Goal: Information Seeking & Learning: Learn about a topic

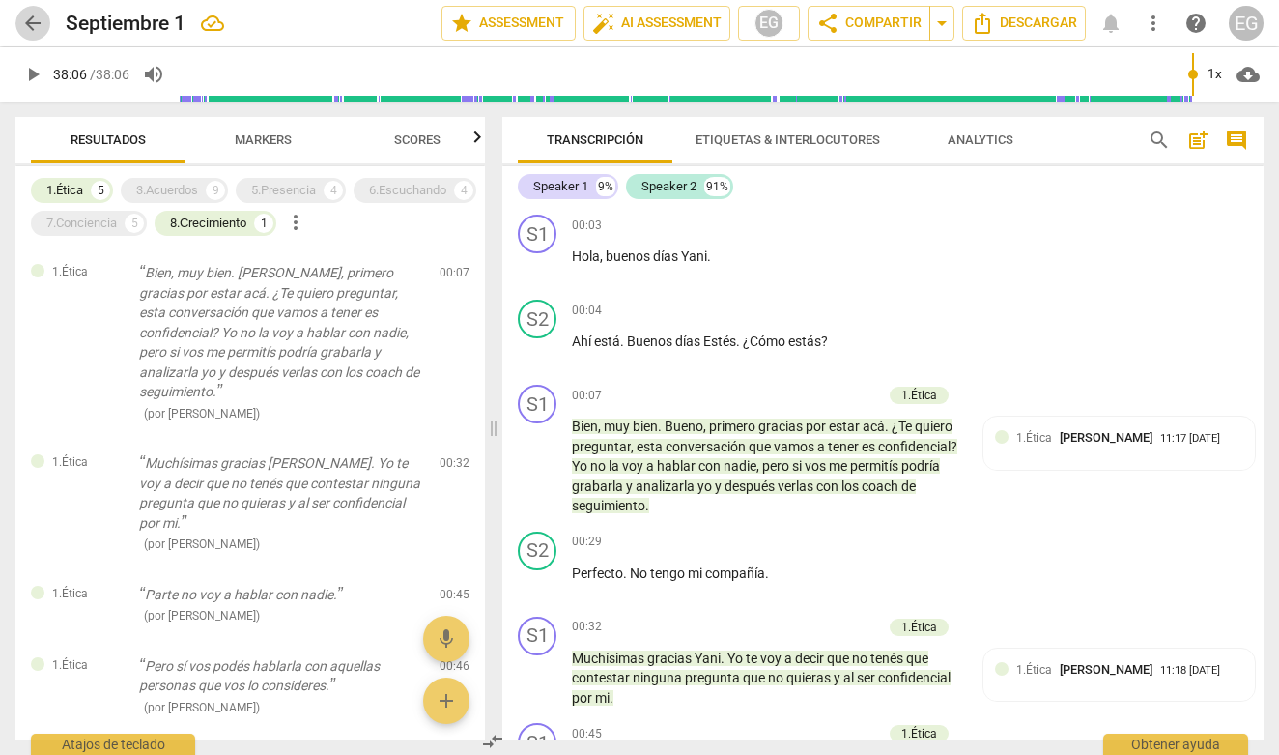
click at [38, 21] on span "arrow_back" at bounding box center [32, 23] width 23 height 23
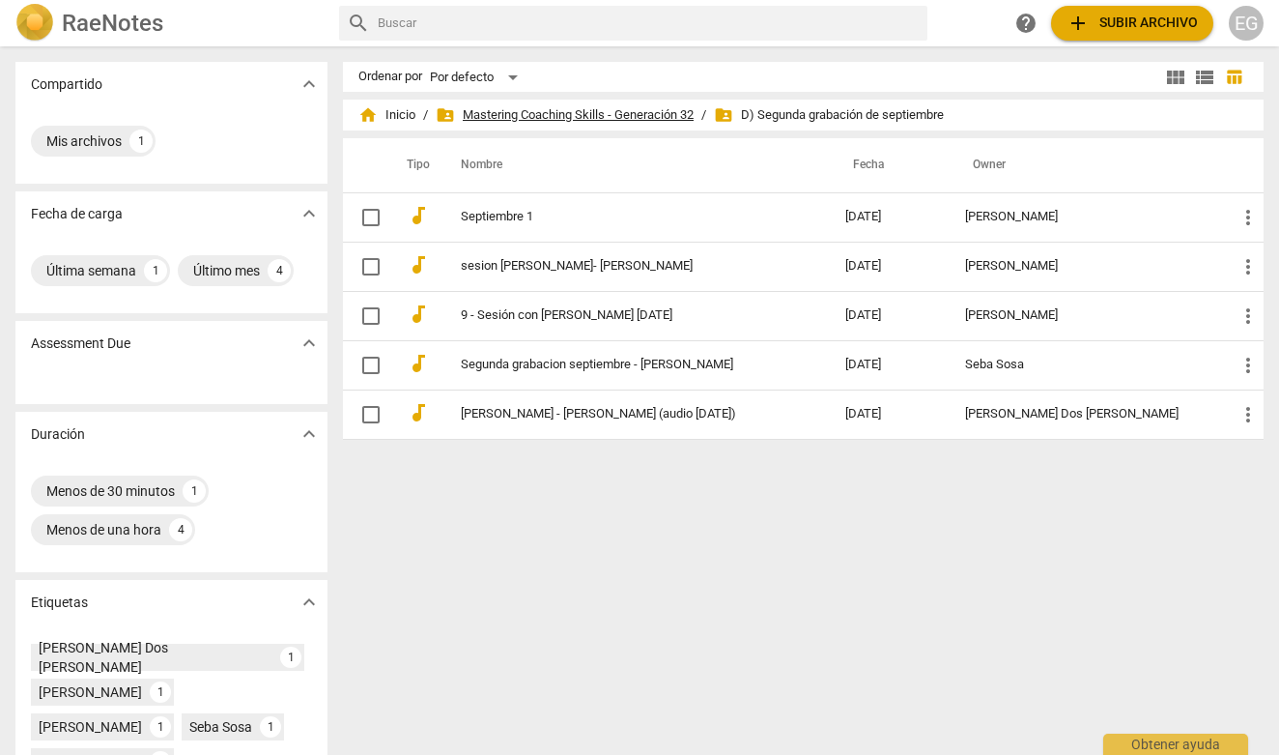
click at [507, 115] on span "folder_shared Mastering Coaching Skills - Generación 32" at bounding box center [565, 114] width 258 height 19
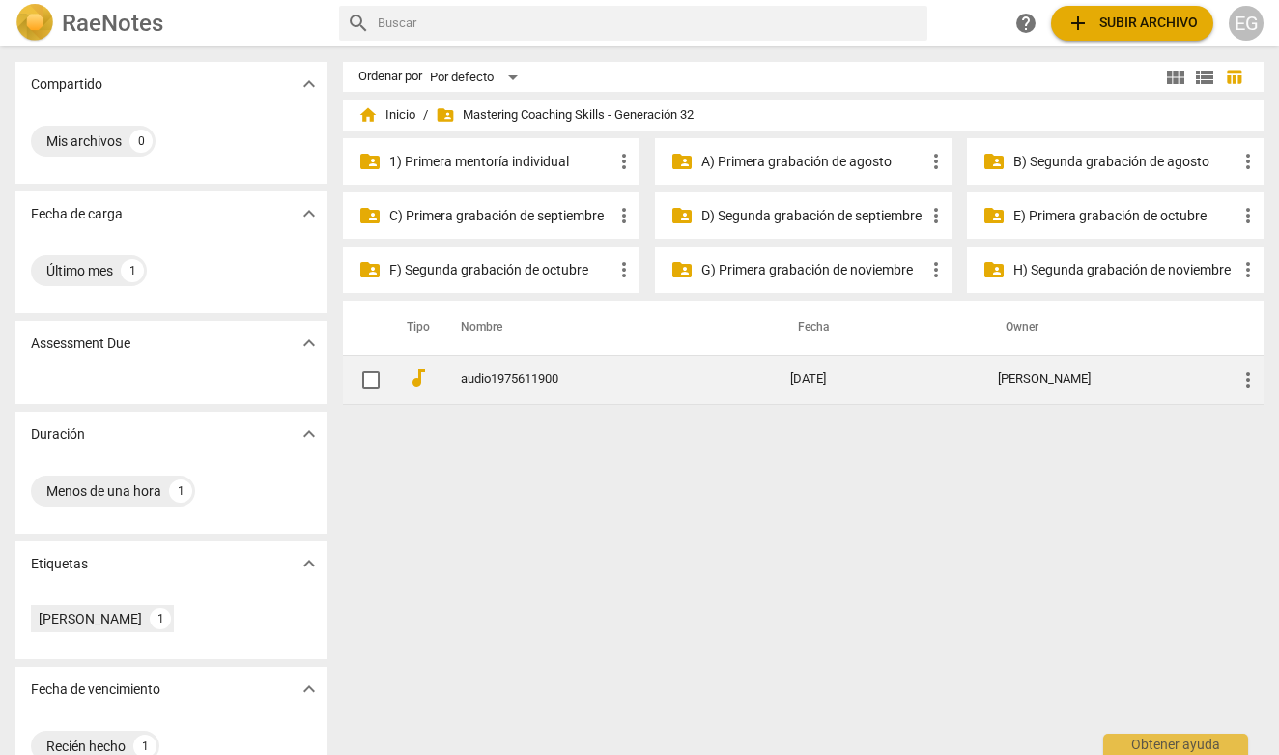
click at [530, 377] on link "audio1975611900" at bounding box center [591, 379] width 260 height 14
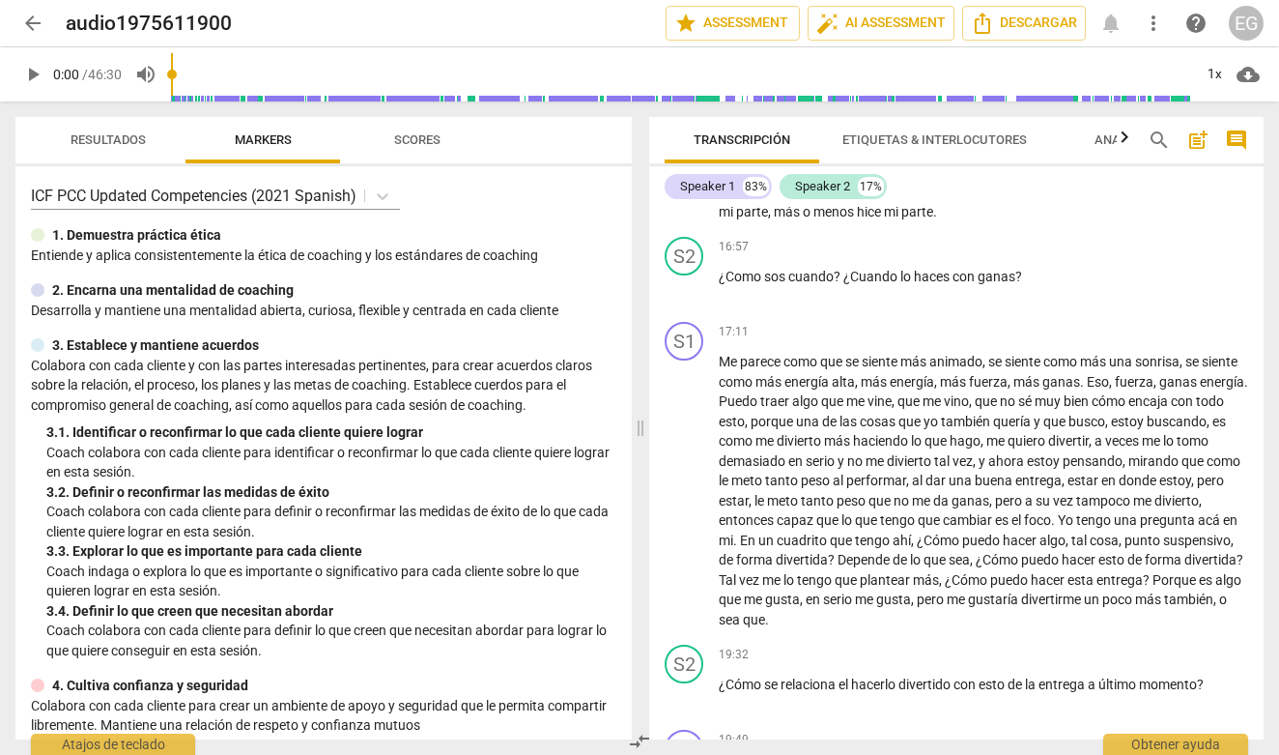
scroll to position [4007, 0]
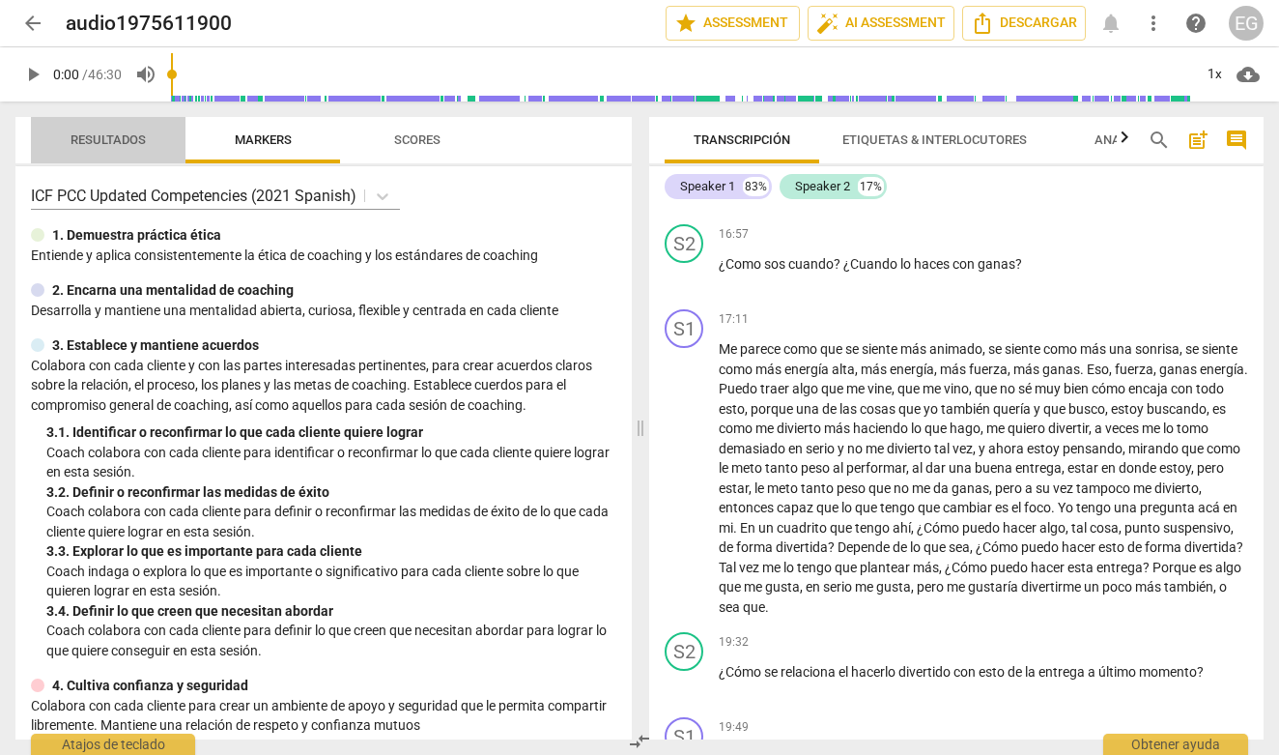
click at [92, 139] on span "Resultados" at bounding box center [108, 139] width 75 height 14
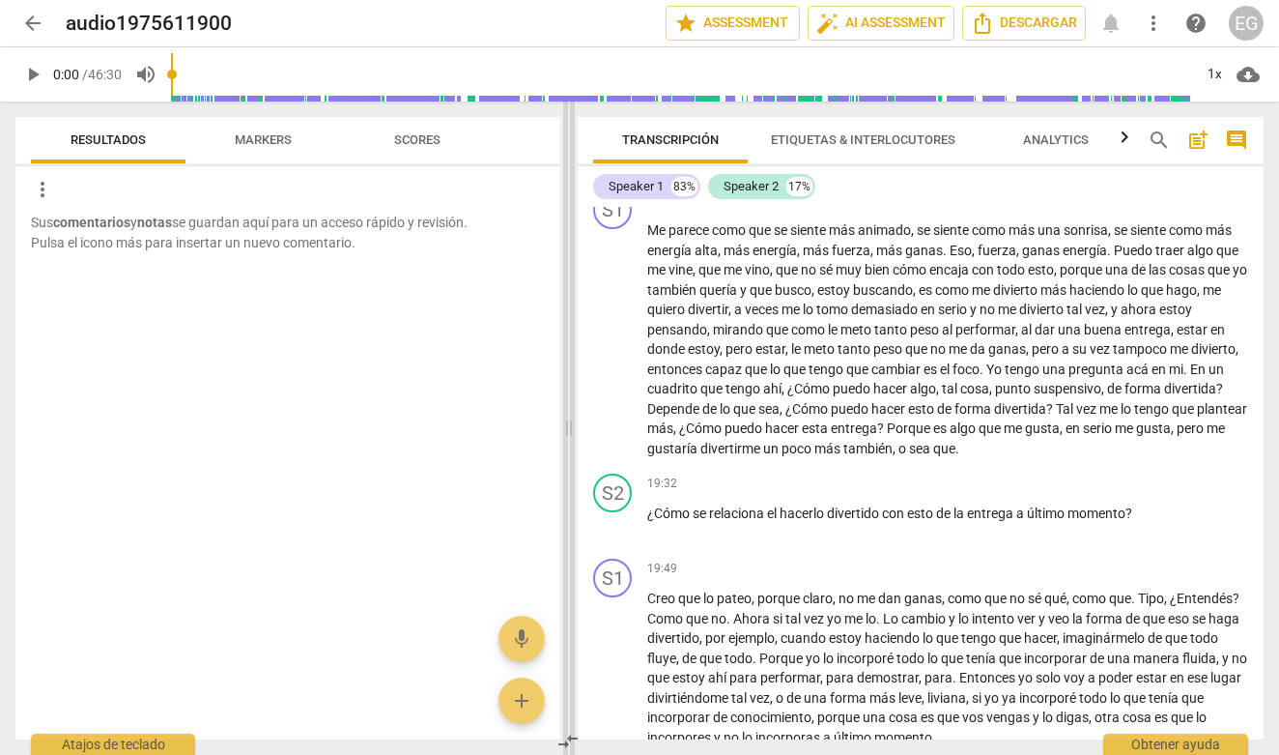
drag, startPoint x: 640, startPoint y: 260, endPoint x: 568, endPoint y: 259, distance: 71.5
click at [568, 259] on span at bounding box center [569, 427] width 12 height 653
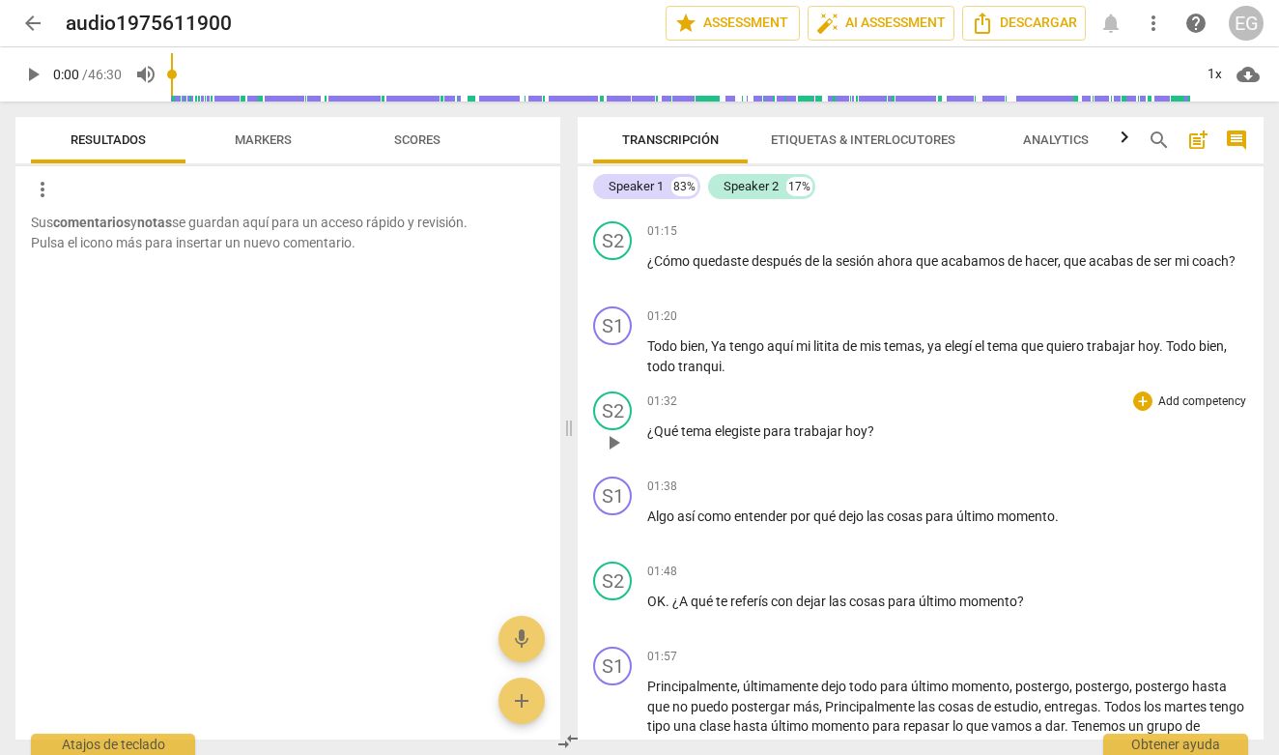
scroll to position [1102, 0]
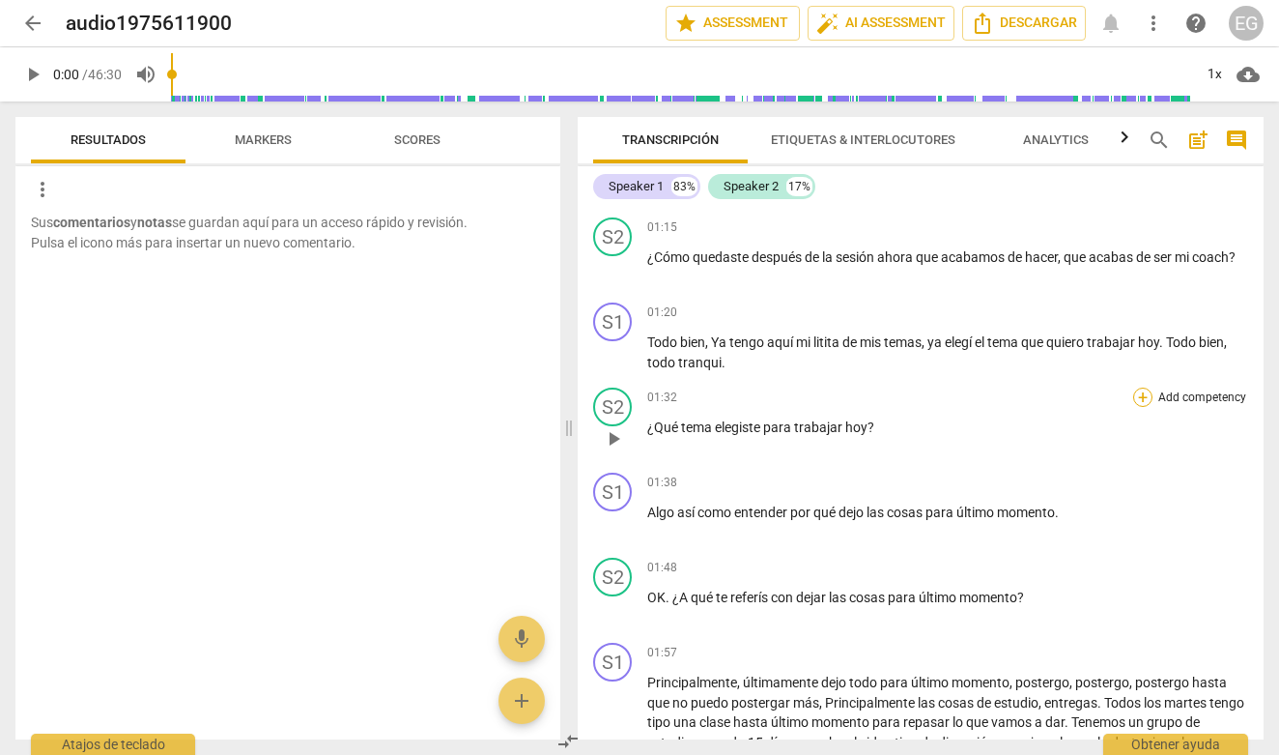
click at [1142, 395] on div "+" at bounding box center [1142, 396] width 19 height 19
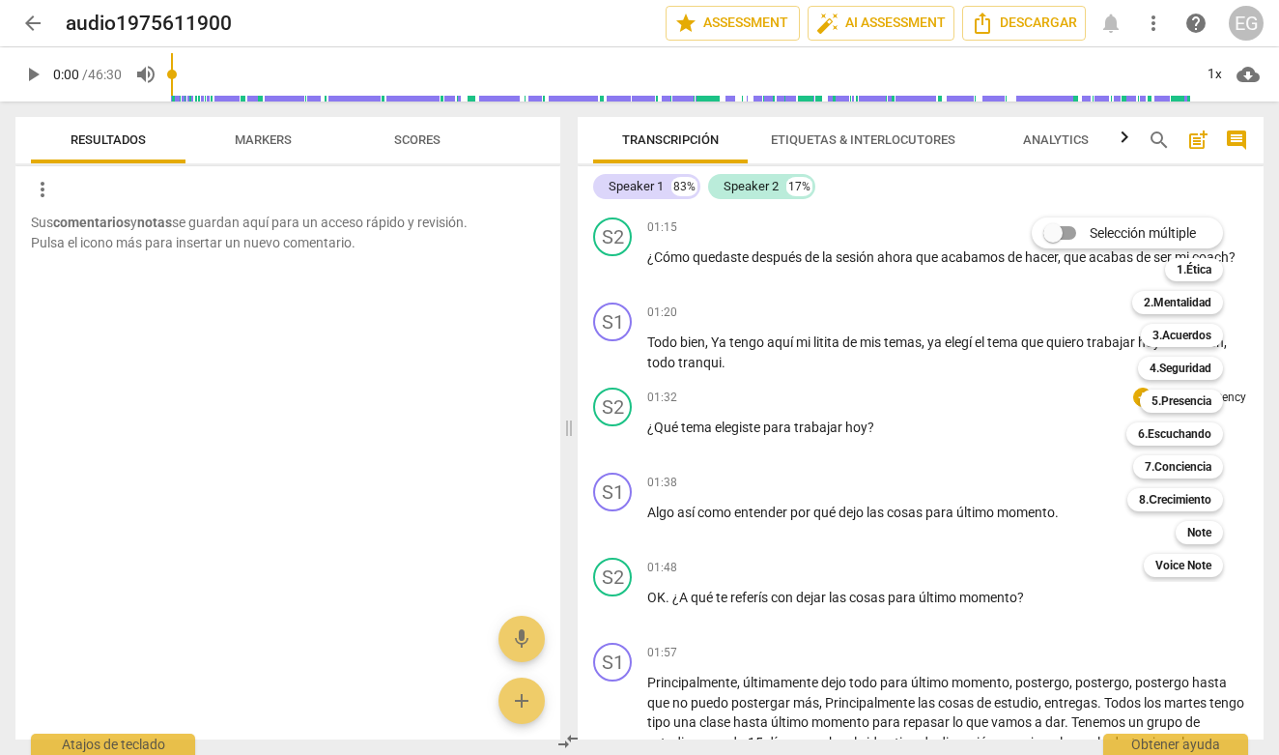
click at [257, 135] on div at bounding box center [639, 377] width 1279 height 755
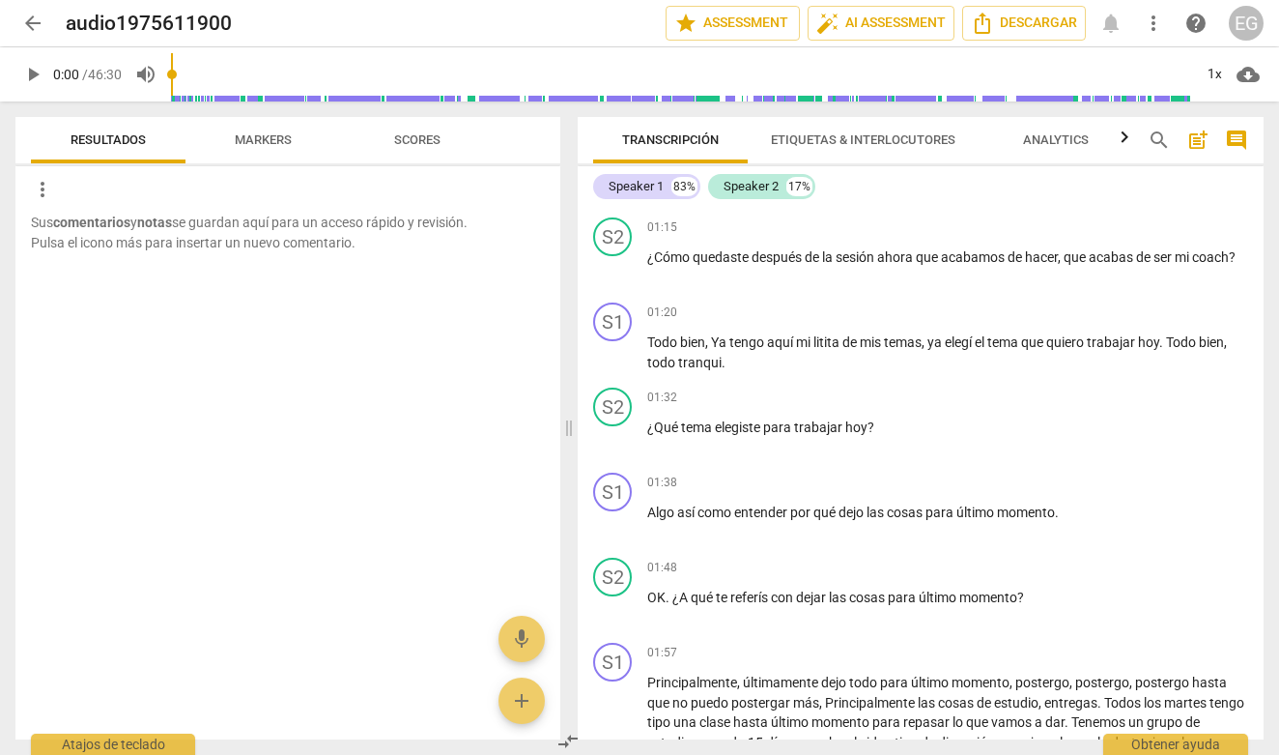
click at [257, 135] on span "Markers" at bounding box center [263, 139] width 57 height 14
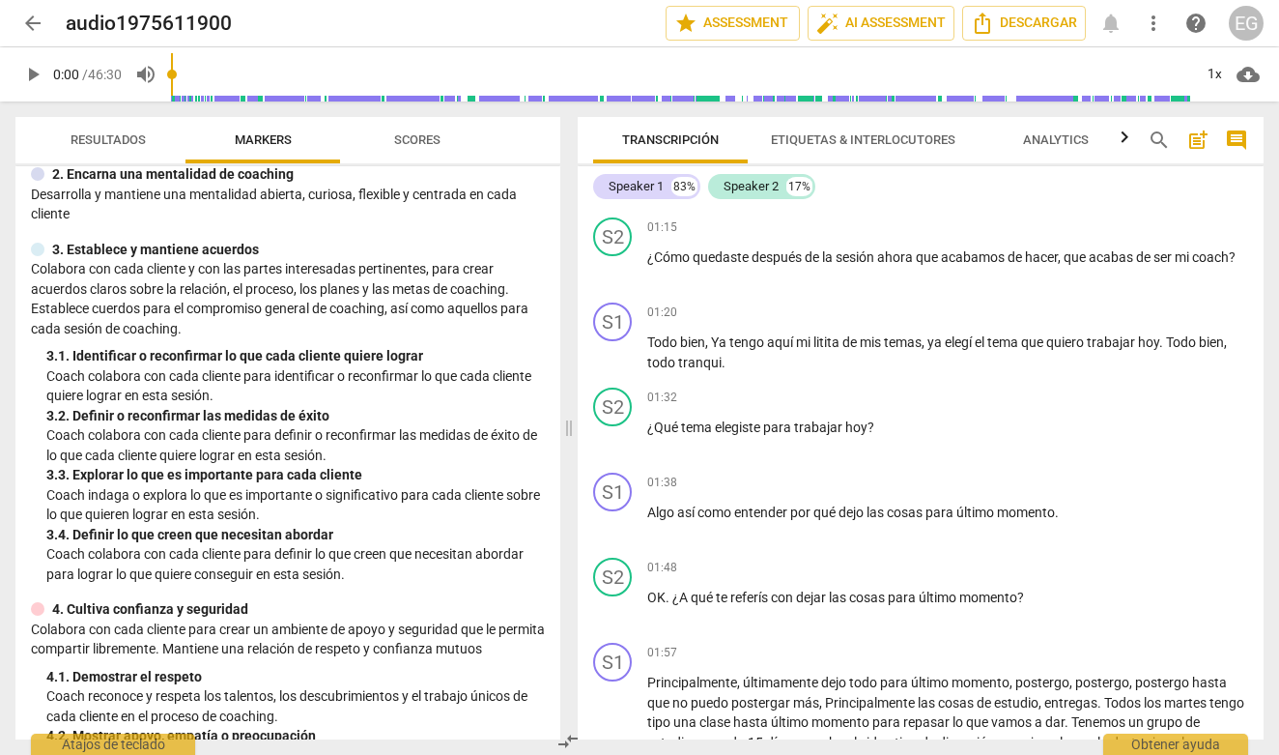
scroll to position [120, 0]
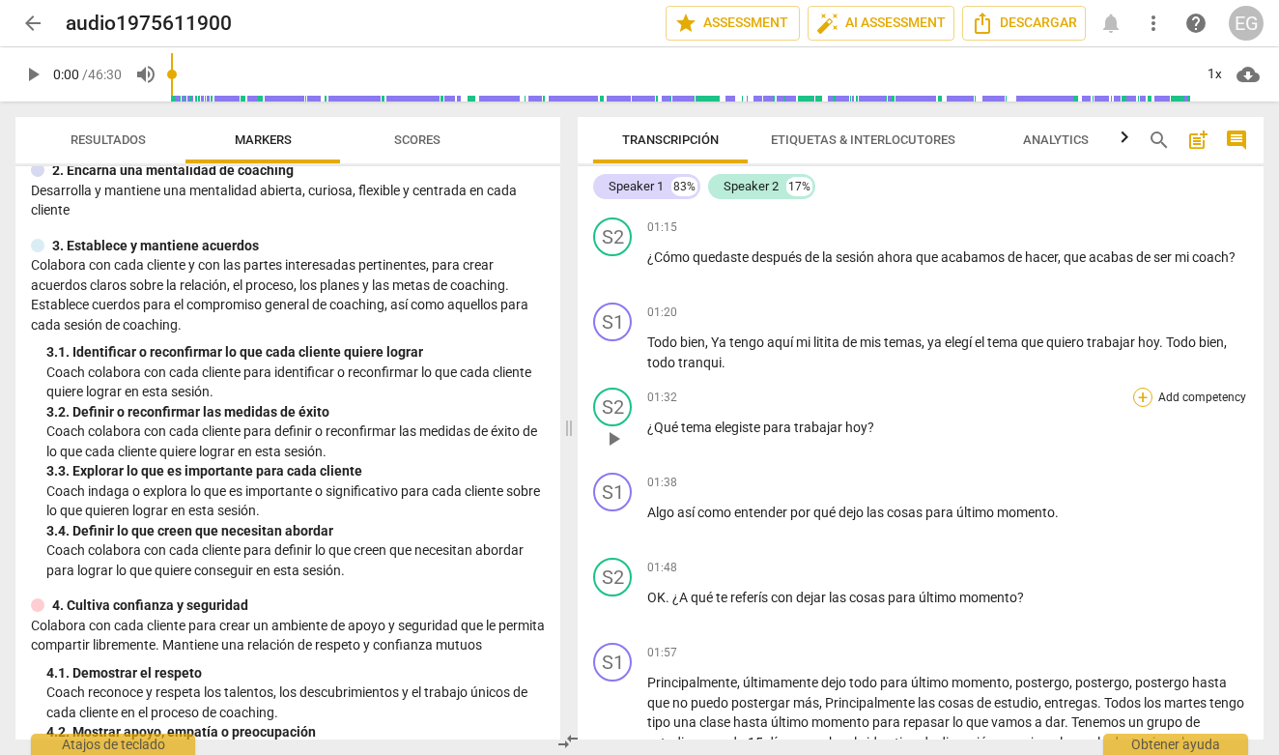
click at [1140, 399] on div "+" at bounding box center [1142, 396] width 19 height 19
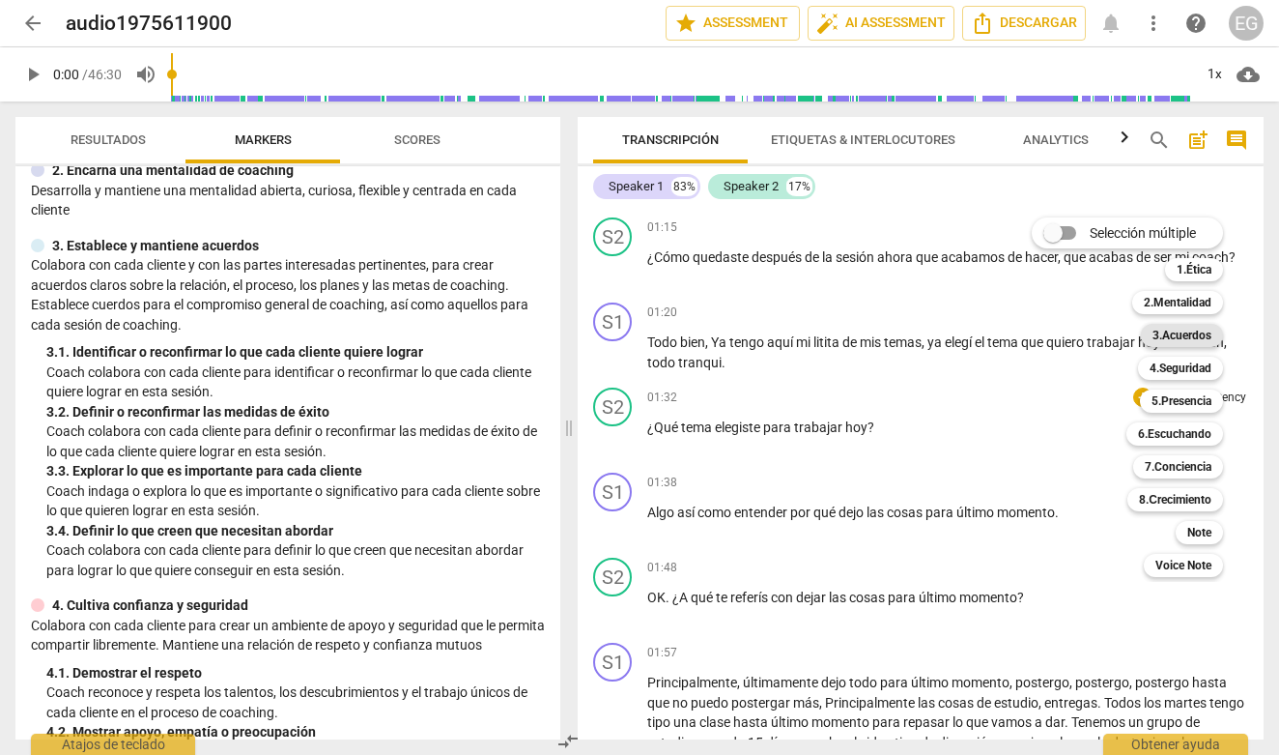
click at [1185, 332] on b "3.Acuerdos" at bounding box center [1182, 335] width 59 height 23
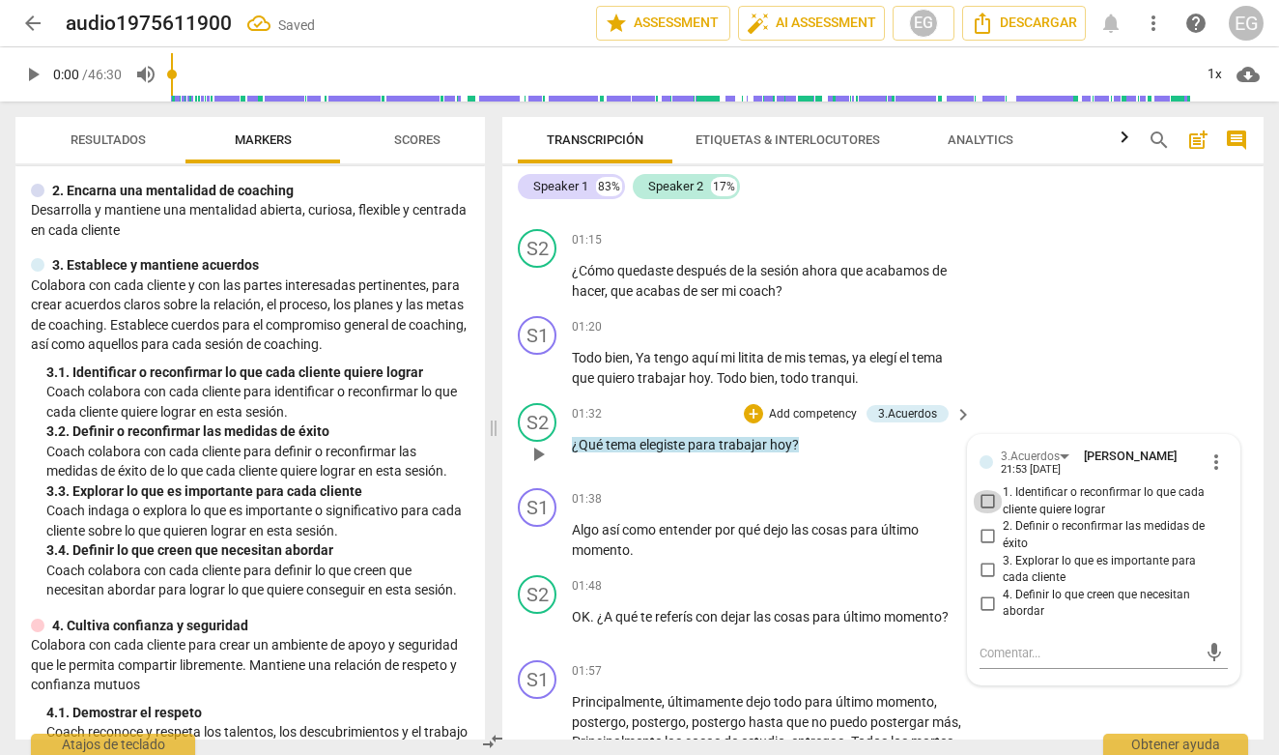
click at [988, 490] on input "1. Identificar o reconfirmar lo que cada cliente quiere lograr" at bounding box center [987, 501] width 31 height 23
checkbox input "true"
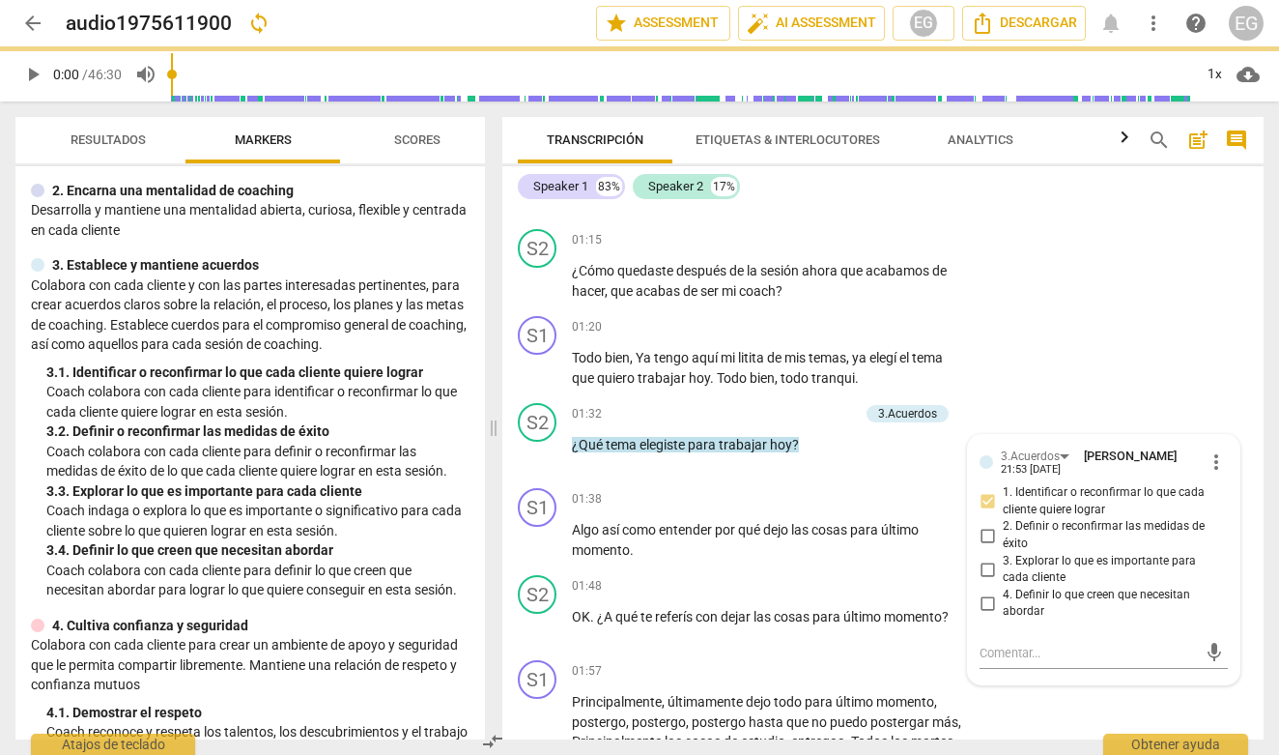
click at [451, 382] on p "Coach colabora con cada cliente para identificar o reconfirmar lo que cada clie…" at bounding box center [257, 402] width 423 height 40
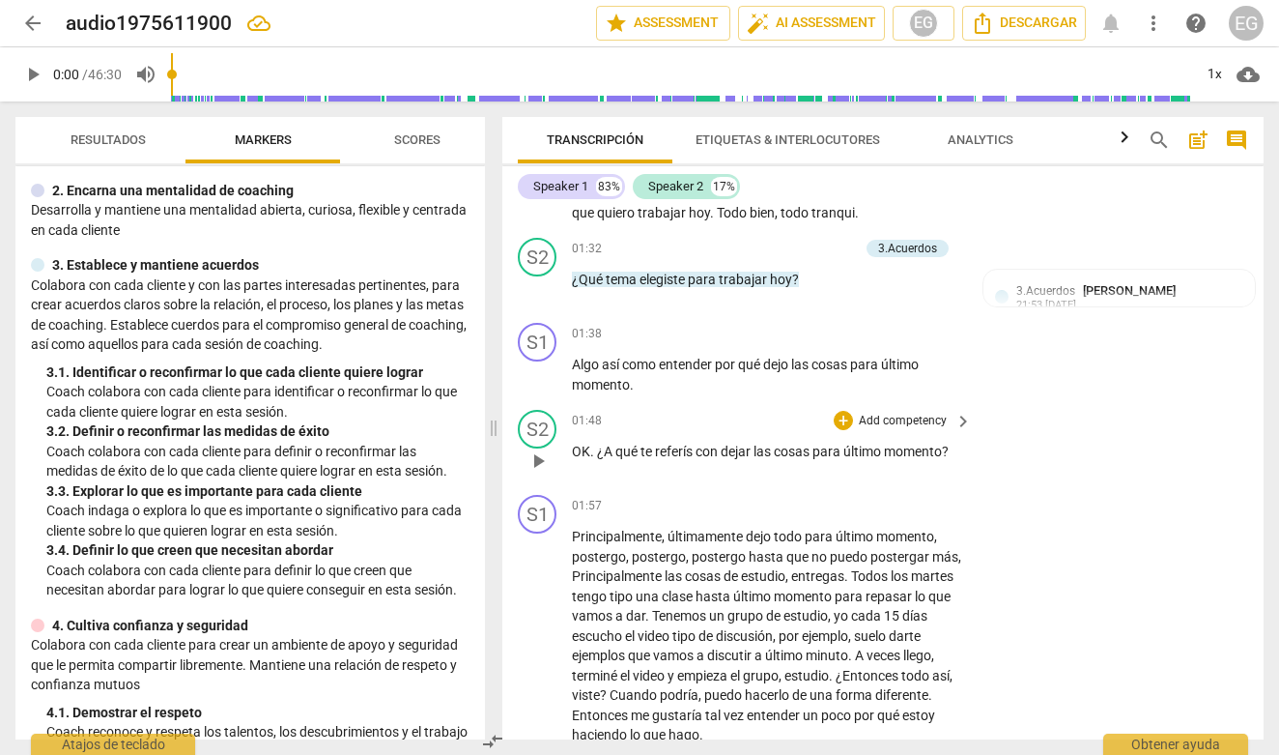
scroll to position [1288, 0]
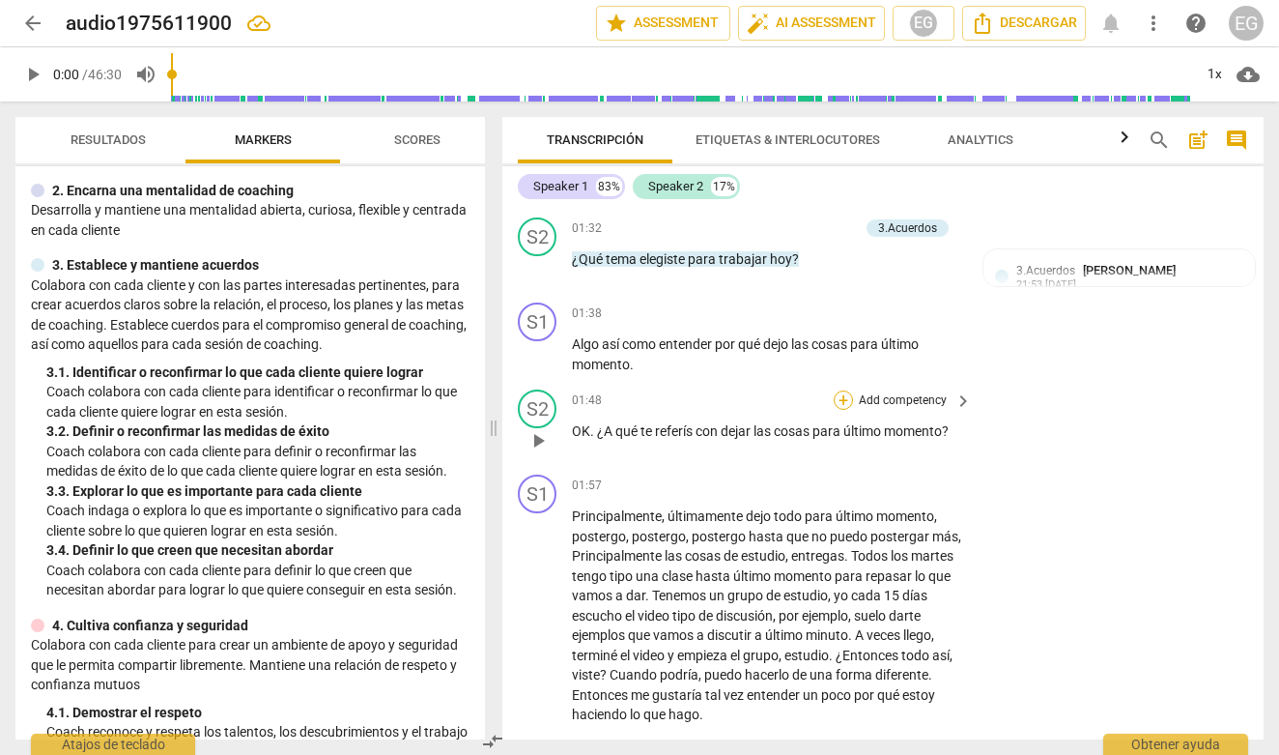
click at [844, 390] on div "+" at bounding box center [843, 399] width 19 height 19
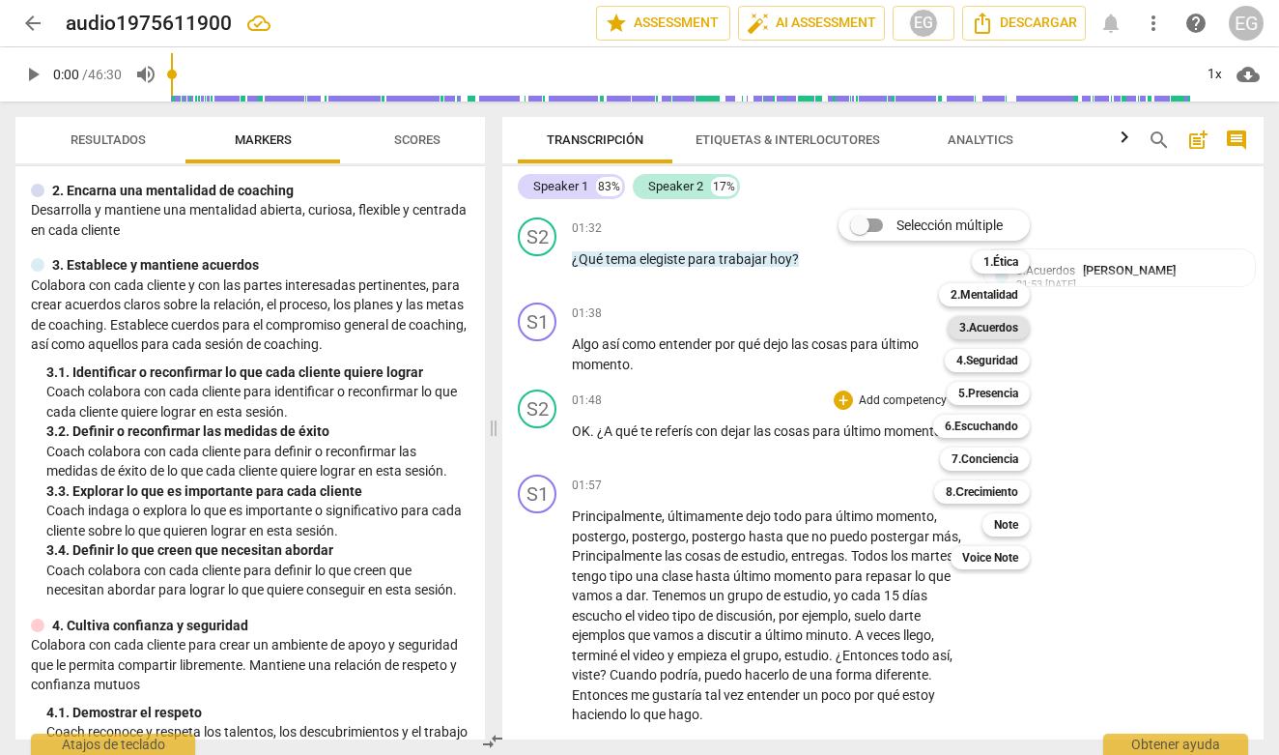
click at [986, 323] on b "3.Acuerdos" at bounding box center [988, 327] width 59 height 23
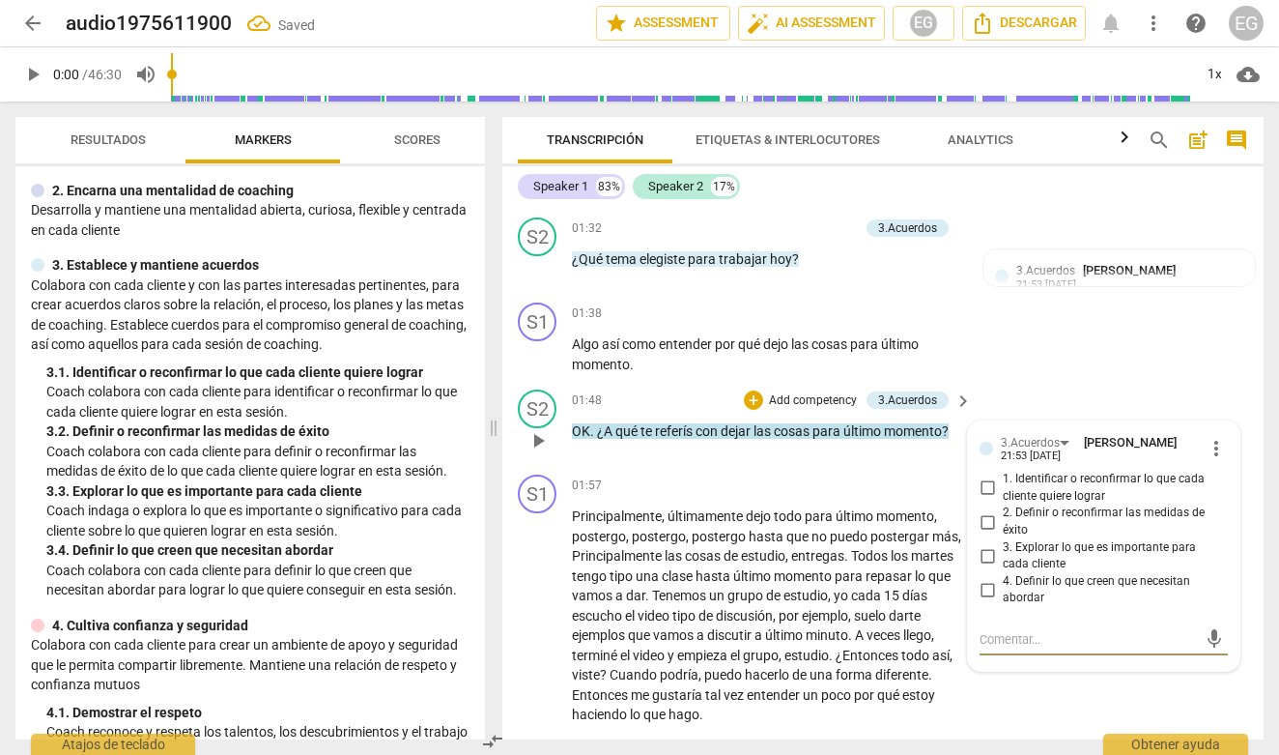
click at [988, 476] on input "1. Identificar o reconfirmar lo que cada cliente quiere lograr" at bounding box center [987, 487] width 31 height 23
checkbox input "true"
click at [462, 430] on div "3. 2. Definir o reconfirmar las medidas de éxito" at bounding box center [257, 431] width 423 height 20
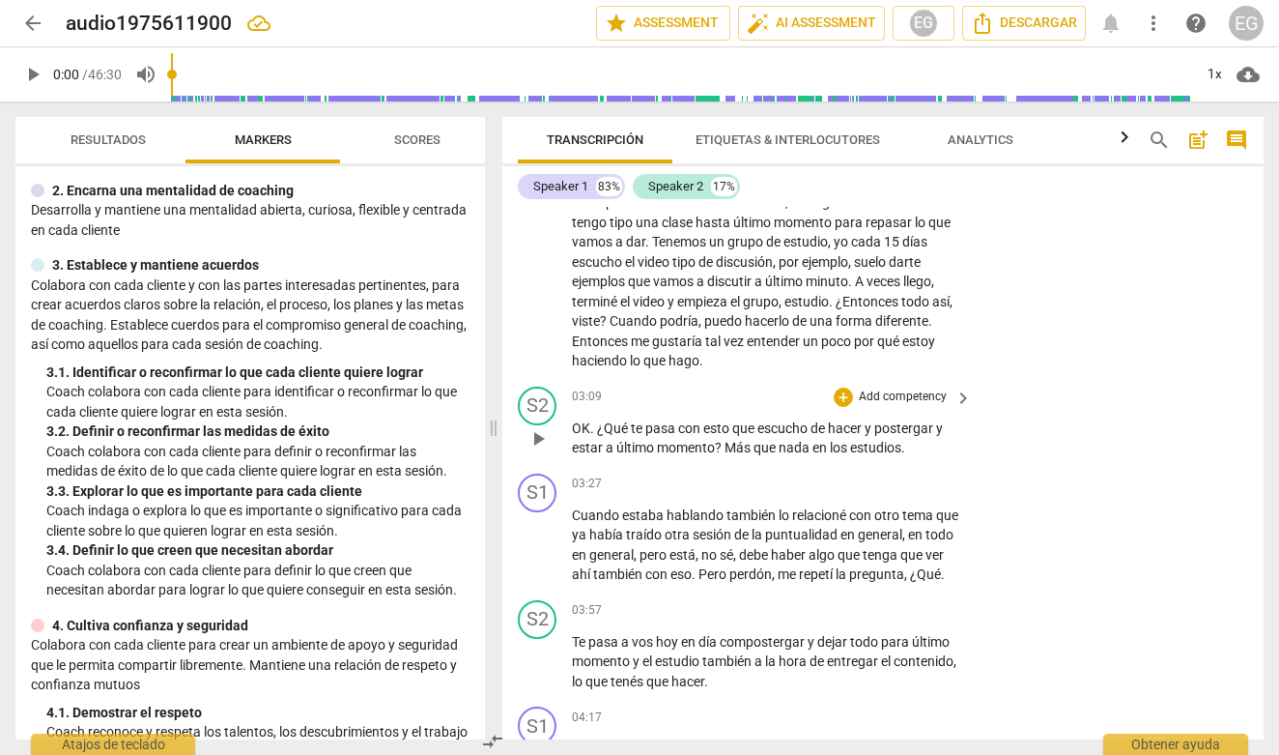
scroll to position [1648, 0]
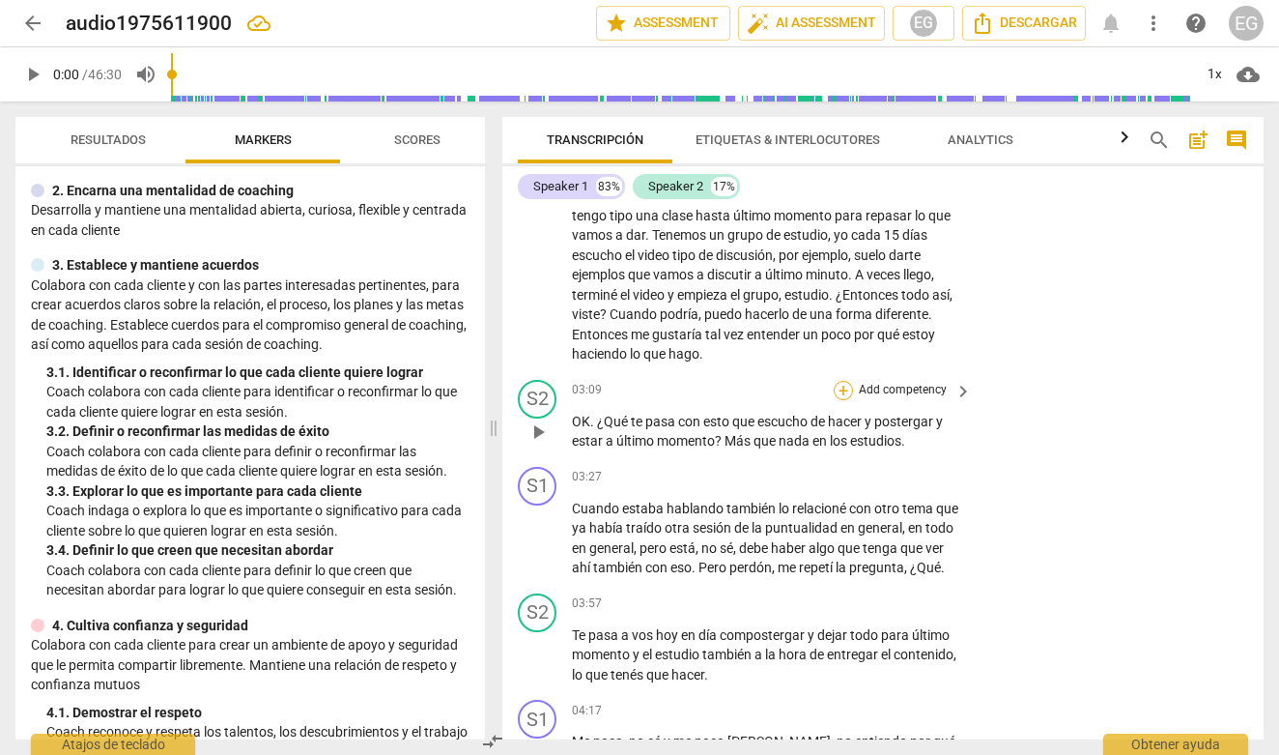
click at [843, 381] on div "+" at bounding box center [843, 390] width 19 height 19
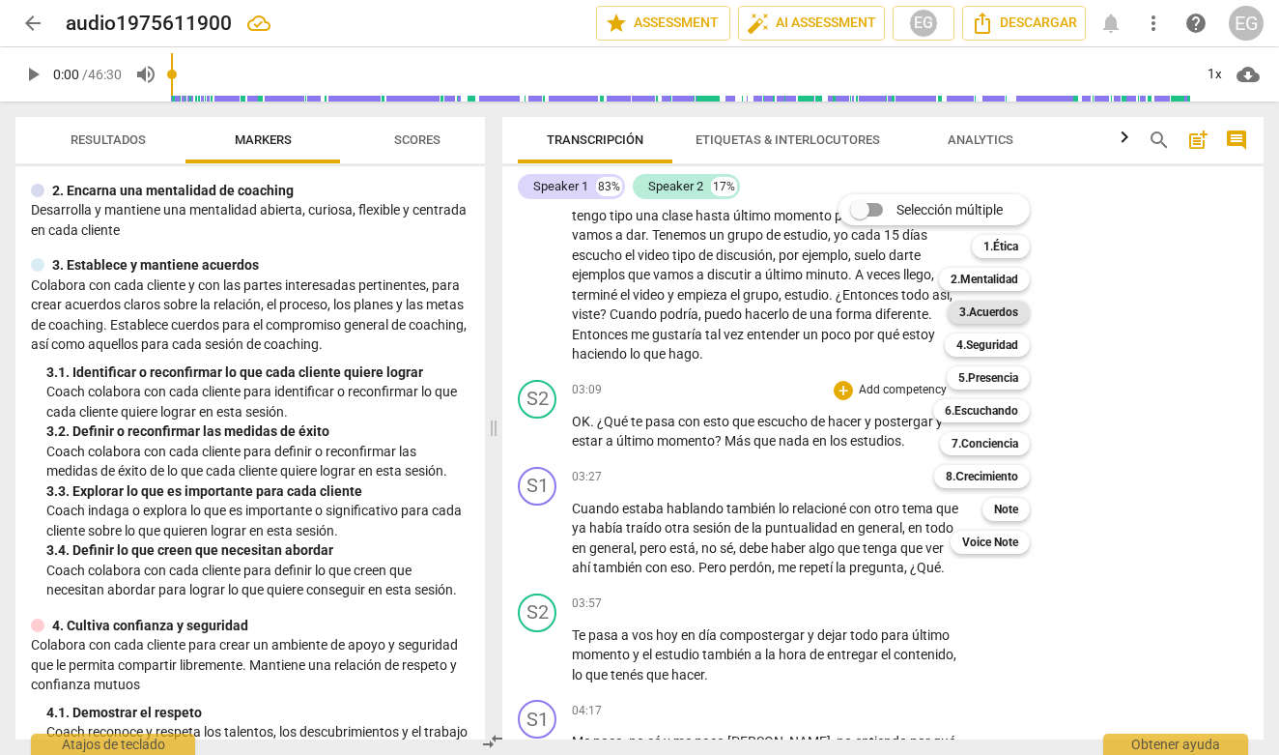
click at [979, 314] on b "3.Acuerdos" at bounding box center [988, 311] width 59 height 23
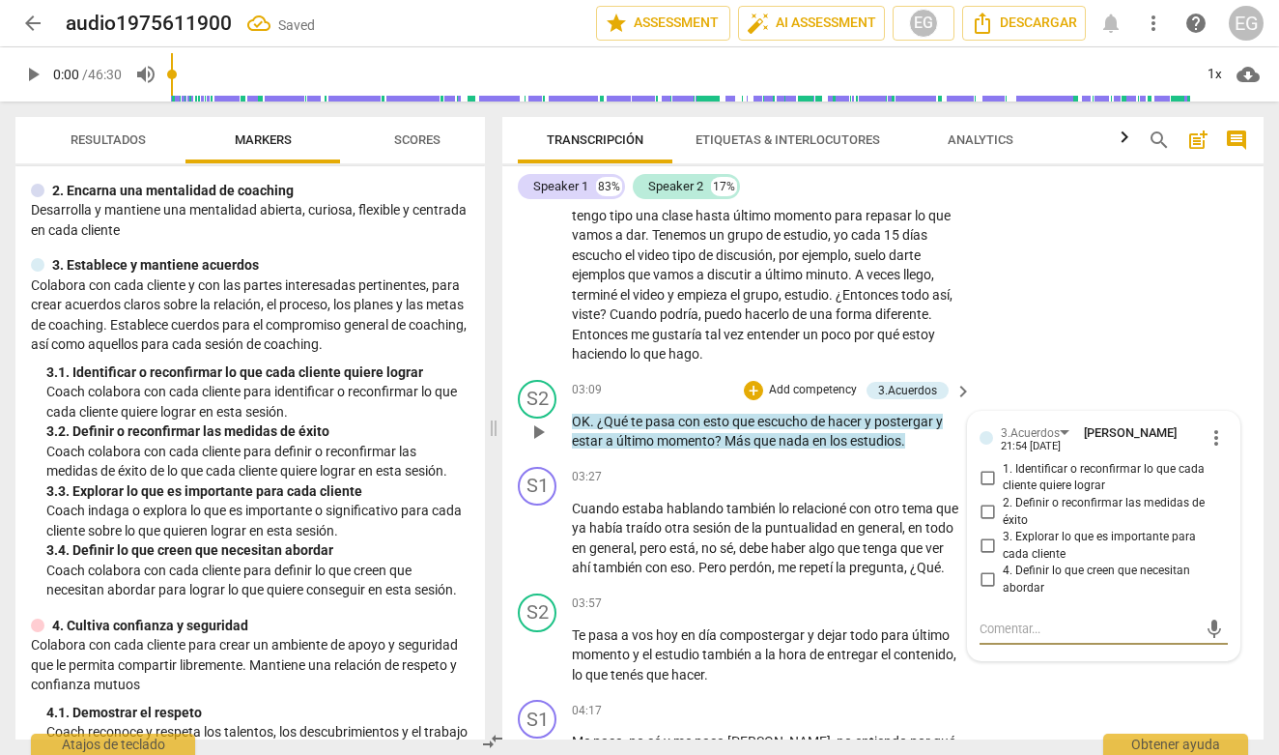
click at [986, 466] on input "1. Identificar o reconfirmar lo que cada cliente quiere lograr" at bounding box center [987, 477] width 31 height 23
checkbox input "true"
click at [456, 443] on p "Coach colabora con cada cliente para definir o reconfirmar las medidas de éxito…" at bounding box center [257, 462] width 423 height 40
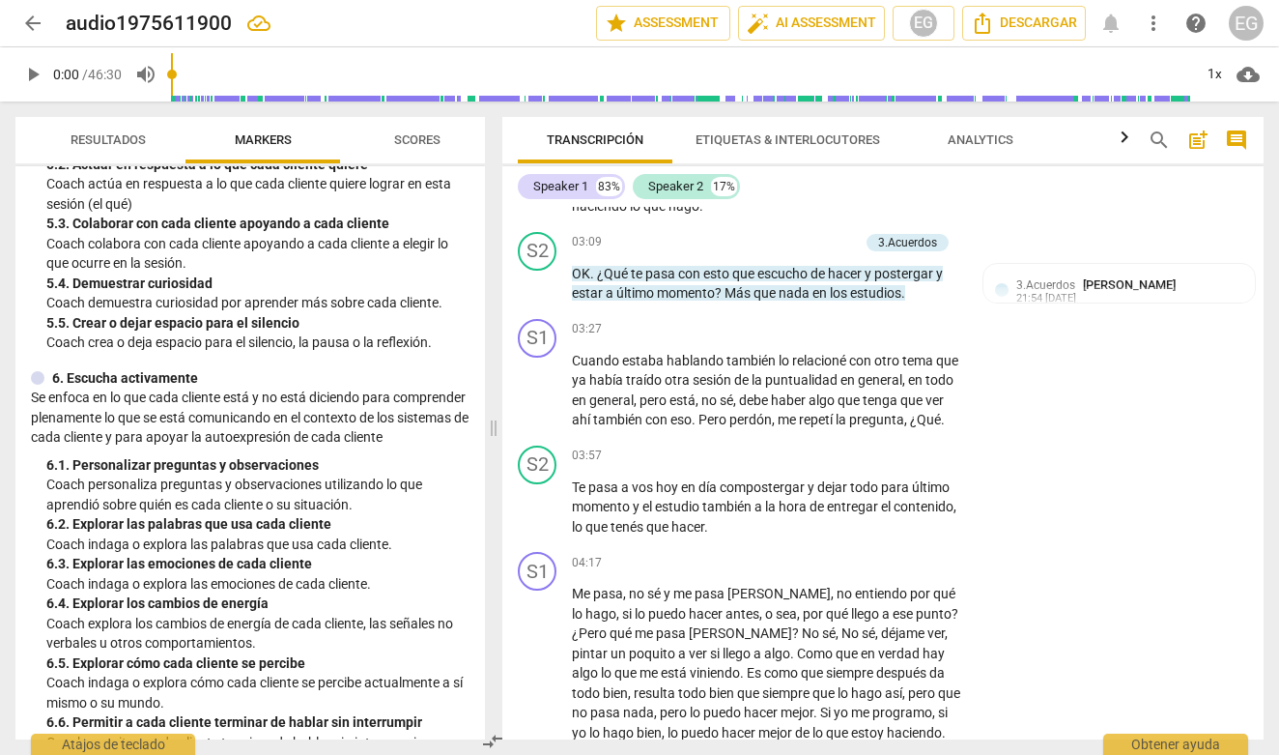
scroll to position [1013, 0]
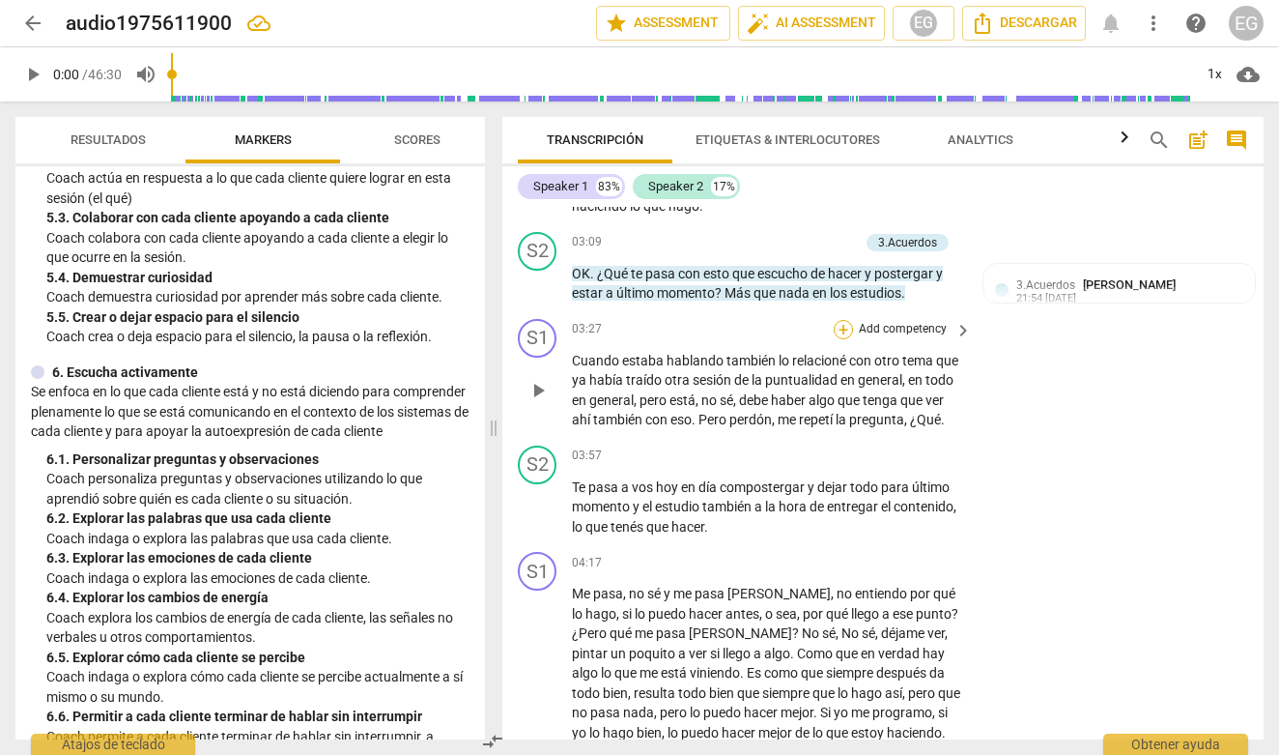
click at [841, 320] on div "+" at bounding box center [843, 329] width 19 height 19
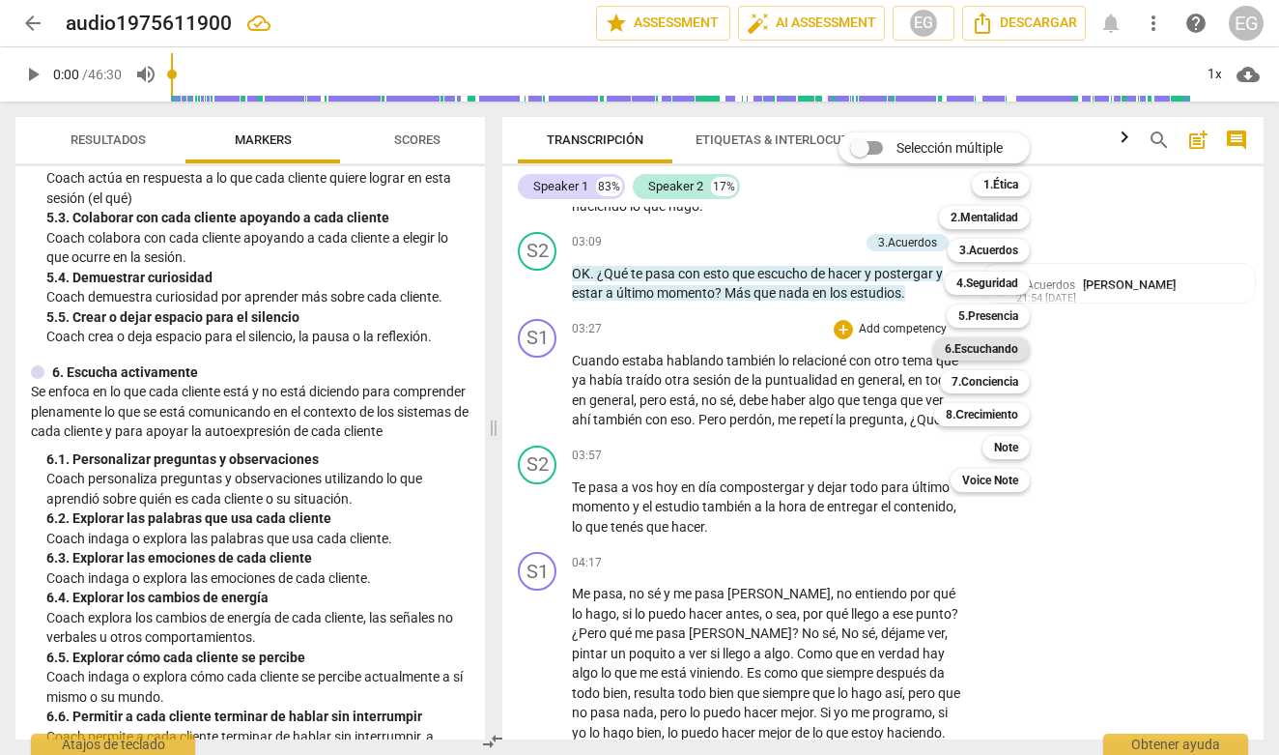
click at [990, 350] on b "6.Escuchando" at bounding box center [981, 348] width 73 height 23
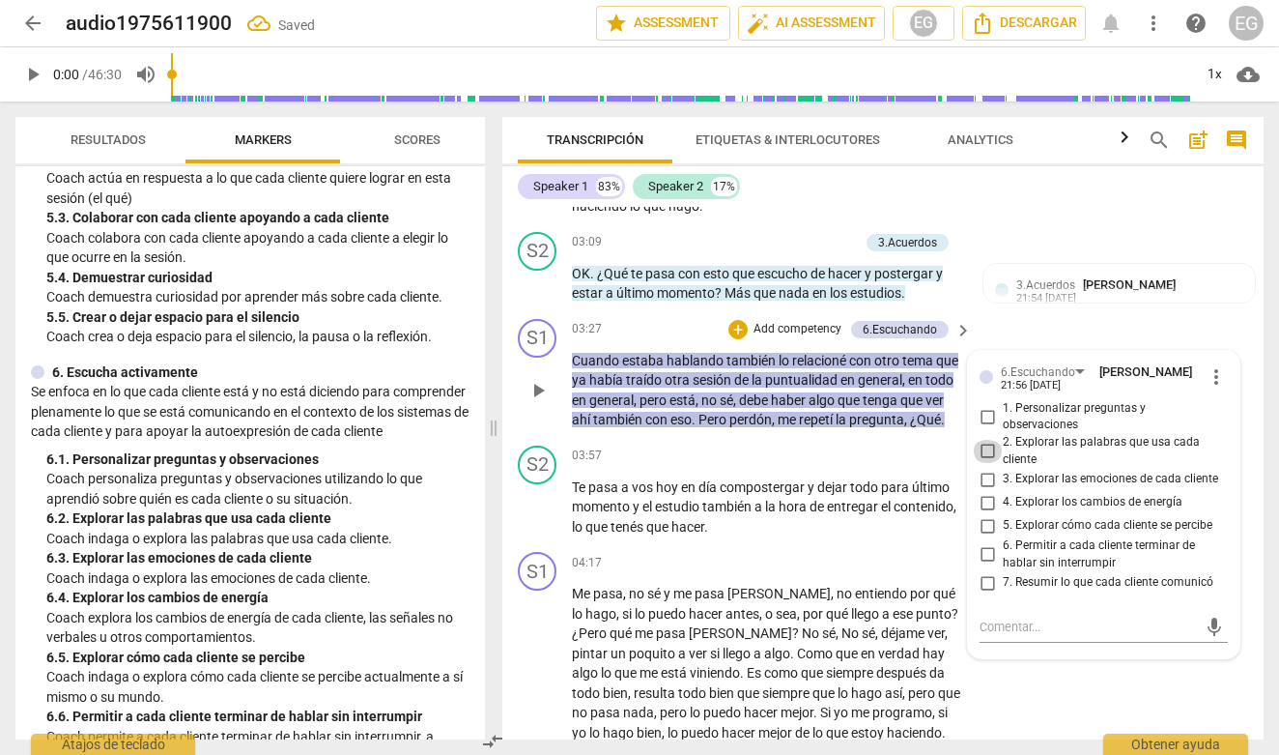
click at [986, 440] on input "2. Explorar las palabras que usa cada cliente" at bounding box center [987, 451] width 31 height 23
checkbox input "true"
click at [343, 411] on p "Se enfoca en lo que cada cliente está y no está diciendo para comprender plen…" at bounding box center [250, 412] width 439 height 60
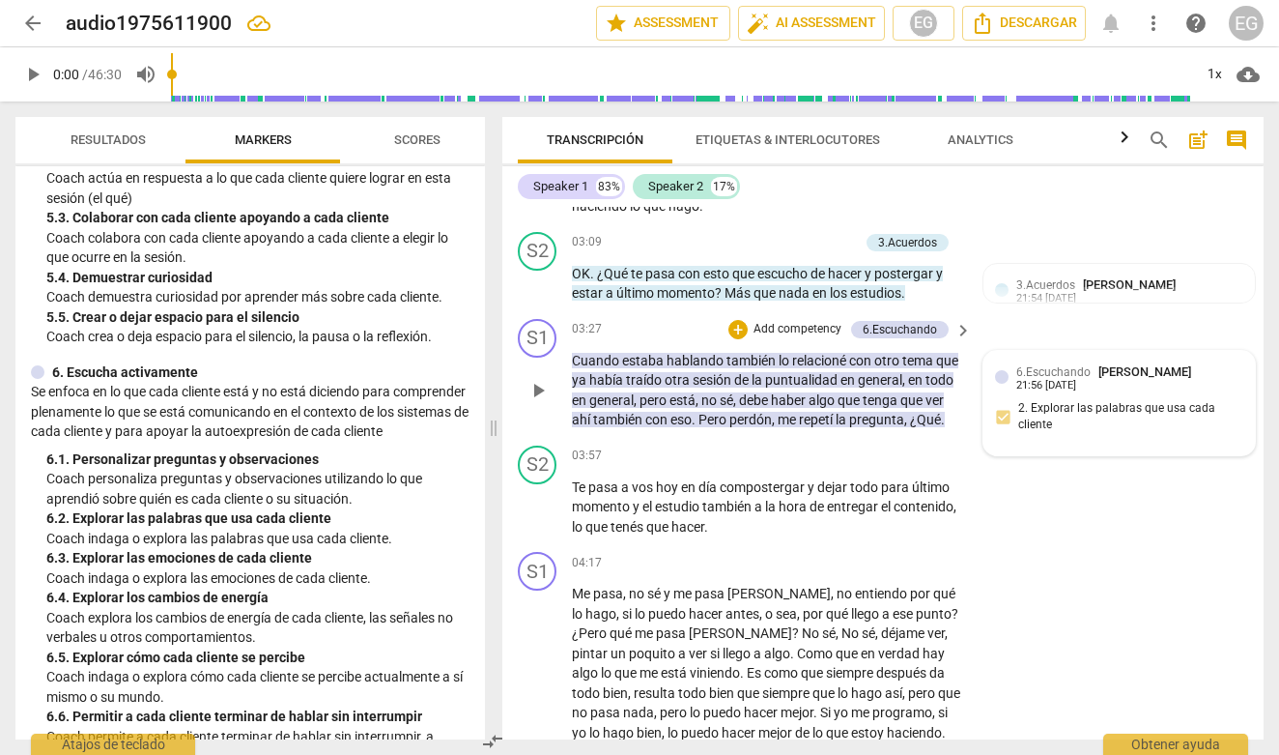
click at [1175, 369] on div "6.[PERSON_NAME] 21:56 [DATE]" at bounding box center [1129, 377] width 227 height 30
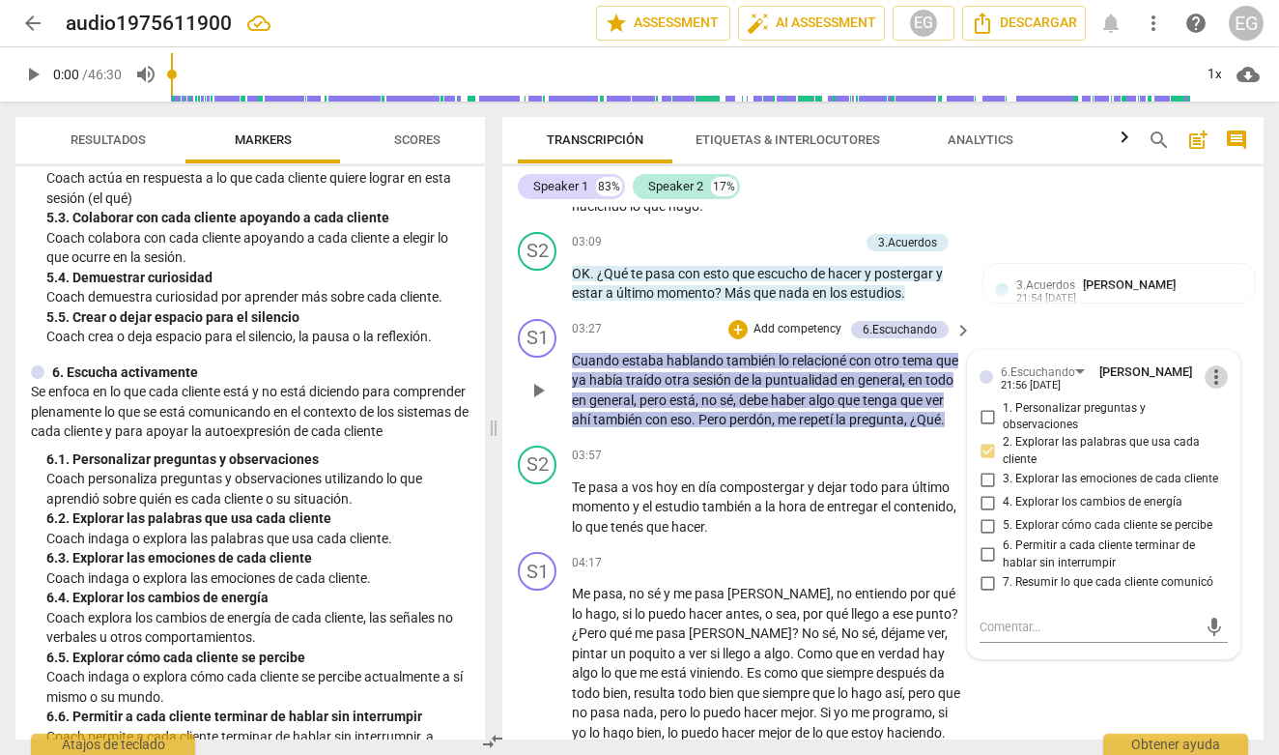
click at [1211, 365] on span "more_vert" at bounding box center [1216, 376] width 23 height 23
click at [1234, 392] on li "Borrar" at bounding box center [1231, 396] width 68 height 37
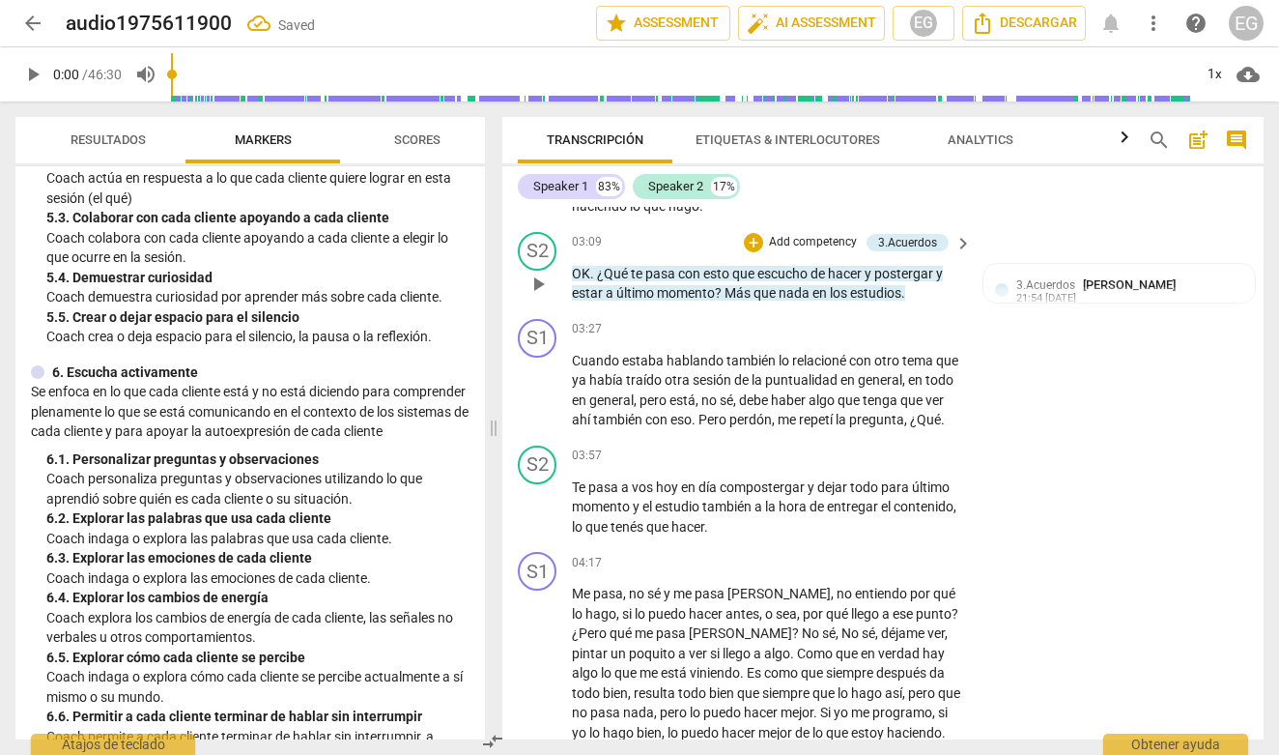
scroll to position [1761, 0]
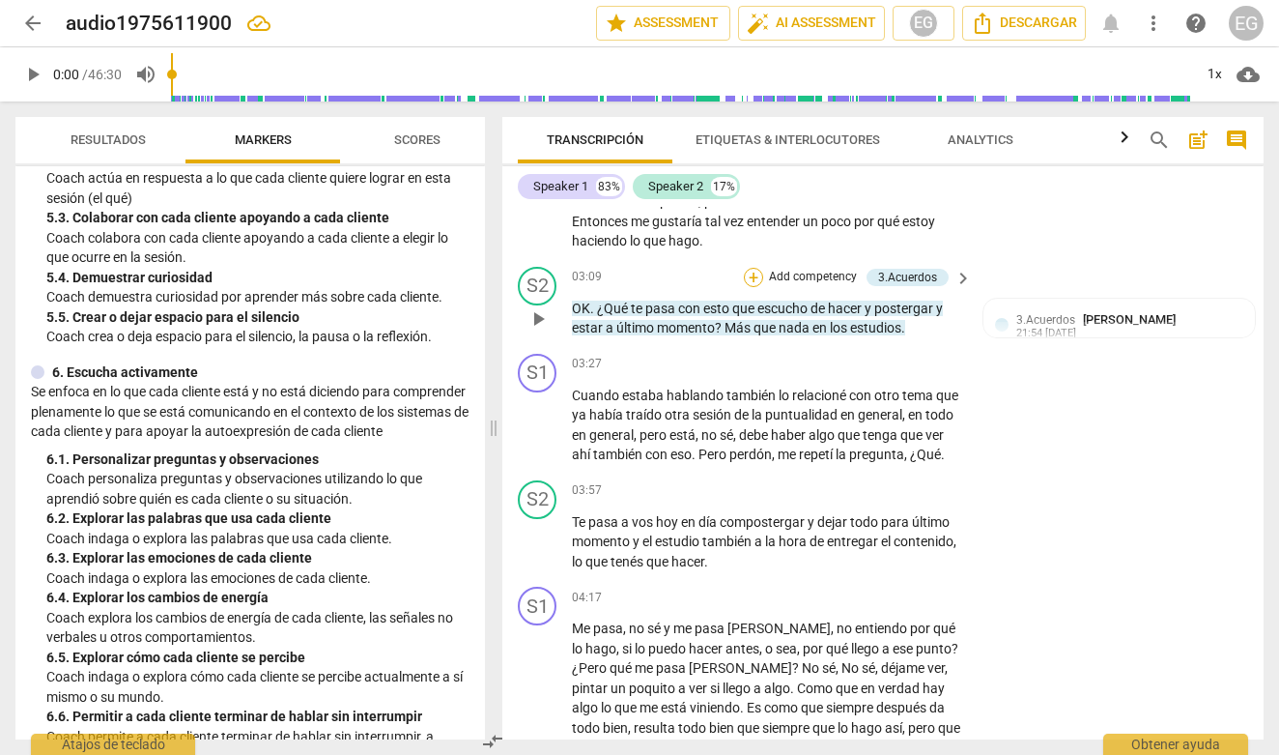
click at [754, 268] on div "+" at bounding box center [753, 277] width 19 height 19
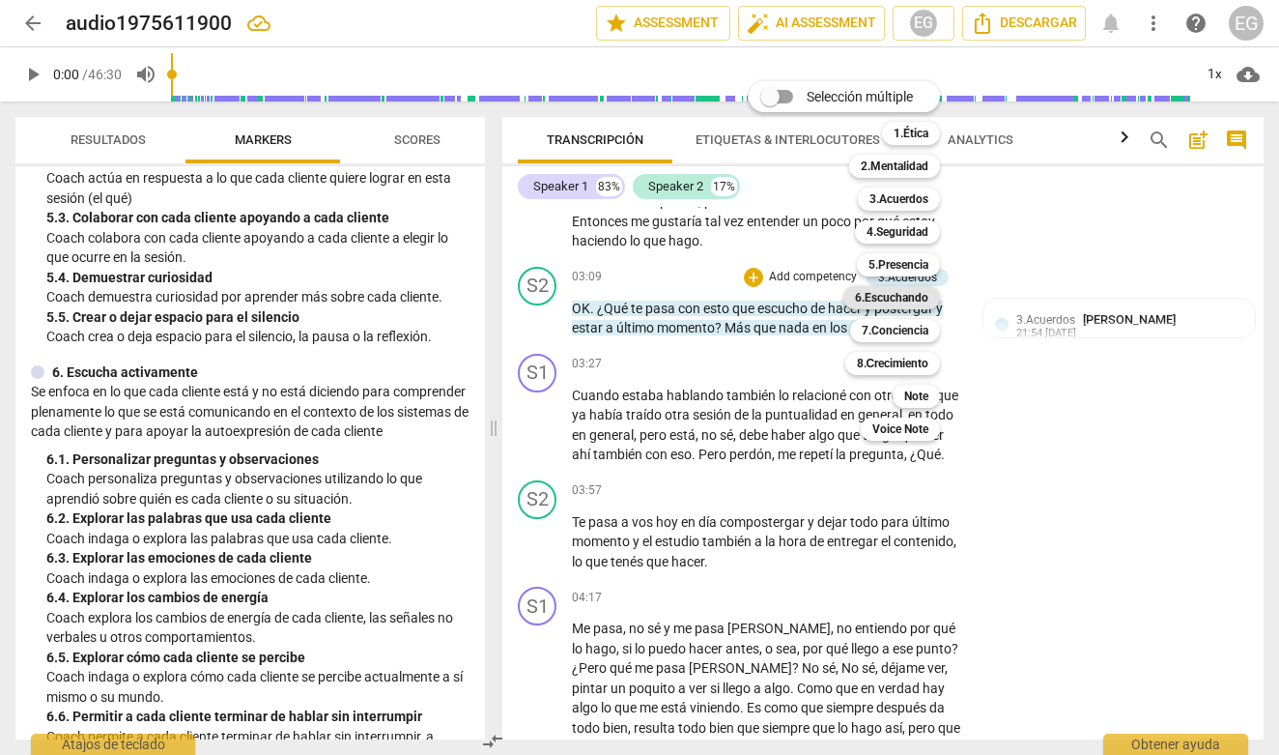
click at [898, 298] on b "6.Escuchando" at bounding box center [891, 297] width 73 height 23
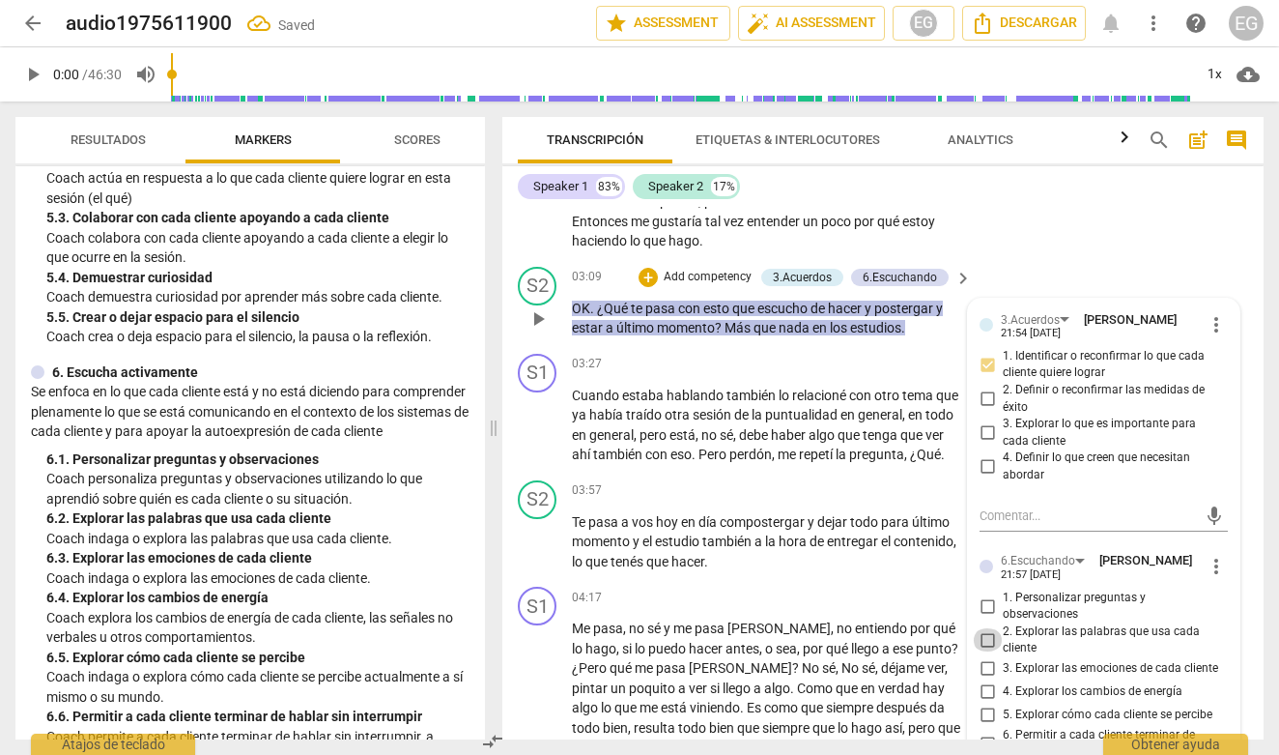
click at [989, 628] on input "2. Explorar las palabras que usa cada cliente" at bounding box center [987, 639] width 31 height 23
checkbox input "true"
click at [403, 442] on p "Se enfoca en lo que cada cliente está y no está diciendo para comprender plen…" at bounding box center [250, 412] width 439 height 60
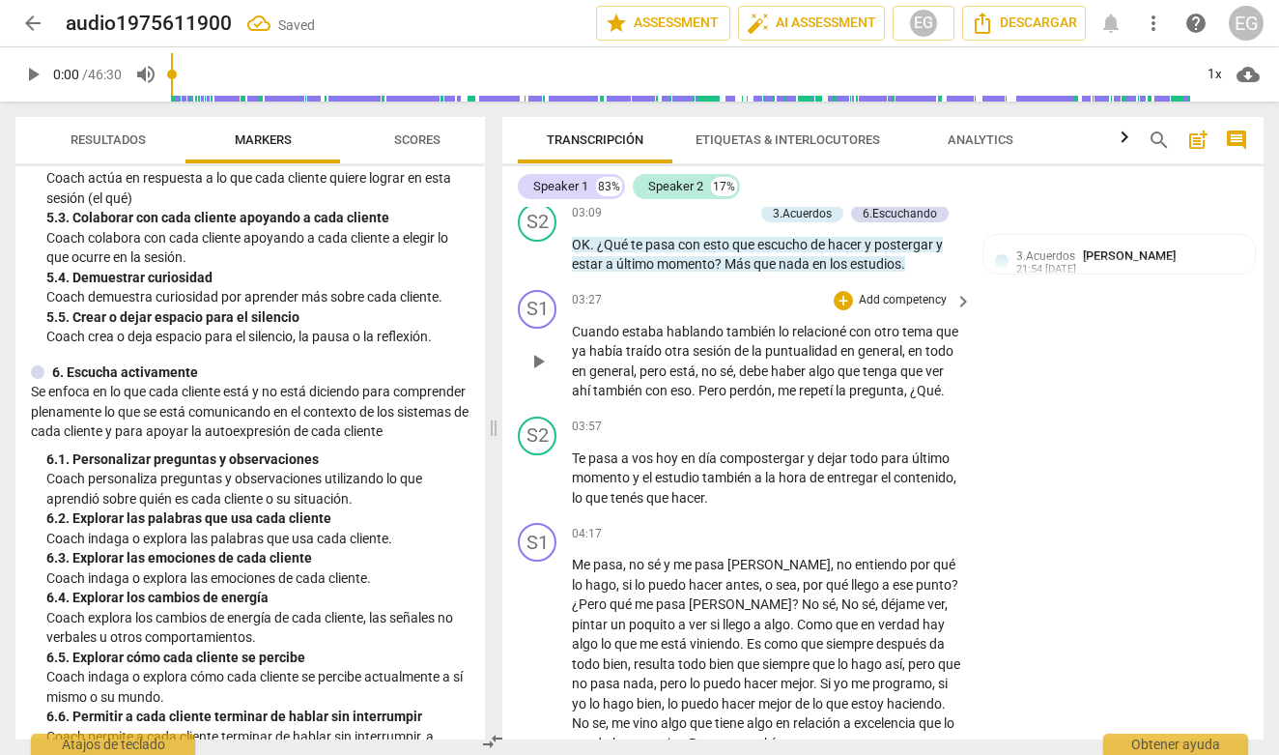
scroll to position [1831, 0]
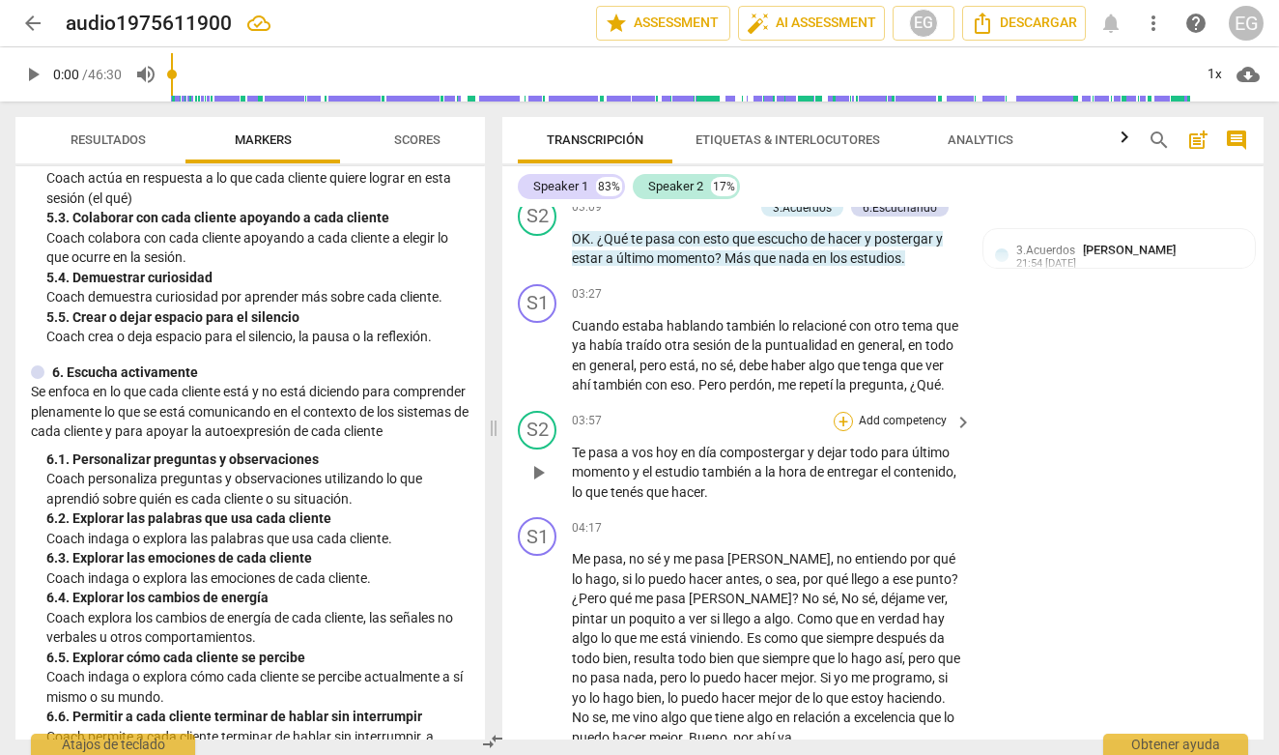
click at [841, 422] on div "+" at bounding box center [843, 421] width 19 height 19
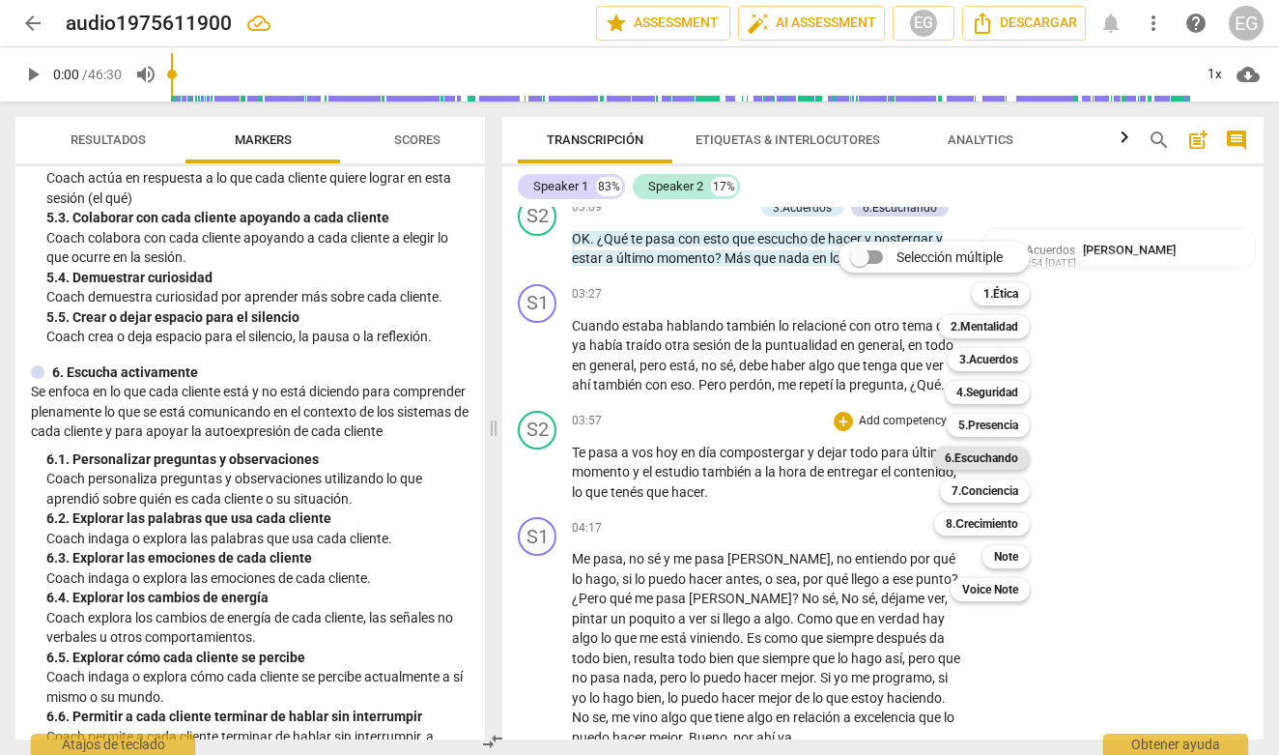
click at [982, 461] on b "6.Escuchando" at bounding box center [981, 457] width 73 height 23
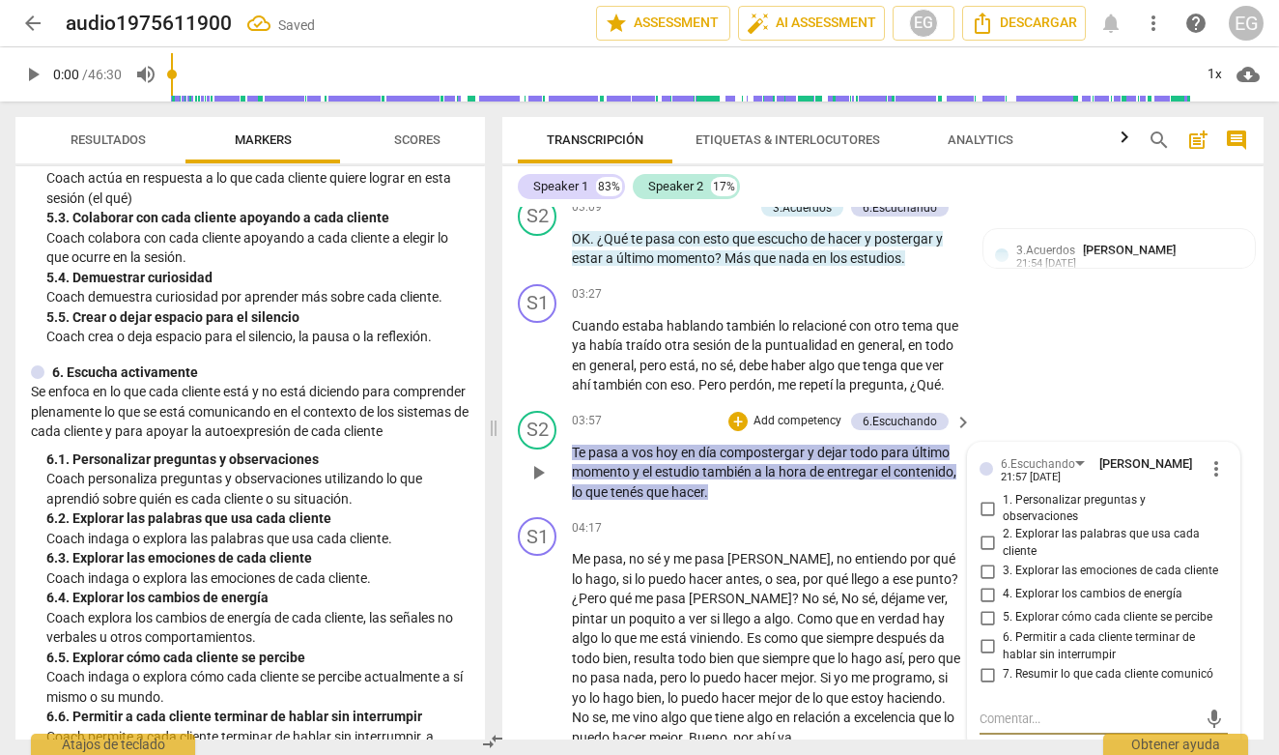
click at [989, 539] on input "2. Explorar las palabras que usa cada cliente" at bounding box center [987, 542] width 31 height 23
checkbox input "true"
click at [359, 410] on p "Se enfoca en lo que cada cliente está y no está diciendo para comprender plen…" at bounding box center [250, 412] width 439 height 60
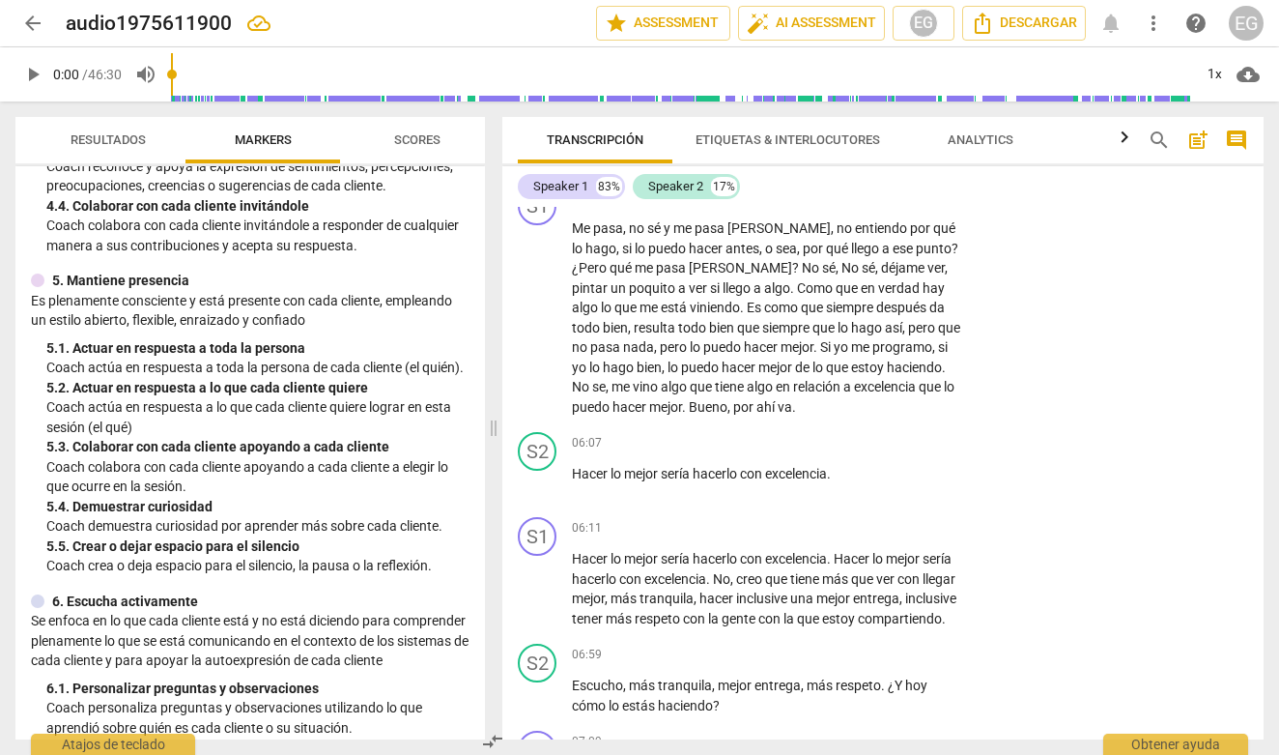
scroll to position [779, 0]
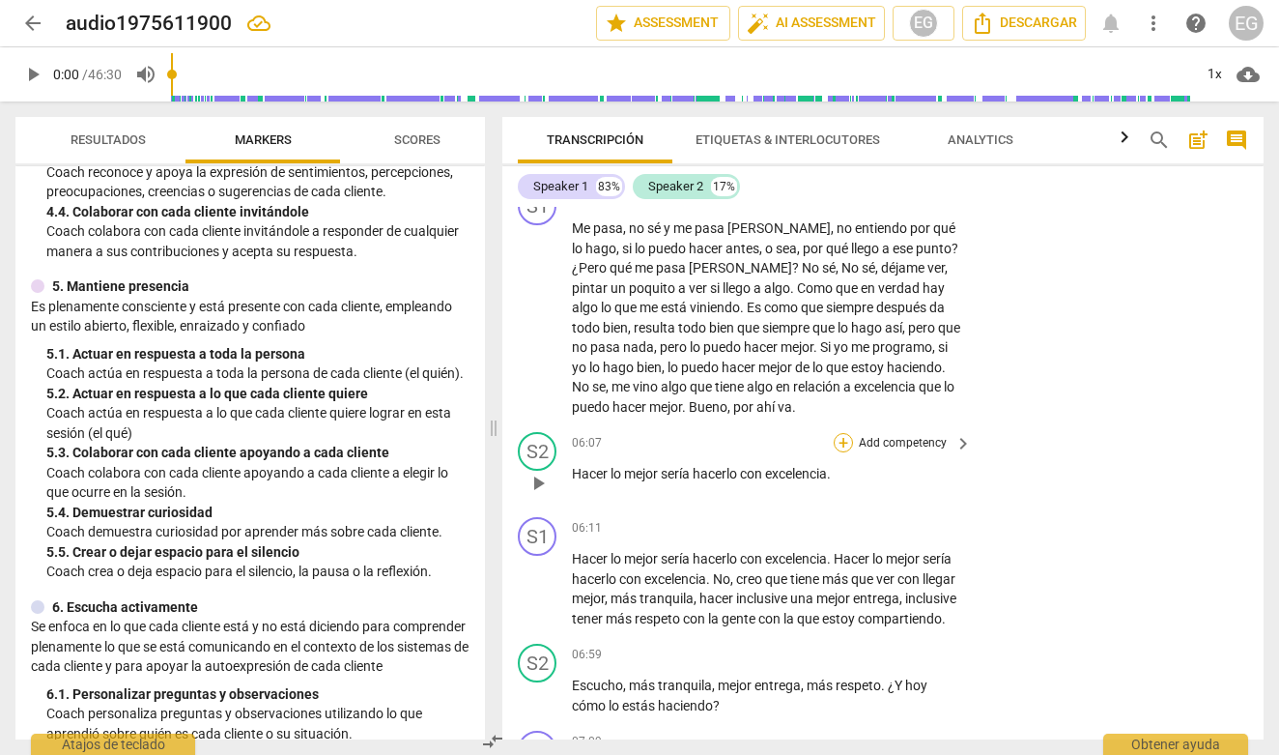
click at [841, 436] on div "+" at bounding box center [843, 442] width 19 height 19
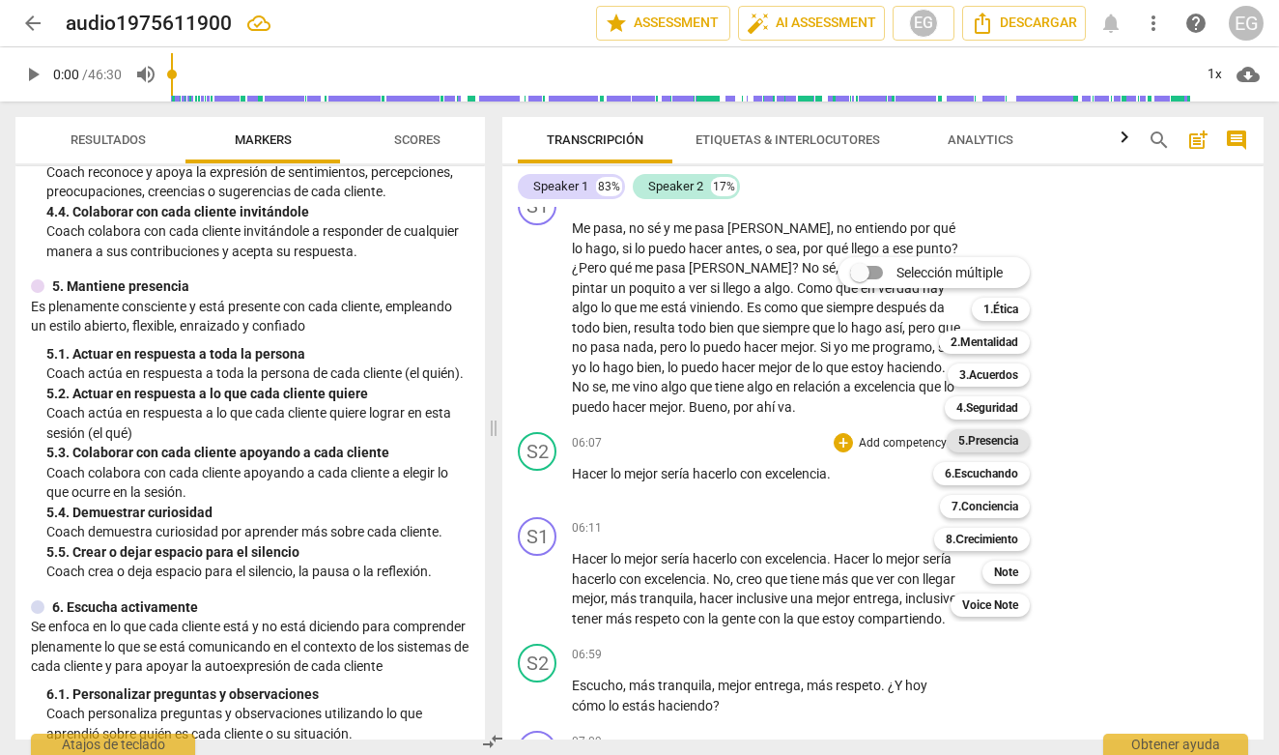
click at [996, 440] on b "5.Presencia" at bounding box center [988, 440] width 60 height 23
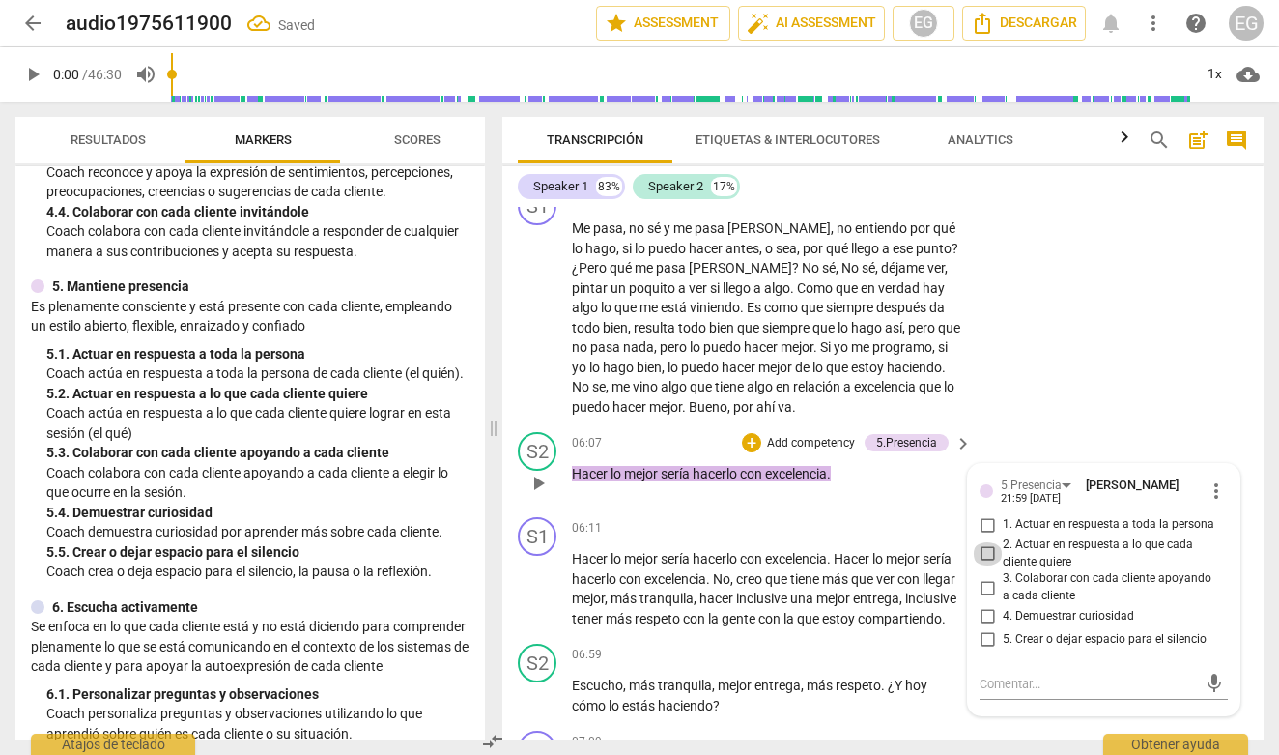
click at [987, 549] on input "2. Actuar en respuesta a lo que cada cliente quiere" at bounding box center [987, 553] width 31 height 23
checkbox input "true"
click at [267, 489] on p "Coach colabora con cada cliente apoyando a cada cliente a elegir lo que ocurre …" at bounding box center [257, 483] width 423 height 40
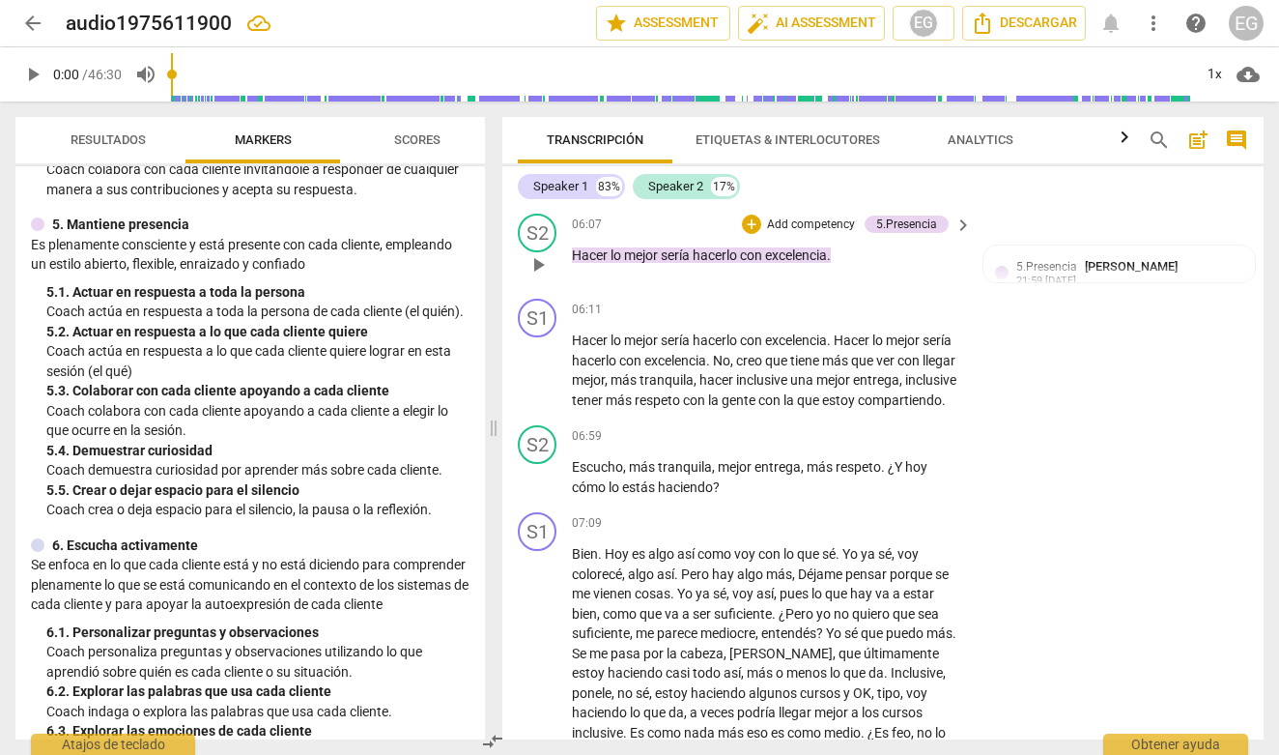
scroll to position [2384, 0]
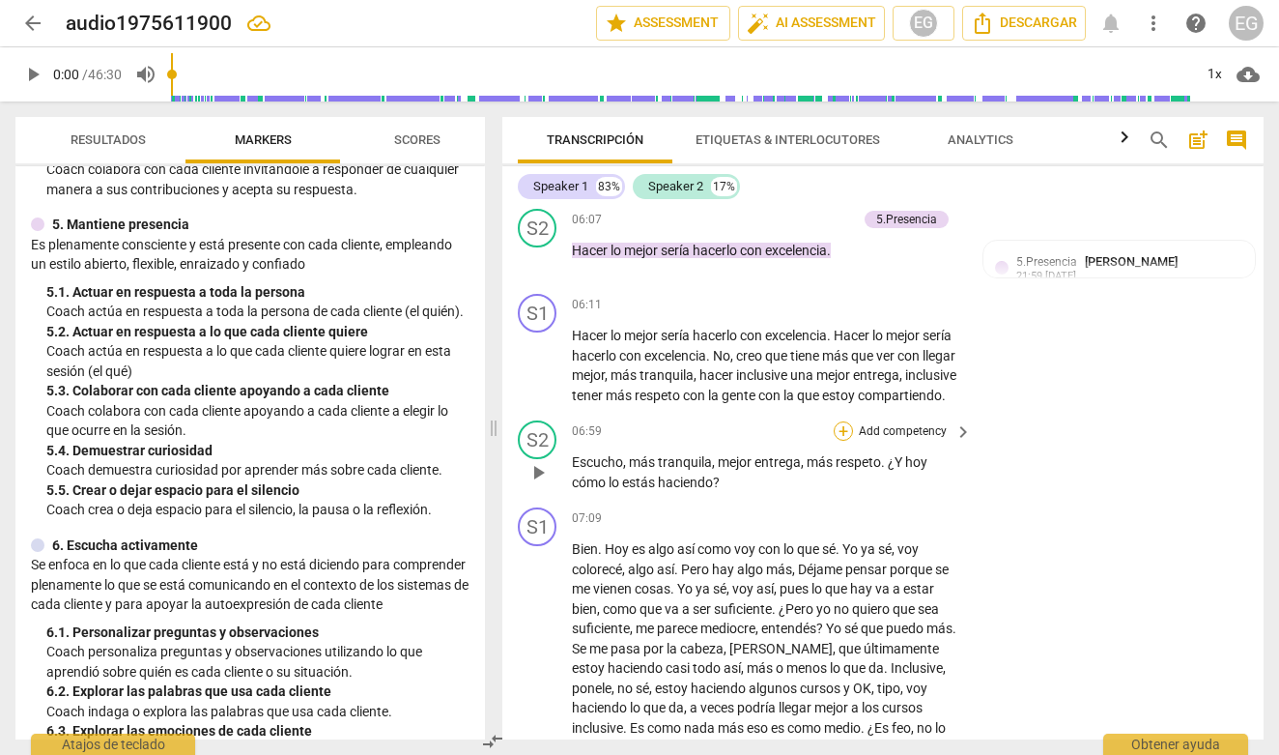
click at [843, 440] on div "+" at bounding box center [843, 430] width 19 height 19
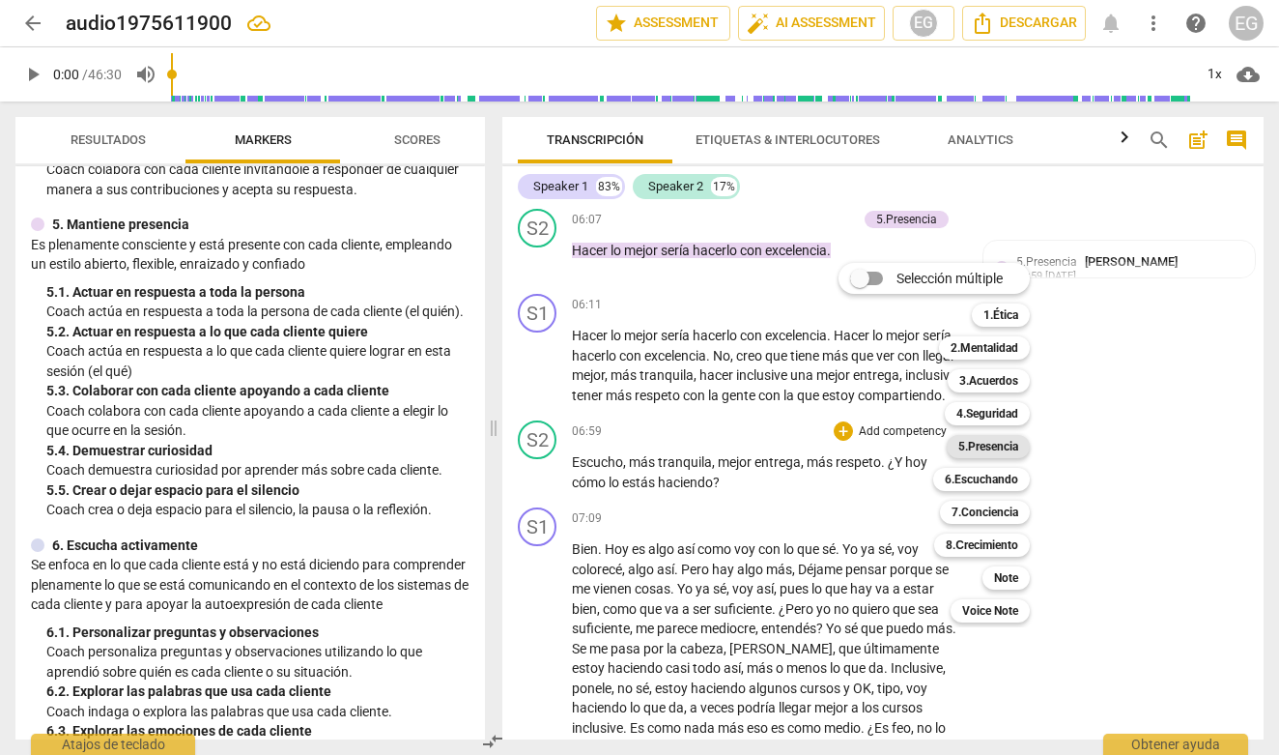
click at [991, 447] on b "5.Presencia" at bounding box center [988, 446] width 60 height 23
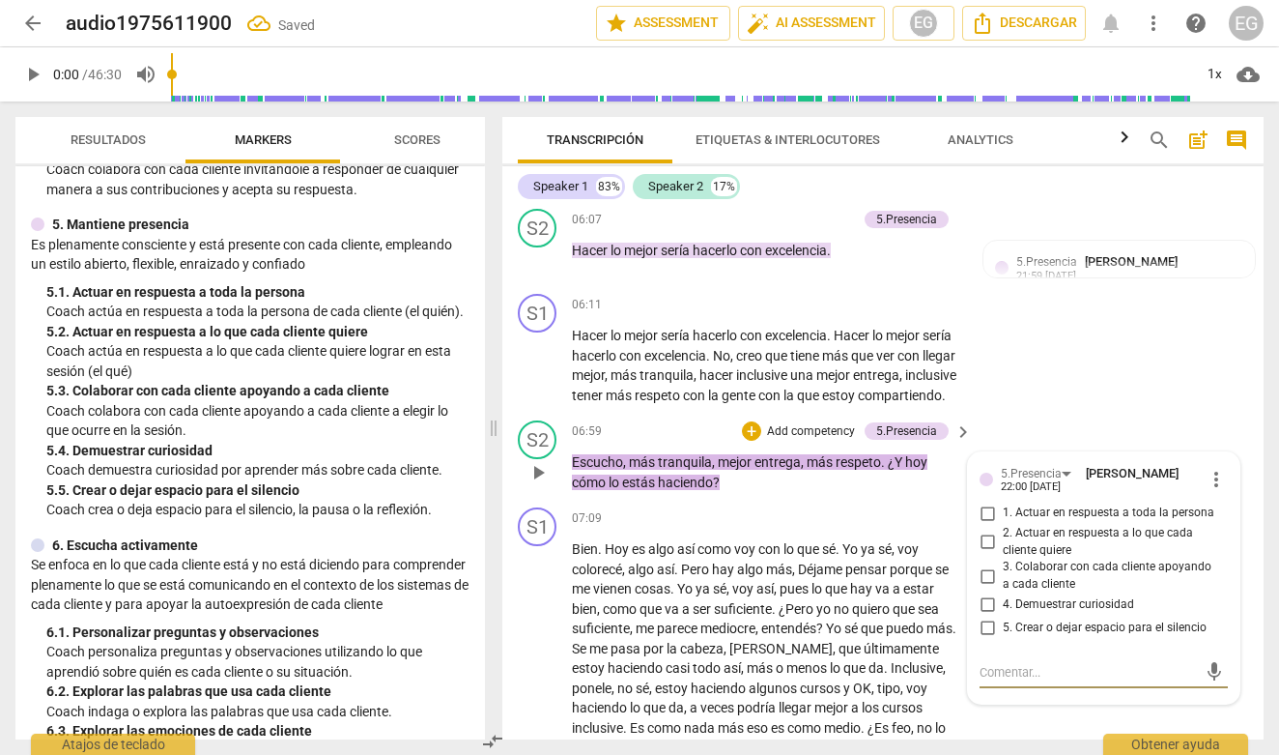
click at [988, 524] on input "1. Actuar en respuesta a toda la persona" at bounding box center [987, 512] width 31 height 23
checkbox input "true"
click at [285, 390] on div "5. 3. Colaborar con cada cliente apoyando a cada cliente" at bounding box center [257, 391] width 423 height 20
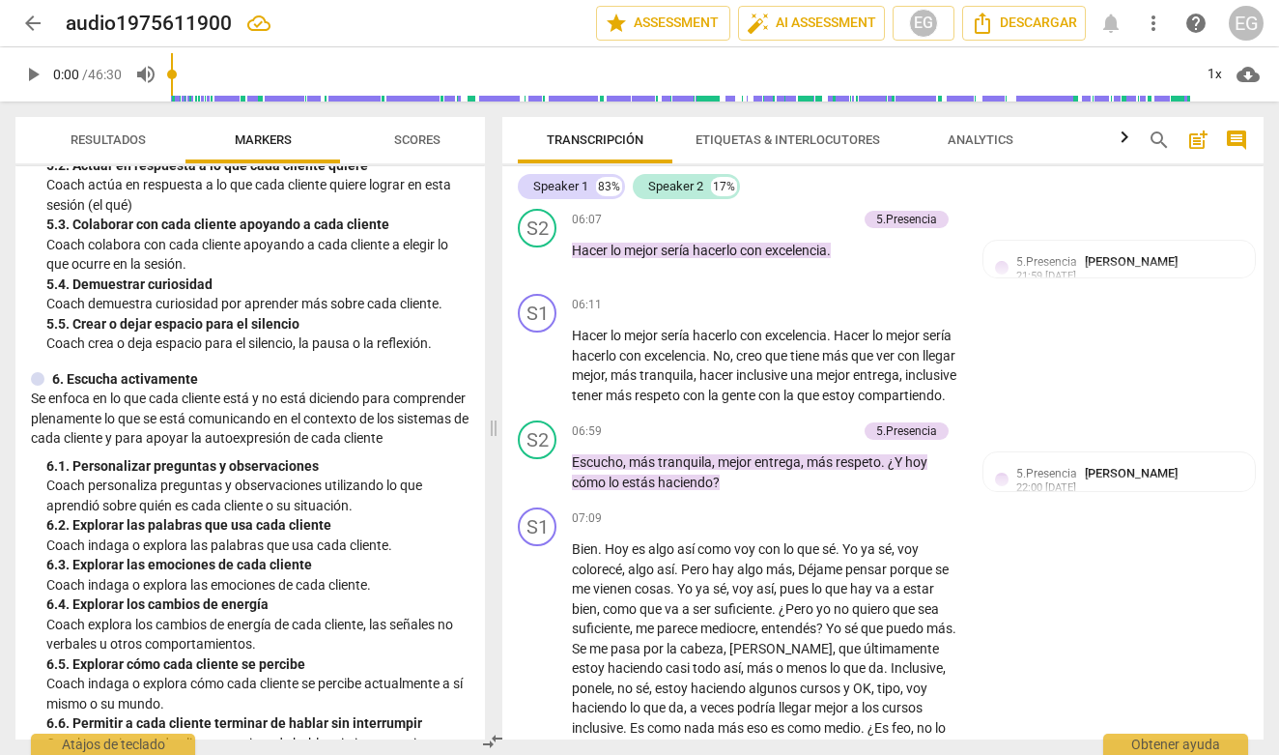
scroll to position [1008, 0]
click at [754, 441] on div "+" at bounding box center [751, 430] width 19 height 19
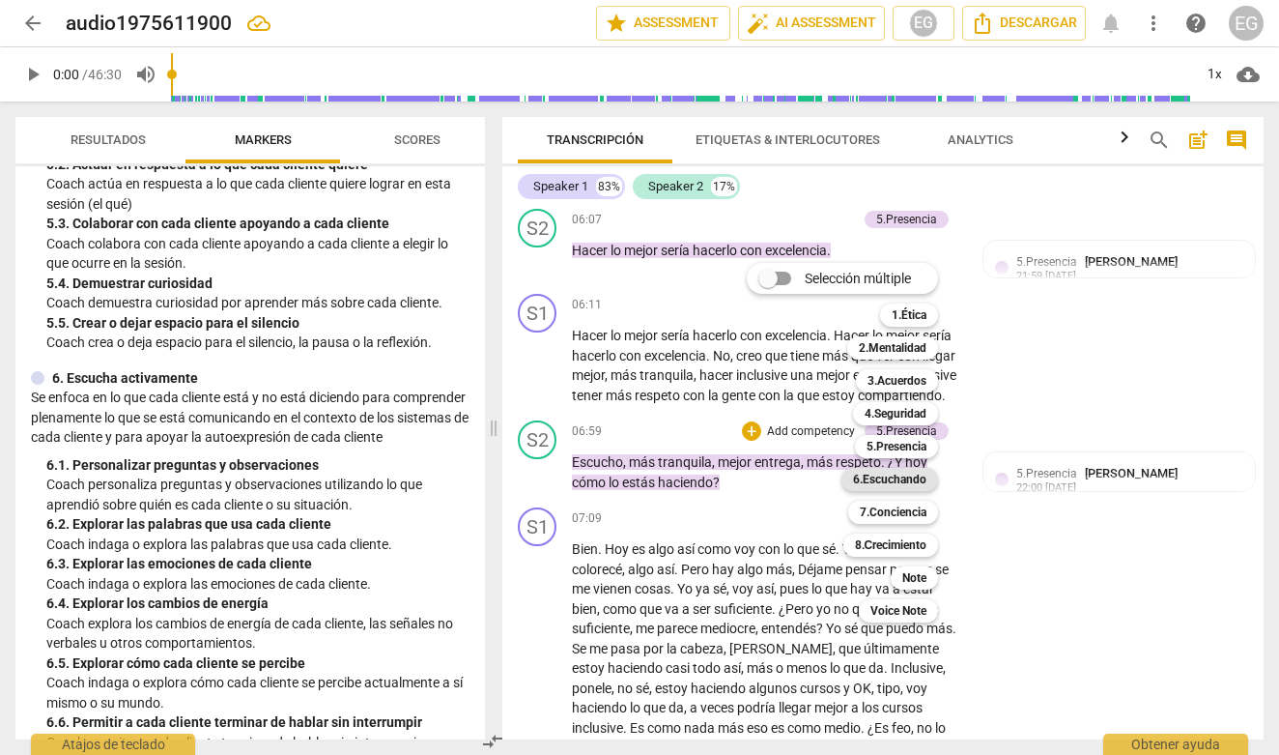
click at [891, 479] on b "6.Escuchando" at bounding box center [889, 479] width 73 height 23
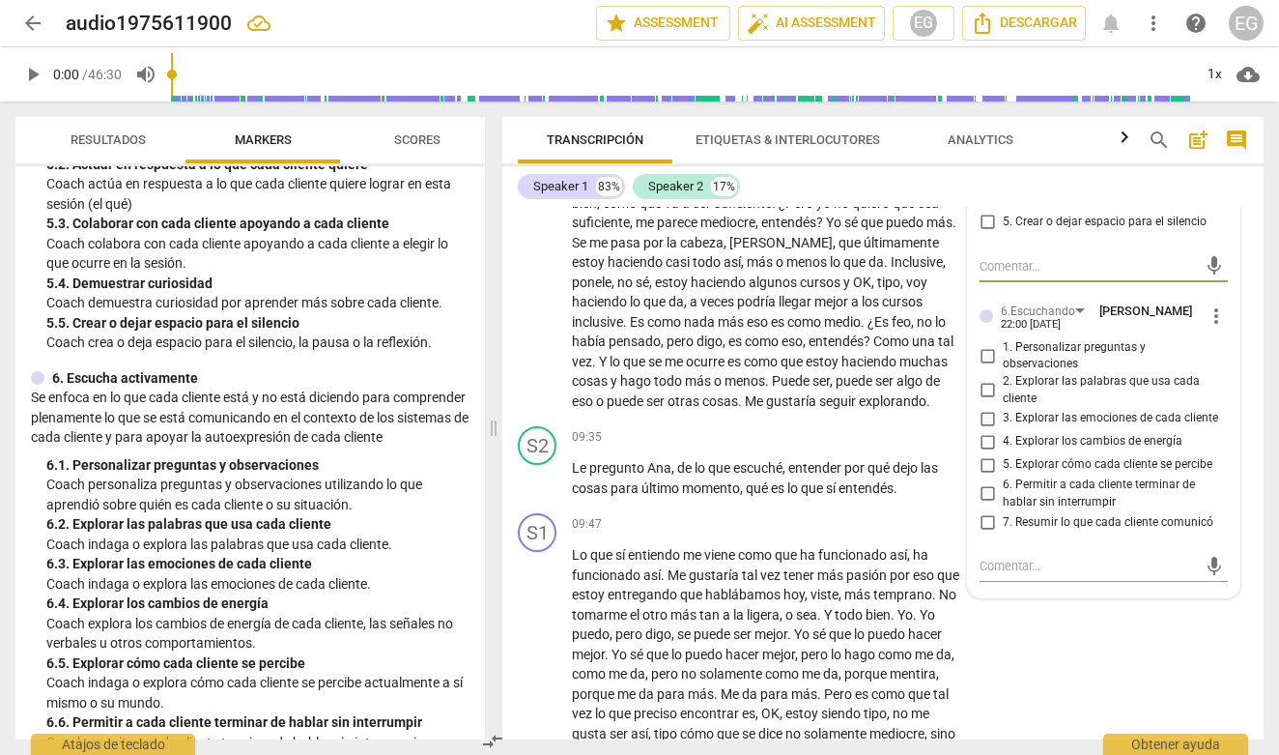
scroll to position [2778, 0]
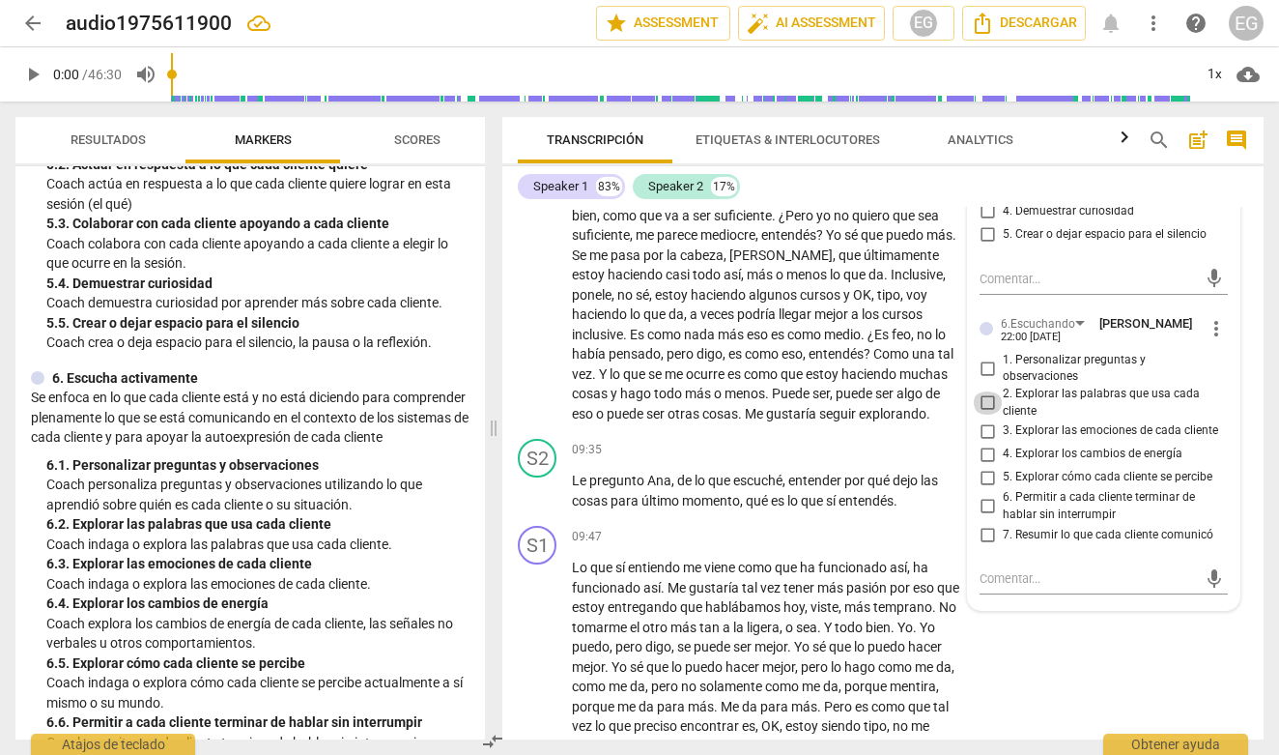
click at [986, 410] on input "2. Explorar las palabras que usa cada cliente" at bounding box center [987, 402] width 31 height 23
checkbox input "true"
click at [299, 372] on div "6. Escucha activamente" at bounding box center [250, 378] width 439 height 20
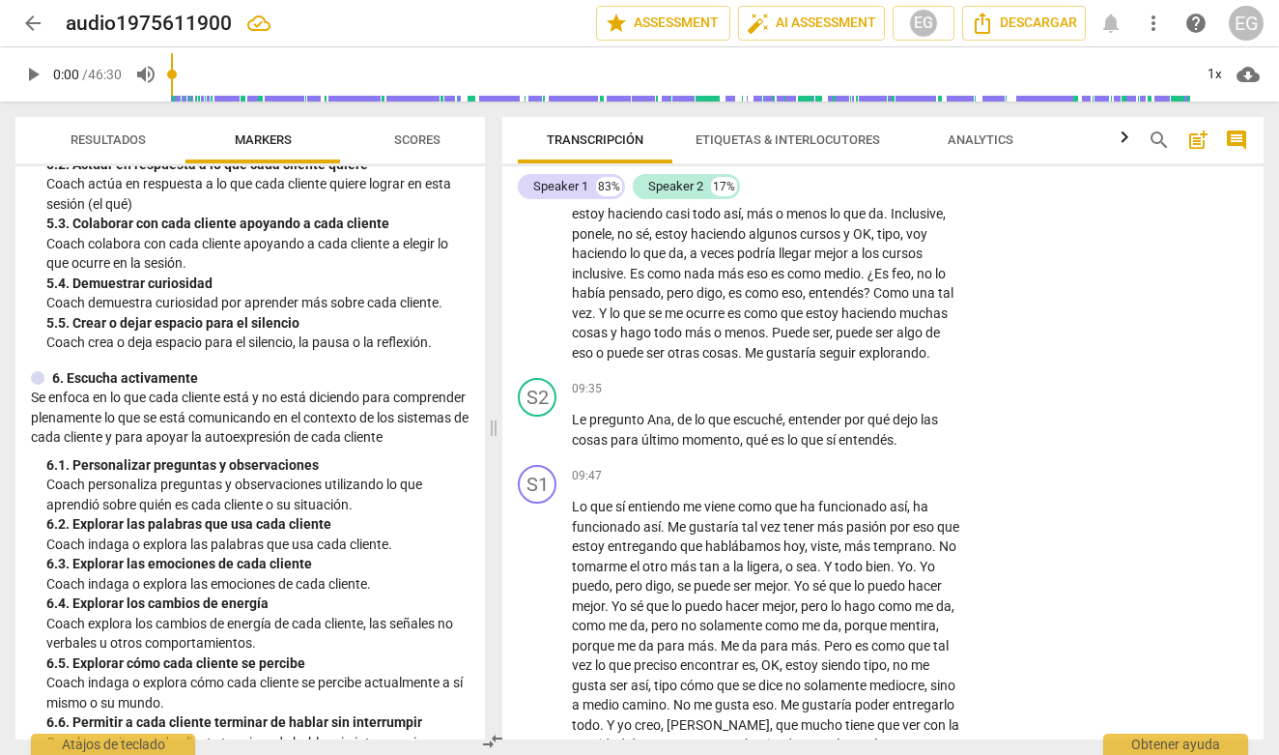
scroll to position [2839, 0]
click at [841, 395] on div "+" at bounding box center [843, 387] width 19 height 19
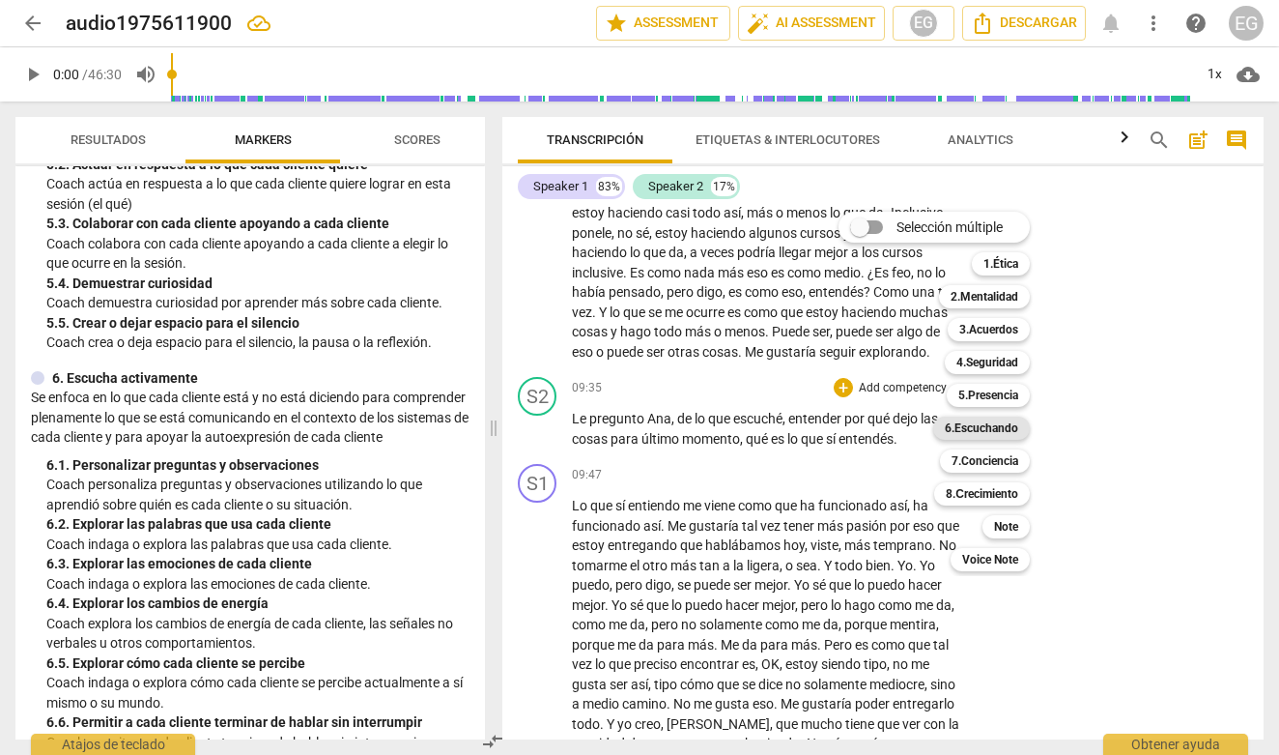
click at [1004, 427] on b "6.Escuchando" at bounding box center [981, 427] width 73 height 23
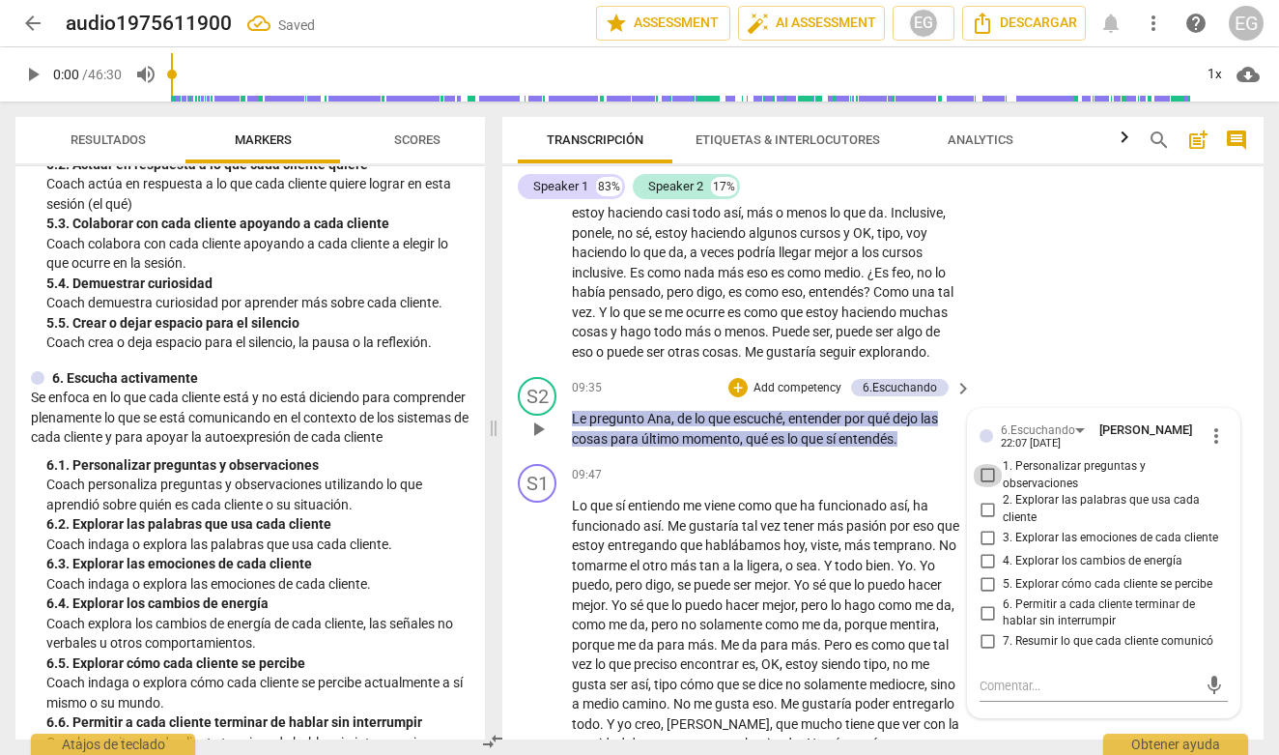
click at [986, 473] on input "1. Personalizar preguntas y observaciones" at bounding box center [987, 475] width 31 height 23
checkbox input "true"
click at [447, 352] on div "ICF PCC Updated Competencies (2021 Spanish) 1. Demuestra práctica ética Entie…" at bounding box center [250, 452] width 470 height 573
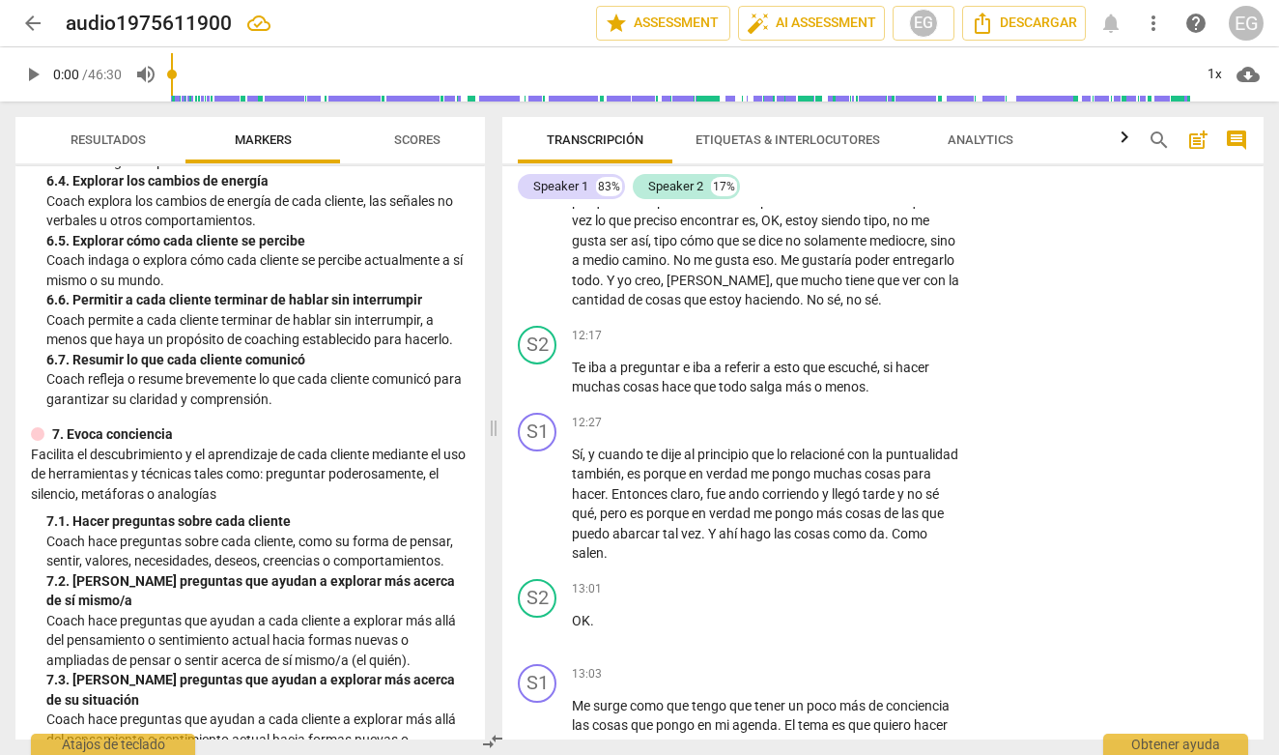
scroll to position [1431, 0]
click at [845, 346] on div "+" at bounding box center [843, 336] width 19 height 19
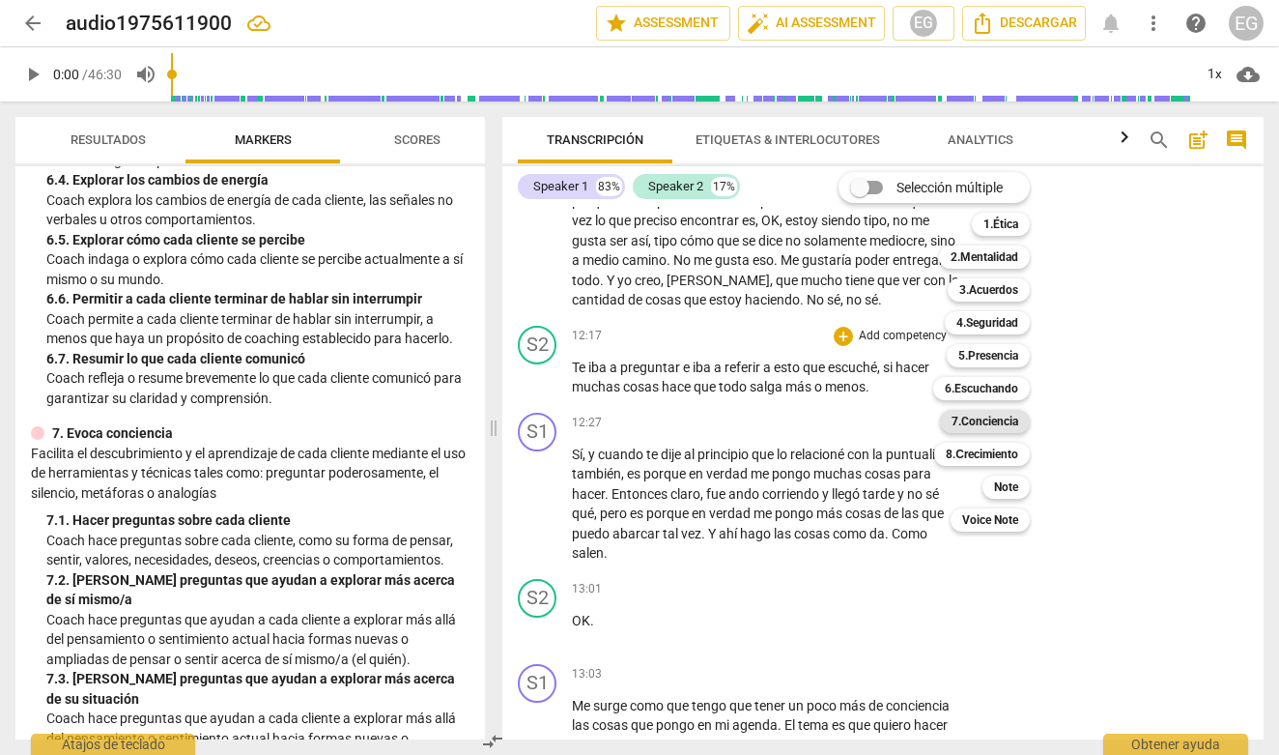
click at [985, 424] on b "7.Conciencia" at bounding box center [985, 421] width 67 height 23
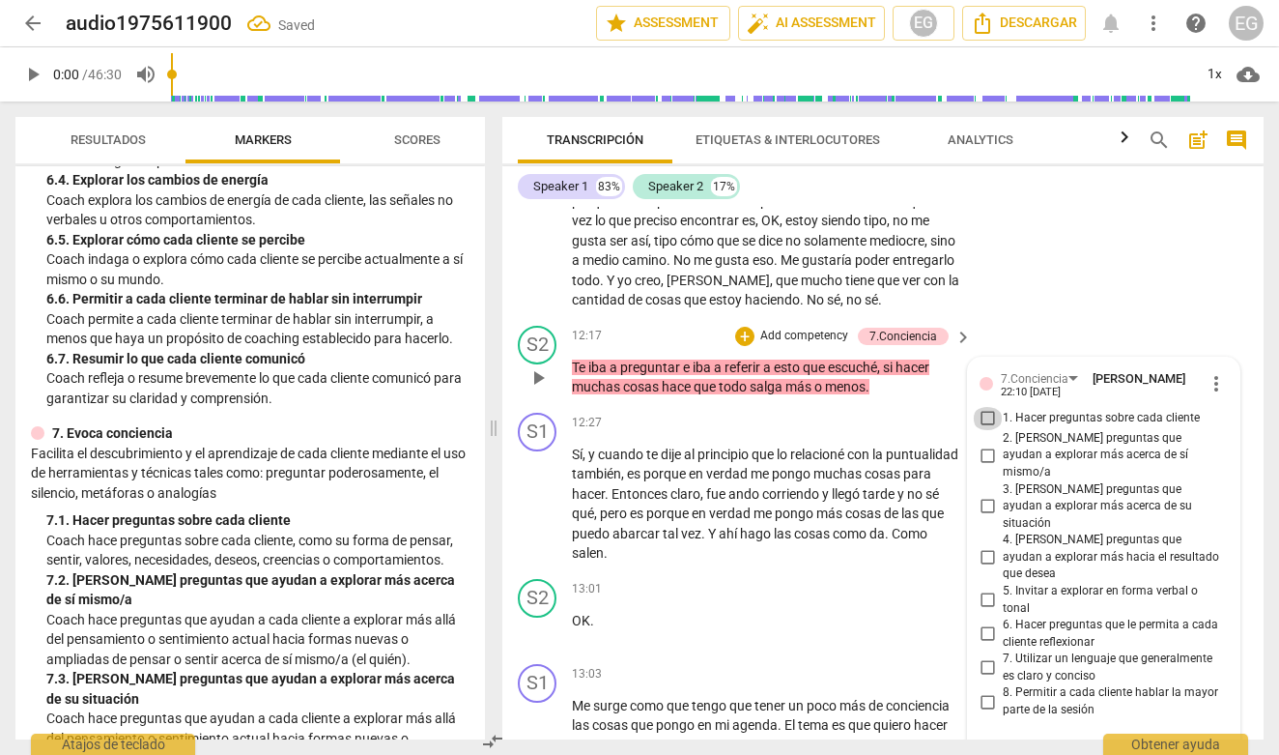
click at [988, 430] on input "1. Hacer preguntas sobre cada cliente" at bounding box center [987, 418] width 31 height 23
checkbox input "true"
click at [320, 332] on p "Coach permite a cada cliente terminar de hablar sin interrumpir, a menos que ha…" at bounding box center [257, 329] width 423 height 40
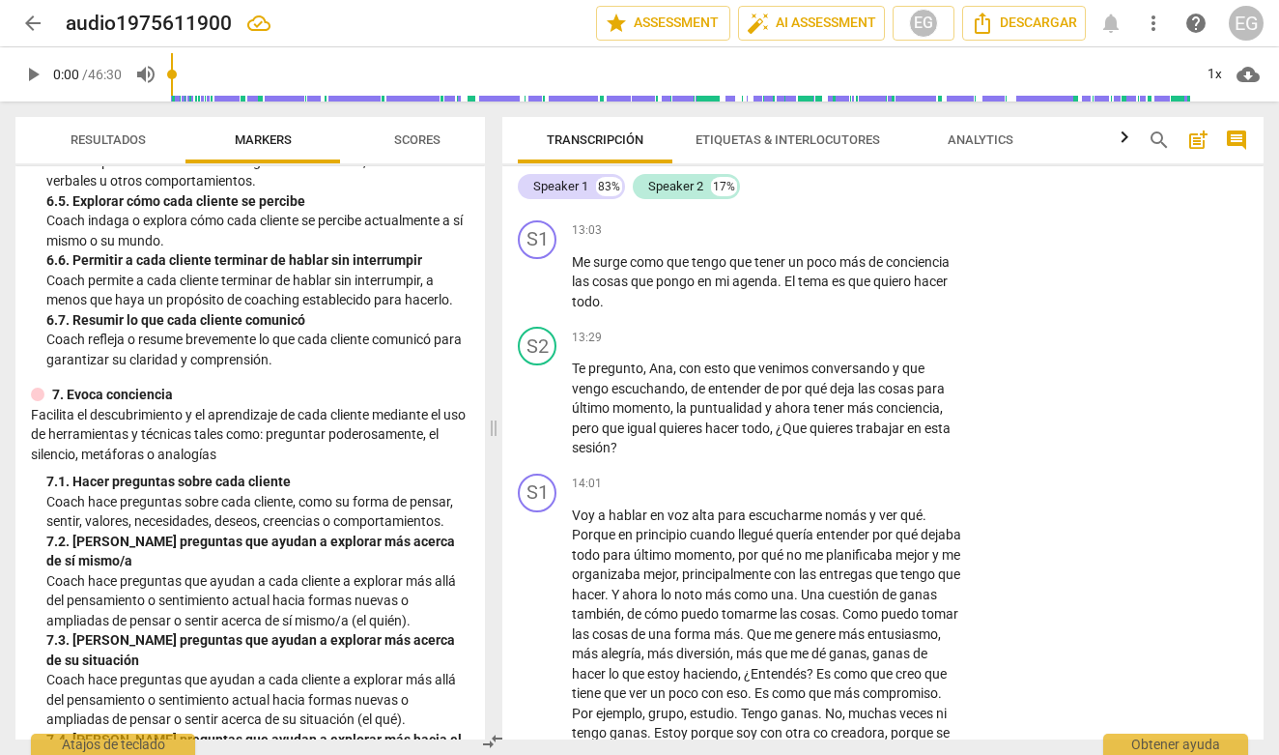
scroll to position [1468, 0]
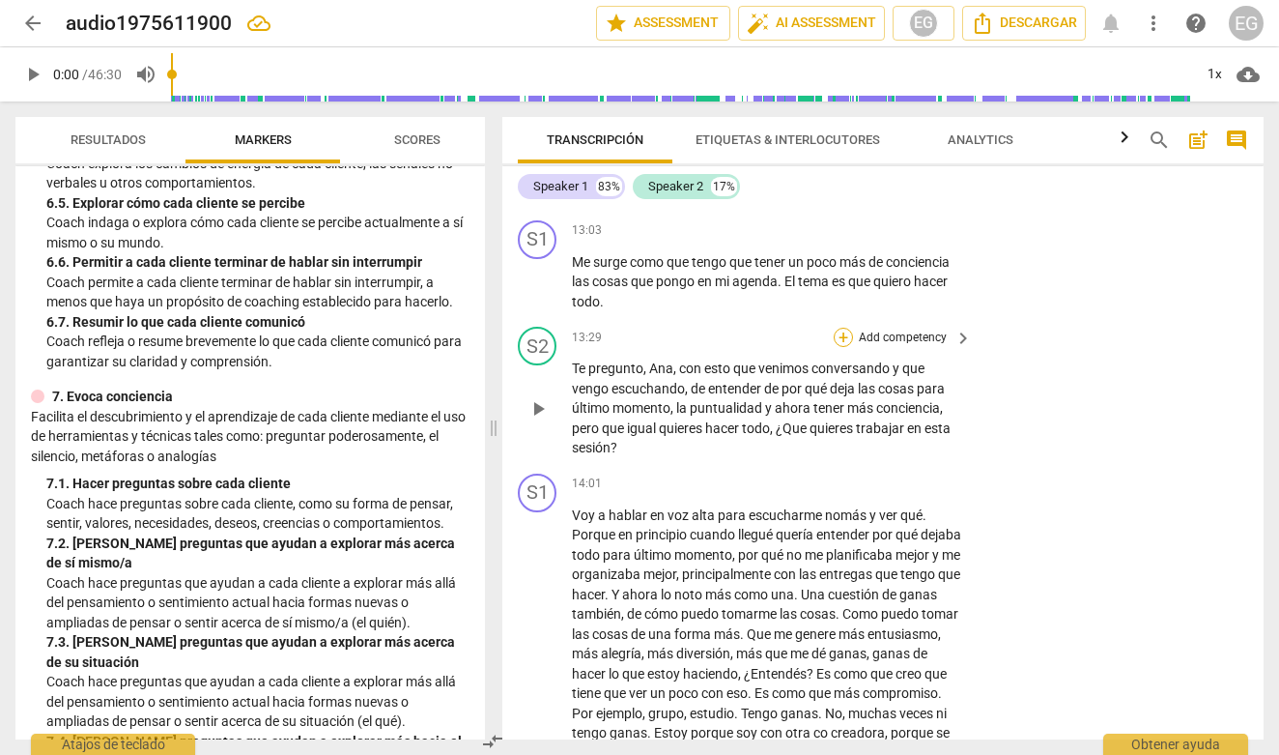
click at [843, 344] on div "+" at bounding box center [843, 337] width 19 height 19
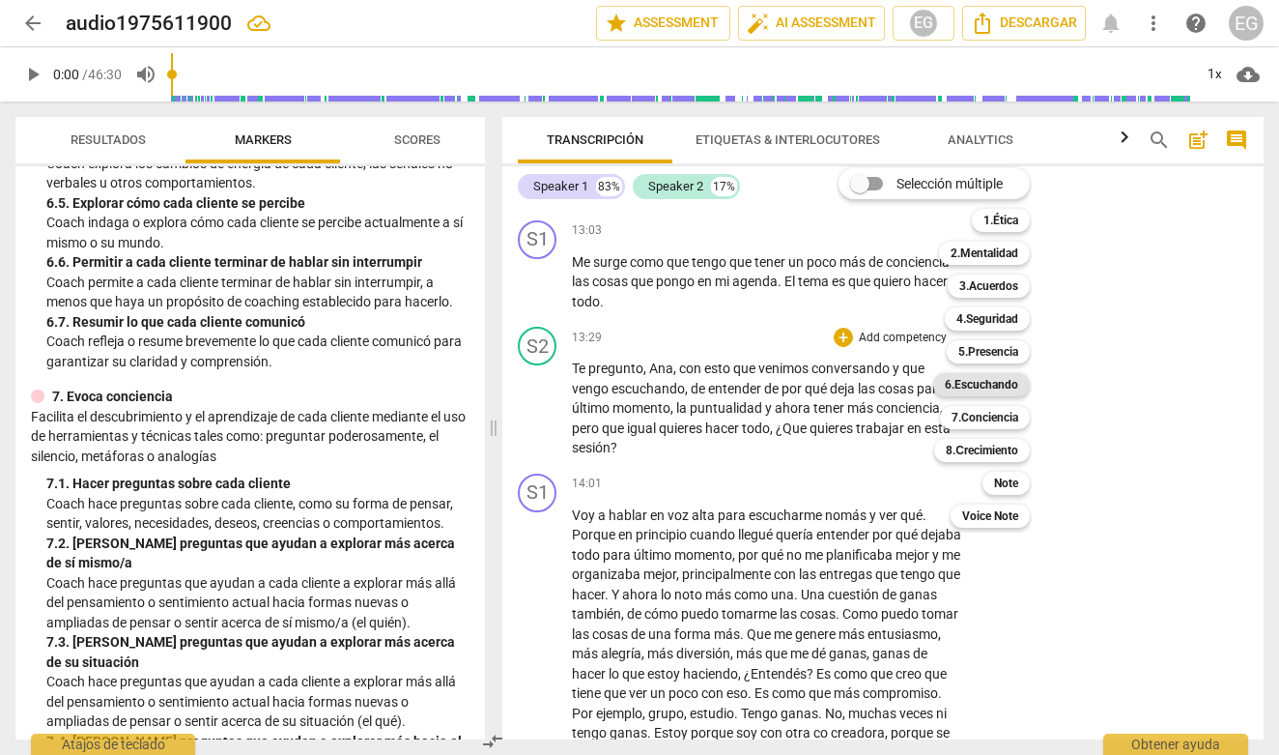
click at [993, 378] on b "6.Escuchando" at bounding box center [981, 384] width 73 height 23
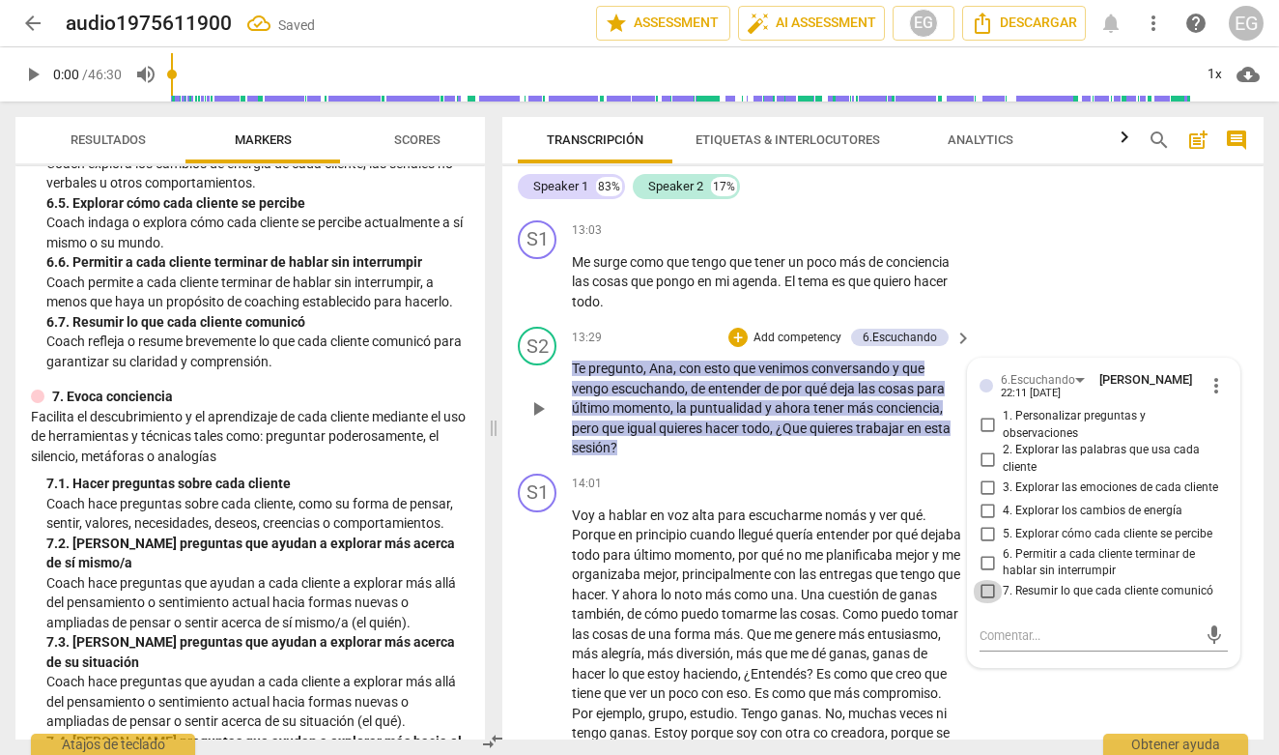
click at [990, 592] on input "7. Resumir lo que cada cliente comunicó" at bounding box center [987, 591] width 31 height 23
checkbox input "true"
click at [739, 346] on div "+" at bounding box center [737, 337] width 19 height 19
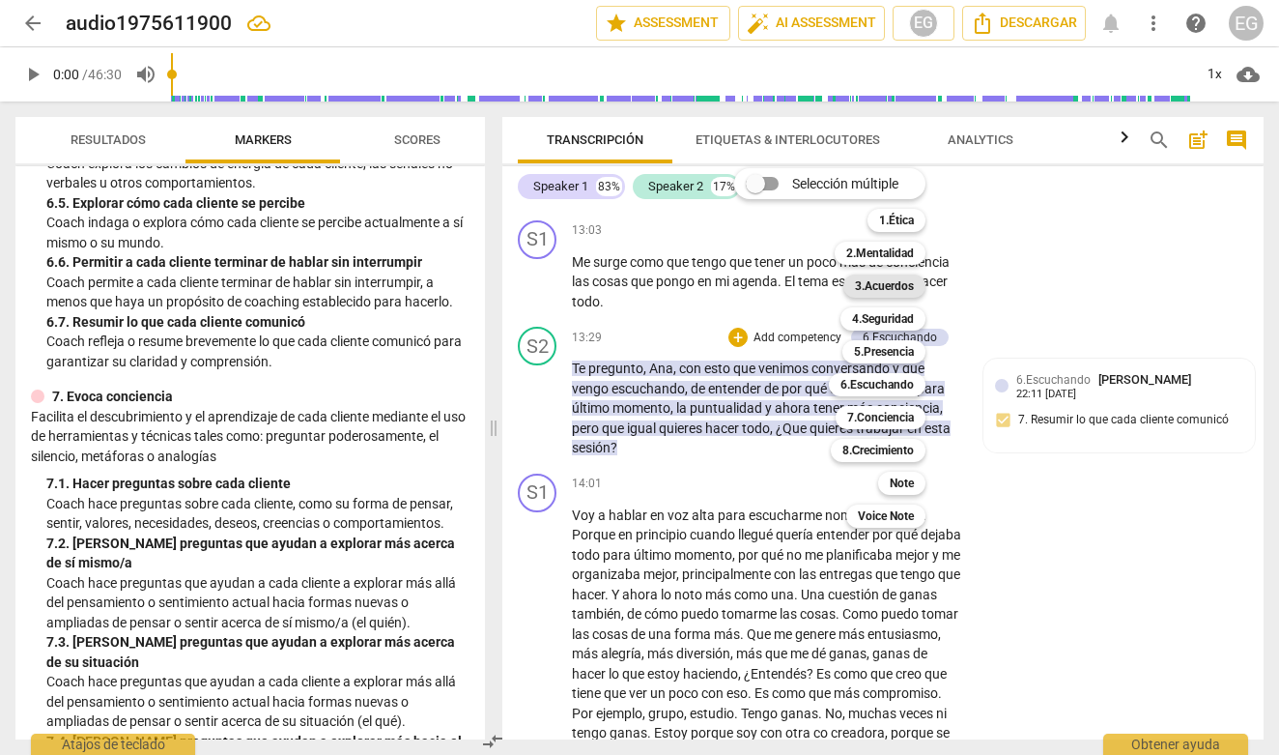
click at [892, 282] on b "3.Acuerdos" at bounding box center [884, 285] width 59 height 23
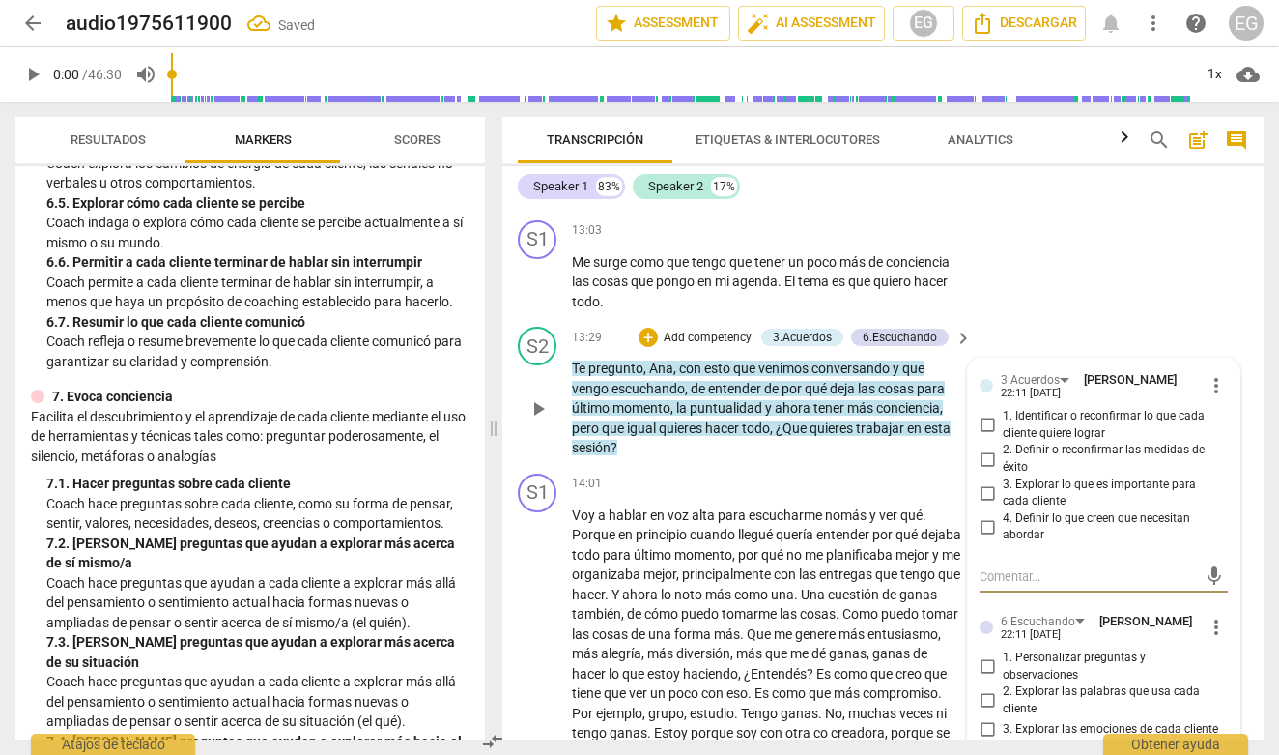
click at [991, 433] on input "1. Identificar o reconfirmar lo que cada cliente quiere lograr" at bounding box center [987, 424] width 31 height 23
checkbox input "true"
click at [384, 374] on div "ICF PCC Updated Competencies (2021 Spanish) 1. Demuestra práctica ética Entie…" at bounding box center [250, 452] width 470 height 573
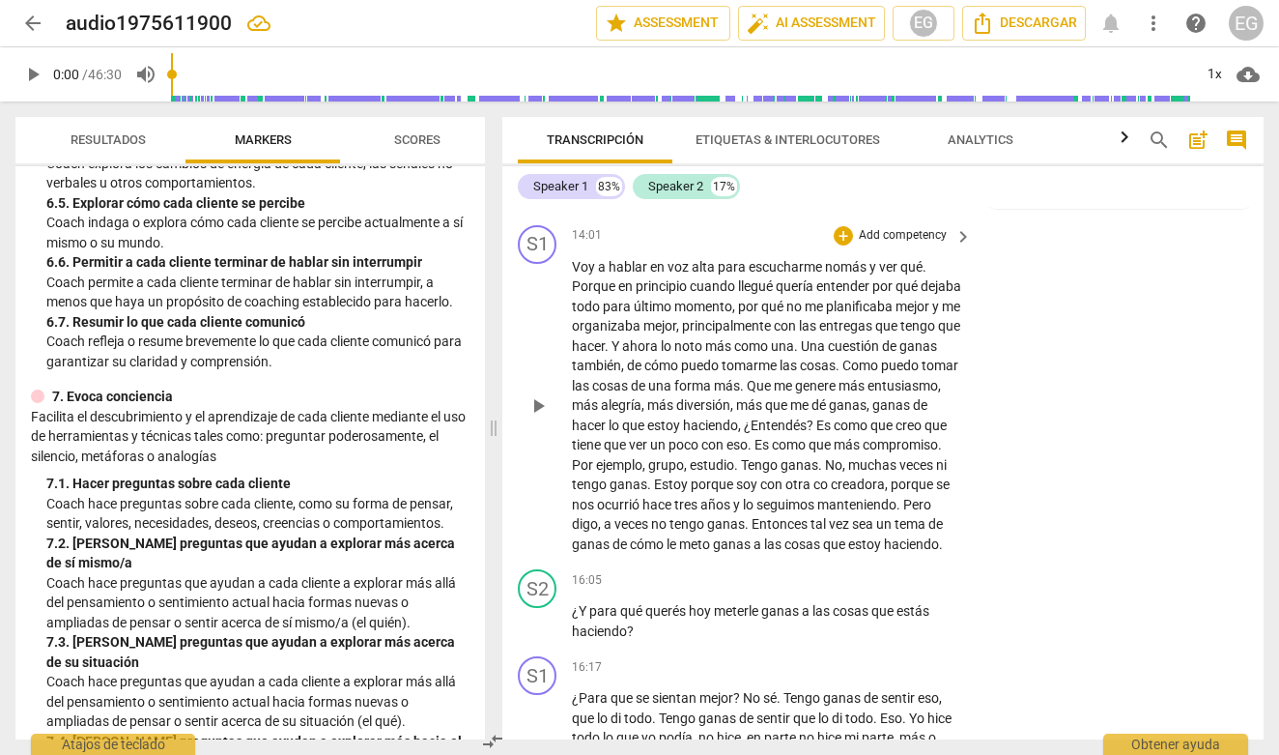
scroll to position [3974, 0]
drag, startPoint x: 630, startPoint y: 374, endPoint x: 733, endPoint y: 373, distance: 103.4
click at [733, 373] on p "Voy a hablar en voz alta para escucharme nomás y ver qué . Porque en principio …" at bounding box center [767, 407] width 390 height 298
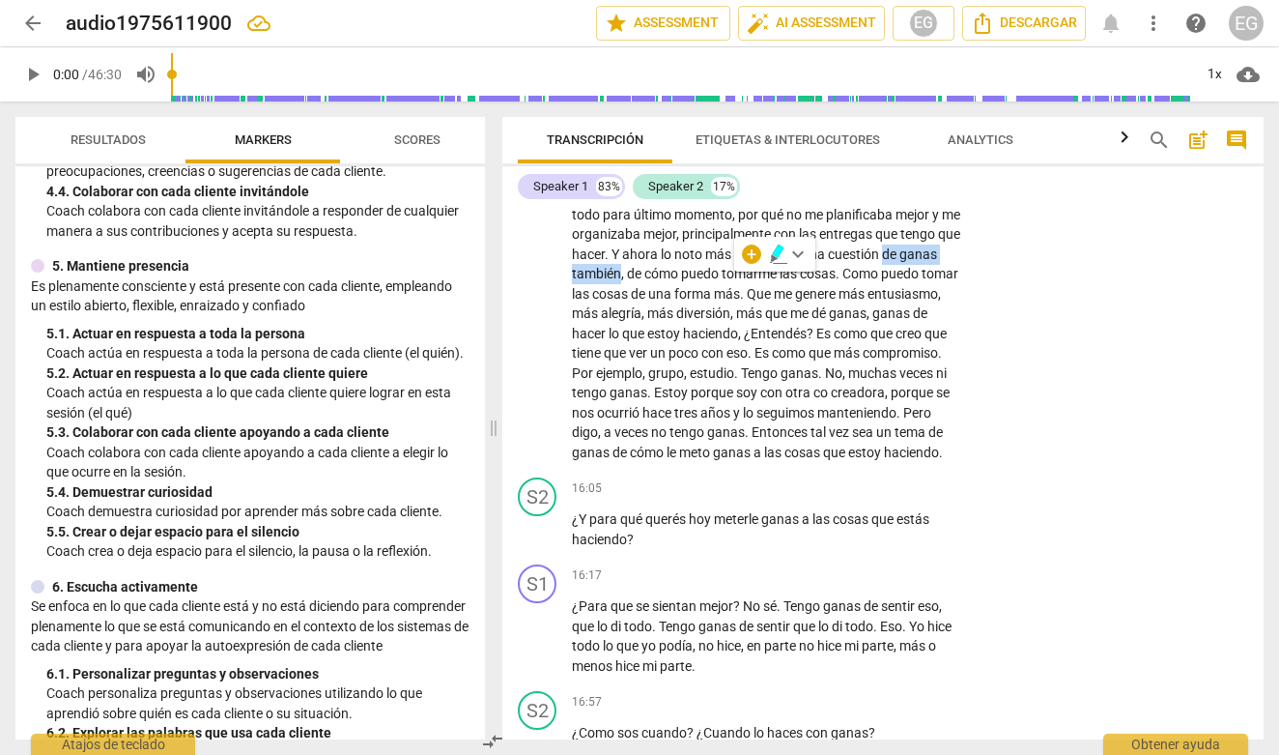
scroll to position [797, 0]
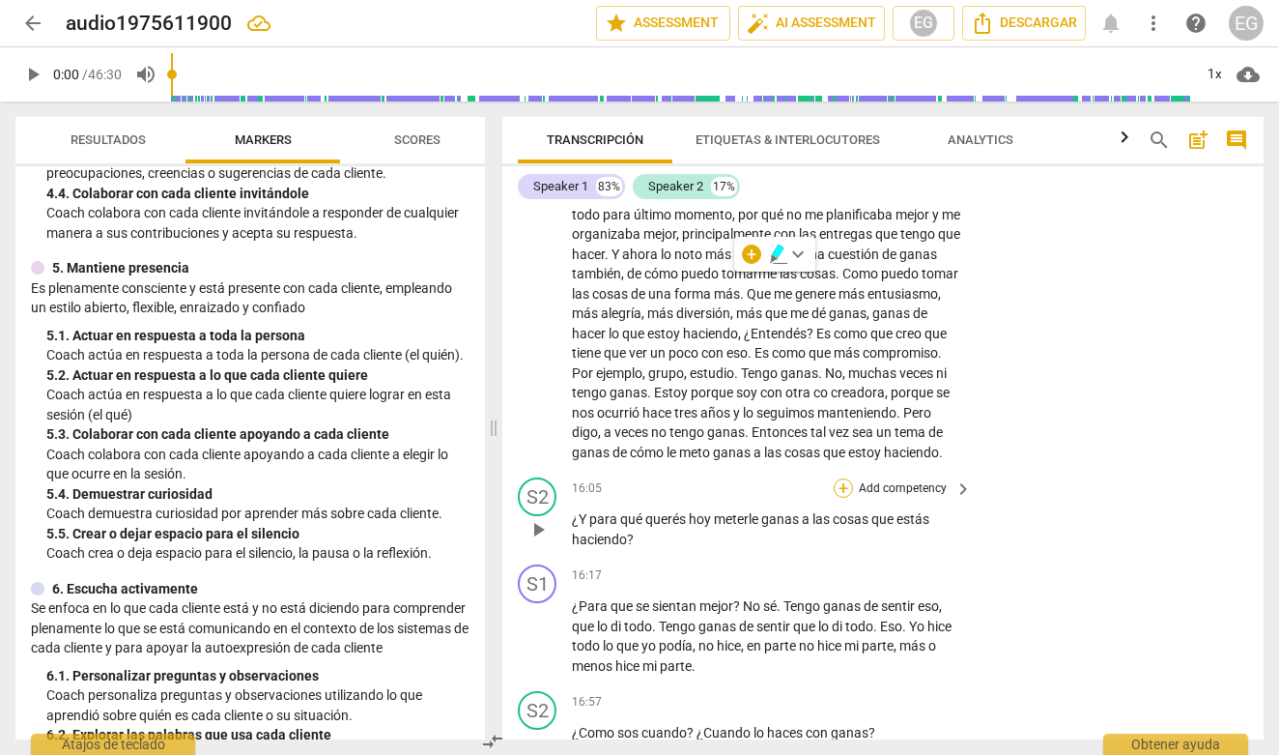
click at [841, 498] on div "+" at bounding box center [843, 487] width 19 height 19
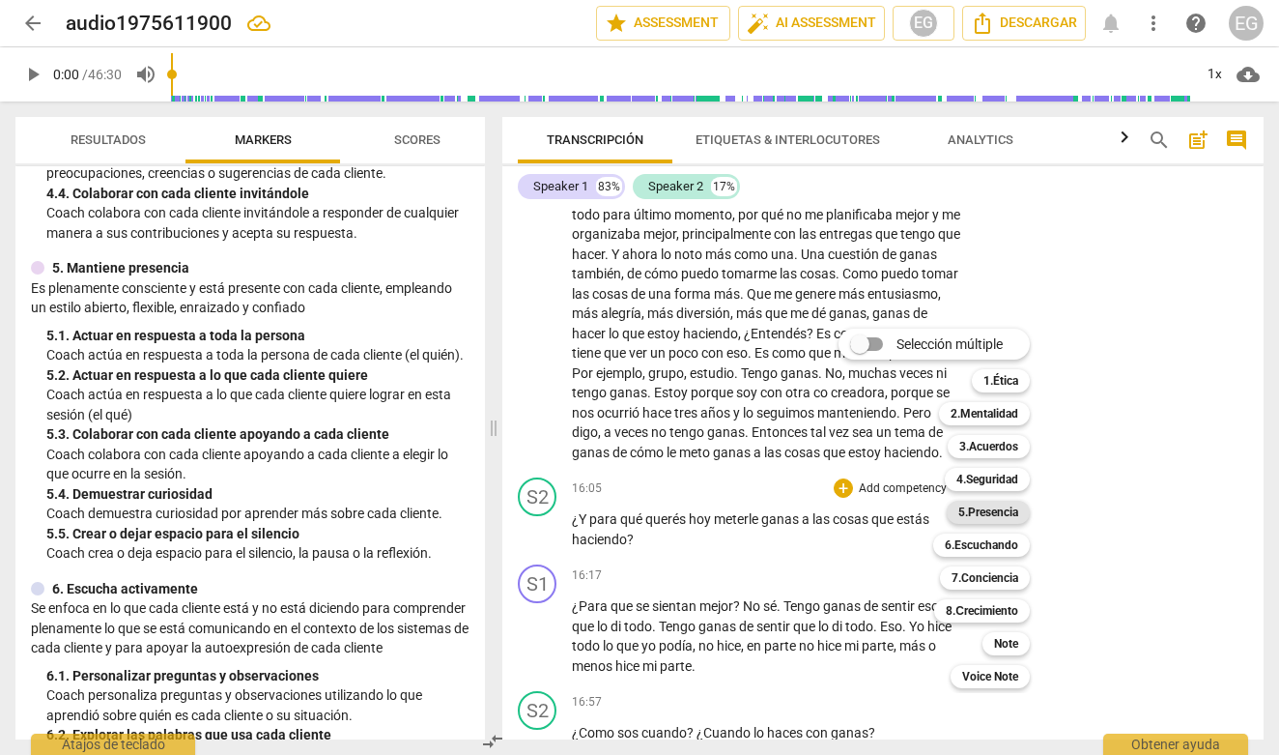
click at [990, 512] on b "5.Presencia" at bounding box center [988, 511] width 60 height 23
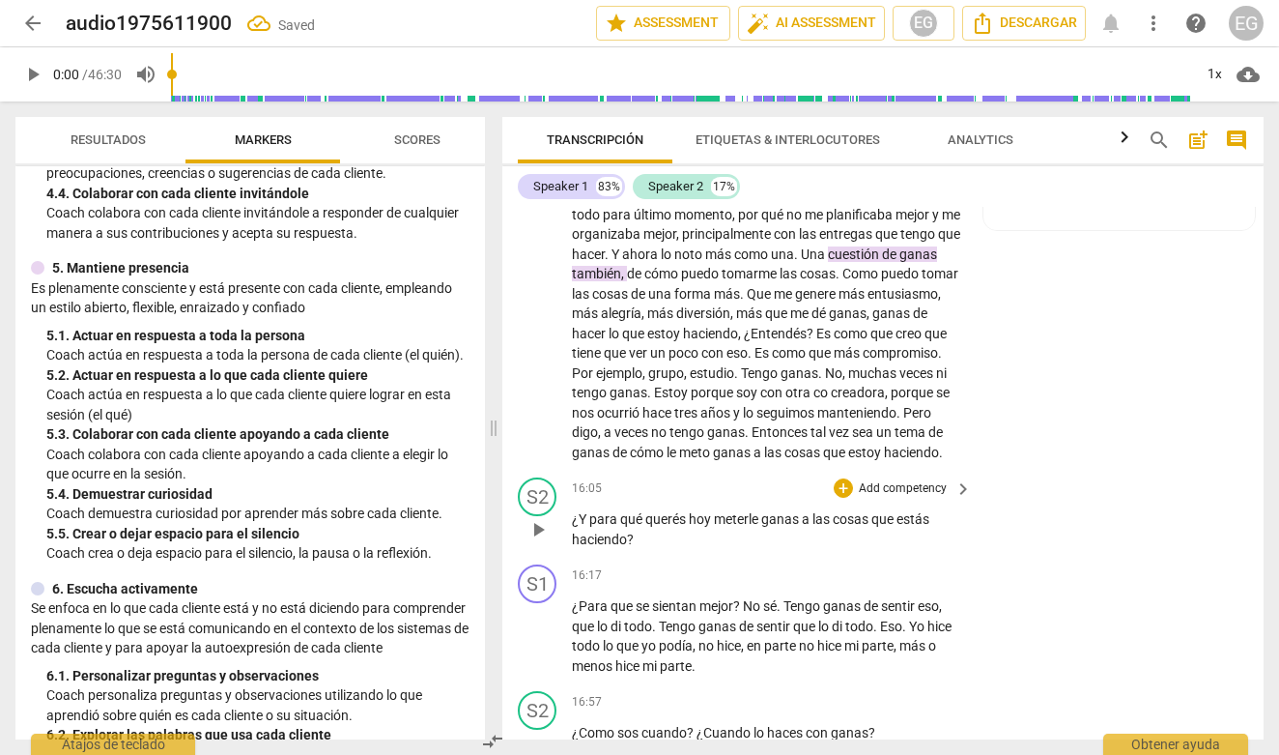
click at [925, 498] on p "Add competency" at bounding box center [903, 488] width 92 height 17
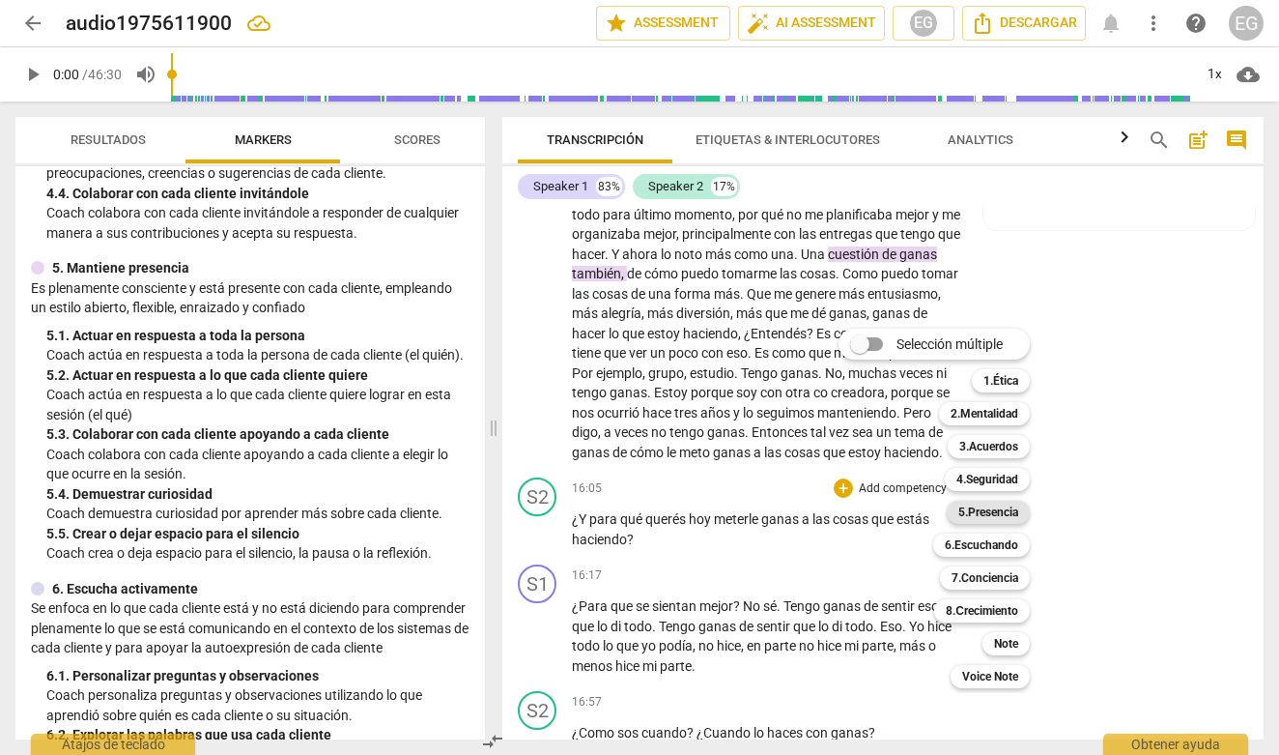
click at [988, 513] on b "5.Presencia" at bounding box center [988, 511] width 60 height 23
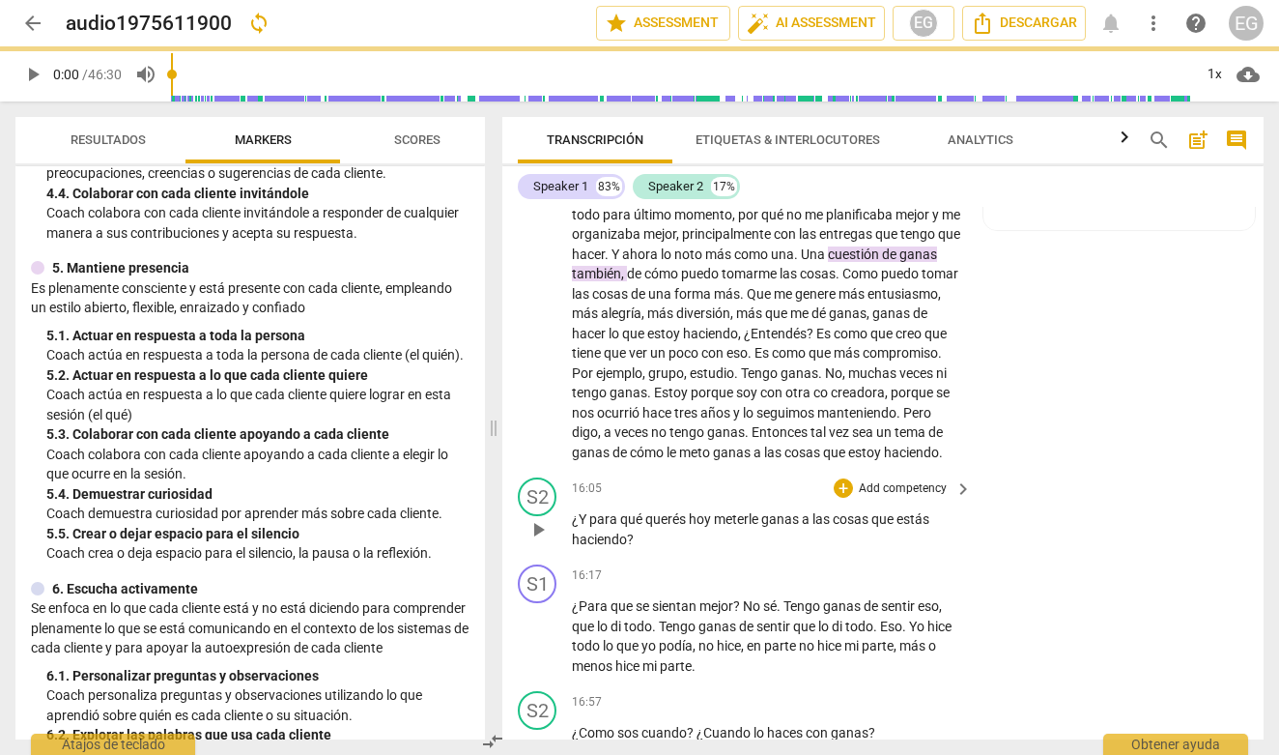
scroll to position [4080, 0]
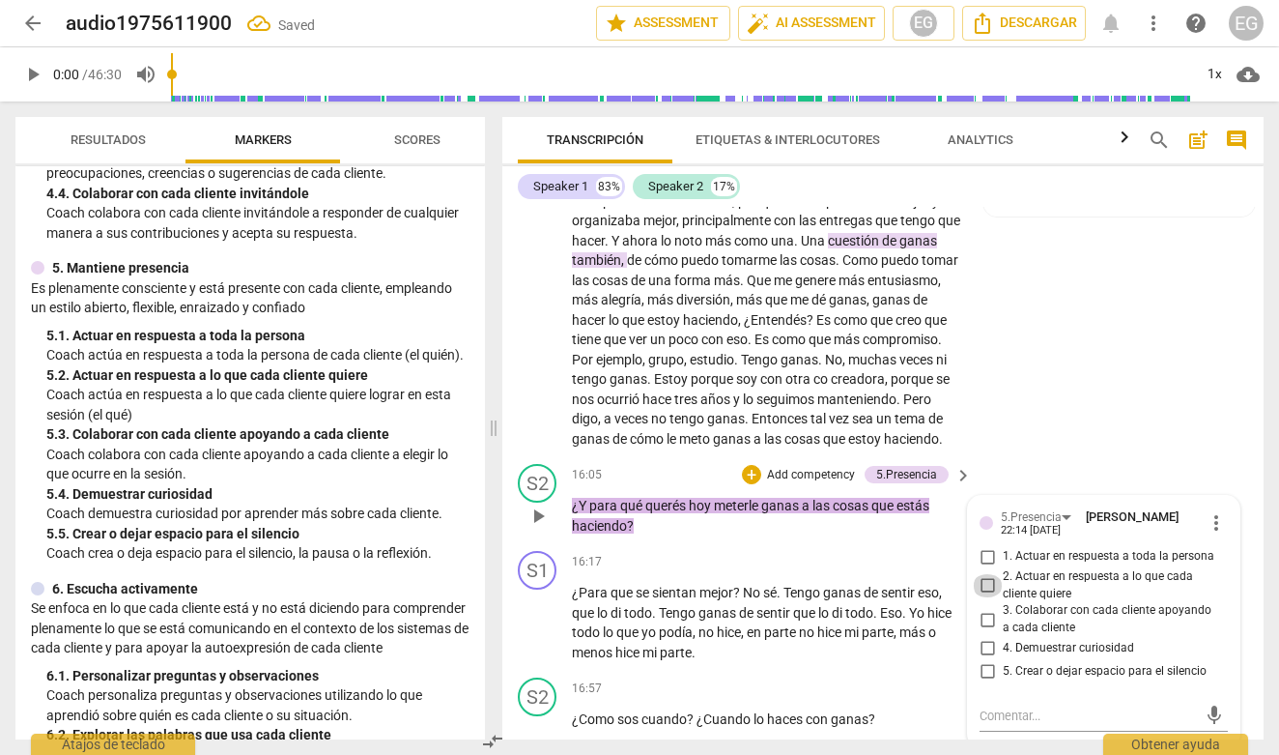
click at [987, 597] on input "2. Actuar en respuesta a lo que cada cliente quiere" at bounding box center [987, 585] width 31 height 23
checkbox input "true"
click at [501, 586] on div "Transcripción Etiquetas & Interlocutores Analytics search post_add comment Spea…" at bounding box center [887, 427] width 784 height 653
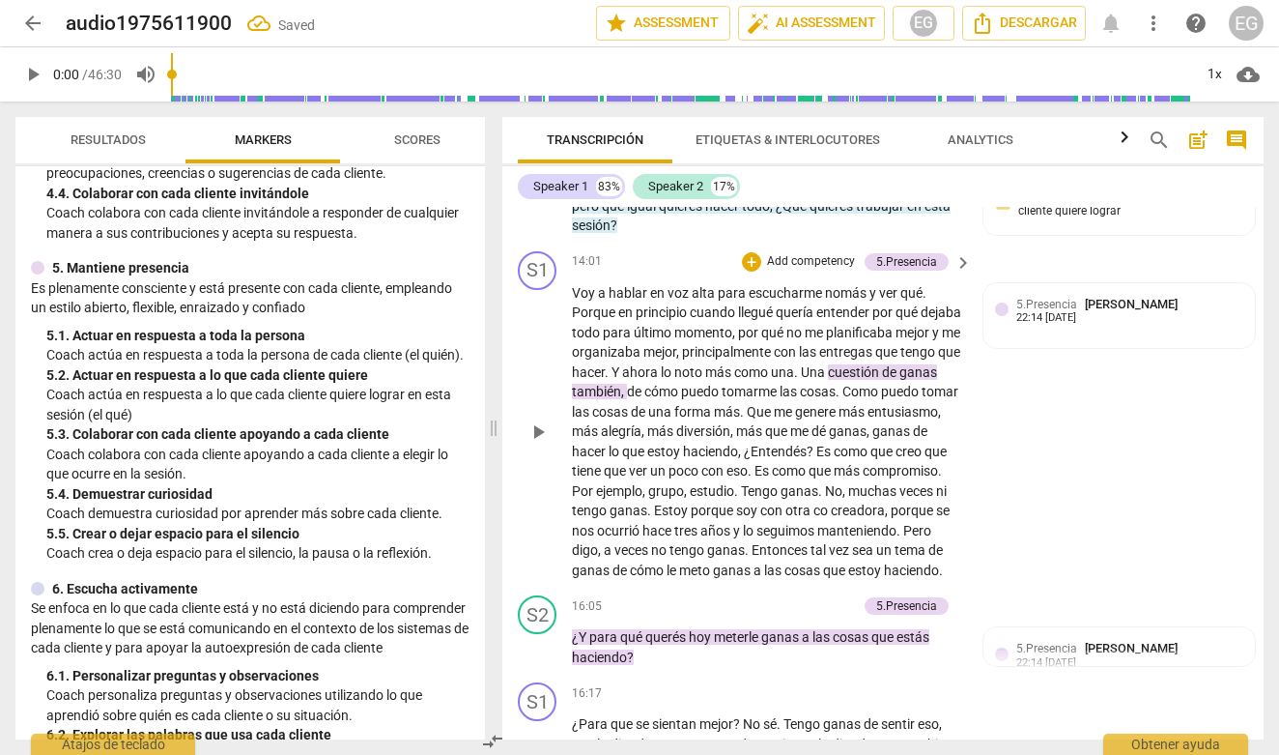
scroll to position [3940, 0]
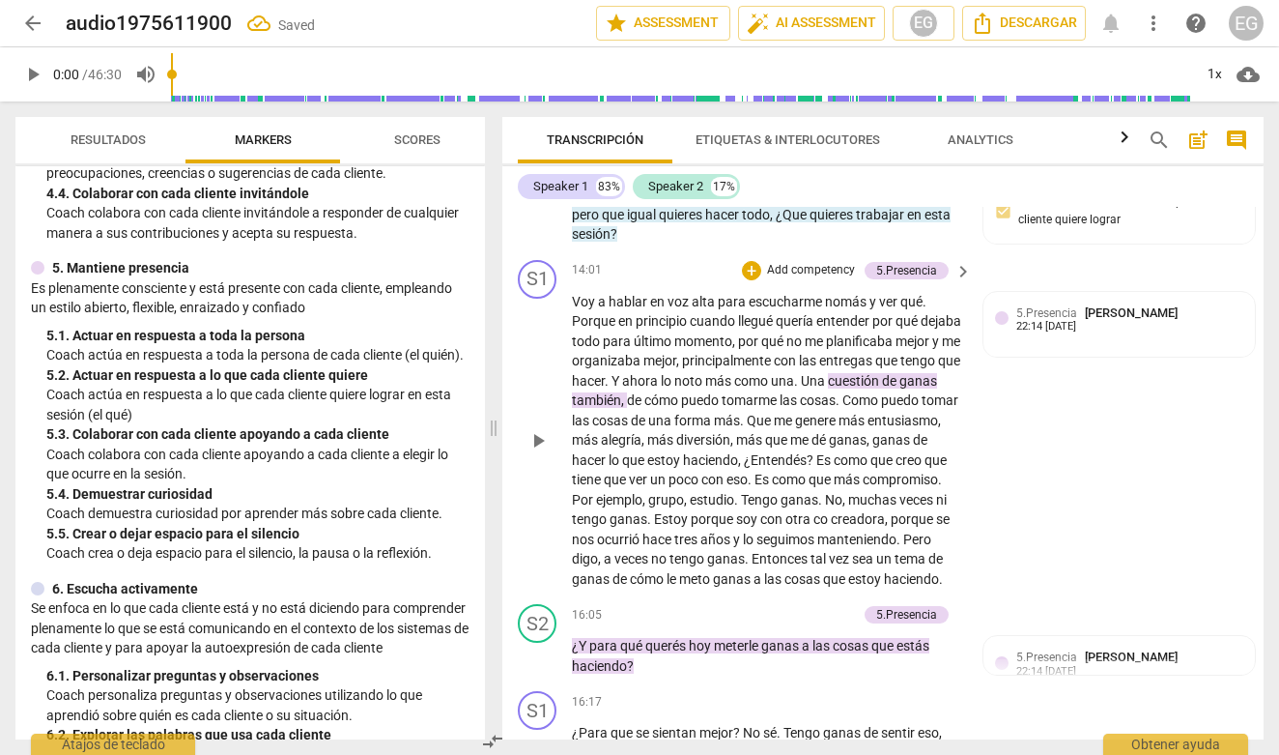
click at [621, 401] on span "también" at bounding box center [596, 399] width 49 height 15
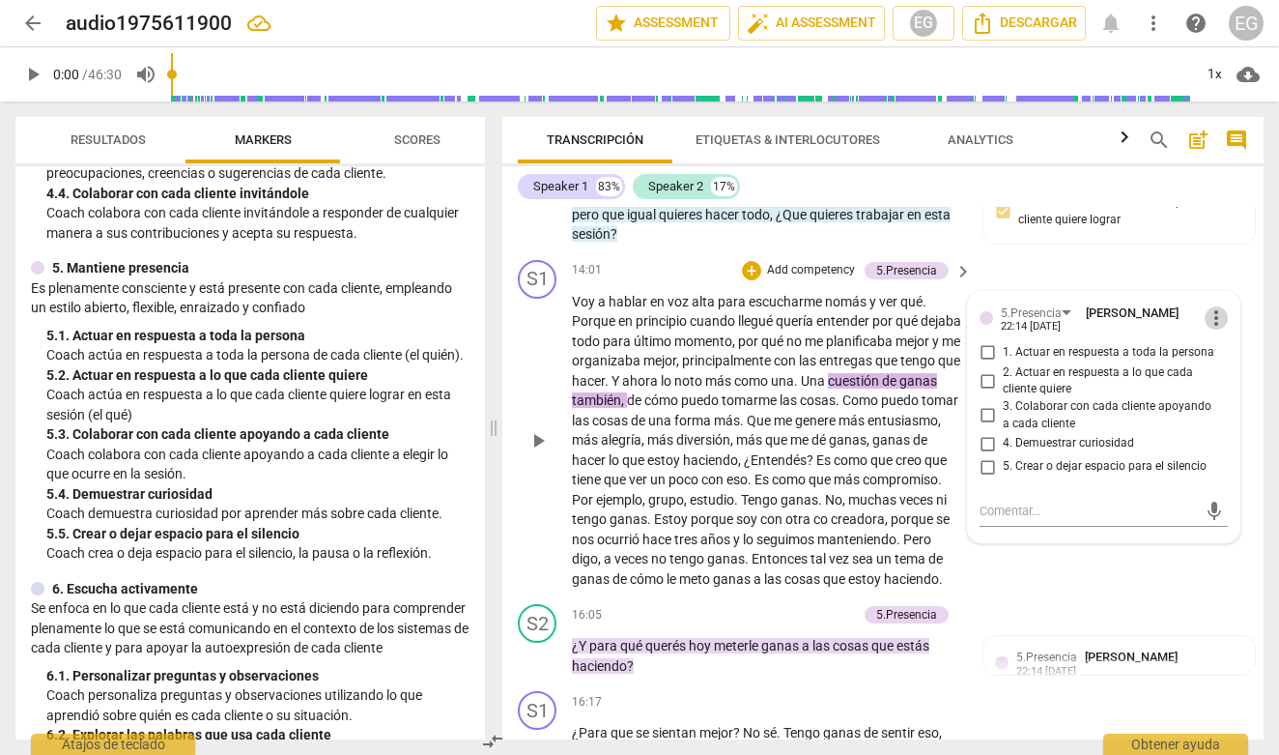
click at [1213, 328] on span "more_vert" at bounding box center [1216, 317] width 23 height 23
click at [1225, 361] on li "Borrar" at bounding box center [1231, 362] width 68 height 37
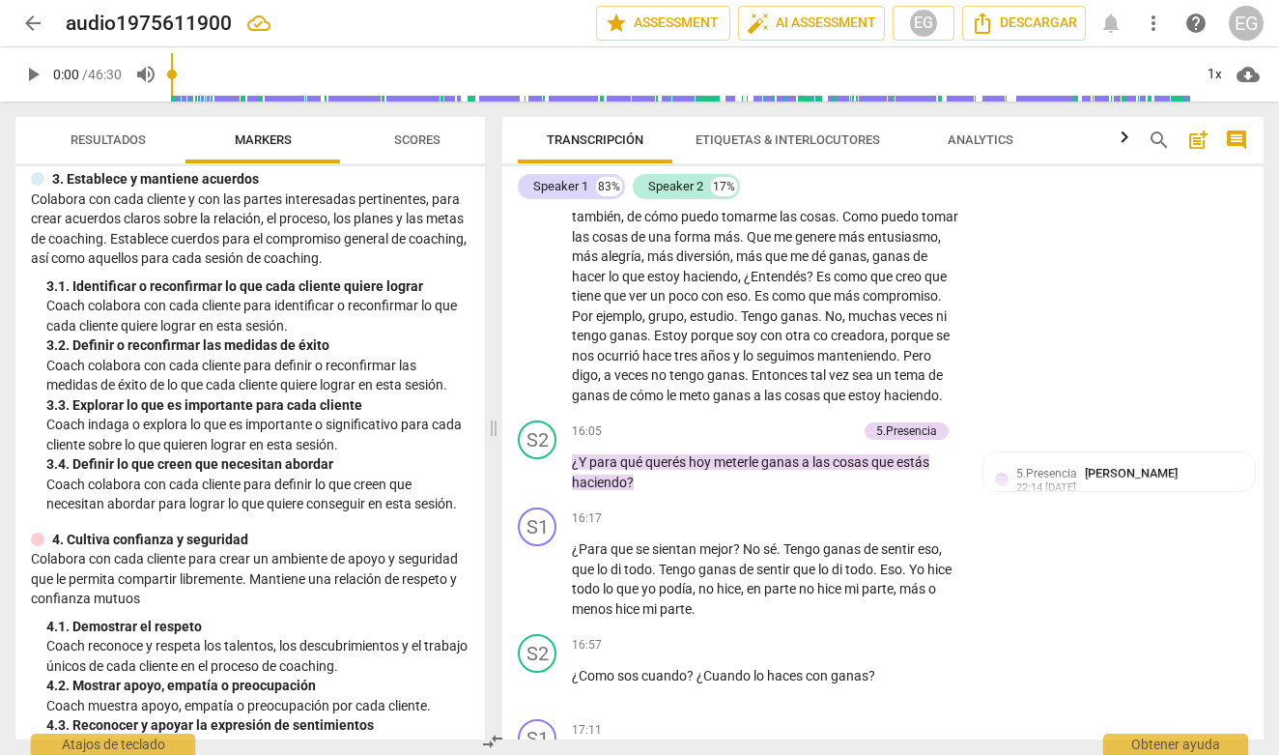
scroll to position [199, 0]
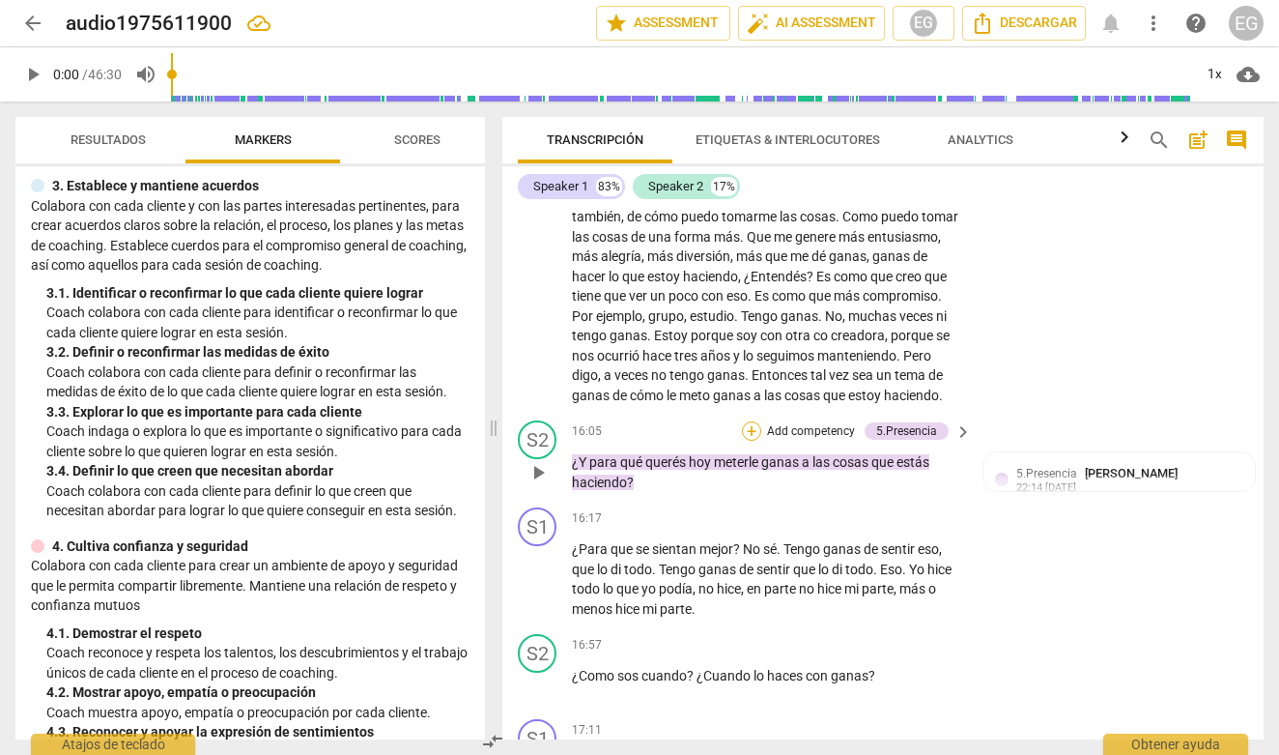
click at [753, 441] on div "+" at bounding box center [751, 430] width 19 height 19
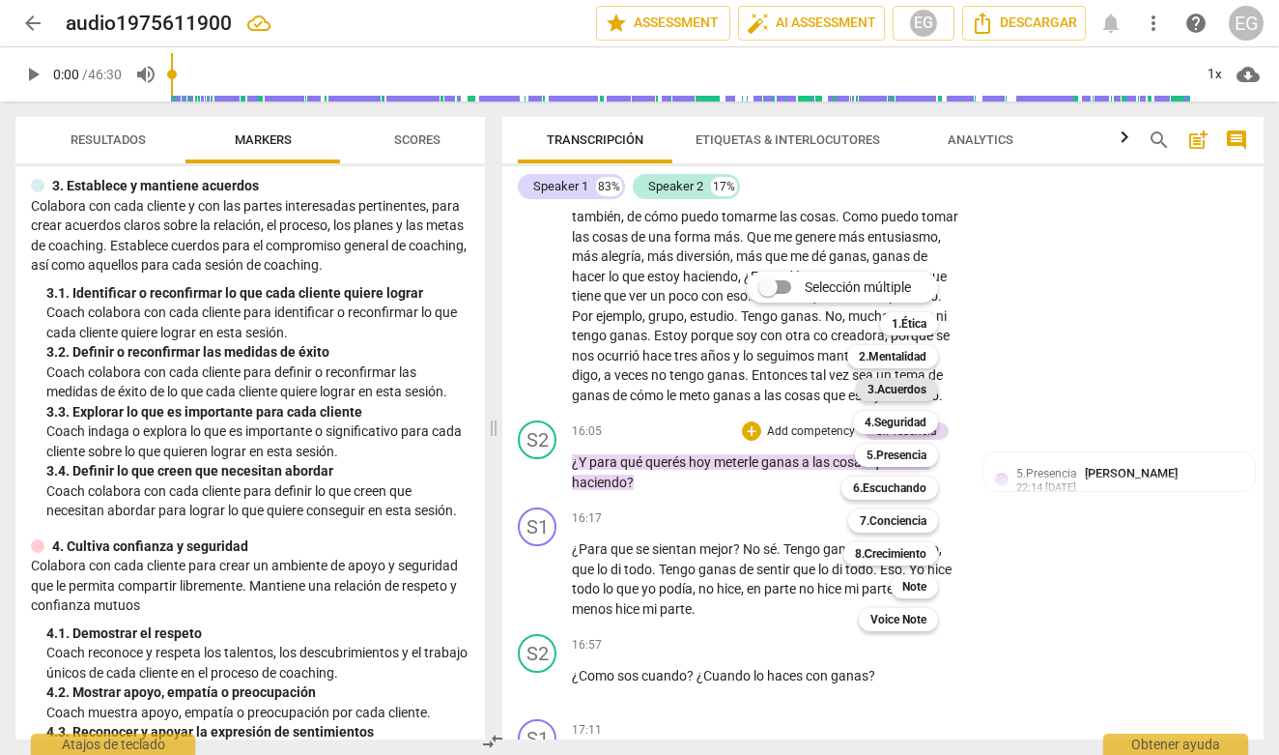
click at [903, 388] on b "3.Acuerdos" at bounding box center [897, 389] width 59 height 23
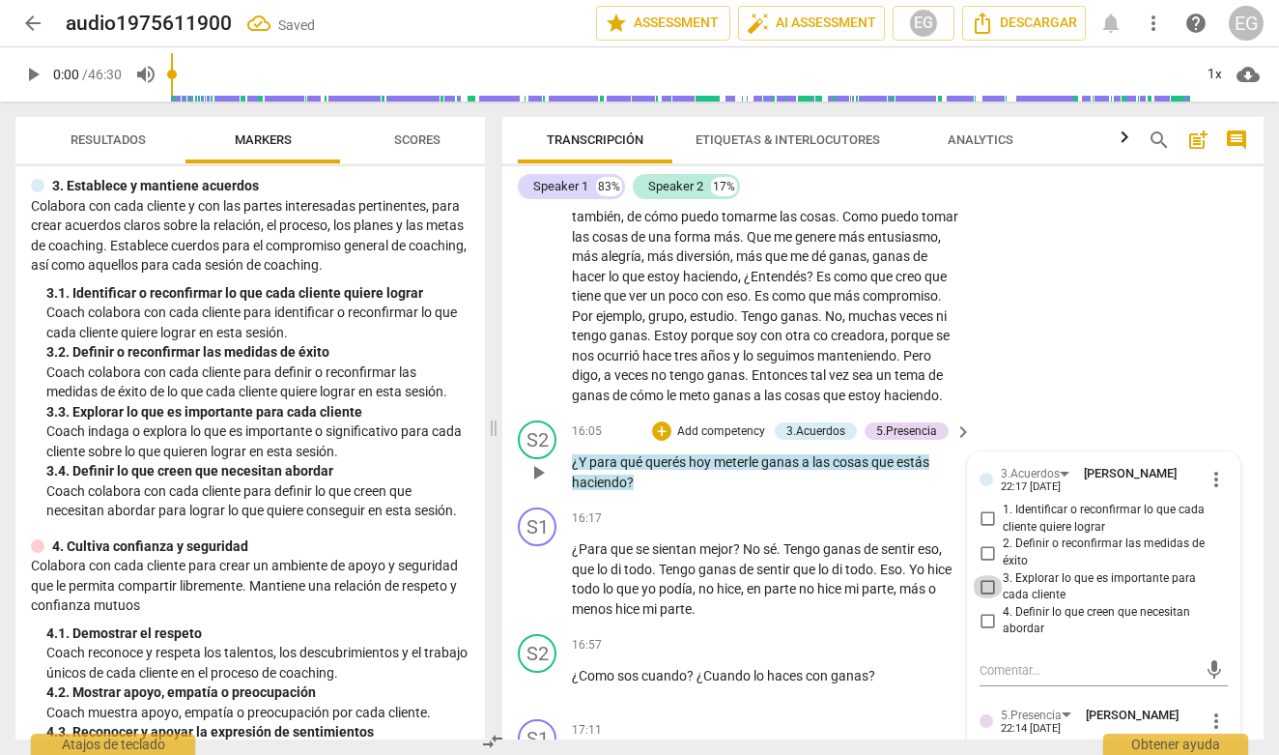
click at [989, 598] on input "3. Explorar lo que es importante para cada cliente" at bounding box center [987, 586] width 31 height 23
checkbox input "true"
click at [450, 379] on p "Coach colabora con cada cliente para definir o reconfirmar las medidas de éxito…" at bounding box center [257, 382] width 423 height 40
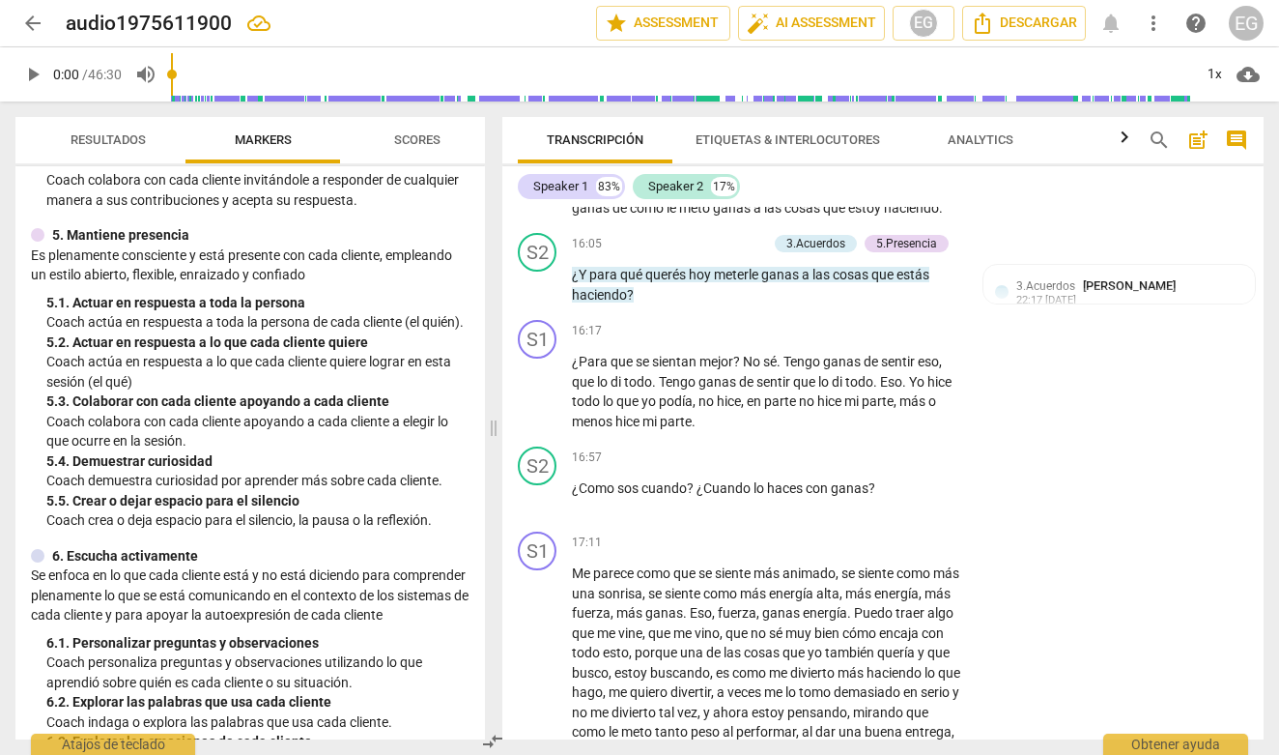
scroll to position [834, 0]
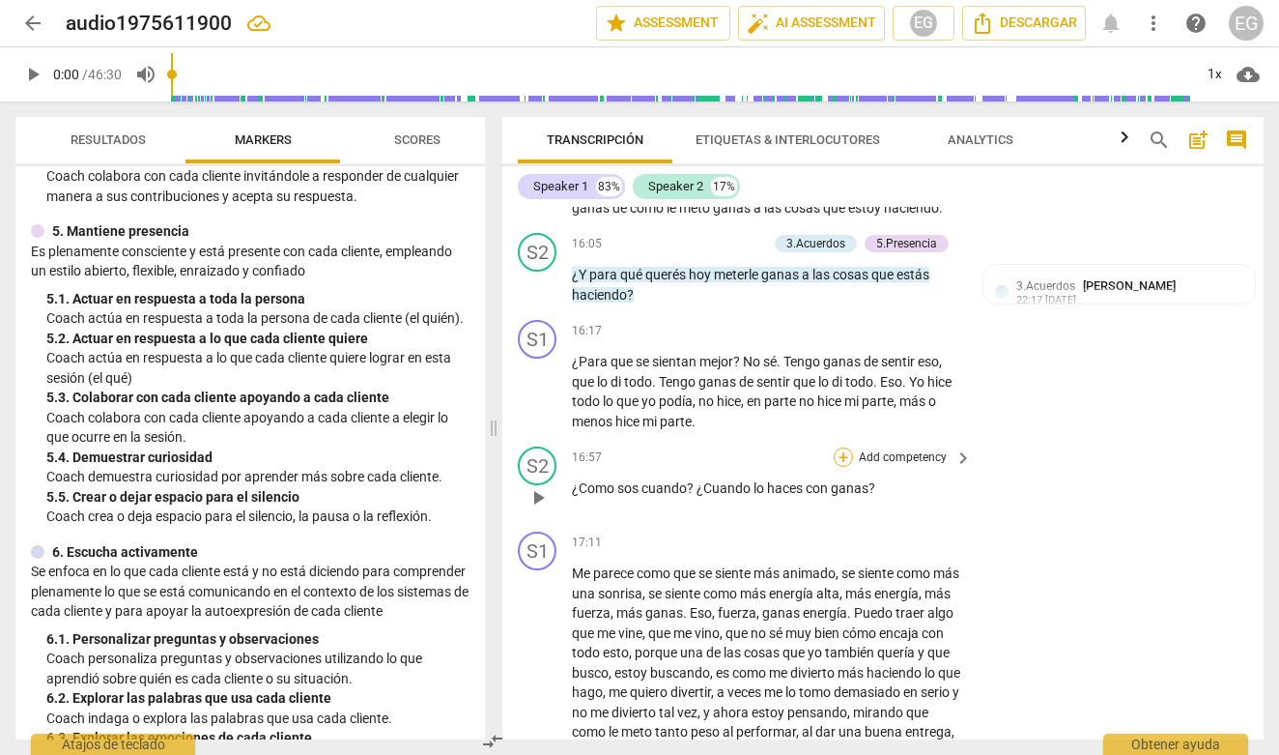
click at [840, 467] on div "+" at bounding box center [843, 456] width 19 height 19
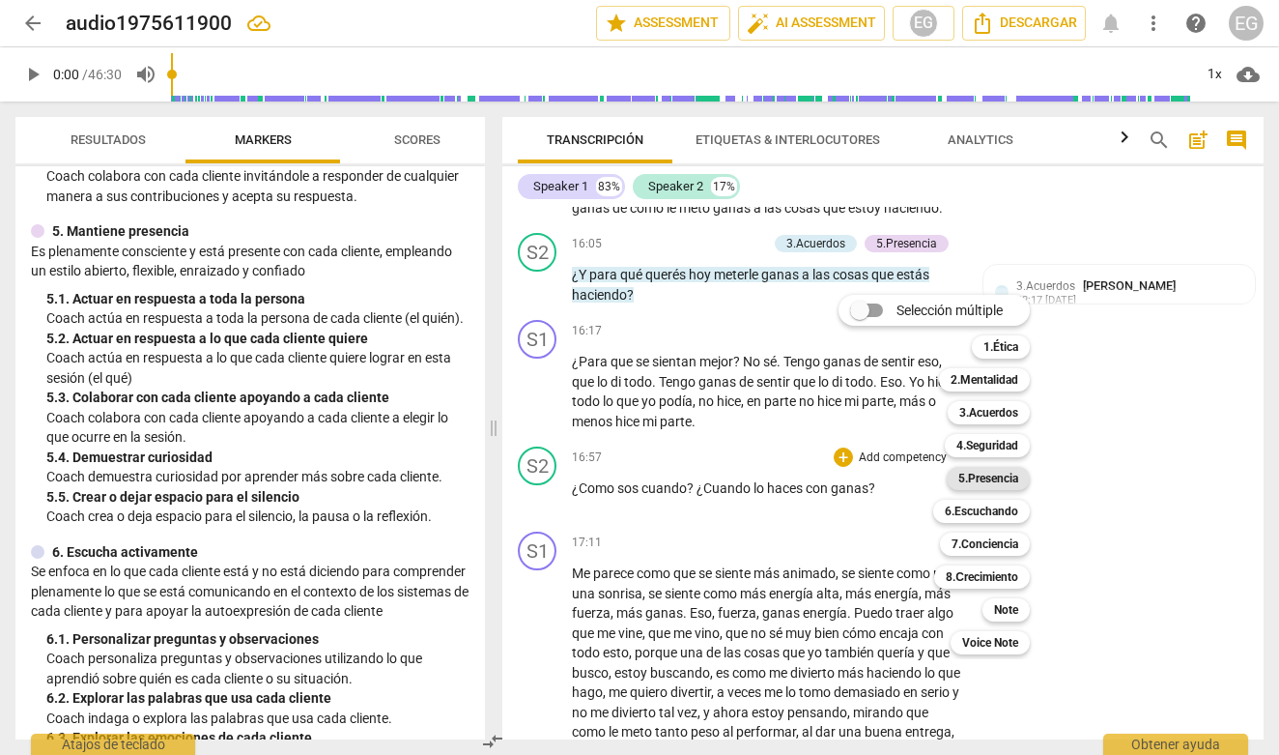
click at [992, 476] on b "5.Presencia" at bounding box center [988, 478] width 60 height 23
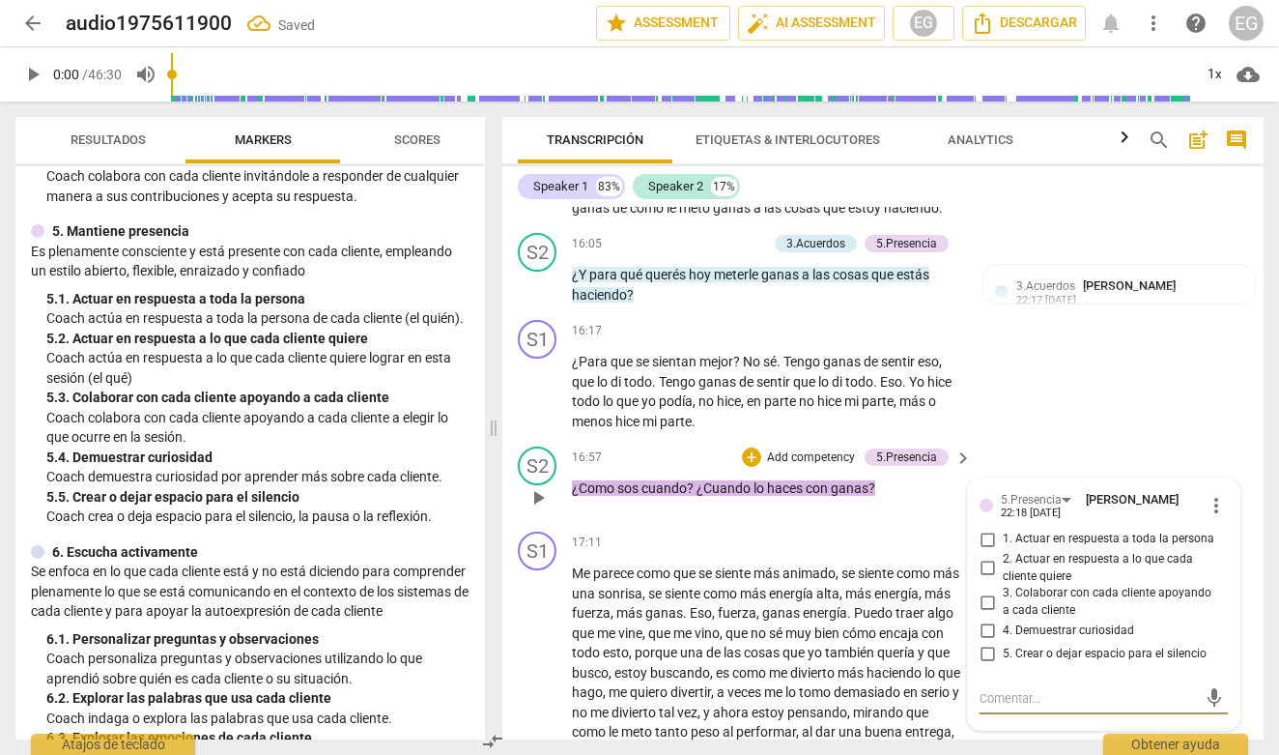
click at [986, 642] on input "4. Demuestrar curiosidad" at bounding box center [987, 630] width 31 height 23
checkbox input "true"
click at [408, 449] on div "5. 4. Demuestrar curiosidad" at bounding box center [257, 457] width 423 height 20
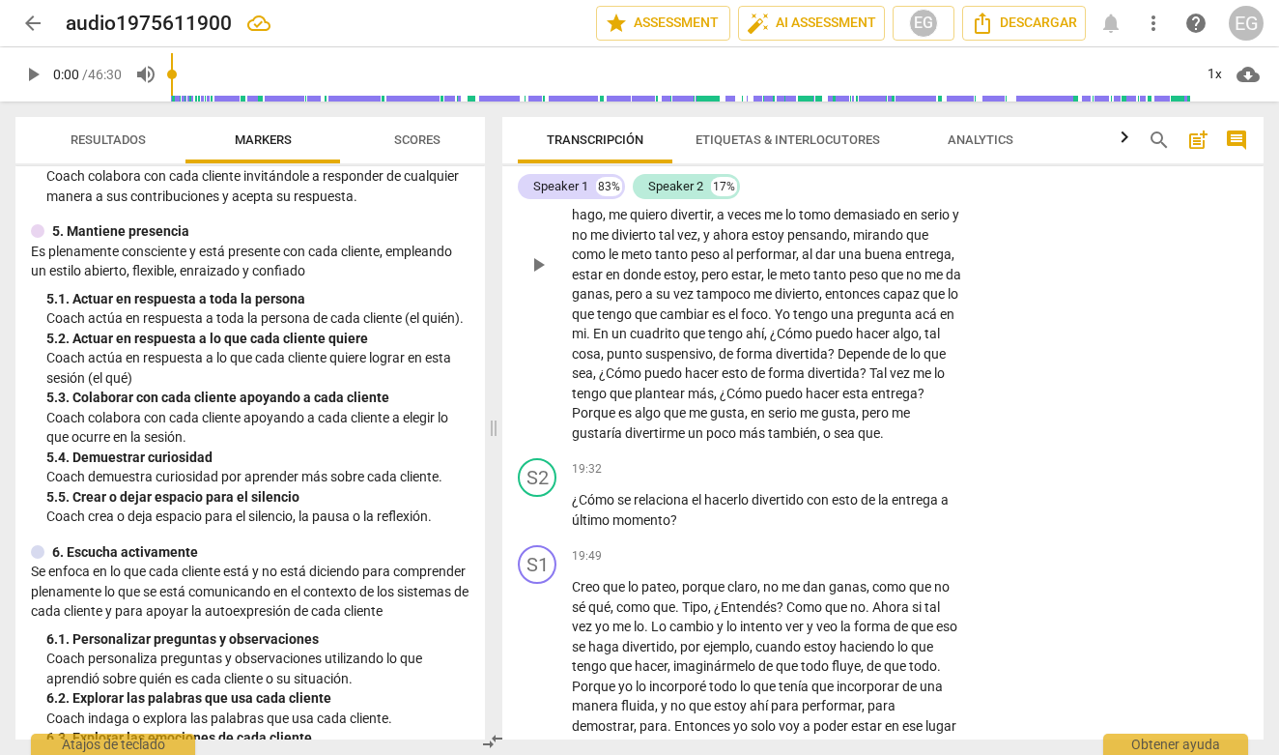
scroll to position [4790, 0]
click at [847, 476] on div "+" at bounding box center [843, 466] width 19 height 19
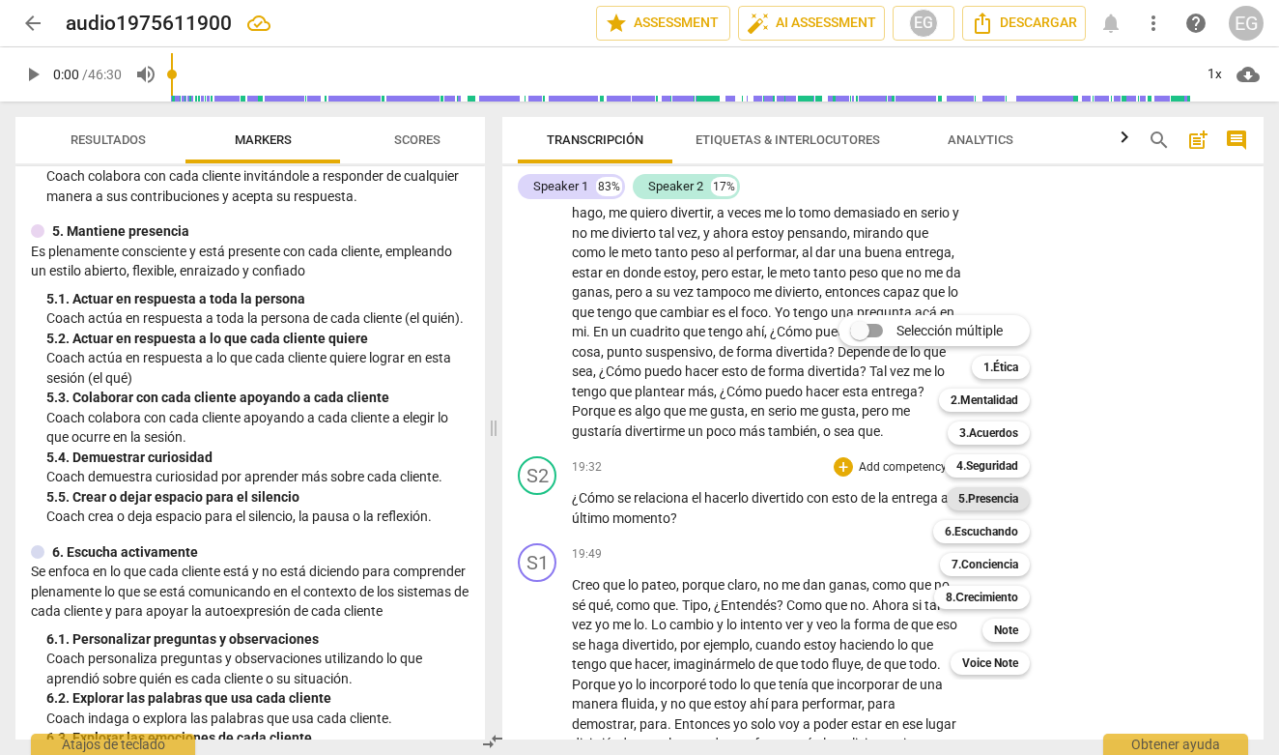
click at [991, 499] on b "5.Presencia" at bounding box center [988, 498] width 60 height 23
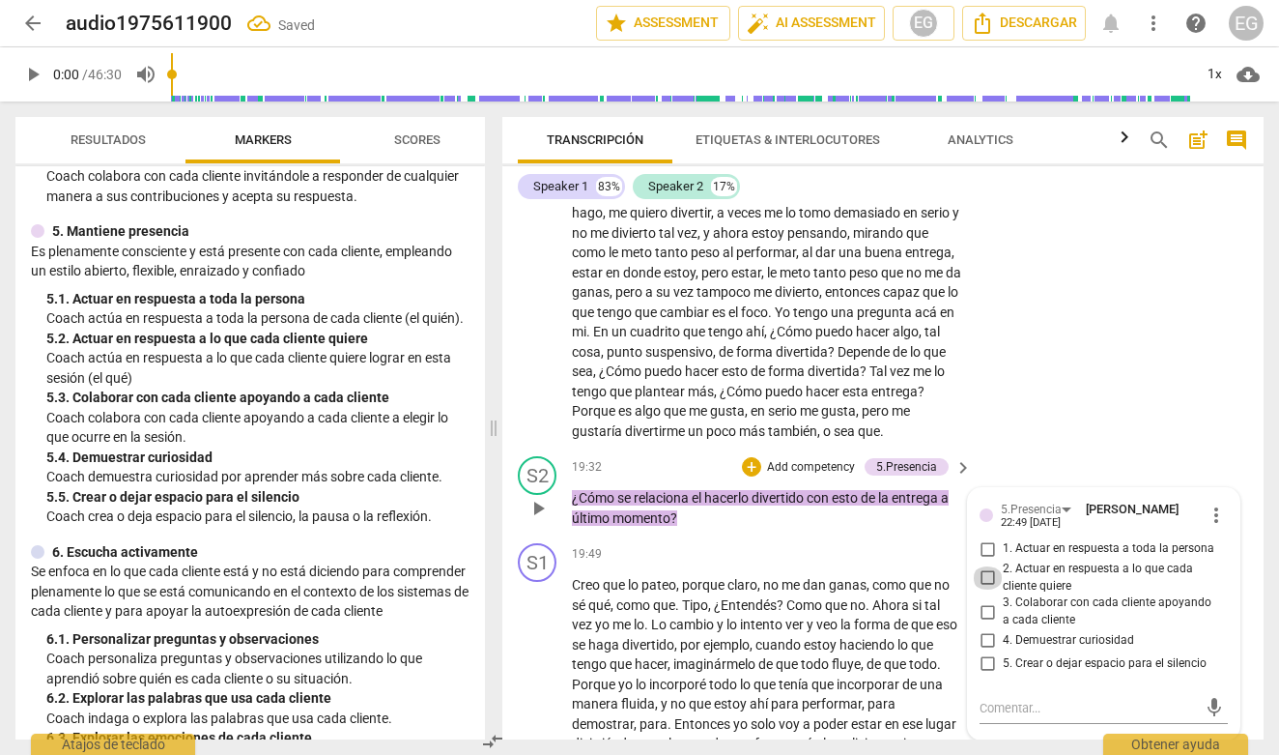
click at [991, 589] on input "2. Actuar en respuesta a lo que cada cliente quiere" at bounding box center [987, 577] width 31 height 23
checkbox input "true"
click at [424, 451] on div "5. 4. Demuestrar curiosidad" at bounding box center [257, 457] width 423 height 20
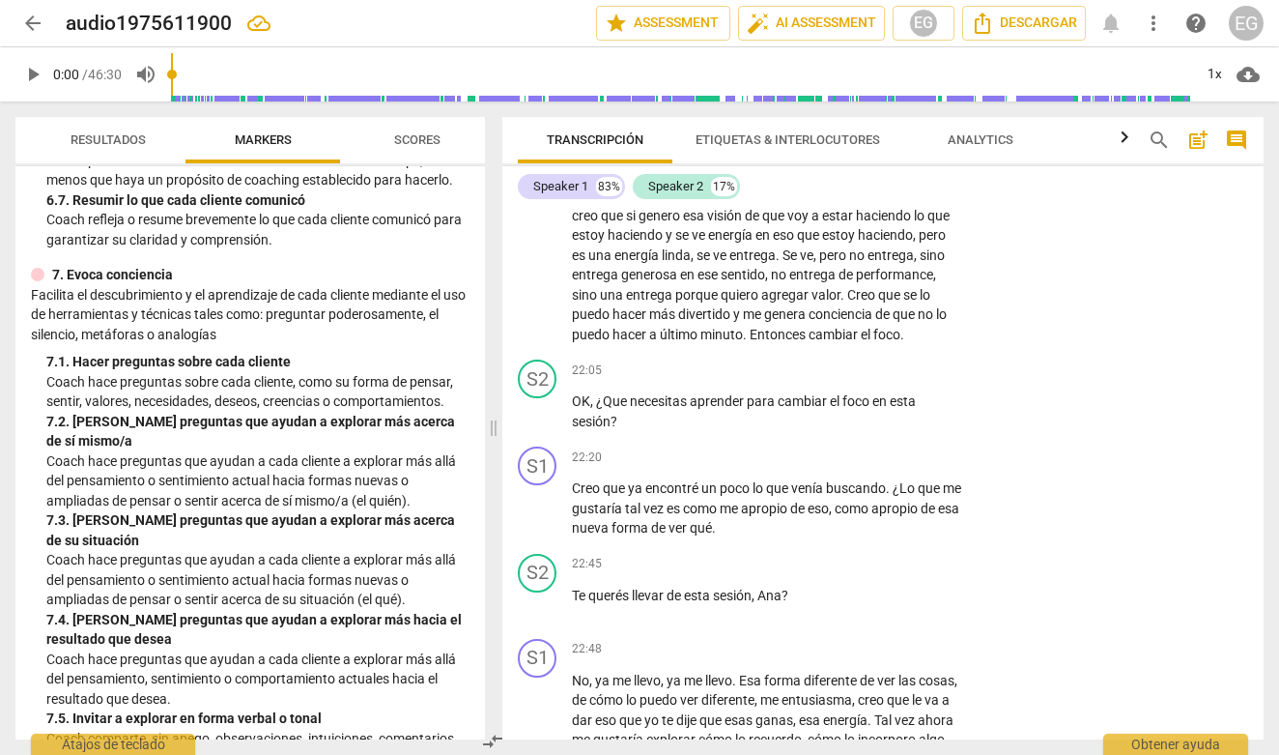
scroll to position [1606, 0]
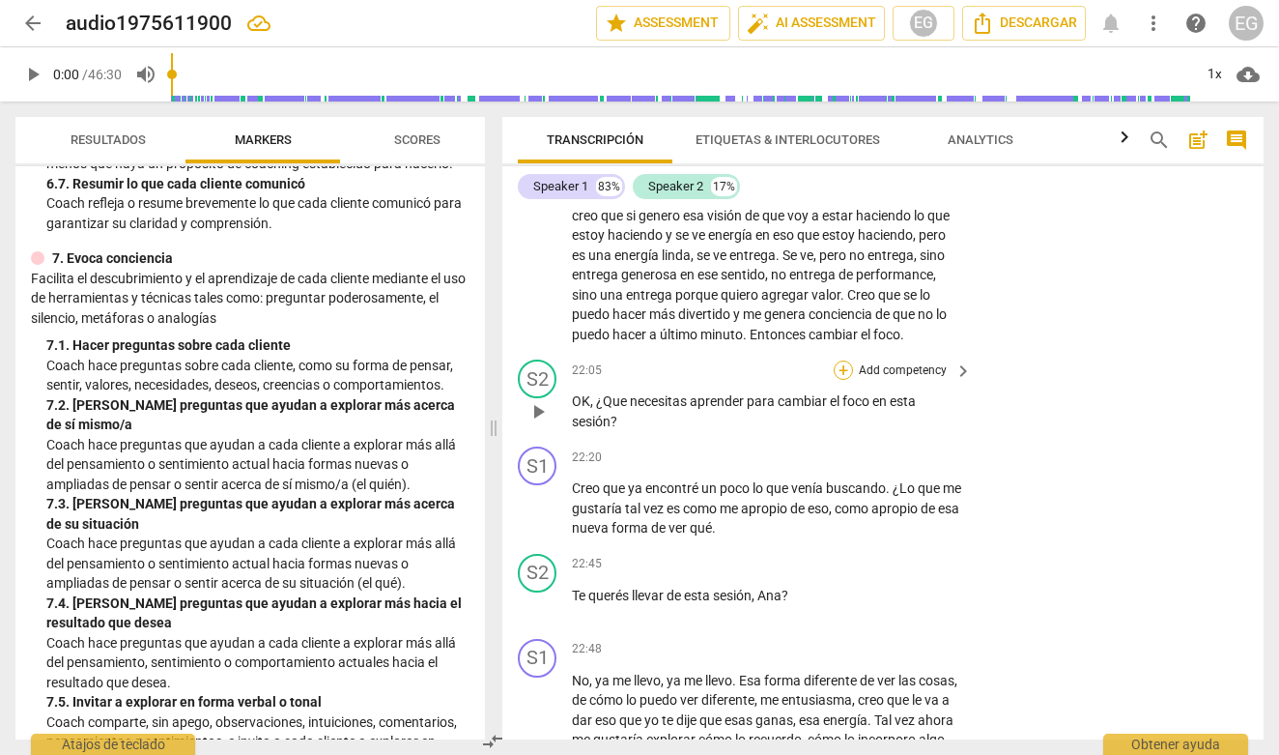
click at [843, 380] on div "+" at bounding box center [843, 369] width 19 height 19
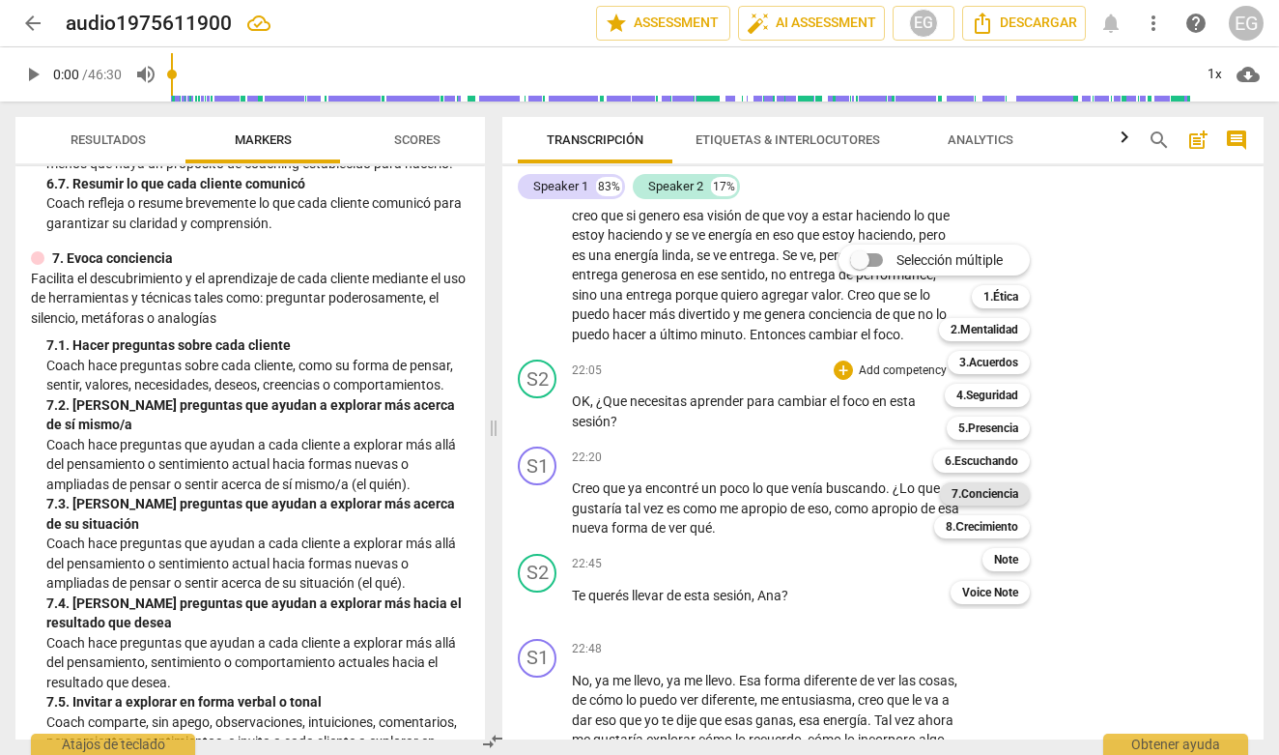
click at [974, 494] on b "7.Conciencia" at bounding box center [985, 493] width 67 height 23
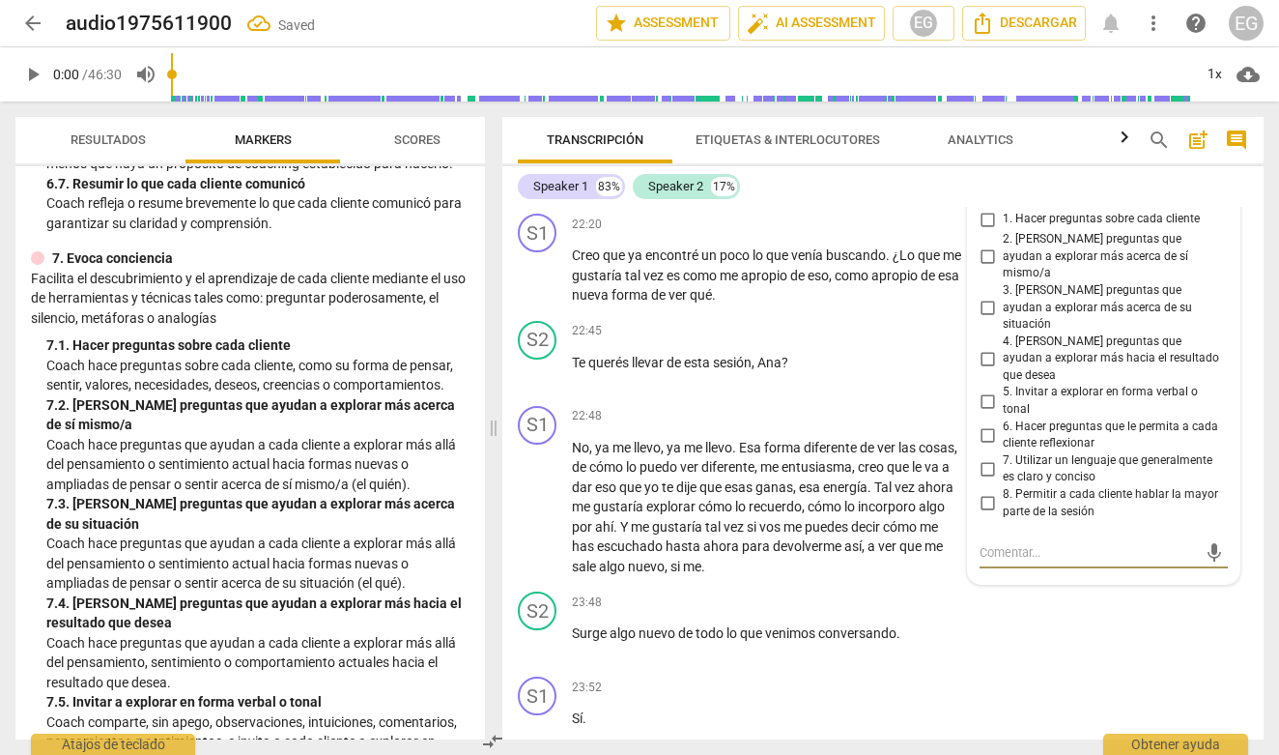
scroll to position [5856, 0]
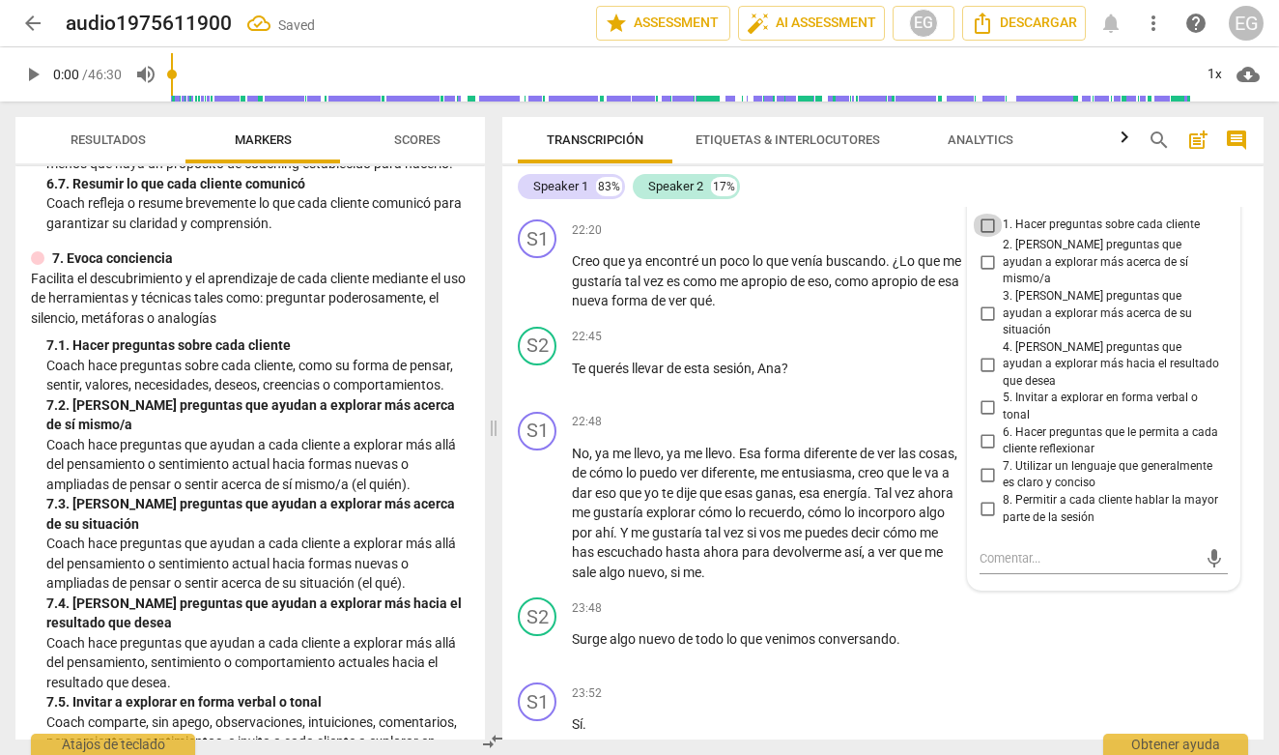
click at [988, 237] on input "1. Hacer preguntas sobre cada cliente" at bounding box center [987, 225] width 31 height 23
checkbox input "true"
click at [393, 267] on div "7. Evoca conciencia" at bounding box center [250, 258] width 439 height 20
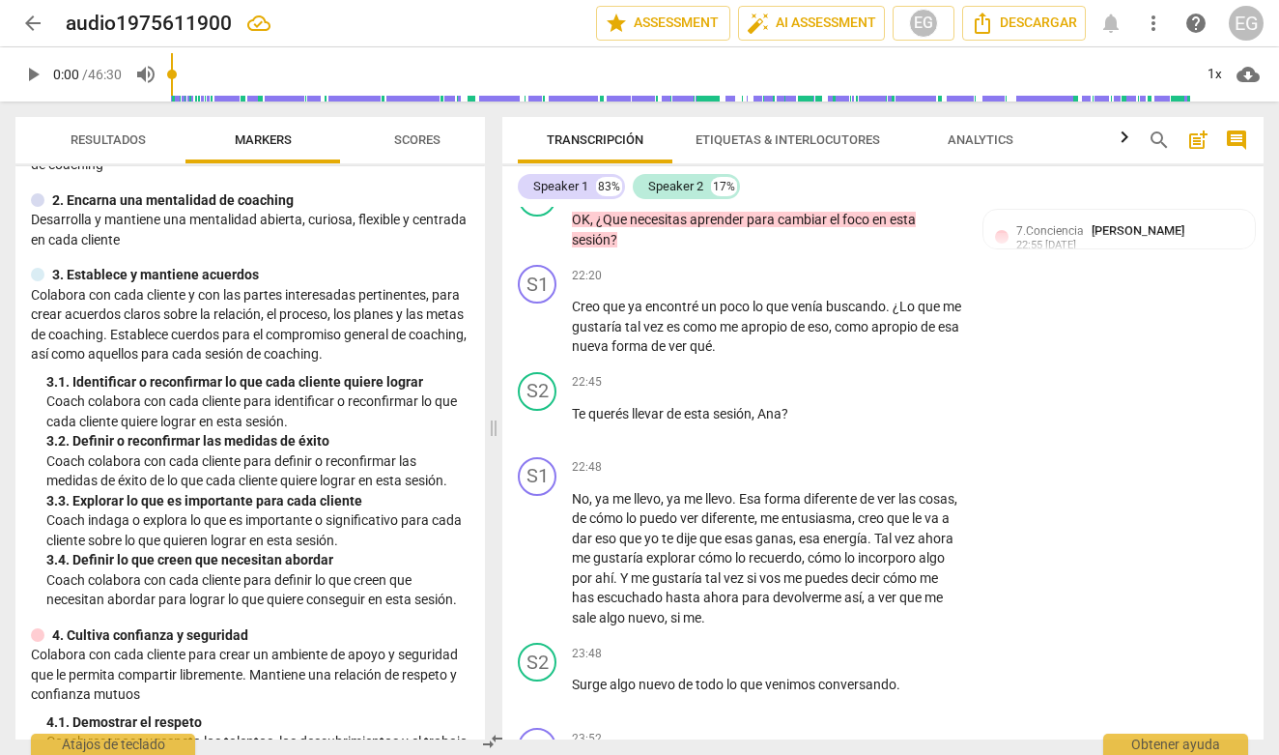
scroll to position [117, 0]
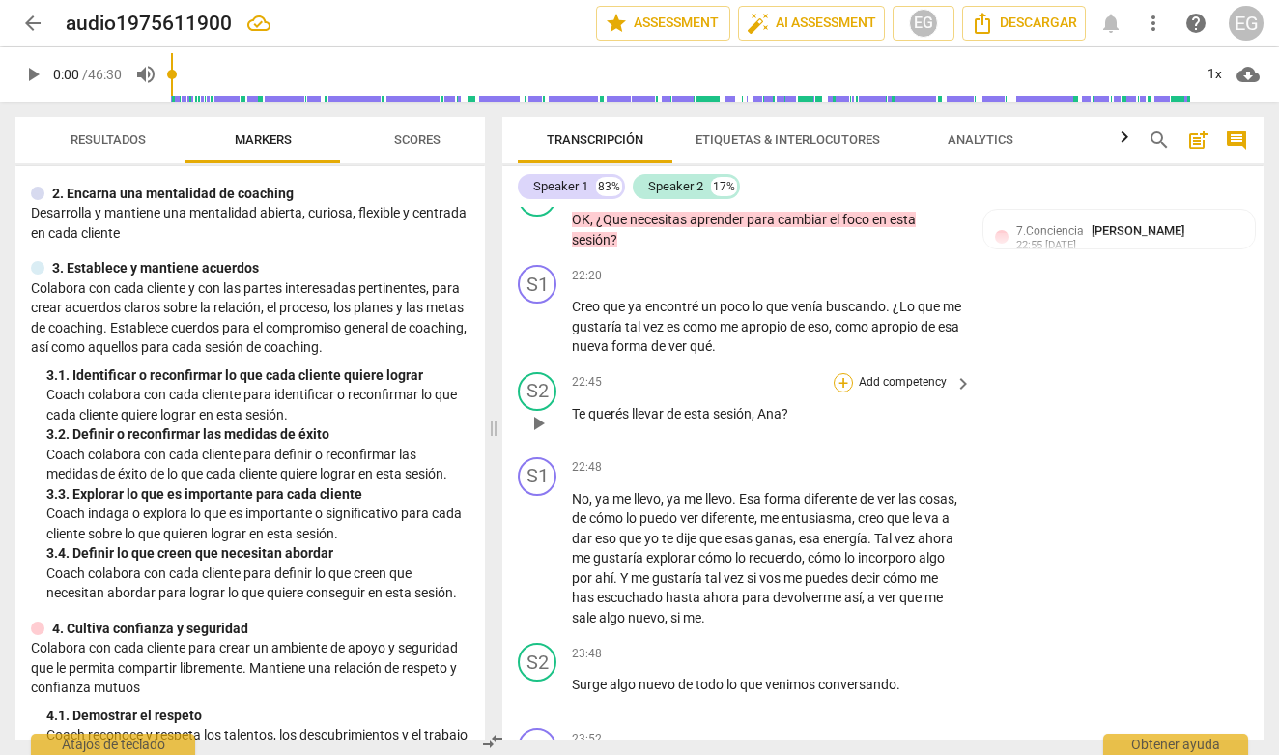
click at [839, 392] on div "+" at bounding box center [843, 382] width 19 height 19
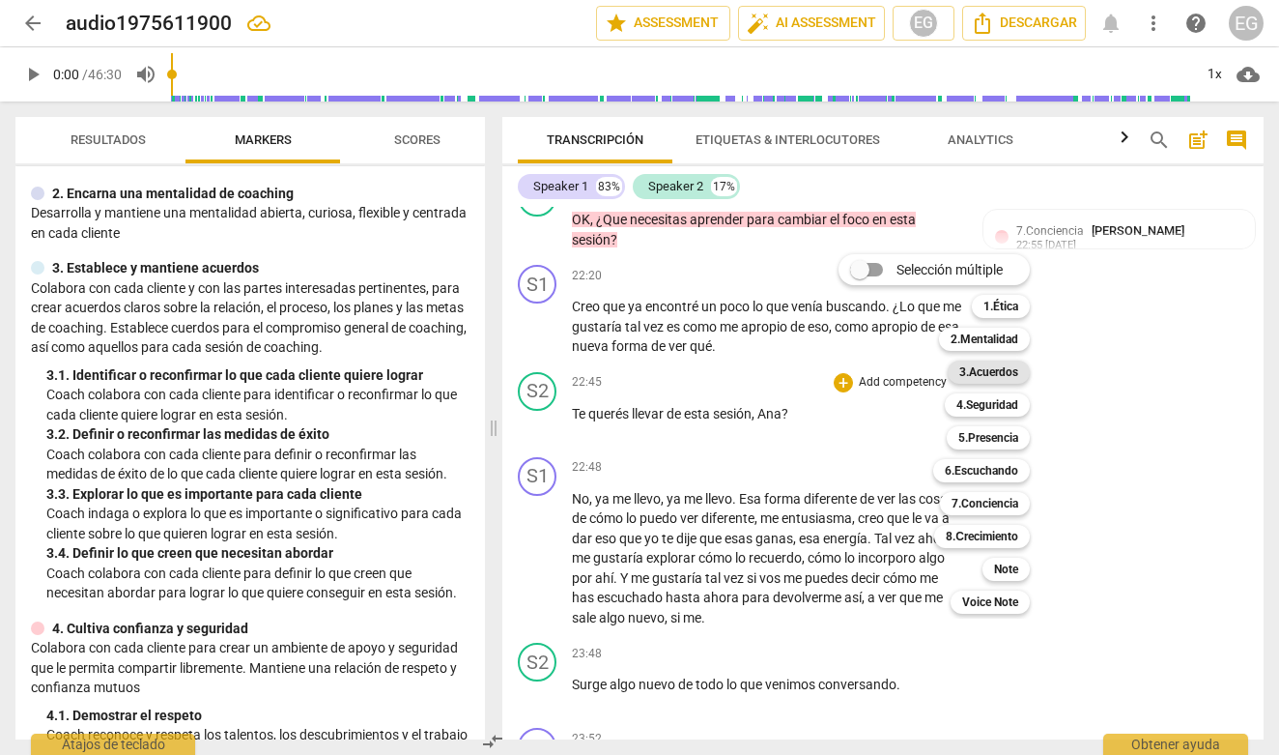
click at [997, 373] on b "3.Acuerdos" at bounding box center [988, 371] width 59 height 23
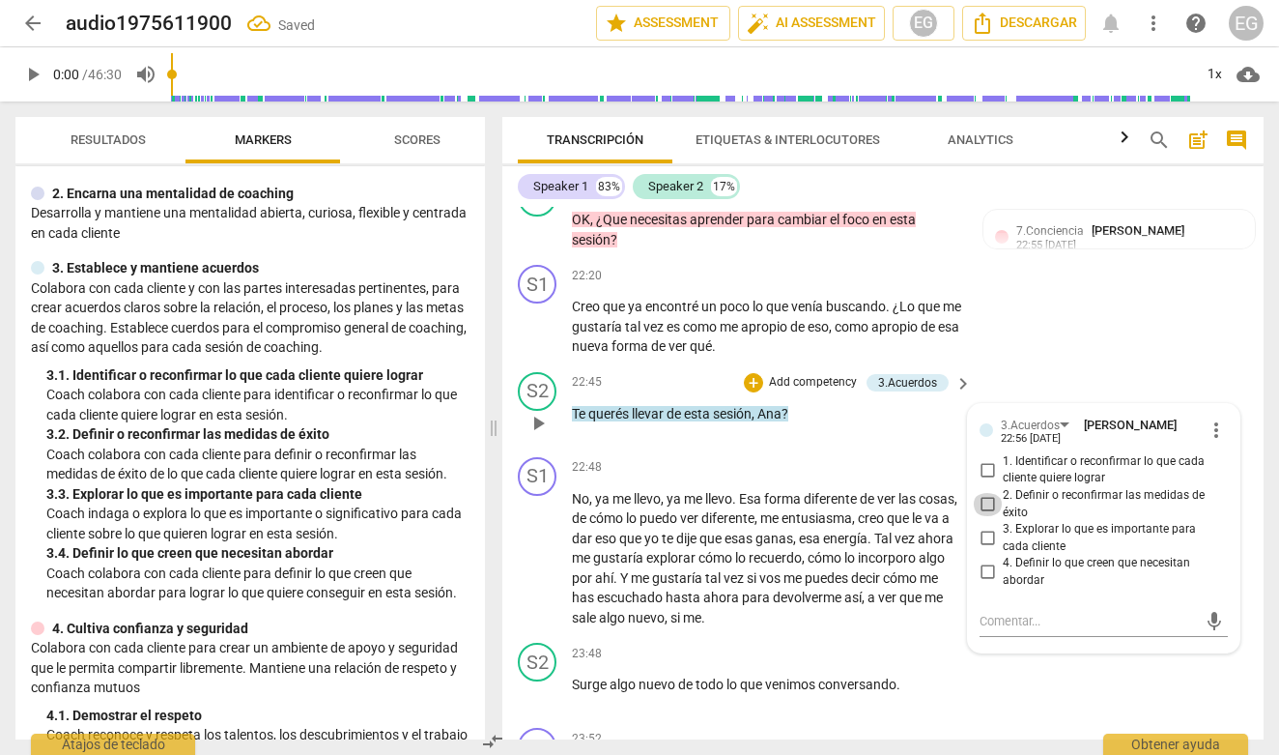
click at [986, 516] on input "2. Definir o reconfirmar las medidas de éxito" at bounding box center [987, 504] width 31 height 23
checkbox input "true"
click at [424, 451] on p "Coach colabora con cada cliente para definir o reconfirmar las medidas de éxito…" at bounding box center [257, 464] width 423 height 40
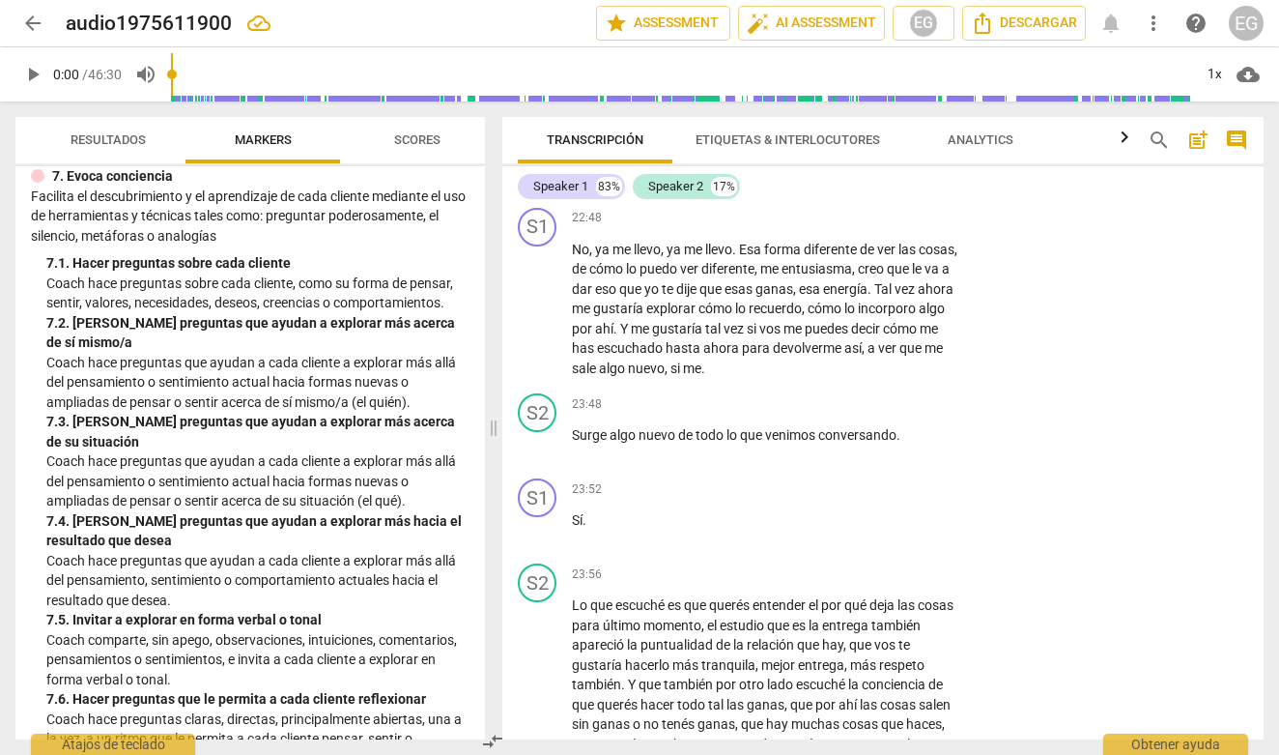
scroll to position [1704, 0]
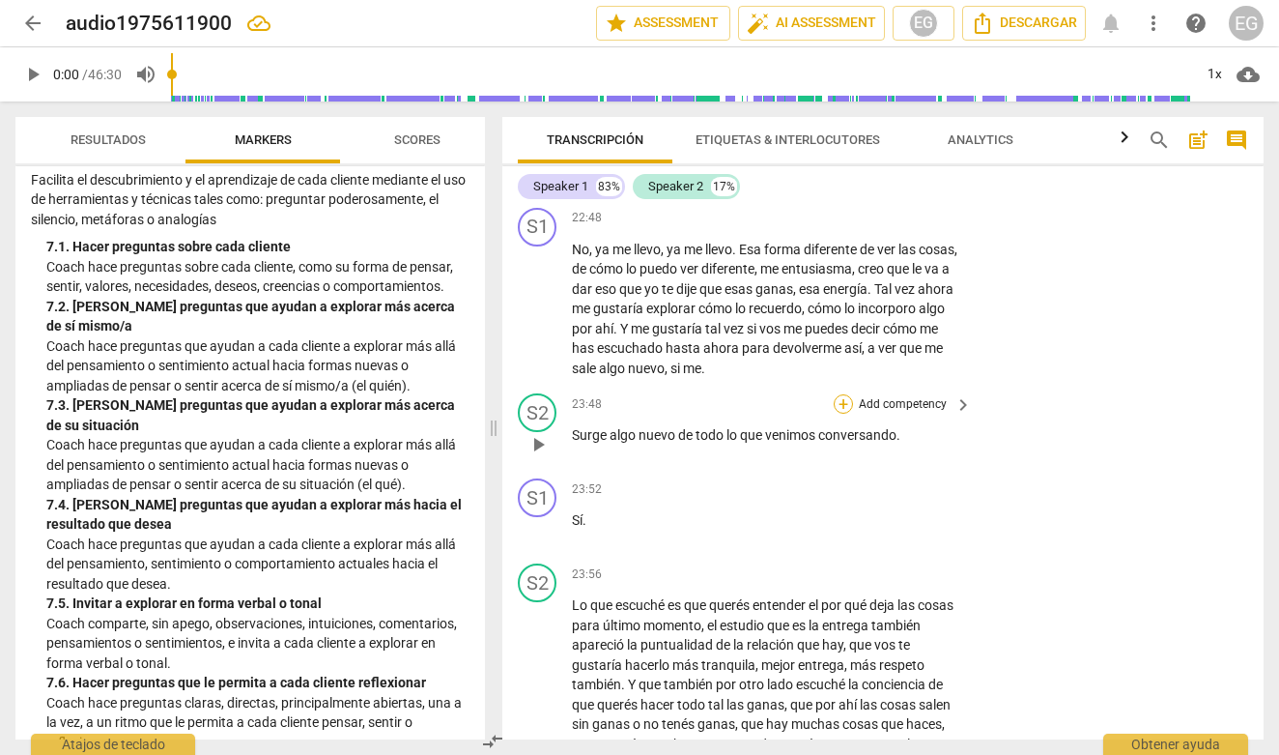
click at [846, 413] on div "+" at bounding box center [843, 403] width 19 height 19
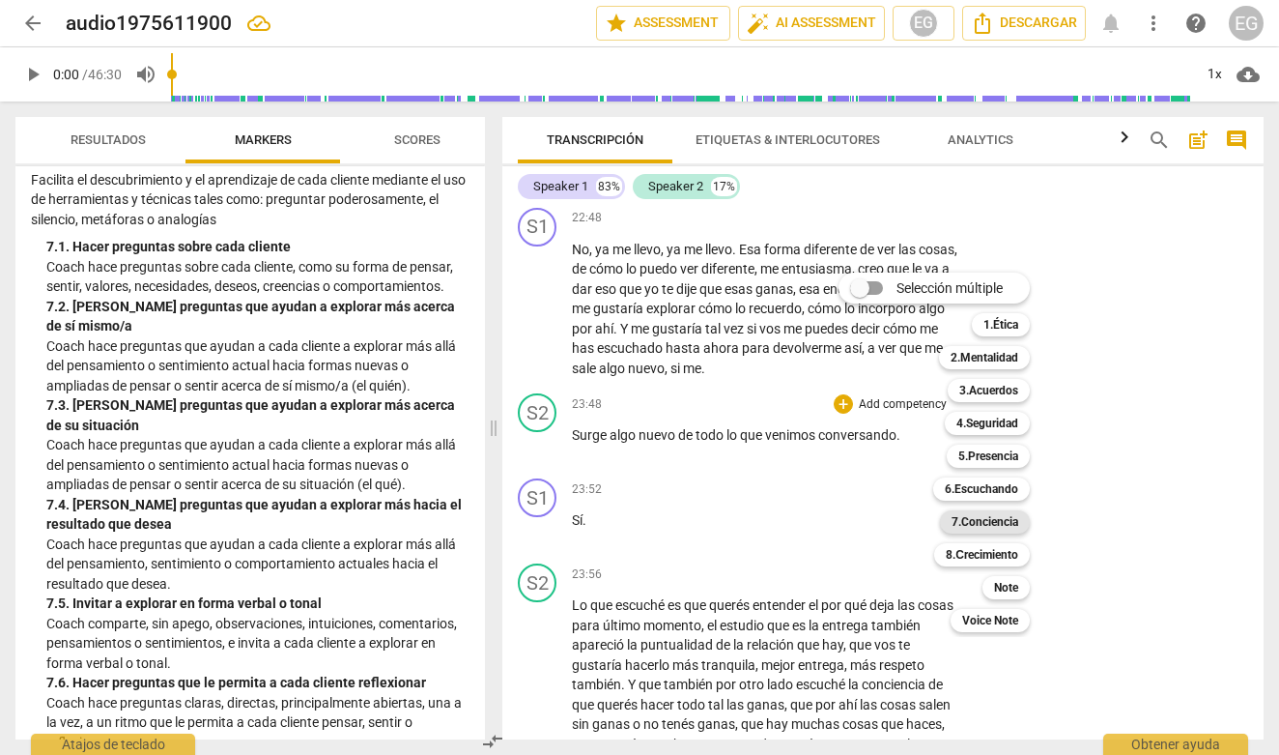
click at [987, 521] on b "7.Conciencia" at bounding box center [985, 521] width 67 height 23
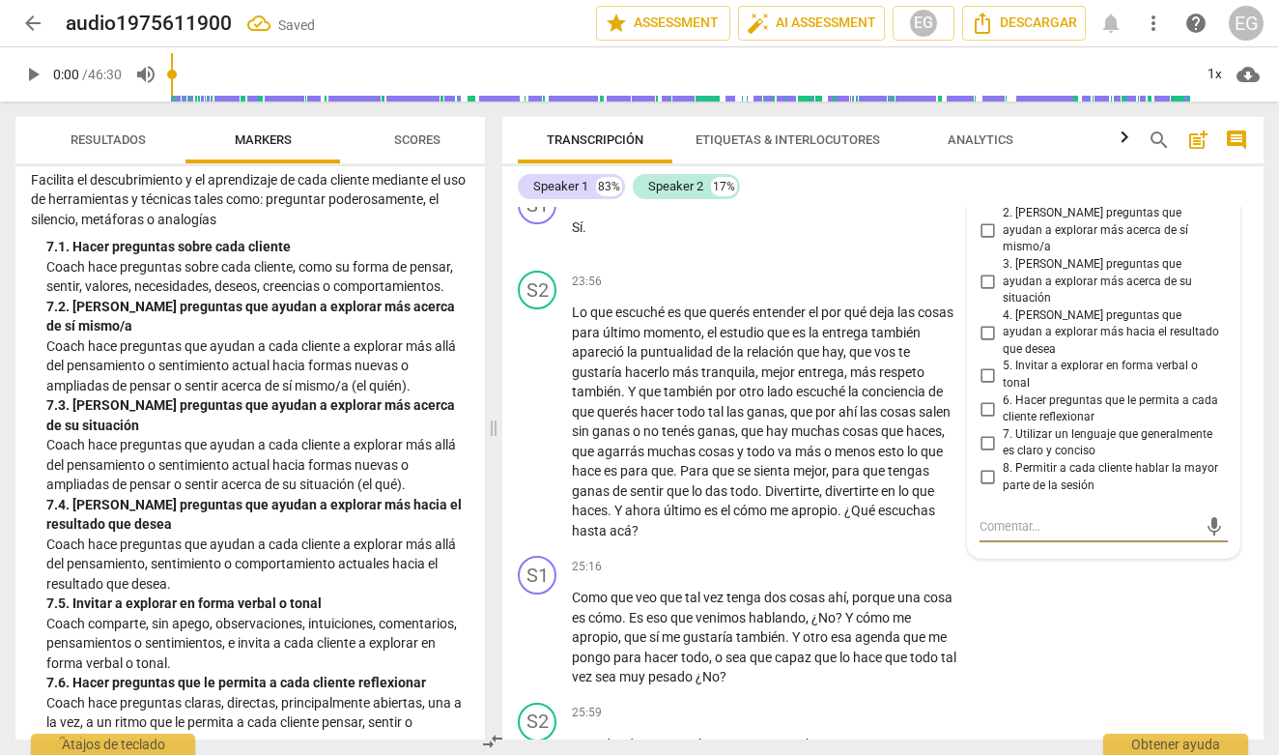
scroll to position [6351, 0]
click at [987, 294] on input "3. [PERSON_NAME] preguntas que ayudan a explorar más acerca de su situación" at bounding box center [987, 282] width 31 height 23
checkbox input "true"
click at [290, 287] on p "Coach hace preguntas sobre cada cliente, como su forma de pensar, sentir, valor…" at bounding box center [257, 277] width 423 height 40
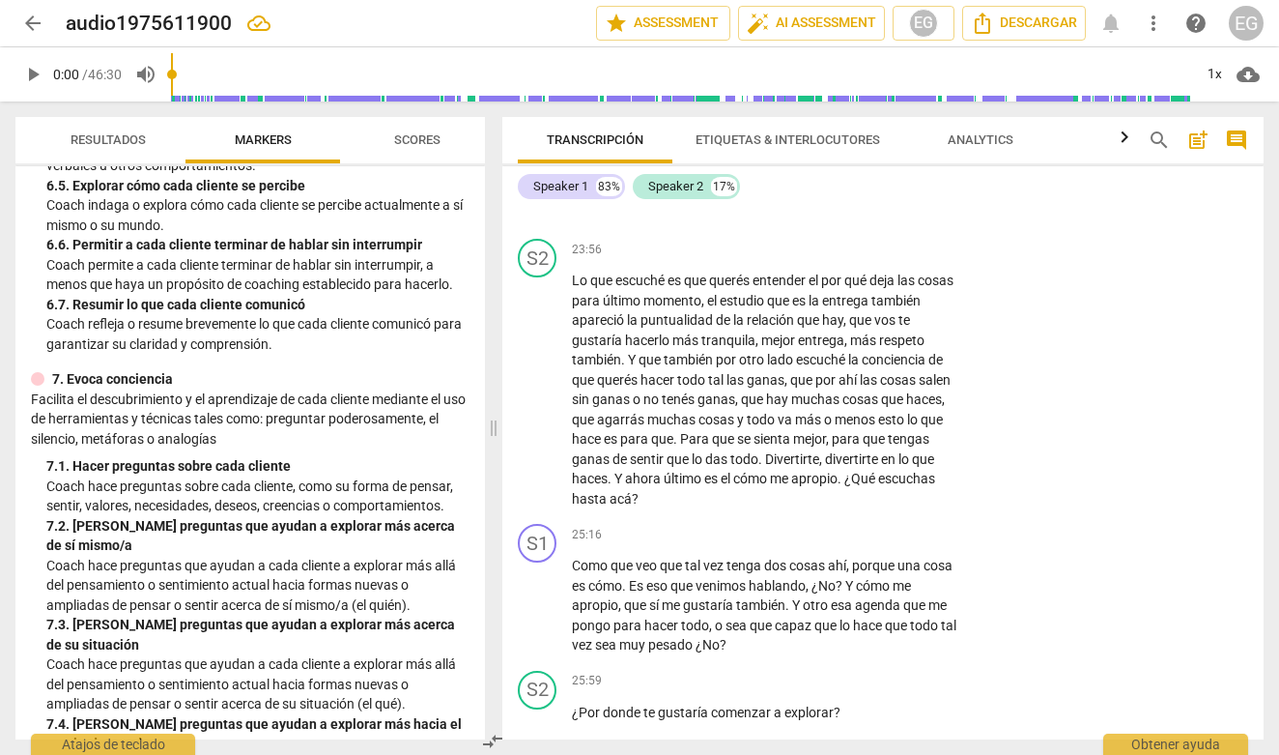
scroll to position [1484, 0]
click at [843, 259] on div "+" at bounding box center [843, 249] width 19 height 19
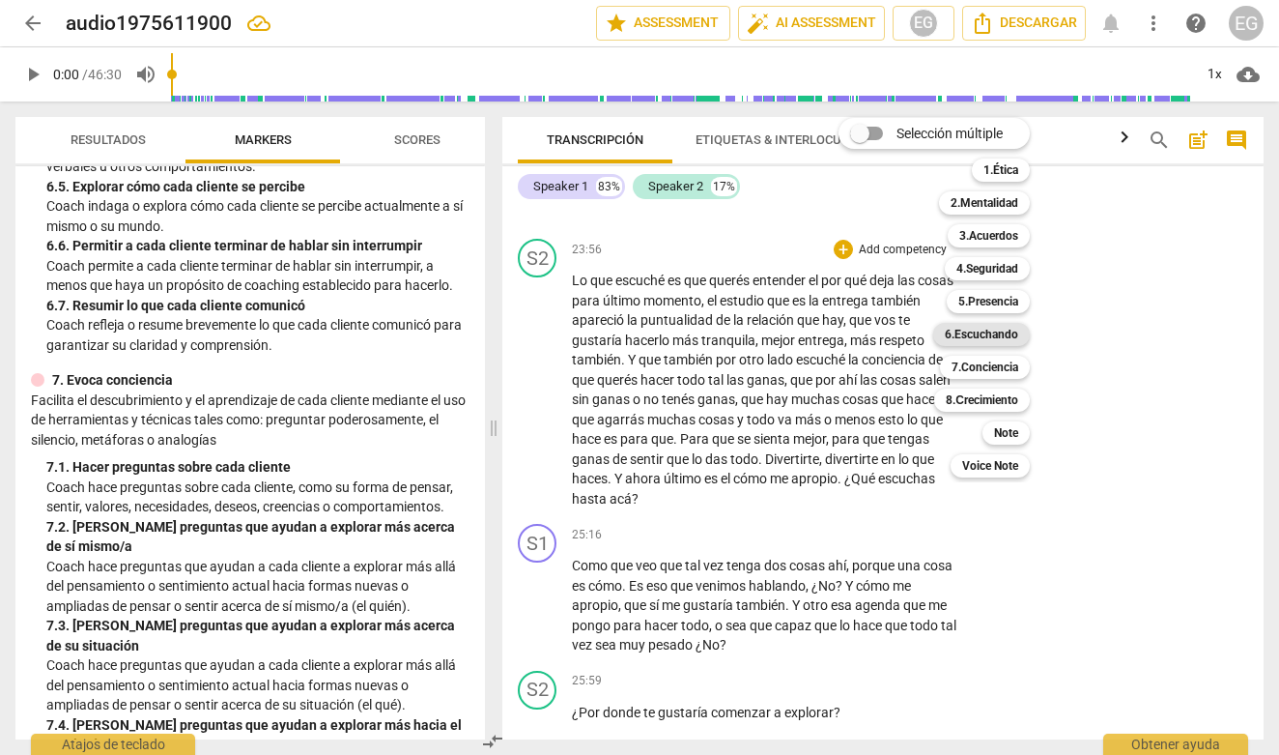
click at [1003, 330] on b "6.Escuchando" at bounding box center [981, 334] width 73 height 23
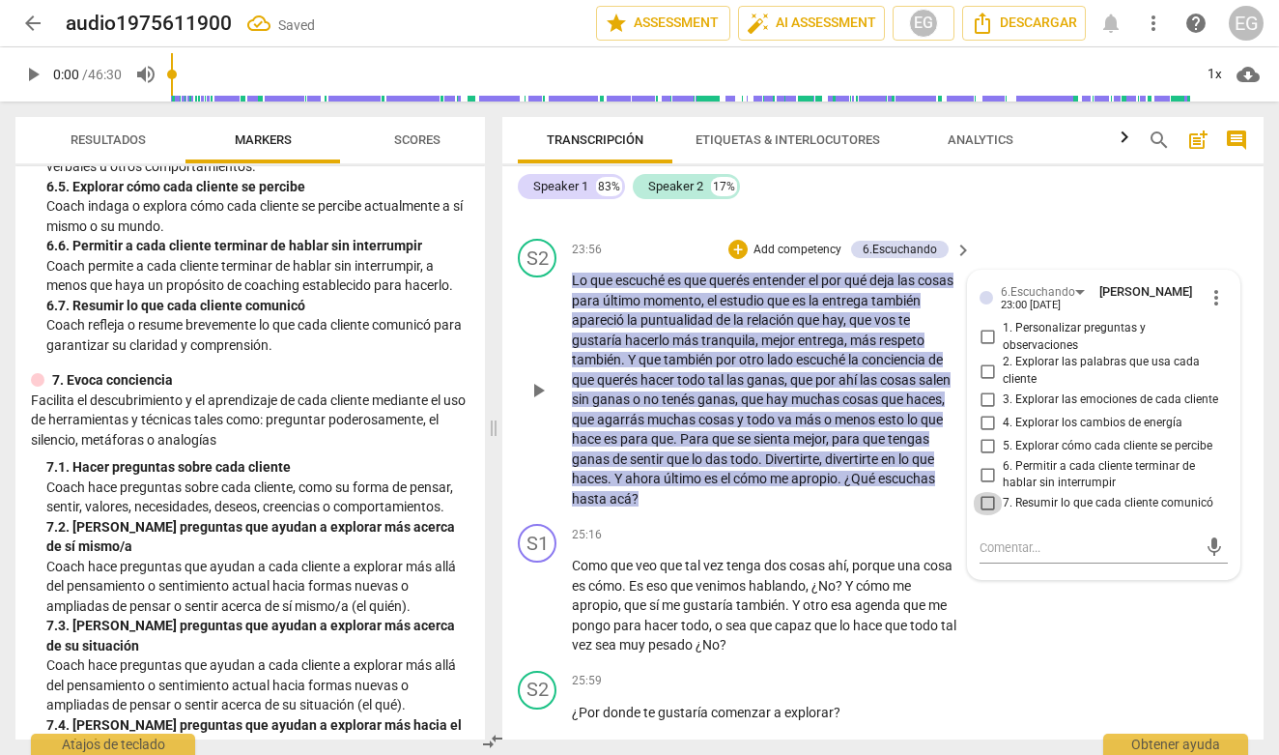
click at [982, 515] on input "7. Resumir lo que cada cliente comunicó" at bounding box center [987, 503] width 31 height 23
checkbox input "true"
click at [434, 457] on div "7. 1. Hacer preguntas sobre cada cliente" at bounding box center [257, 467] width 423 height 20
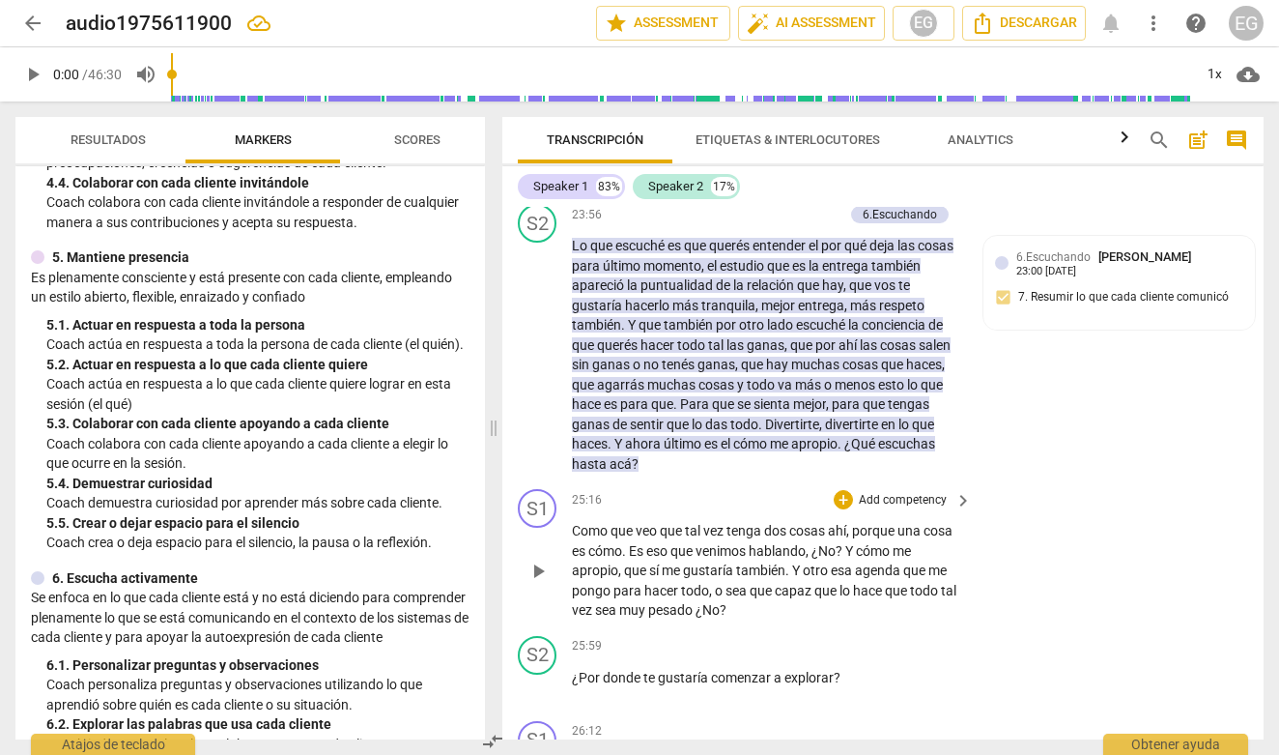
scroll to position [6410, 0]
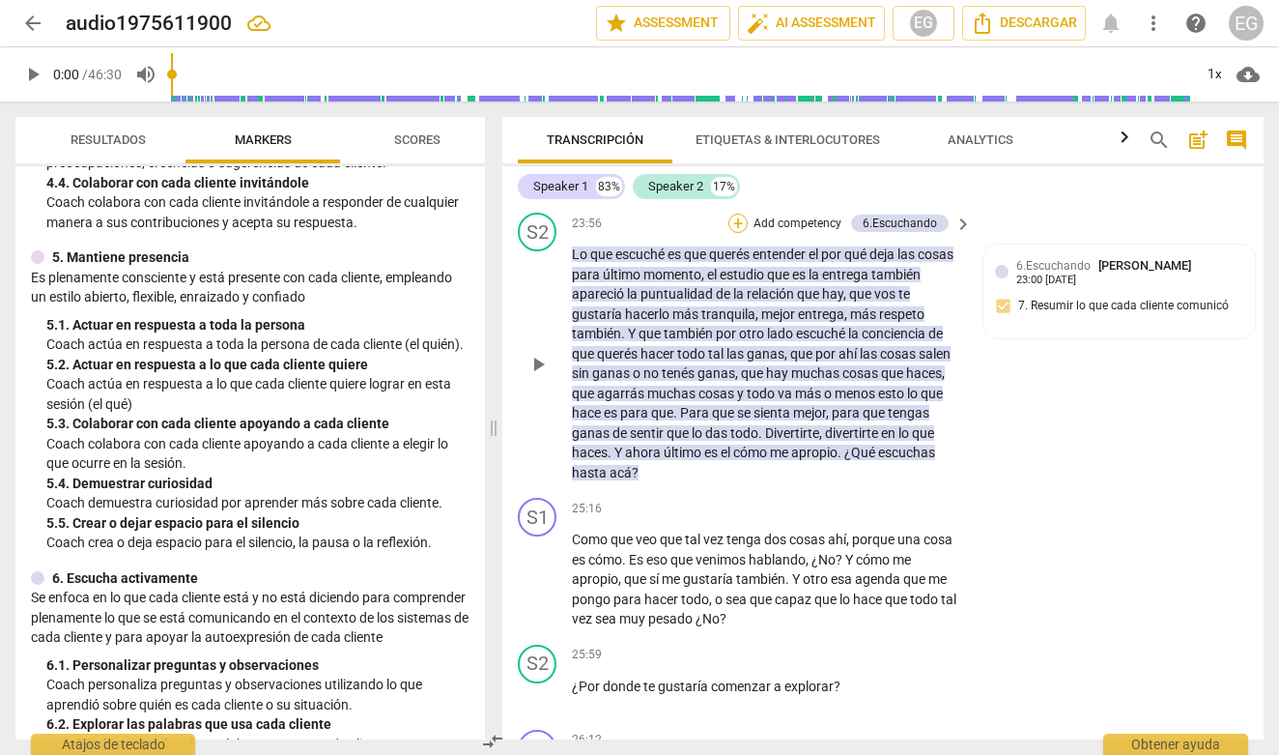
click at [740, 233] on div "+" at bounding box center [737, 223] width 19 height 19
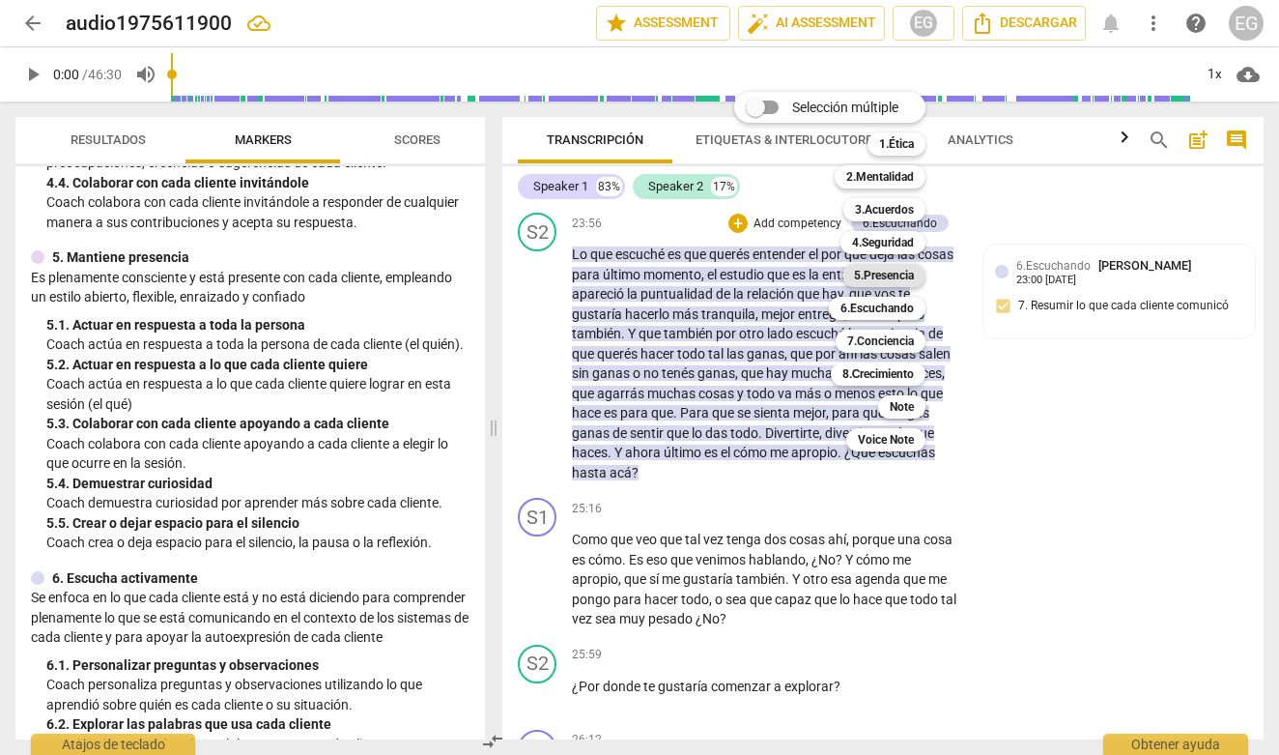
click at [888, 272] on b "5.Presencia" at bounding box center [884, 275] width 60 height 23
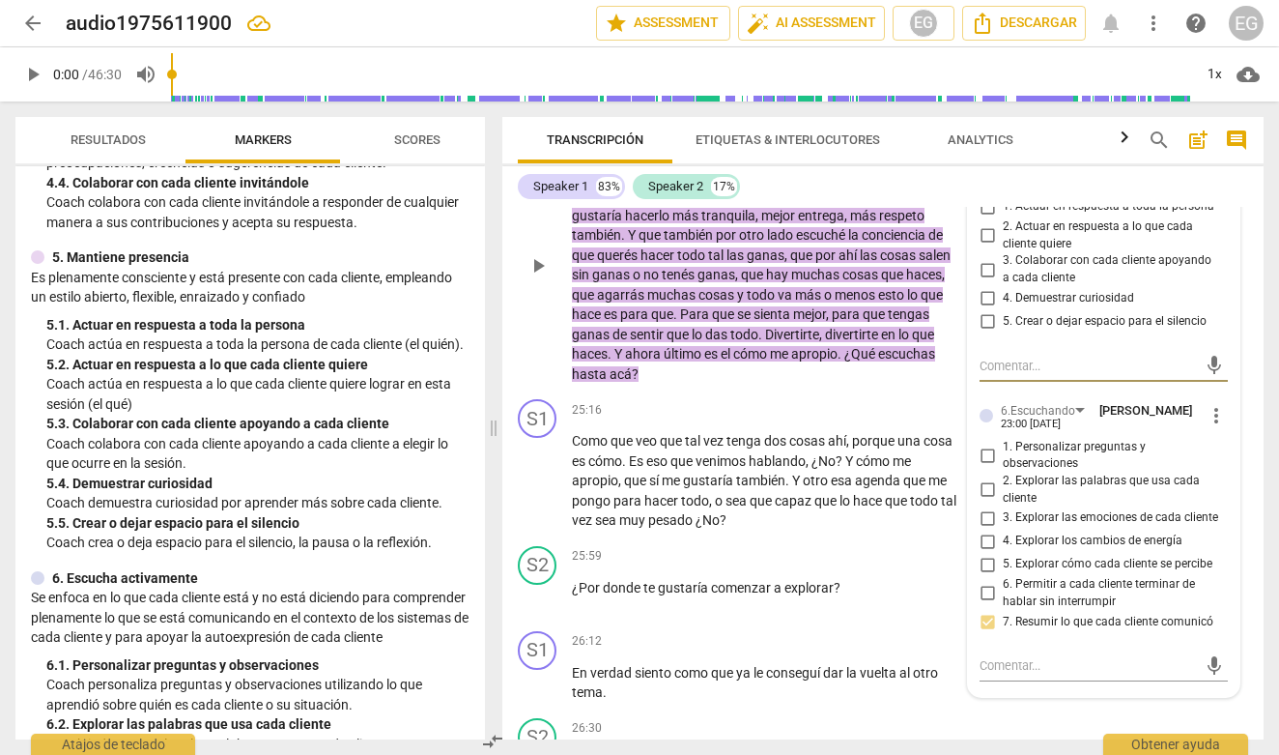
scroll to position [6516, 0]
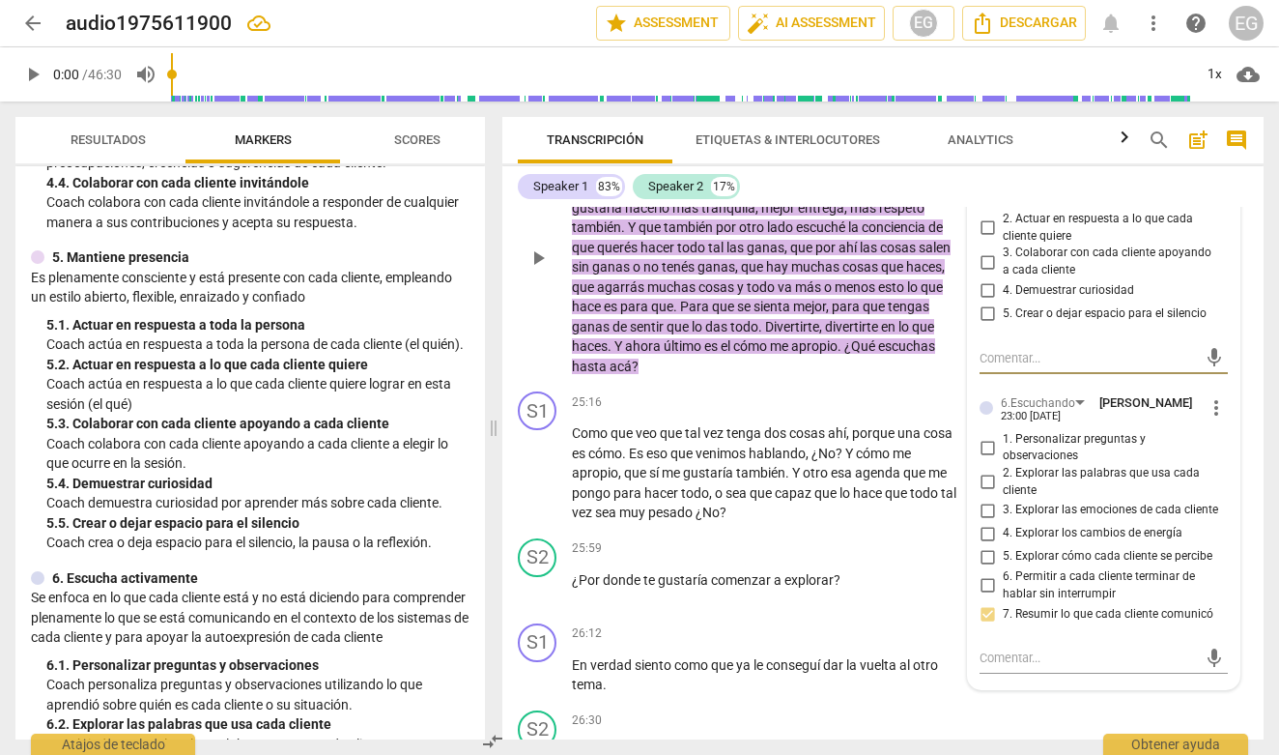
click at [986, 522] on input "3. Explorar las emociones de cada cliente" at bounding box center [987, 510] width 31 height 23
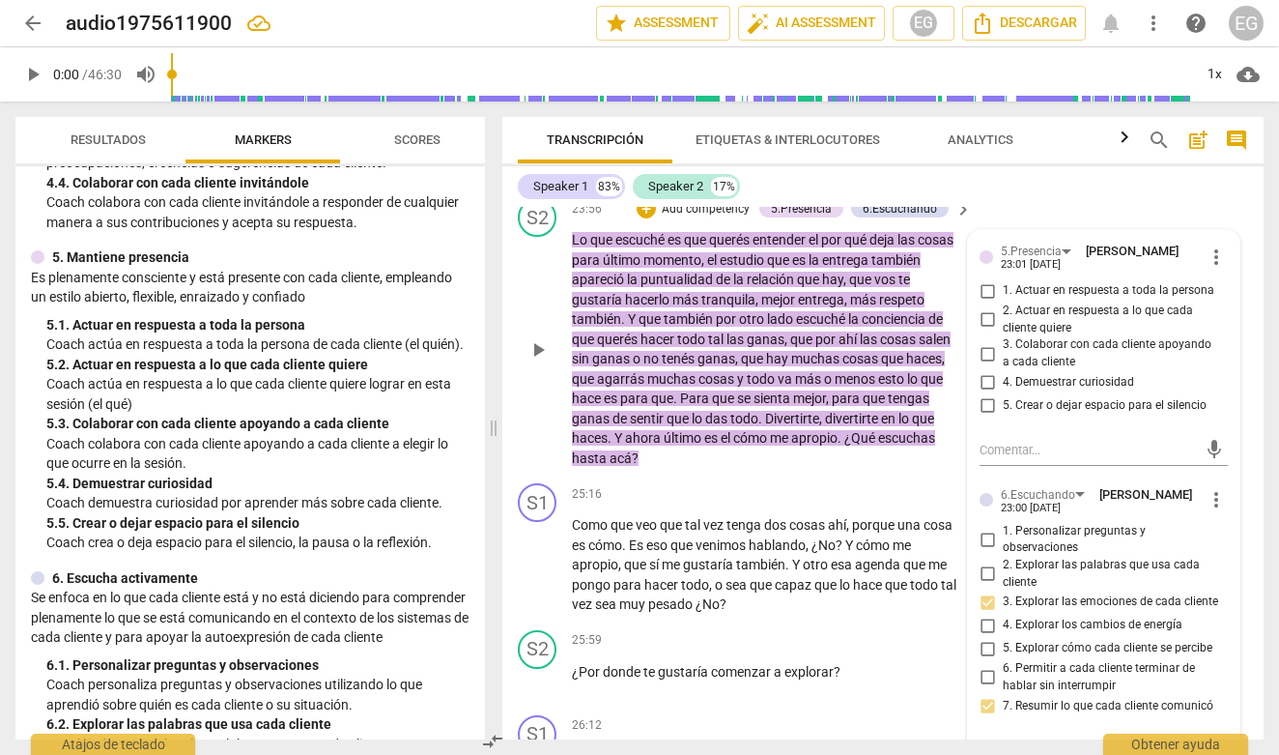
scroll to position [6421, 0]
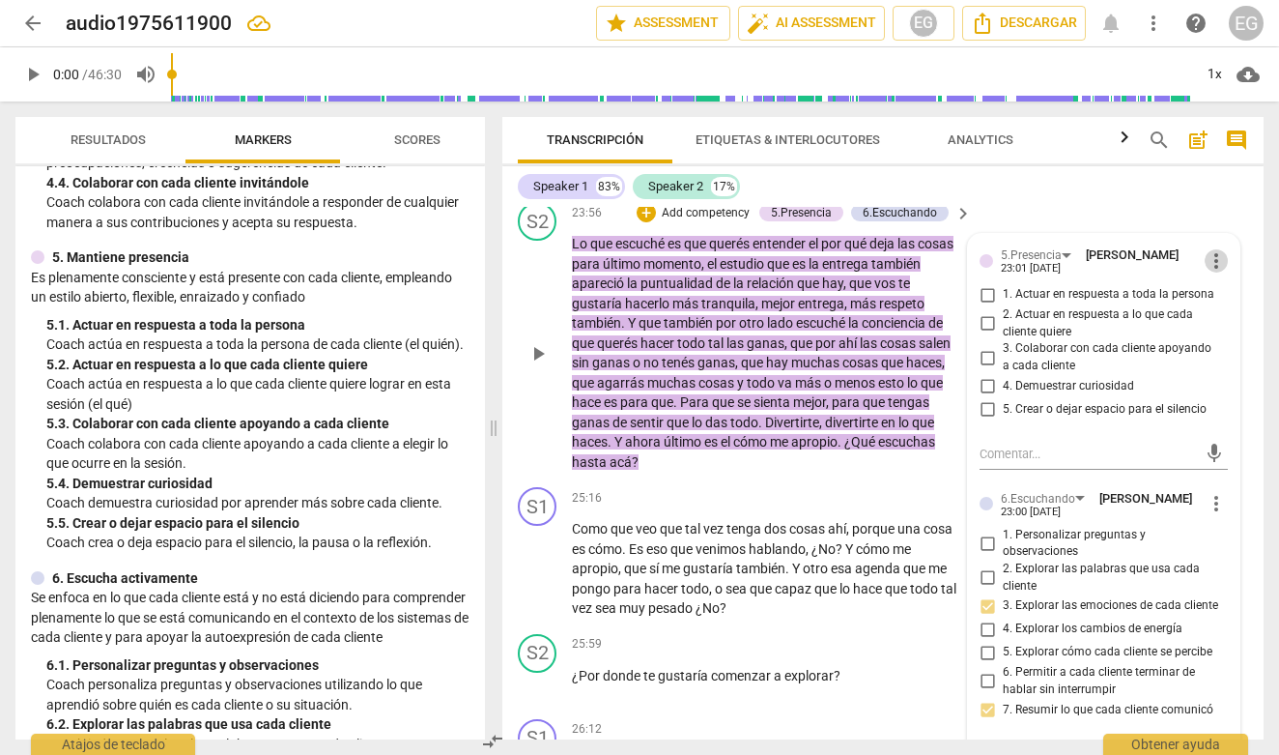
click at [1212, 272] on span "more_vert" at bounding box center [1216, 260] width 23 height 23
click at [1223, 342] on li "Borrar" at bounding box center [1231, 345] width 68 height 37
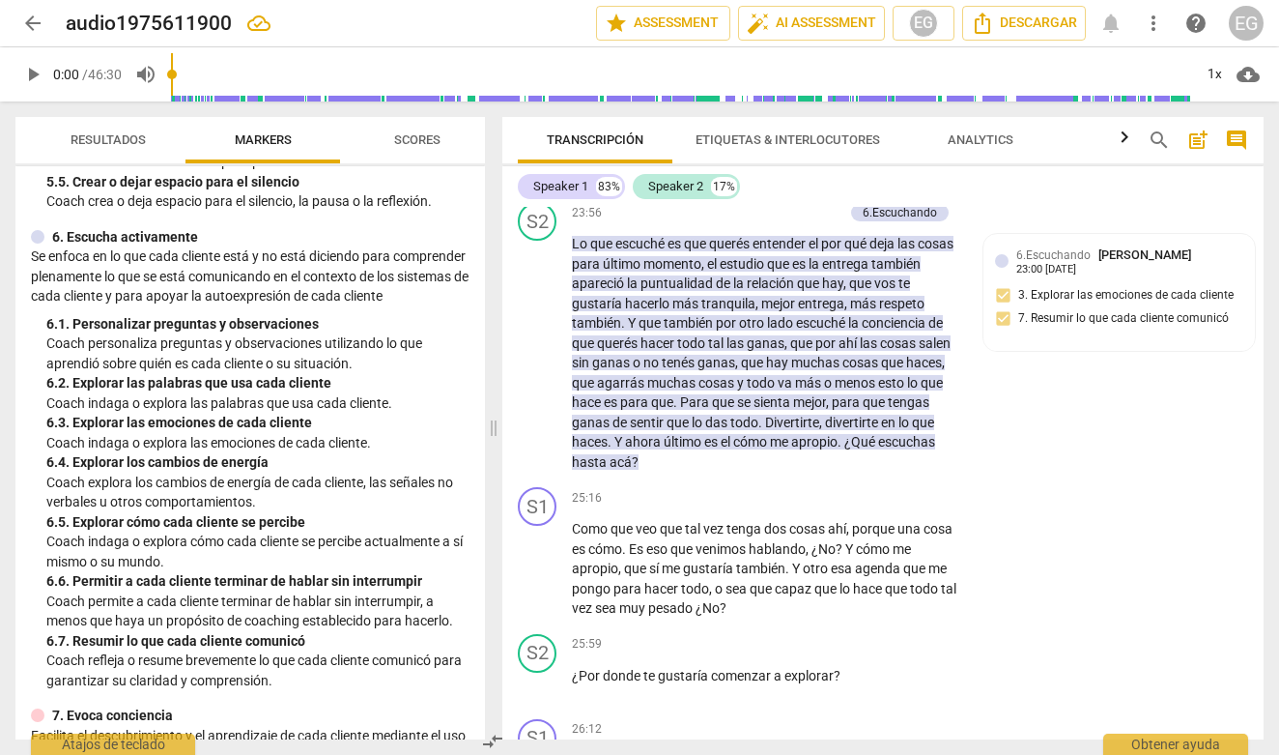
scroll to position [1157, 0]
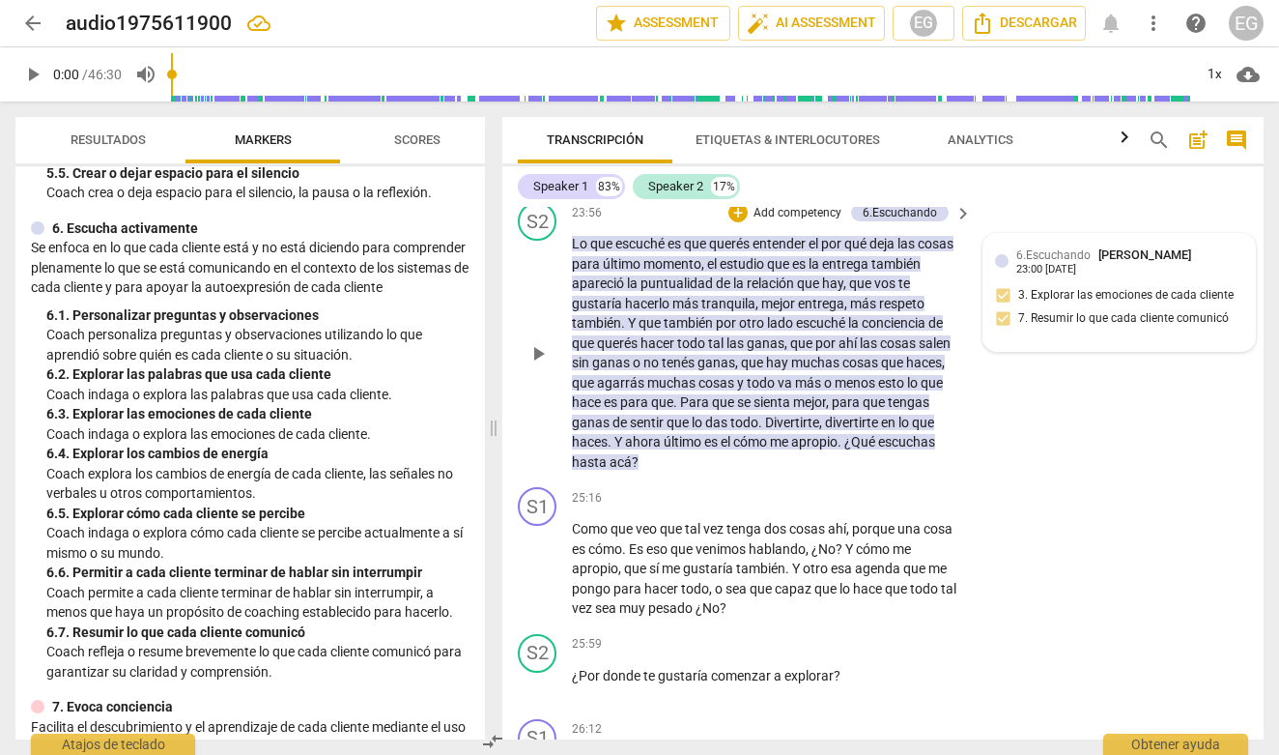
click at [995, 339] on div "6.[PERSON_NAME] 23:00 [DATE] 3. Explorar las emociones de cada cliente 7. Resum…" at bounding box center [1119, 292] width 248 height 94
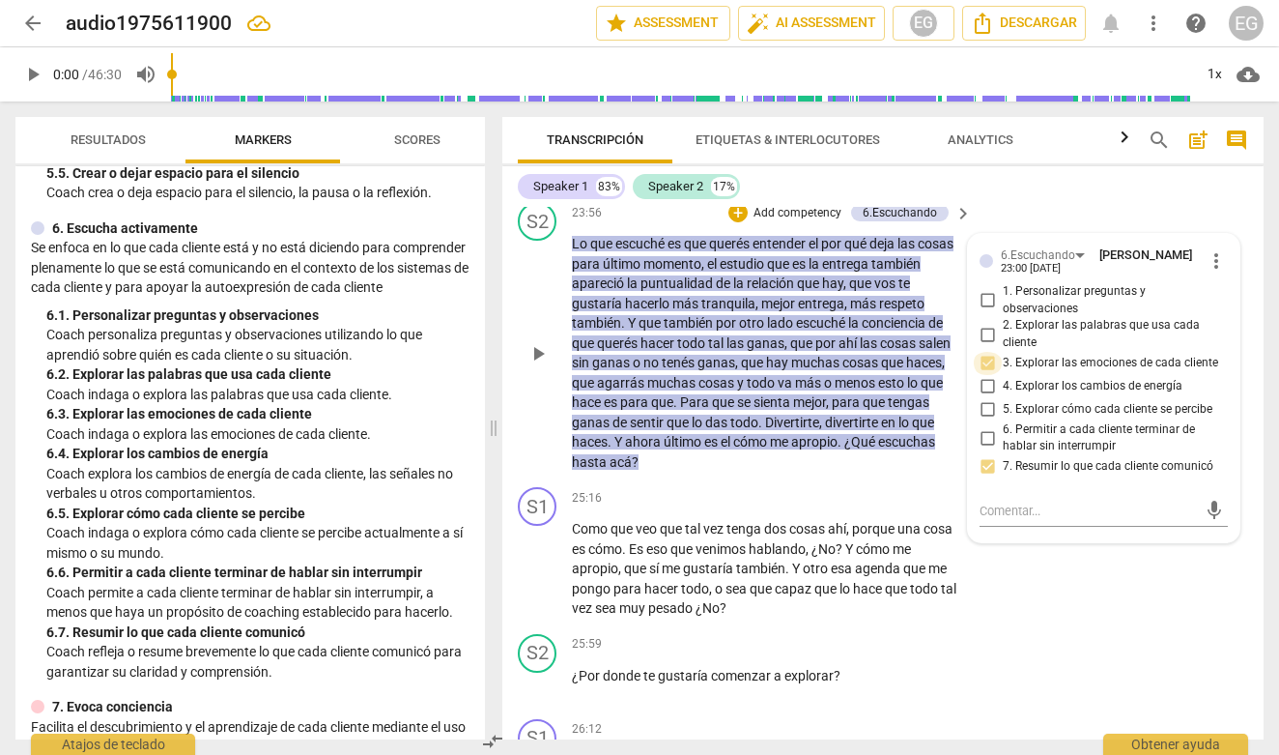
click at [983, 375] on input "3. Explorar las emociones de cada cliente" at bounding box center [987, 363] width 31 height 23
checkbox input "true"
click at [1208, 272] on span "more_vert" at bounding box center [1216, 260] width 23 height 23
click at [1222, 309] on li "Editar" at bounding box center [1231, 309] width 68 height 37
click at [981, 411] on div "6.Escuchando [PERSON_NAME] more_vert 1. Personalizar preguntas y observaciones …" at bounding box center [1104, 403] width 248 height 317
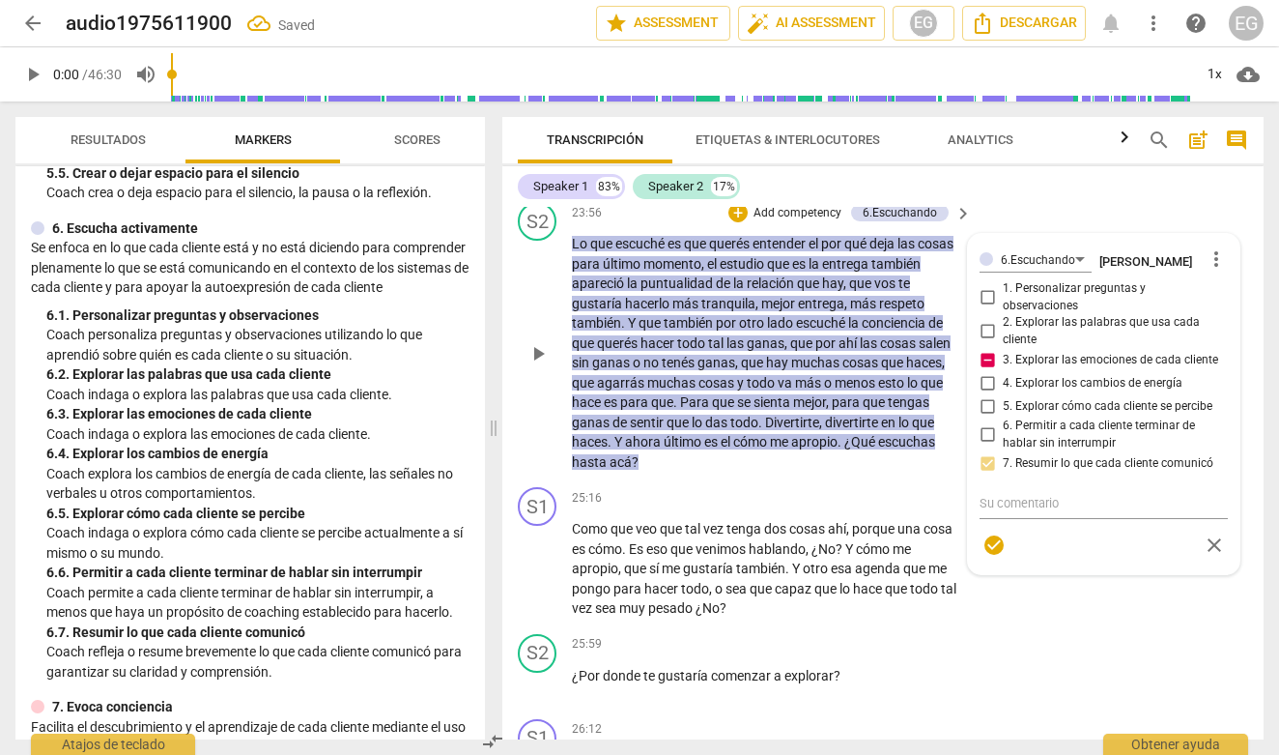
click at [990, 405] on div "6.Escuchando [PERSON_NAME] more_vert 1. Personalizar preguntas y observaciones …" at bounding box center [1104, 403] width 248 height 317
click at [1207, 271] on span "more_vert" at bounding box center [1216, 258] width 23 height 23
click at [1222, 338] on li "Borrar" at bounding box center [1231, 344] width 68 height 37
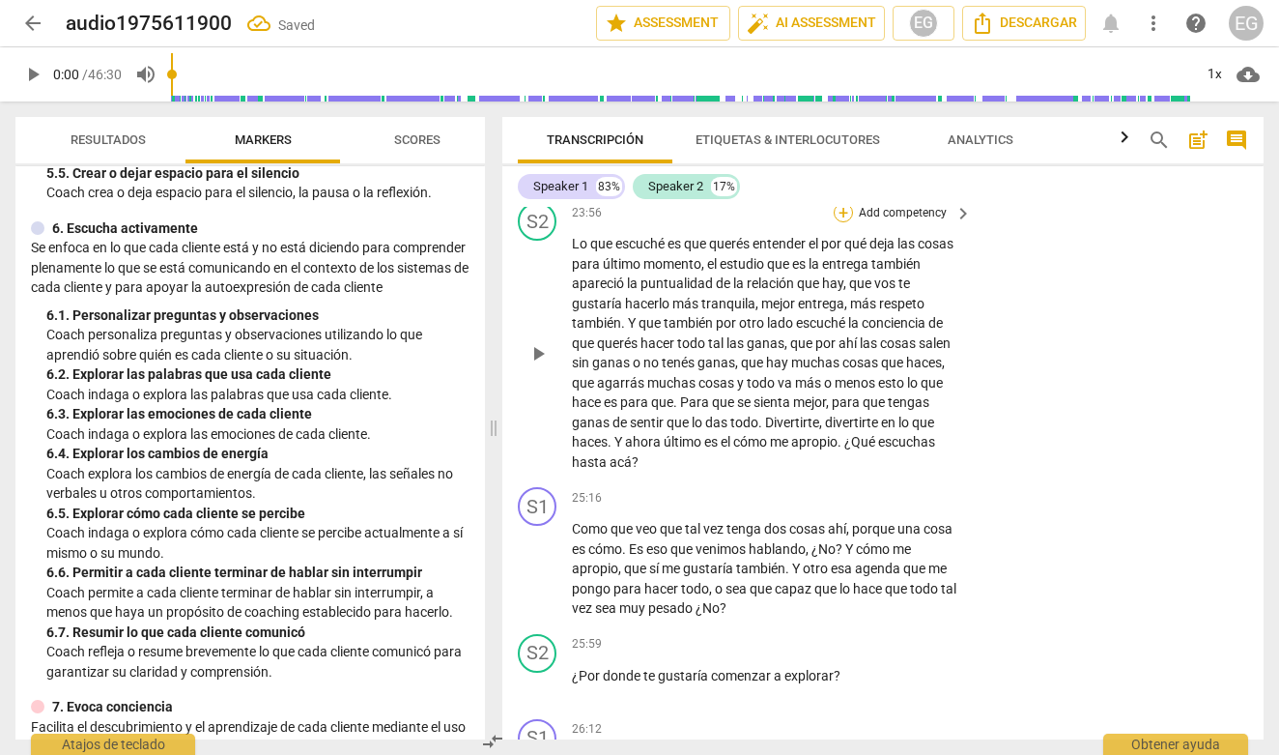
click at [841, 222] on div "+" at bounding box center [843, 212] width 19 height 19
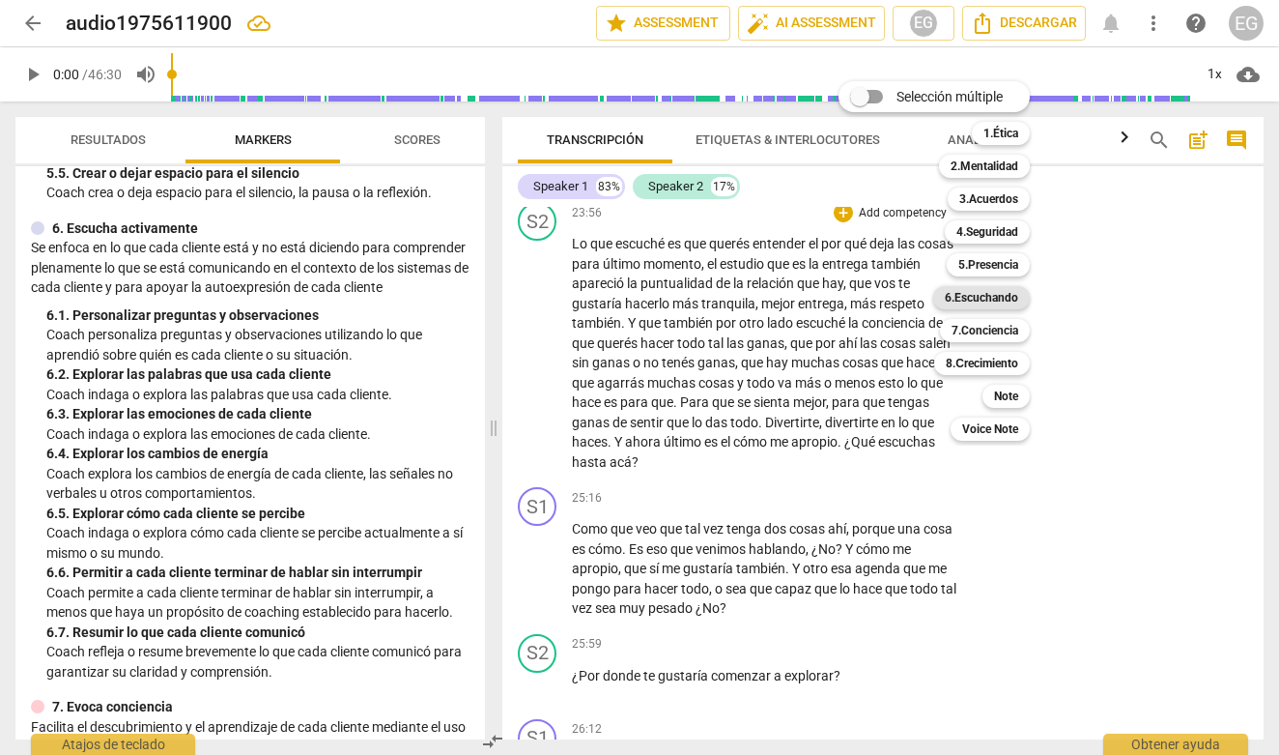
click at [1000, 296] on b "6.Escuchando" at bounding box center [981, 297] width 73 height 23
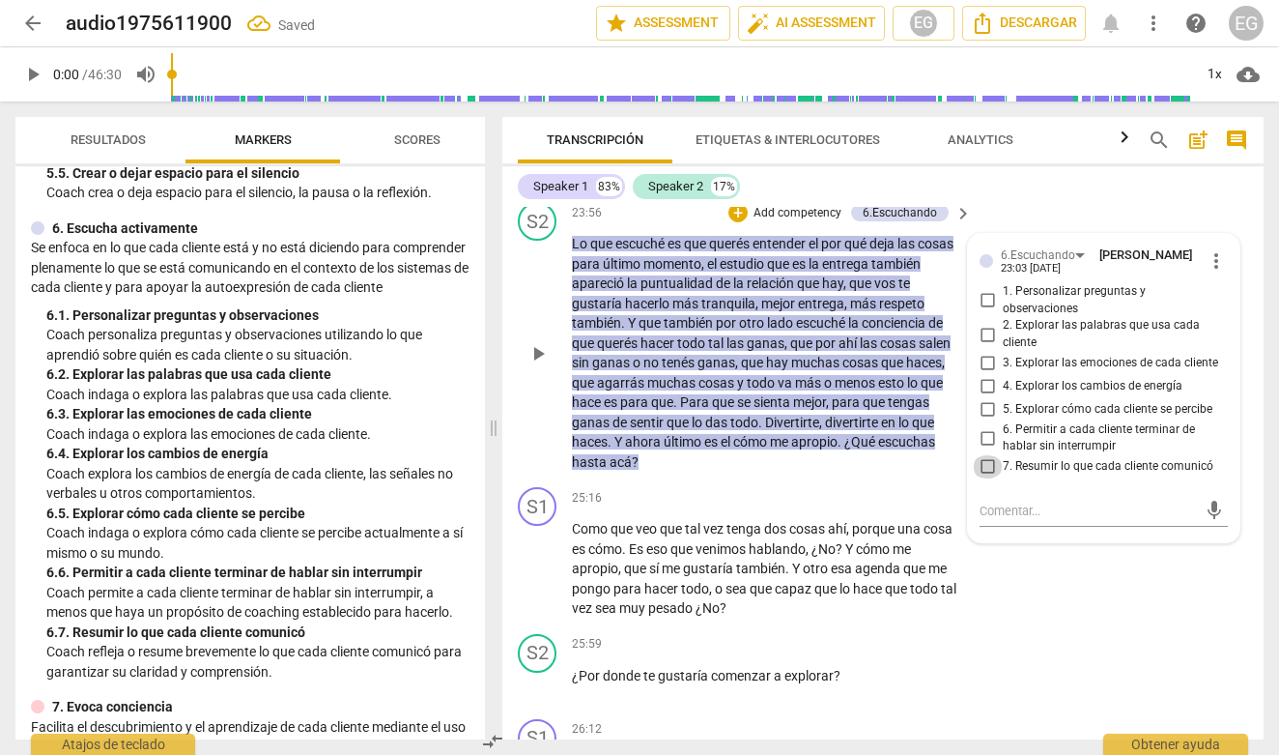
click at [987, 478] on input "7. Resumir lo que cada cliente comunicó" at bounding box center [987, 466] width 31 height 23
checkbox input "true"
click at [755, 471] on p "Lo que escuché es que querés entender el por qué deja las cosas para último mom…" at bounding box center [767, 353] width 390 height 238
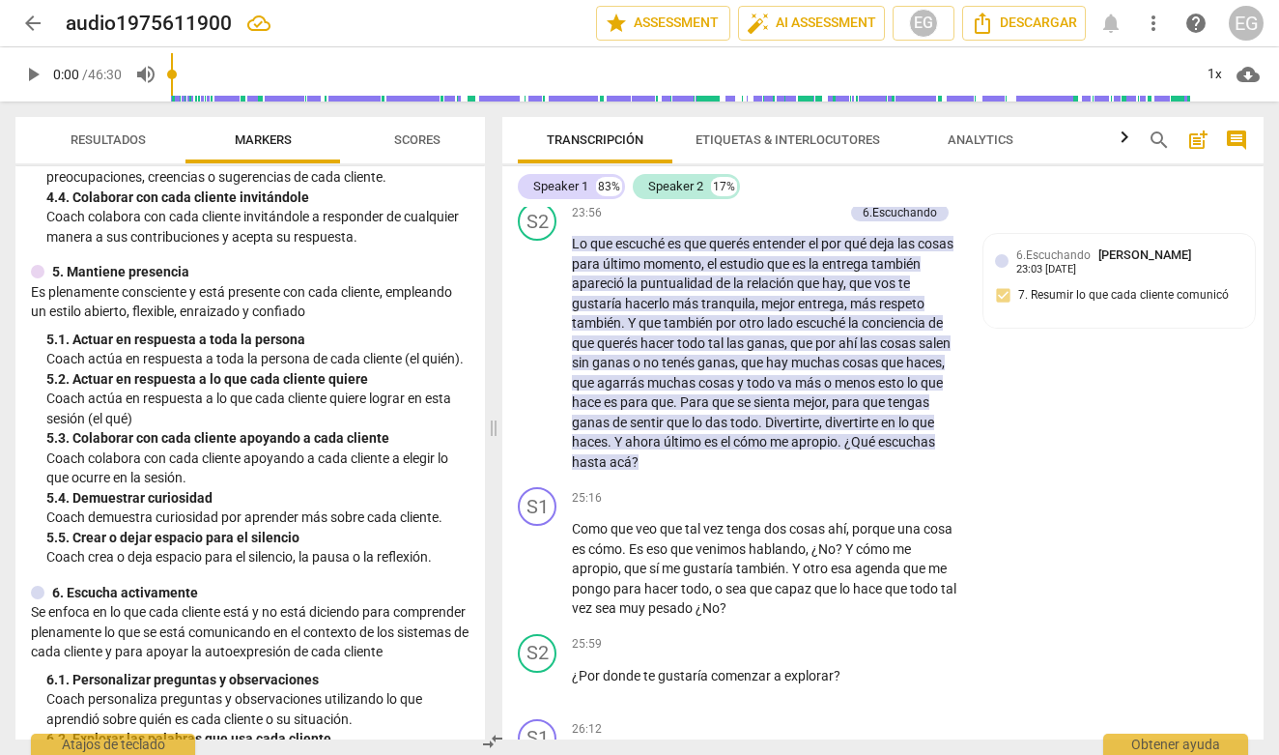
scroll to position [785, 0]
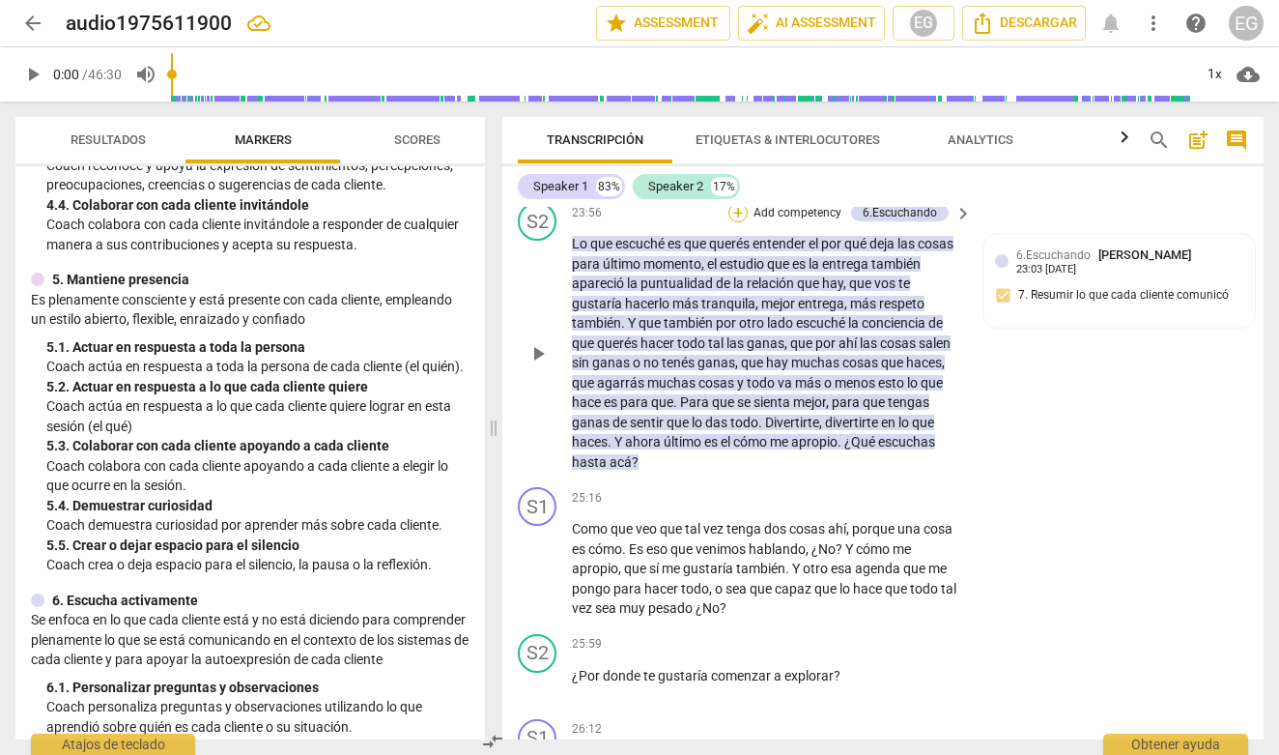
click at [738, 222] on div "+" at bounding box center [737, 212] width 19 height 19
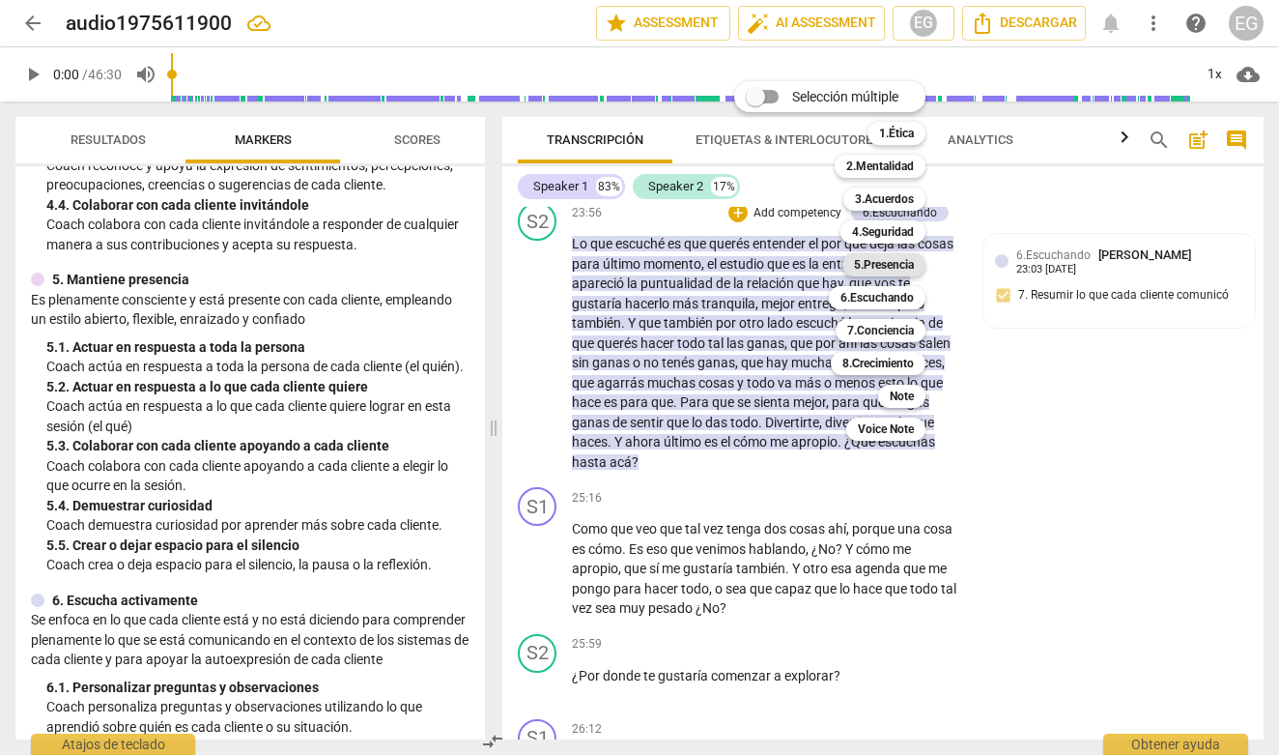
click at [888, 262] on b "5.Presencia" at bounding box center [884, 264] width 60 height 23
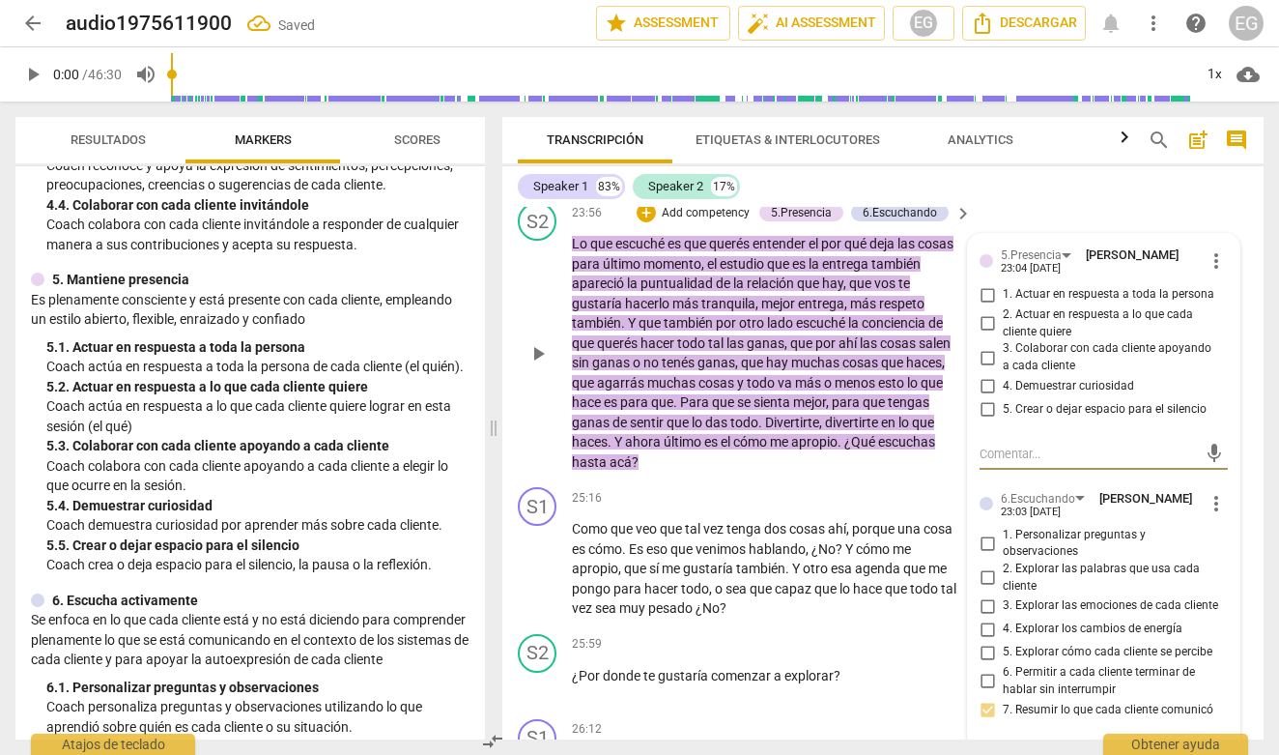
click at [987, 369] on input "3. Colaborar con cada cliente apoyando a cada cliente" at bounding box center [987, 357] width 31 height 23
checkbox input "true"
click at [386, 393] on div "5. 2. Actuar en respuesta a lo que cada cliente quiere" at bounding box center [257, 387] width 423 height 20
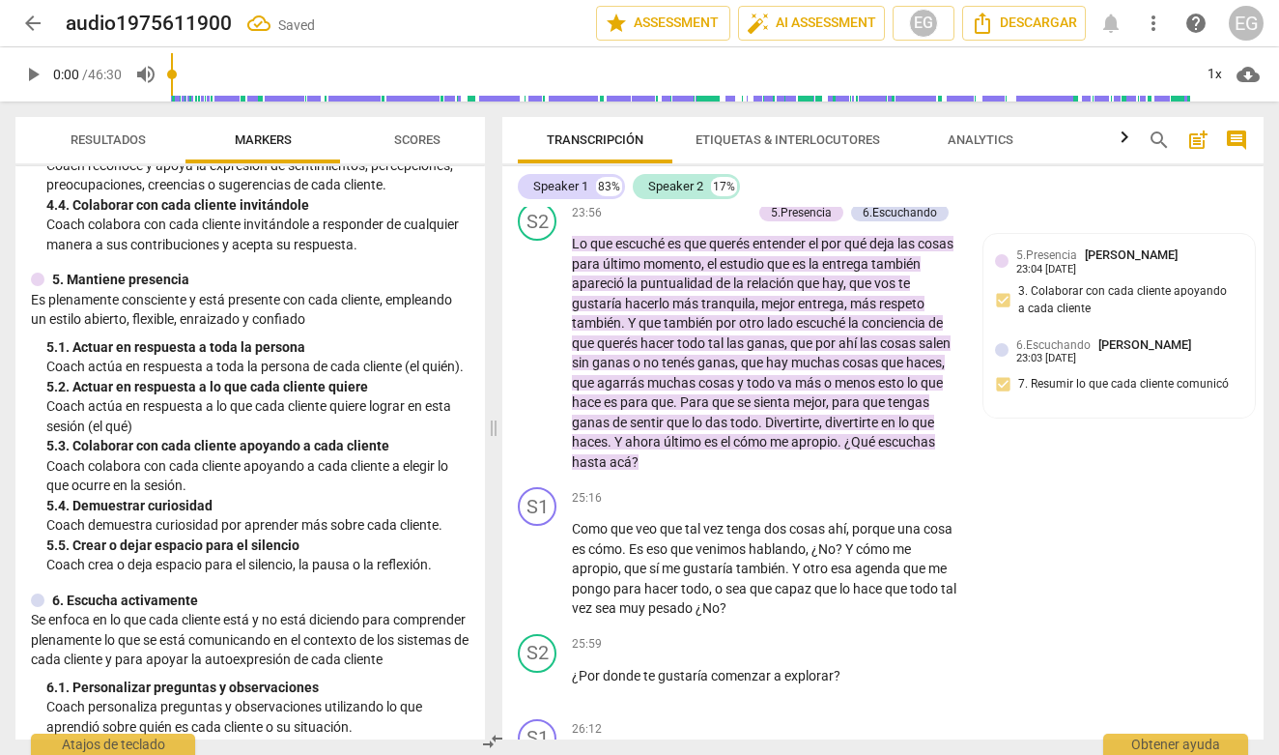
click at [308, 358] on p "Coach actúa en respuesta a toda la persona de cada cliente (el quién)." at bounding box center [257, 366] width 423 height 20
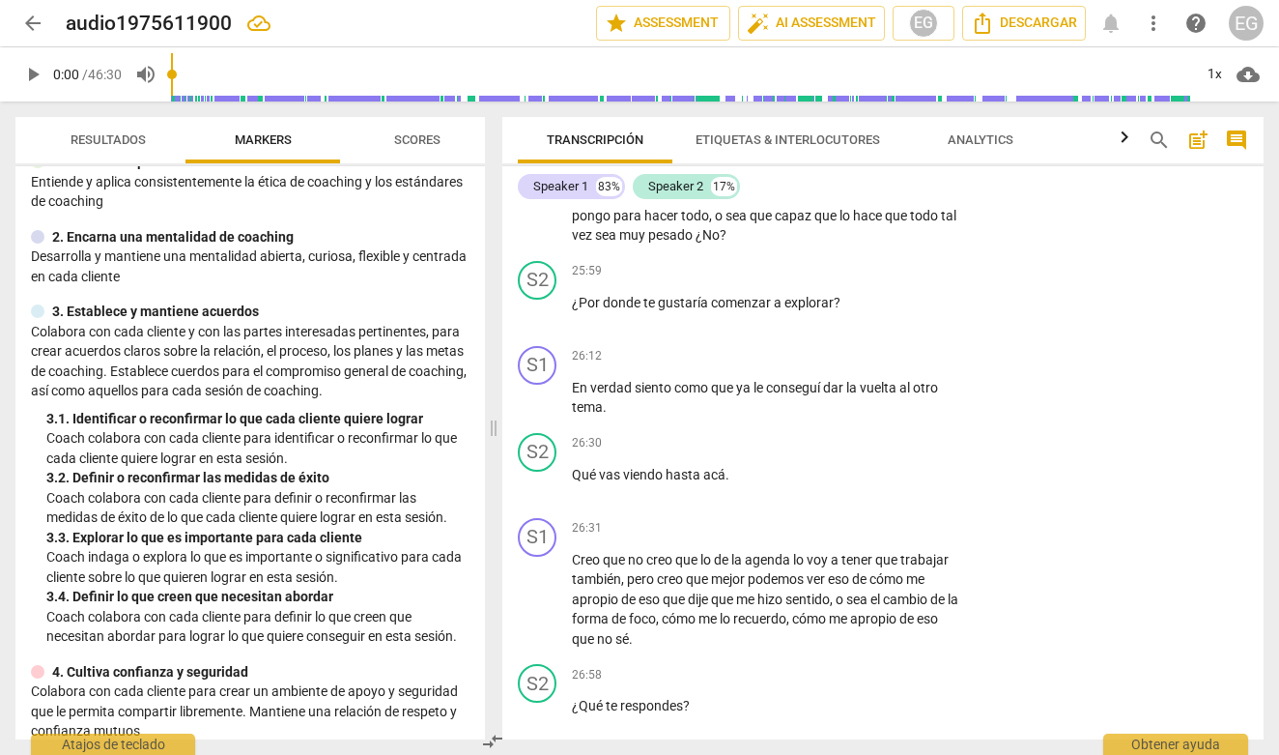
scroll to position [95, 0]
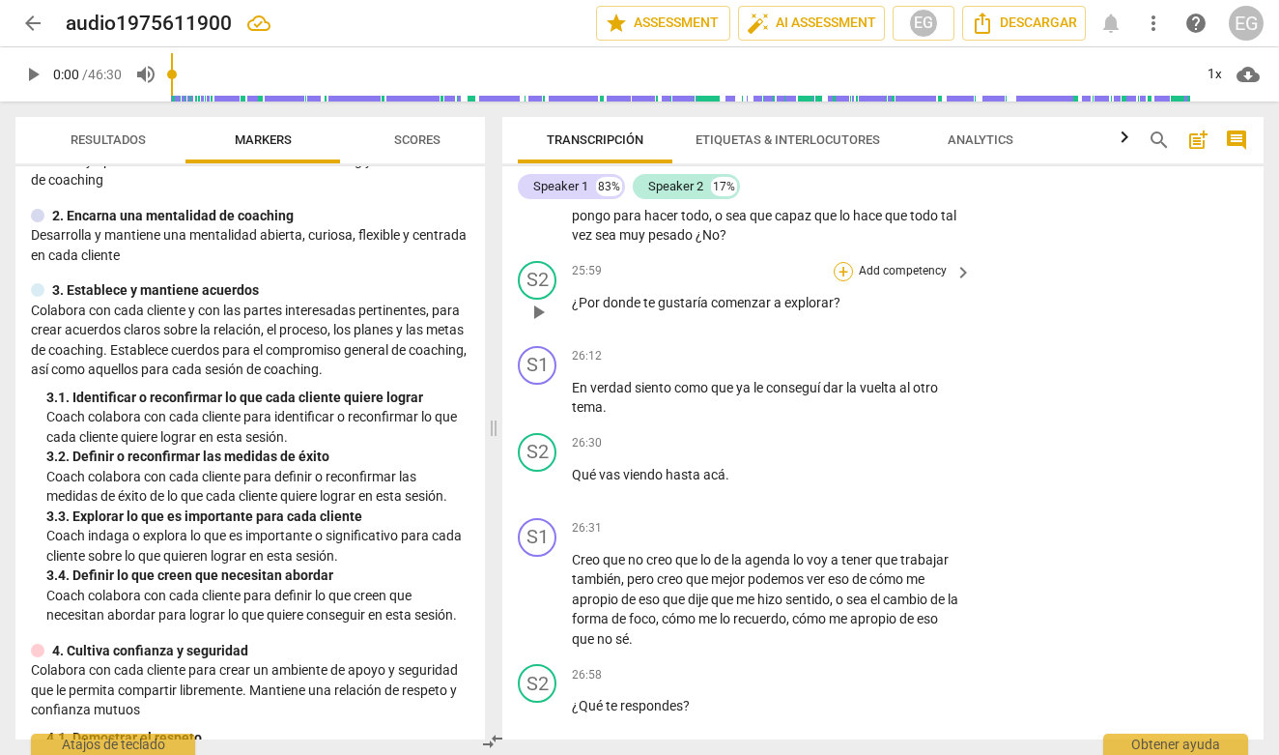
click at [841, 281] on div "+" at bounding box center [843, 271] width 19 height 19
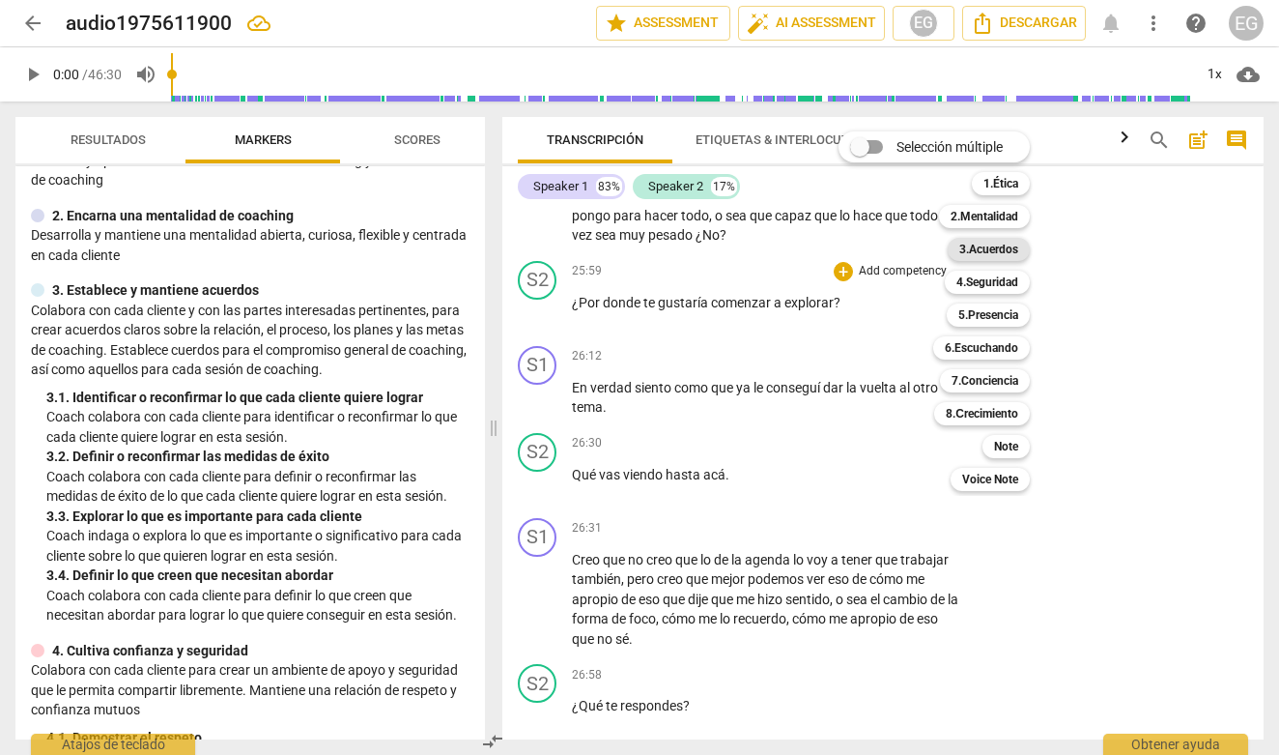
click at [997, 246] on b "3.Acuerdos" at bounding box center [988, 249] width 59 height 23
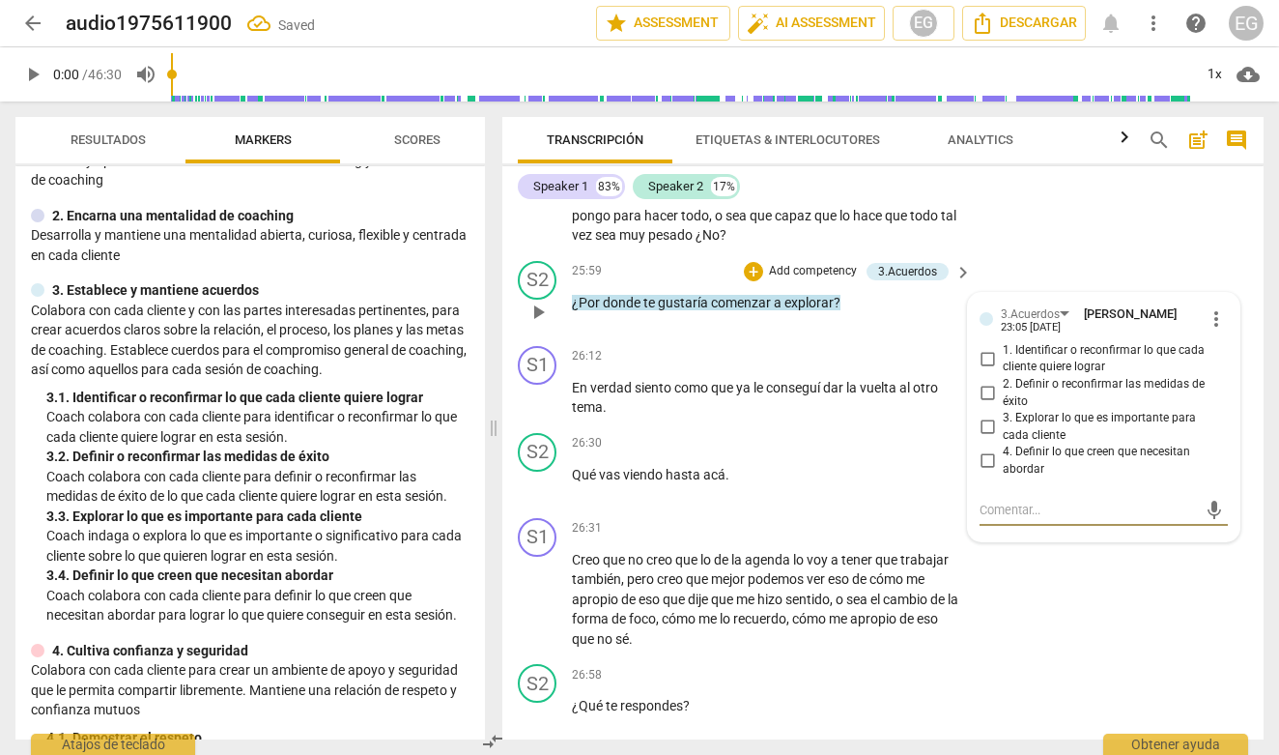
click at [988, 370] on input "1. Identificar o reconfirmar lo que cada cliente quiere lograr" at bounding box center [987, 358] width 31 height 23
checkbox input "true"
click at [333, 409] on p "Coach colabora con cada cliente para identificar o reconfirmar lo que cada clie…" at bounding box center [257, 427] width 423 height 40
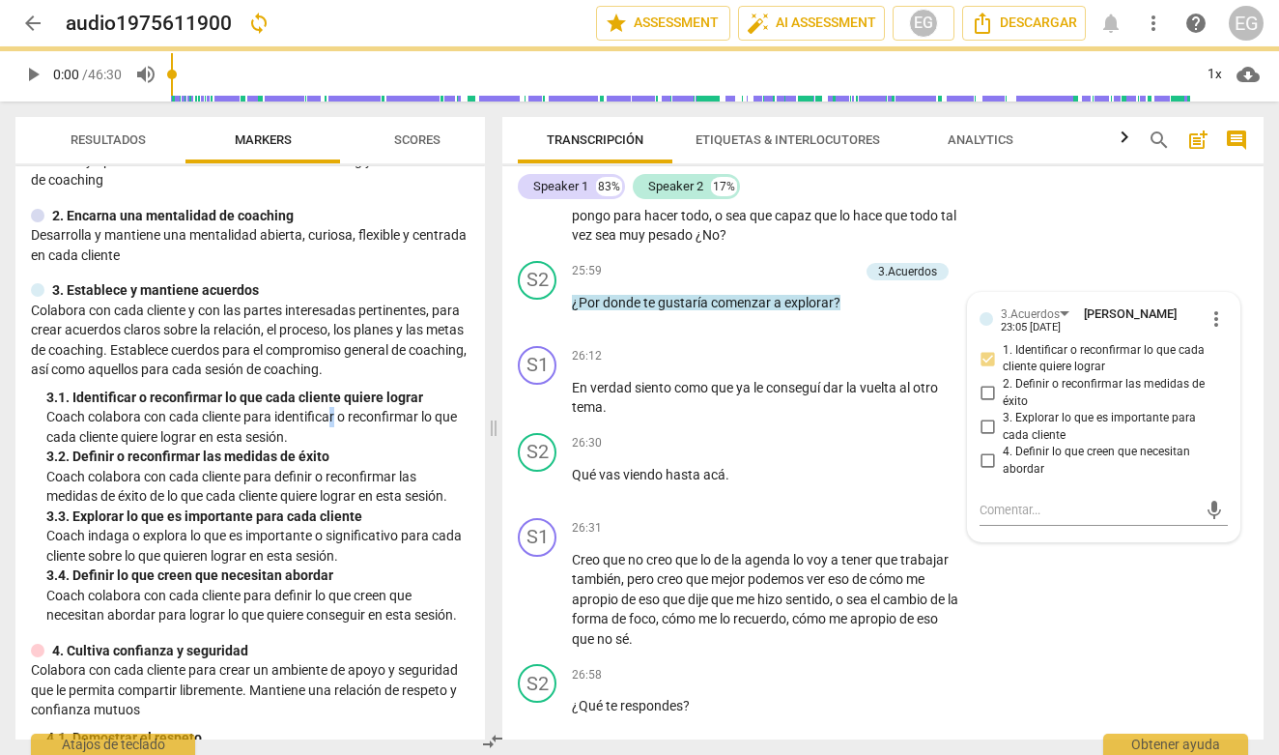
click at [268, 407] on p "Coach colabora con cada cliente para identificar o reconfirmar lo que cada clie…" at bounding box center [257, 427] width 423 height 40
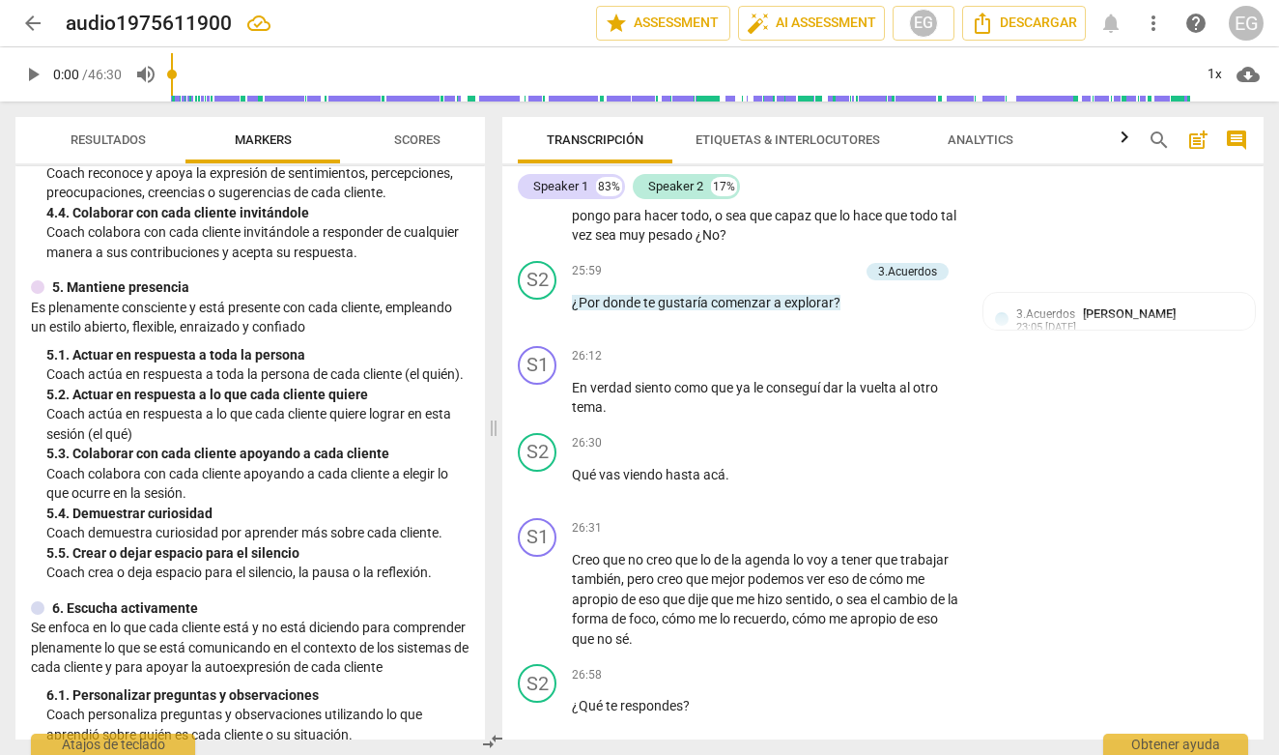
scroll to position [779, 0]
click at [843, 366] on div "+" at bounding box center [843, 356] width 19 height 19
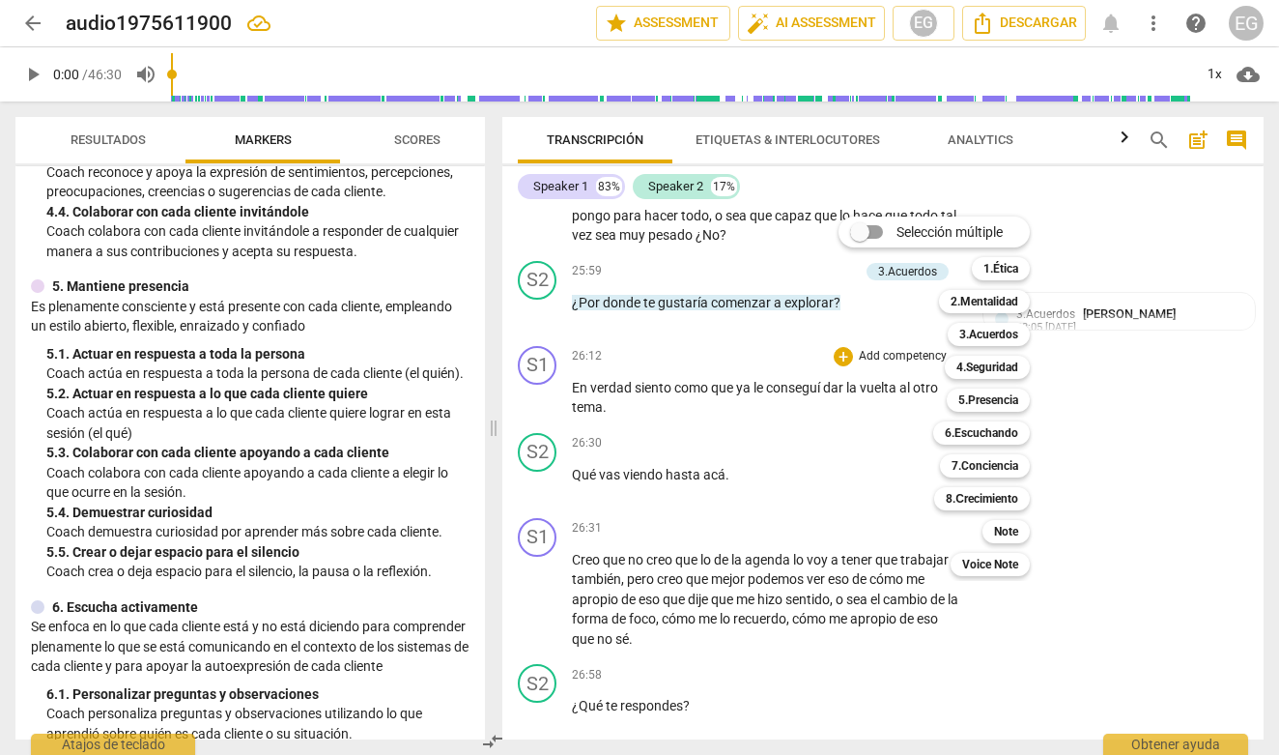
click at [416, 470] on div at bounding box center [639, 377] width 1279 height 755
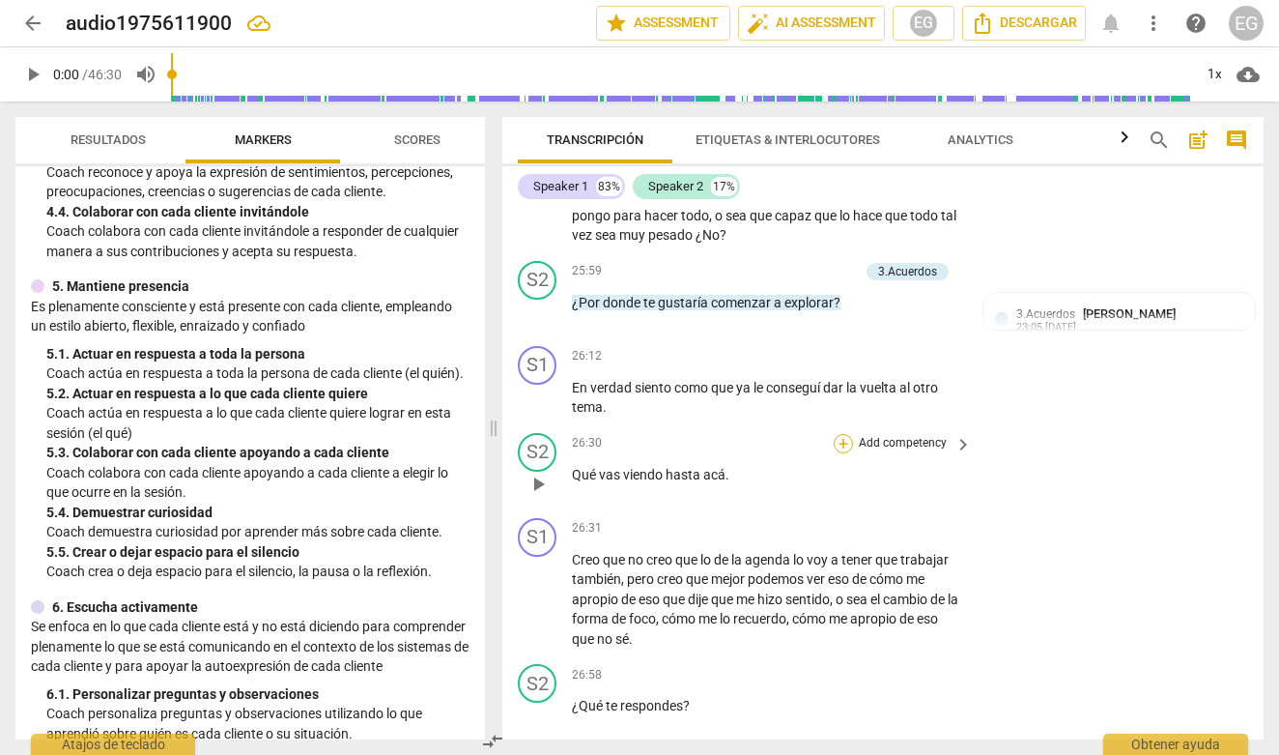
click at [838, 453] on div "+" at bounding box center [843, 443] width 19 height 19
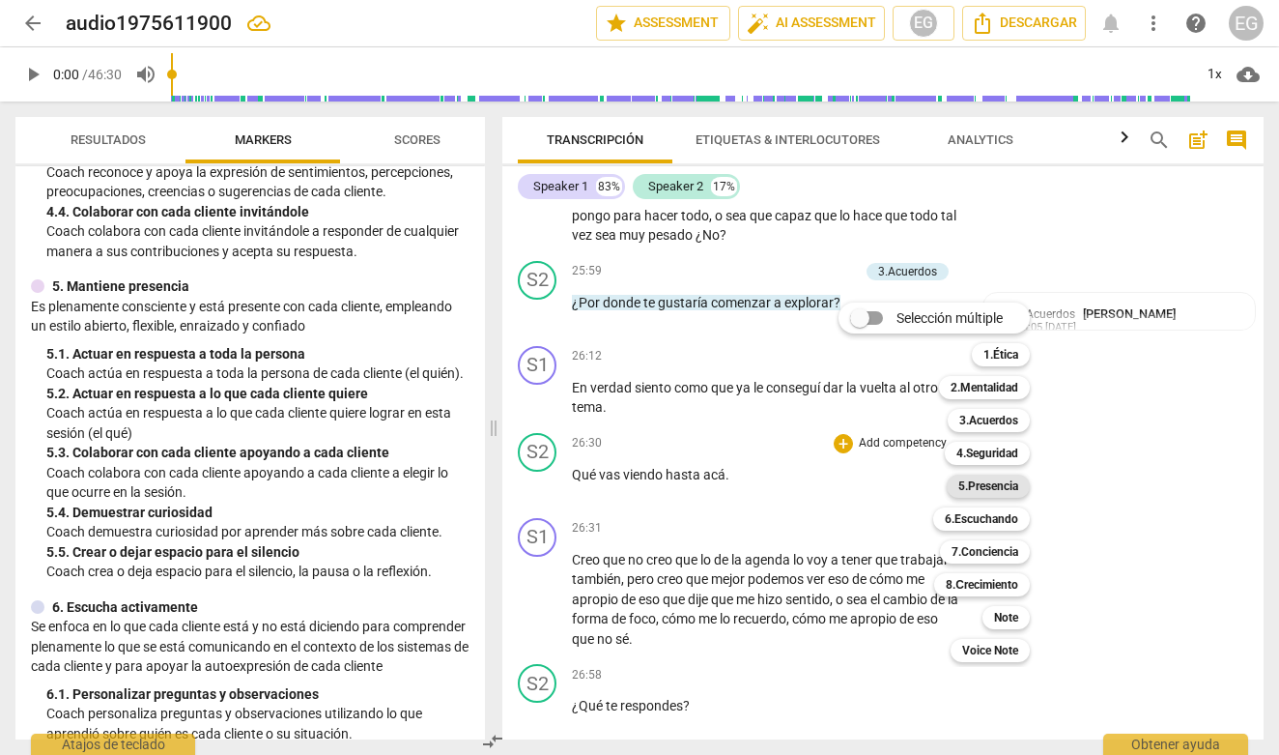
click at [988, 488] on b "5.Presencia" at bounding box center [988, 485] width 60 height 23
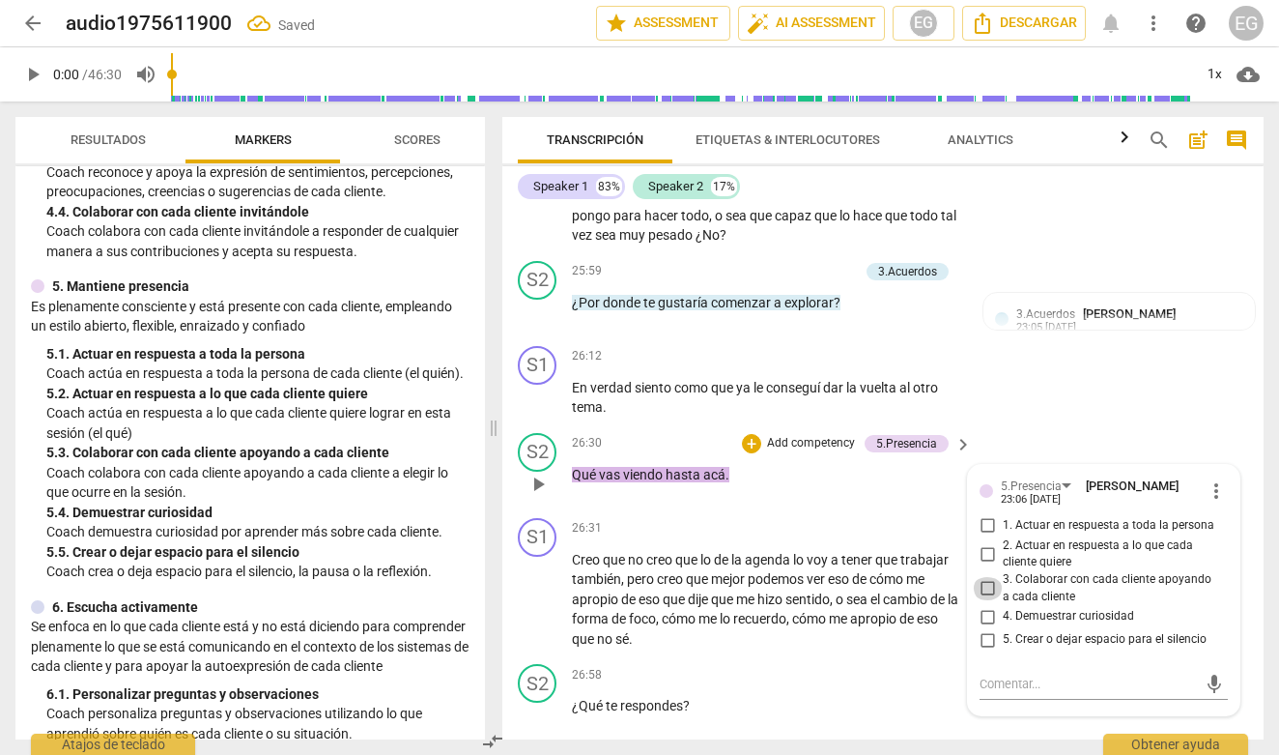
click at [983, 600] on input "3. Colaborar con cada cliente apoyando a cada cliente" at bounding box center [987, 588] width 31 height 23
checkbox input "true"
click at [276, 542] on div "5. 5. Crear o dejar espacio para el silencio" at bounding box center [257, 552] width 423 height 20
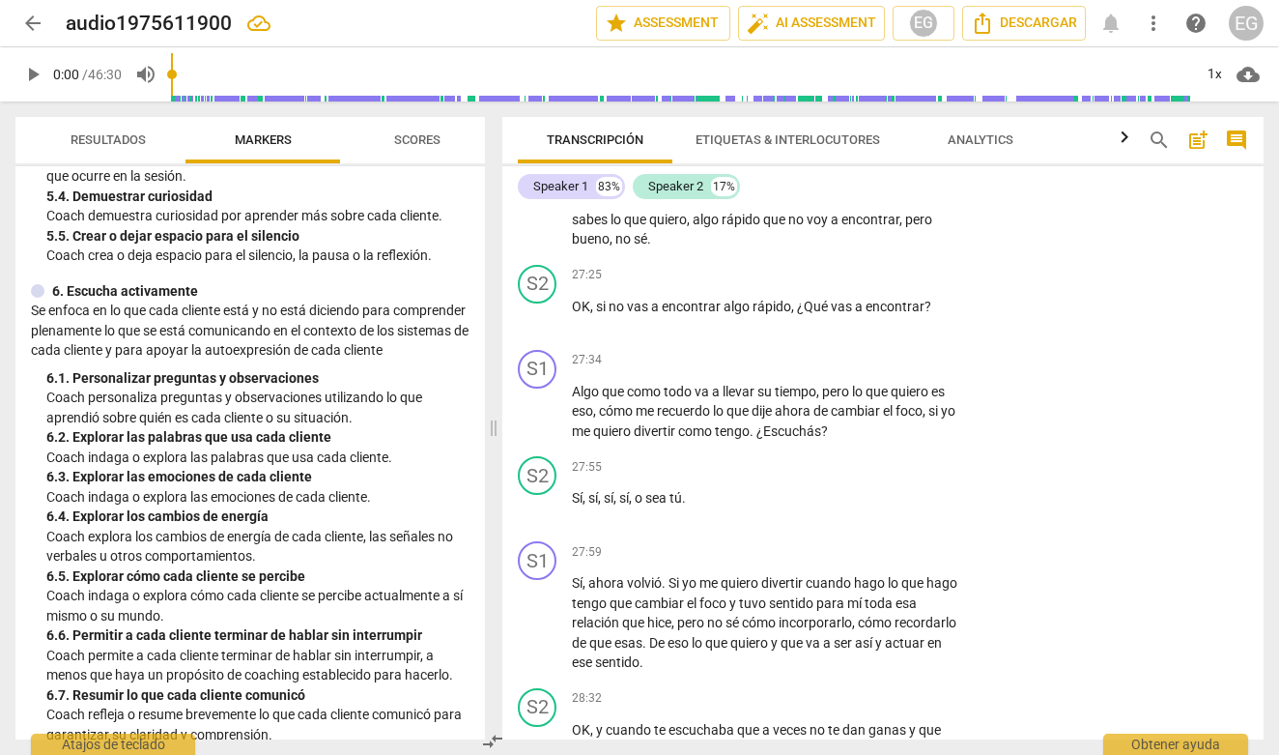
scroll to position [1101, 0]
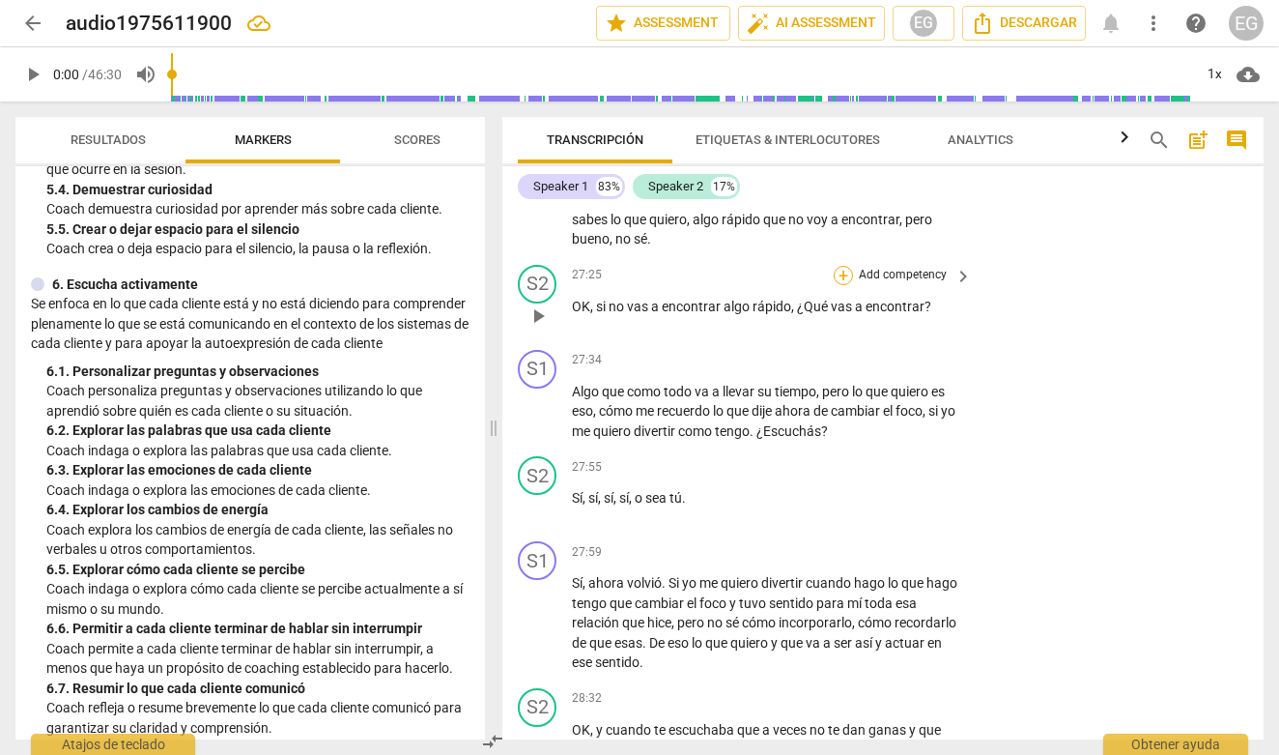
click at [844, 285] on div "+" at bounding box center [843, 275] width 19 height 19
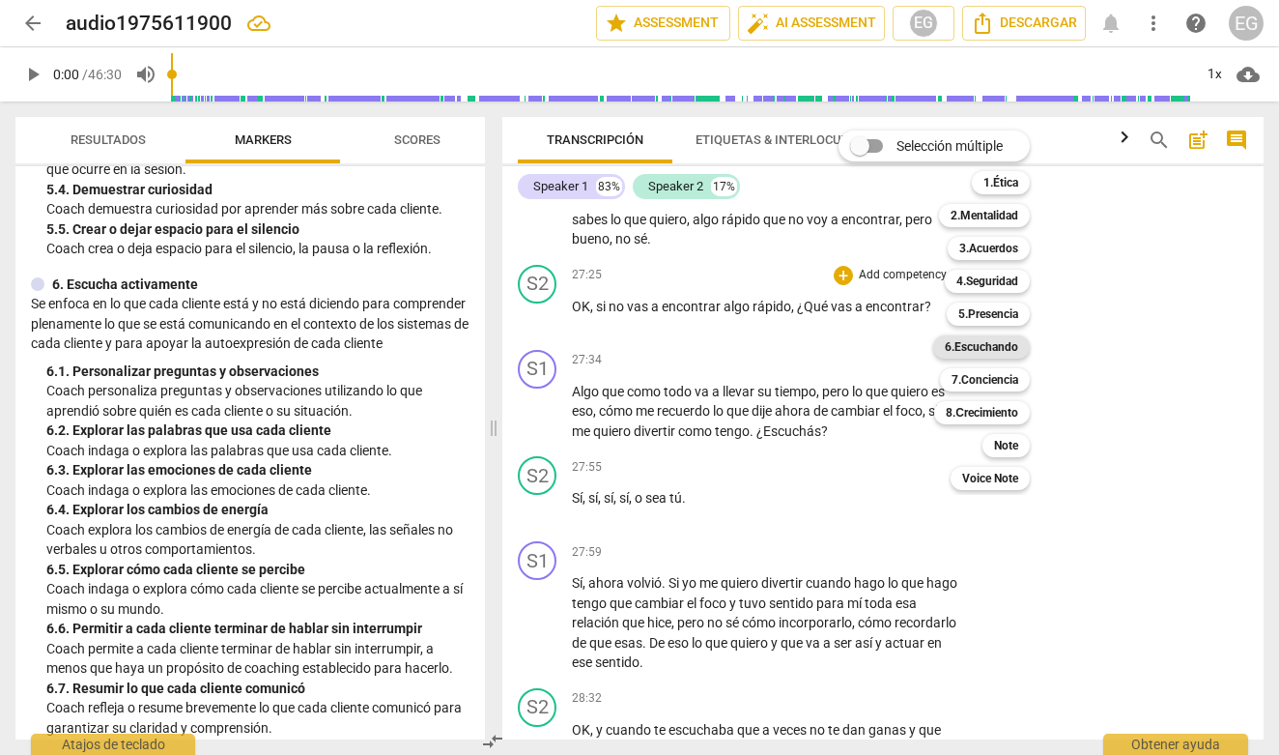
click at [970, 349] on b "6.Escuchando" at bounding box center [981, 346] width 73 height 23
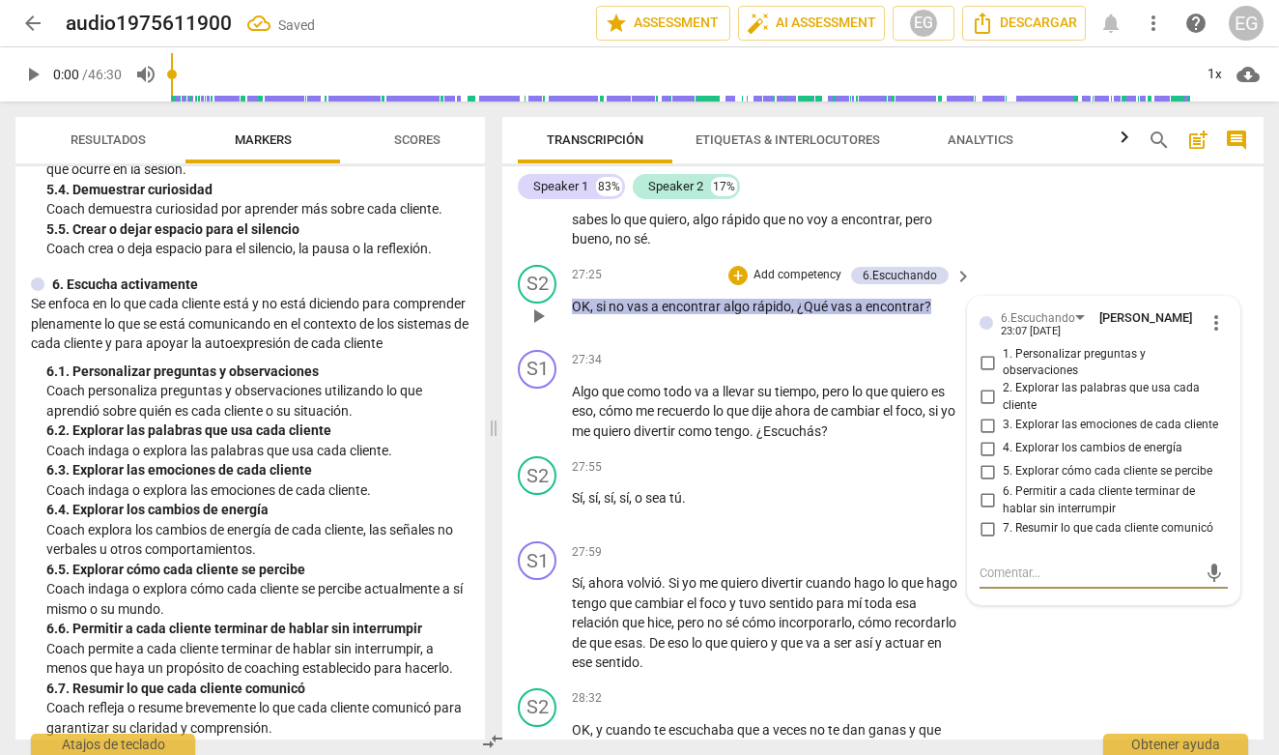
click at [987, 409] on input "2. Explorar las palabras que usa cada cliente" at bounding box center [987, 396] width 31 height 23
checkbox input "true"
click at [113, 420] on p "Coach personaliza preguntas y observaciones utilizando lo que aprendió sobre qu…" at bounding box center [257, 401] width 423 height 40
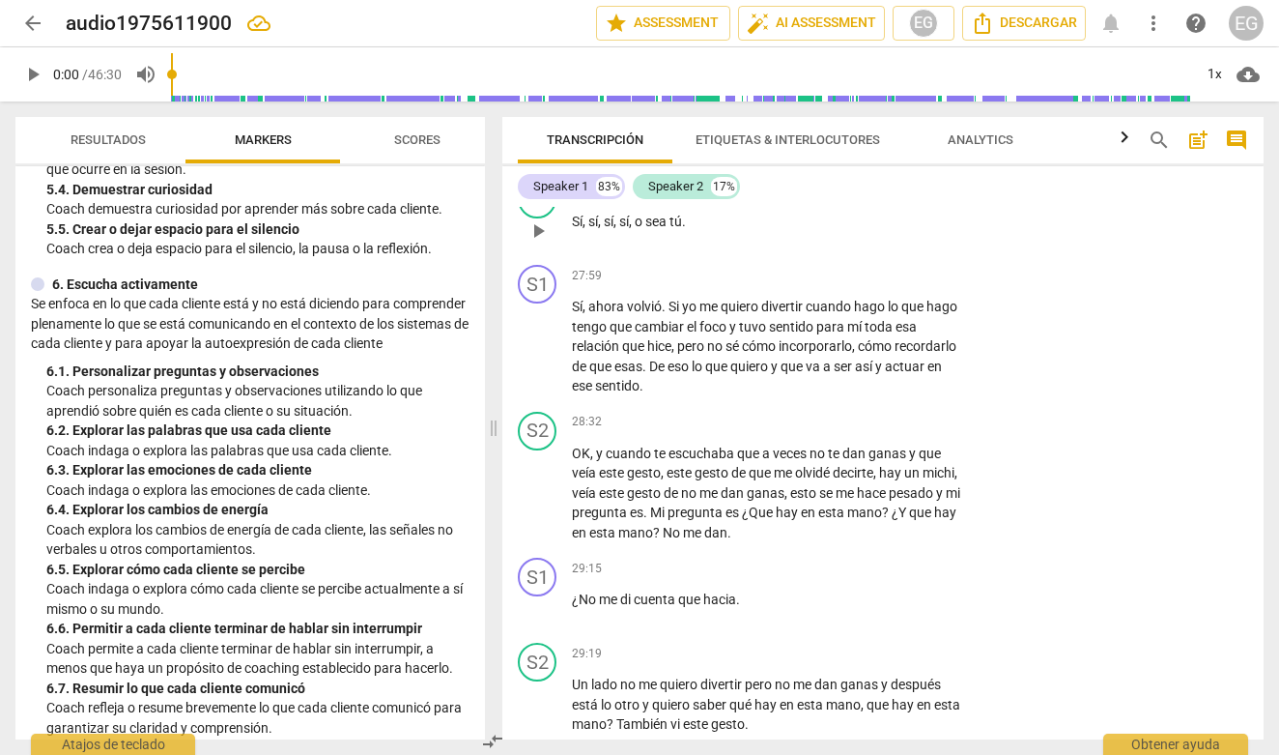
scroll to position [7665, 0]
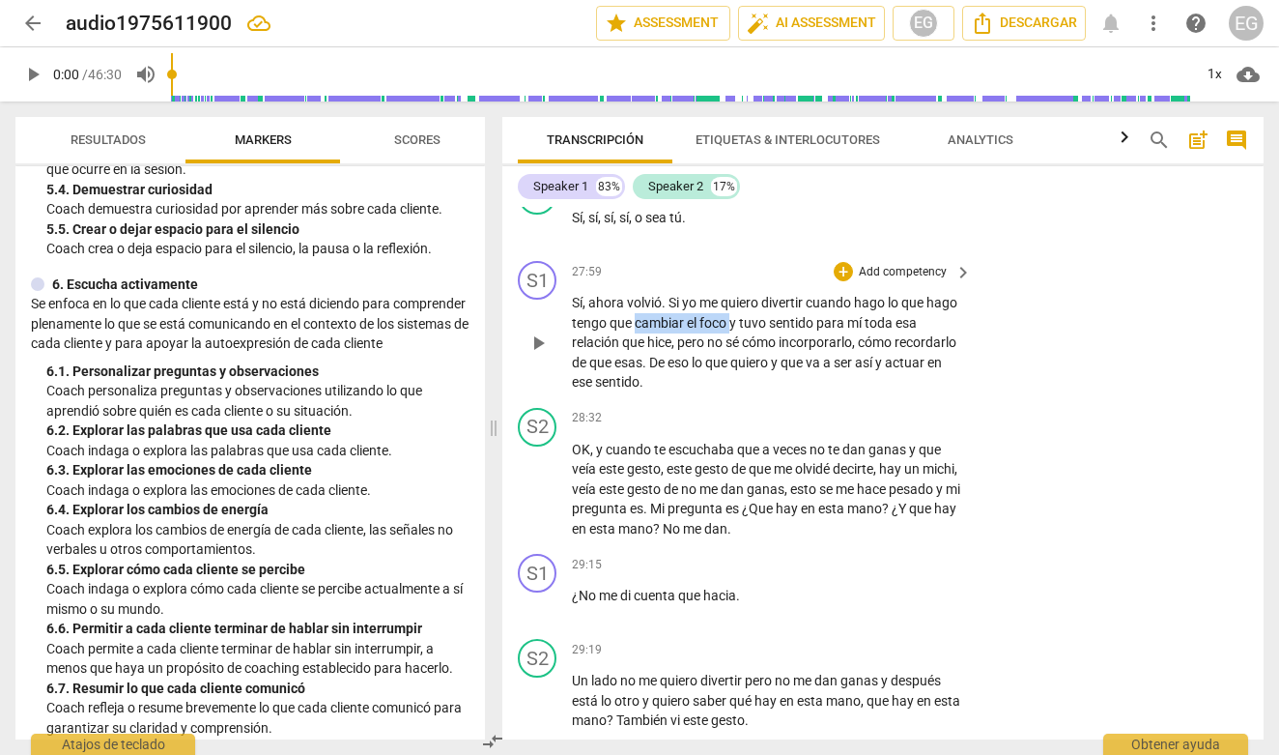
drag, startPoint x: 669, startPoint y: 350, endPoint x: 766, endPoint y: 360, distance: 98.2
click at [766, 360] on p "Sí , ahora volvió . Si yo me quiero divertir cuando hago lo que hago tengo que …" at bounding box center [767, 343] width 390 height 100
click at [812, 331] on icon "button" at bounding box center [810, 328] width 12 height 14
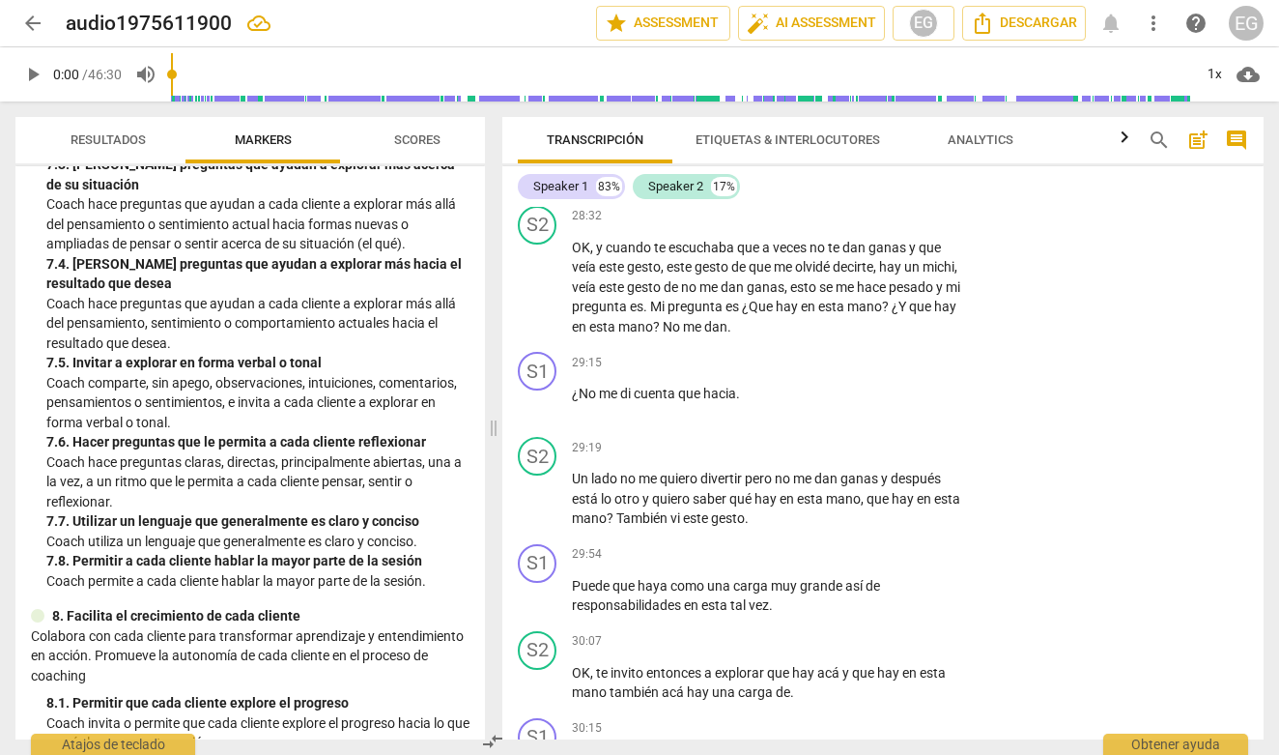
scroll to position [1955, 0]
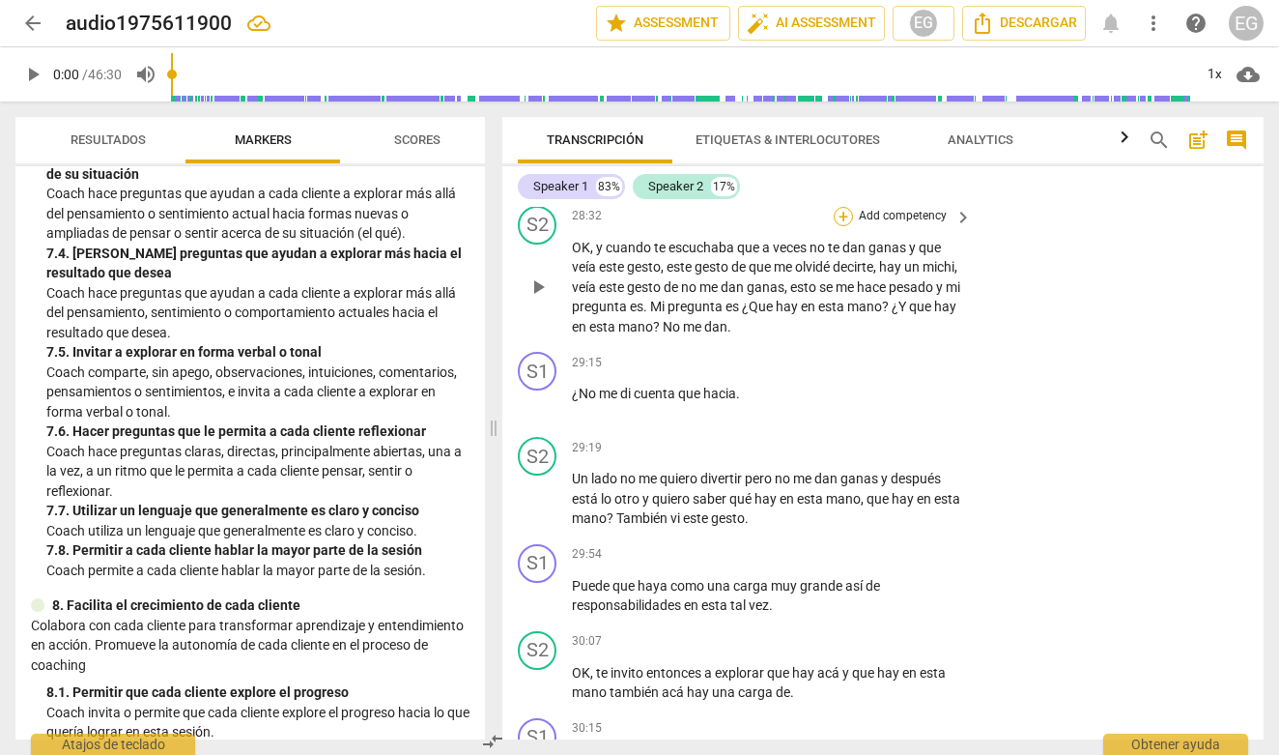
click at [841, 226] on div "+" at bounding box center [843, 216] width 19 height 19
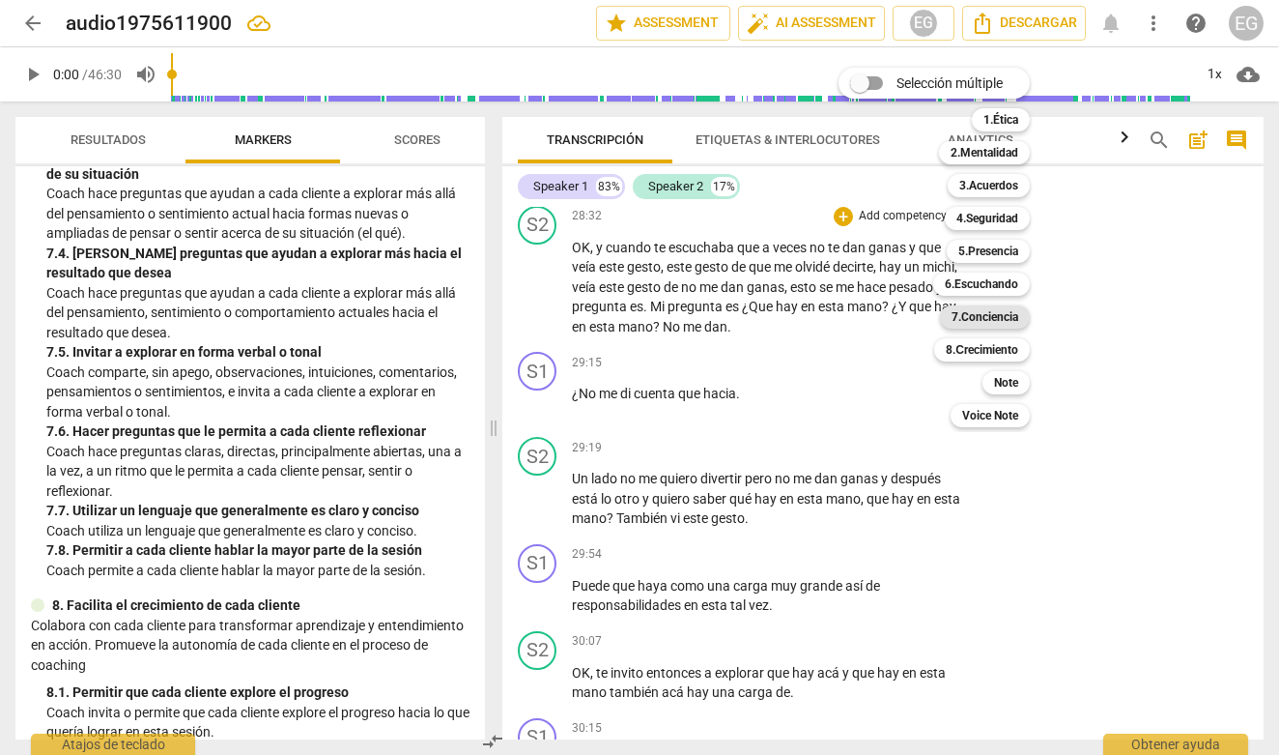
click at [1001, 313] on b "7.Conciencia" at bounding box center [985, 316] width 67 height 23
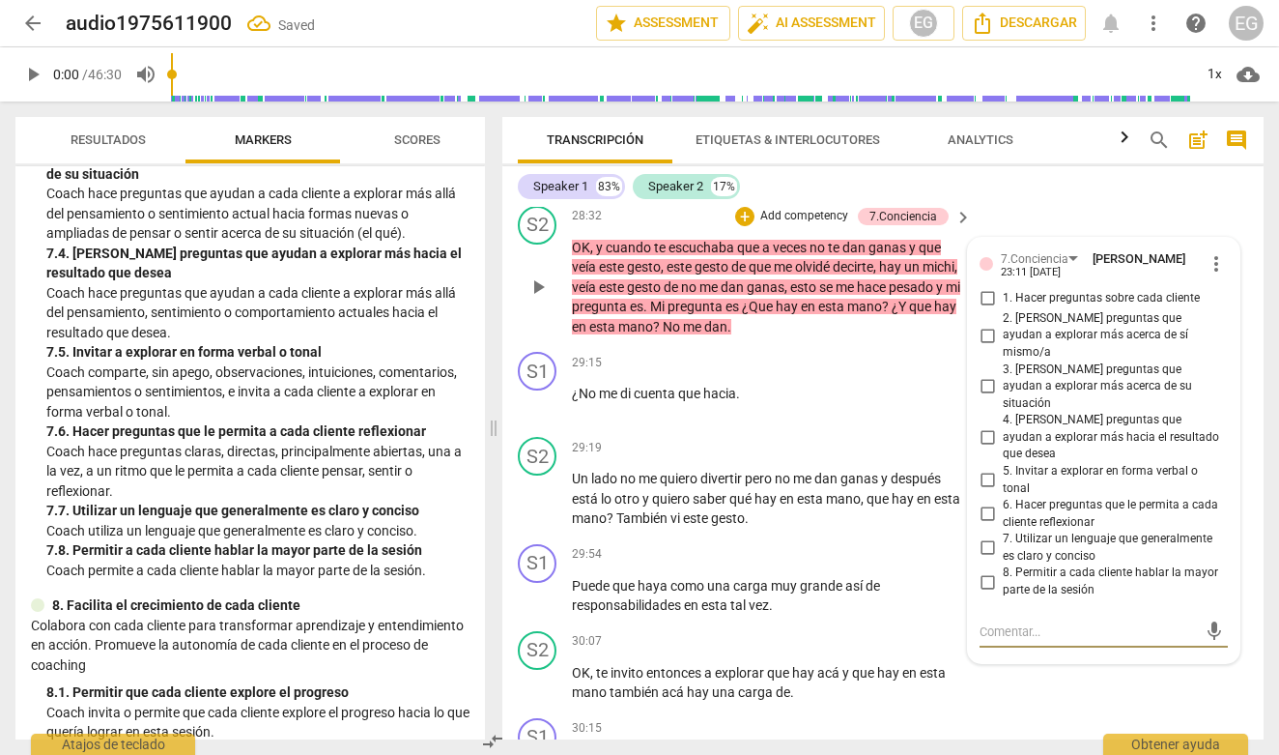
click at [987, 503] on input "6. Hacer preguntas que le permita a cada cliente reflexionar" at bounding box center [987, 513] width 31 height 23
checkbox input "true"
click at [221, 473] on p "Coach hace preguntas claras, directas, principalmente abiertas, una a la vez, a…" at bounding box center [257, 472] width 423 height 60
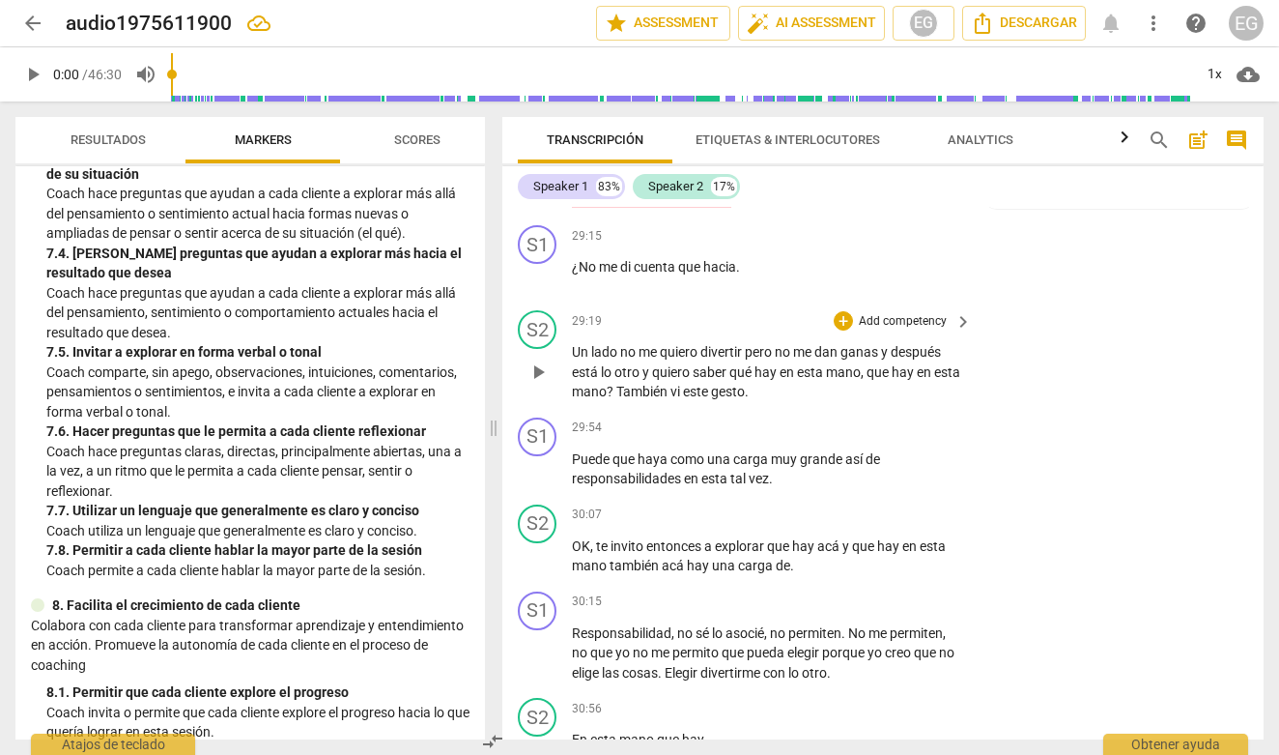
scroll to position [7990, 0]
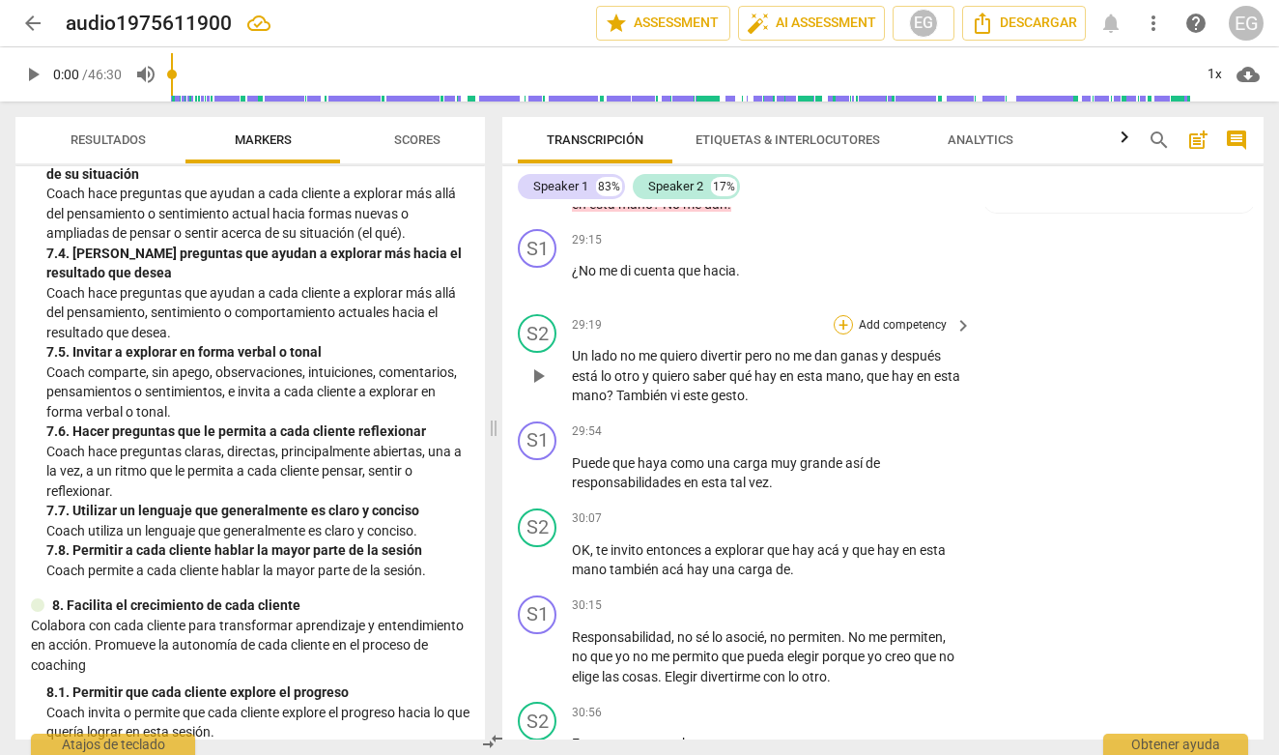
click at [845, 334] on div "+" at bounding box center [843, 324] width 19 height 19
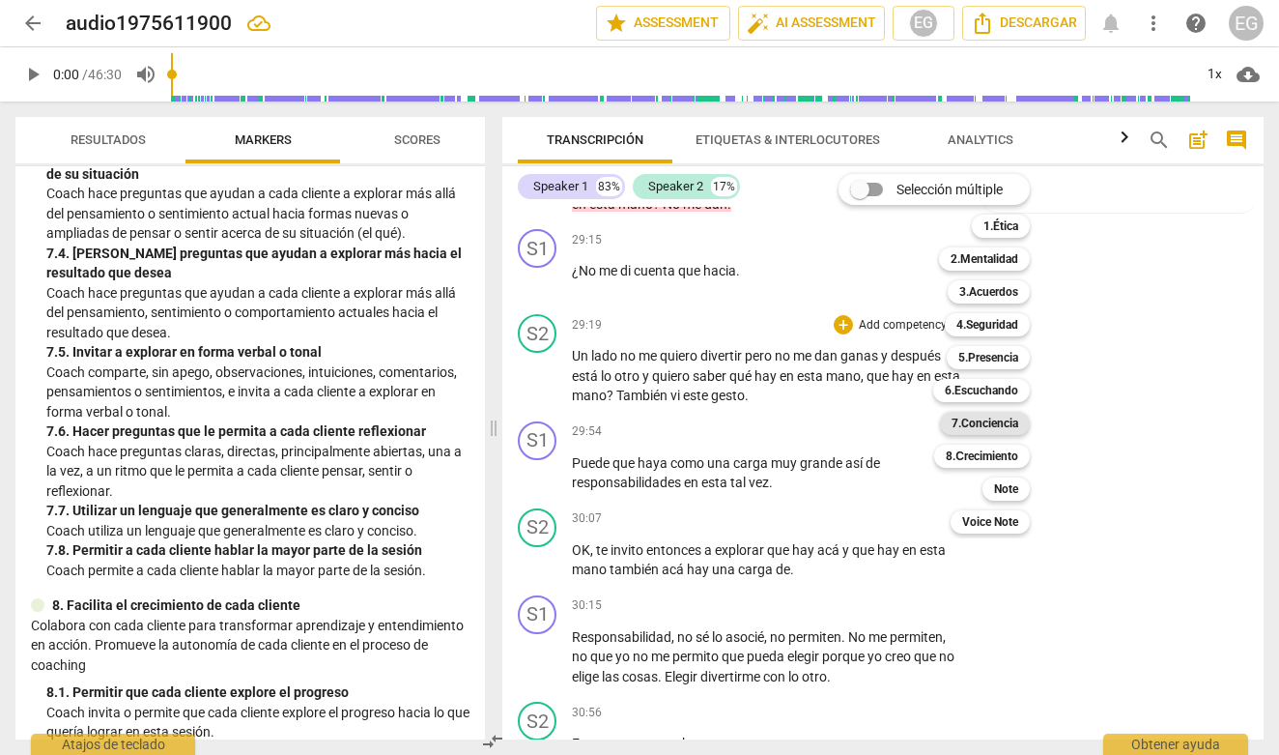
click at [960, 421] on b "7.Conciencia" at bounding box center [985, 423] width 67 height 23
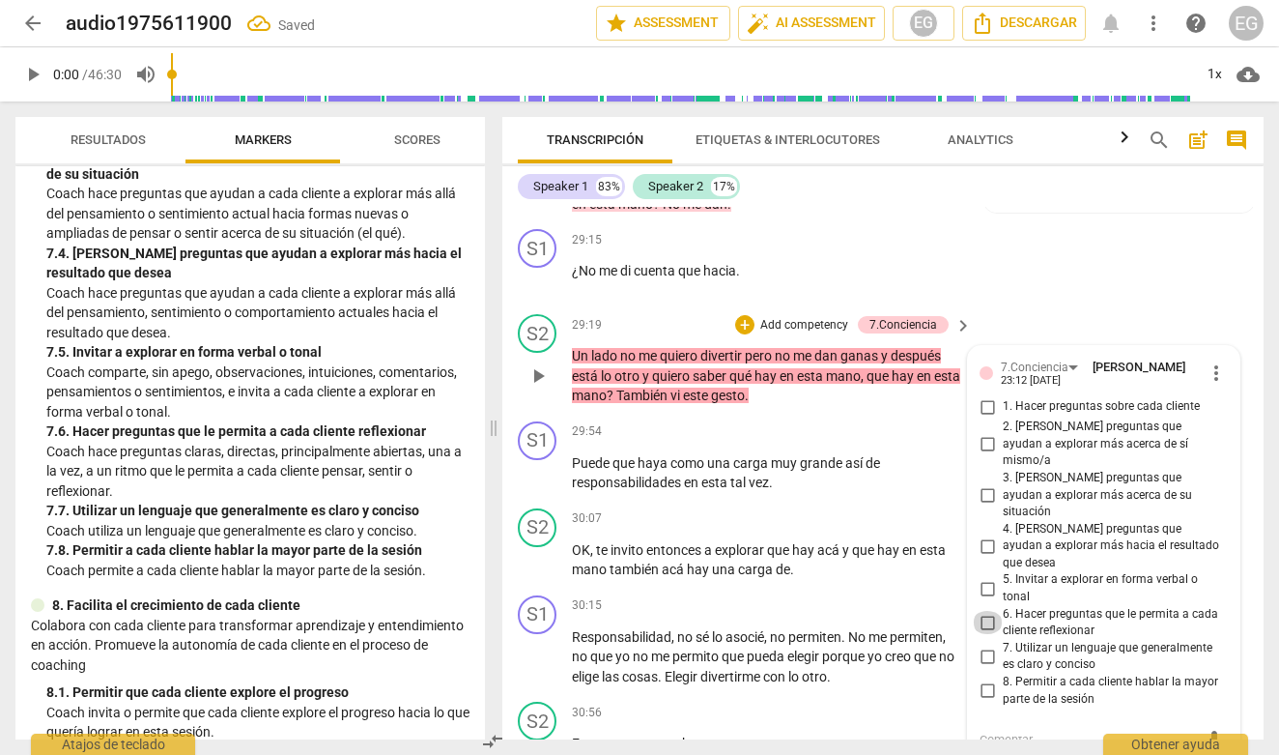
click at [987, 611] on input "6. Hacer preguntas que le permita a cada cliente reflexionar" at bounding box center [987, 622] width 31 height 23
checkbox input "true"
click at [238, 500] on div "7. 7. Utilizar un lenguaje que generalmente es claro y conciso" at bounding box center [257, 510] width 423 height 20
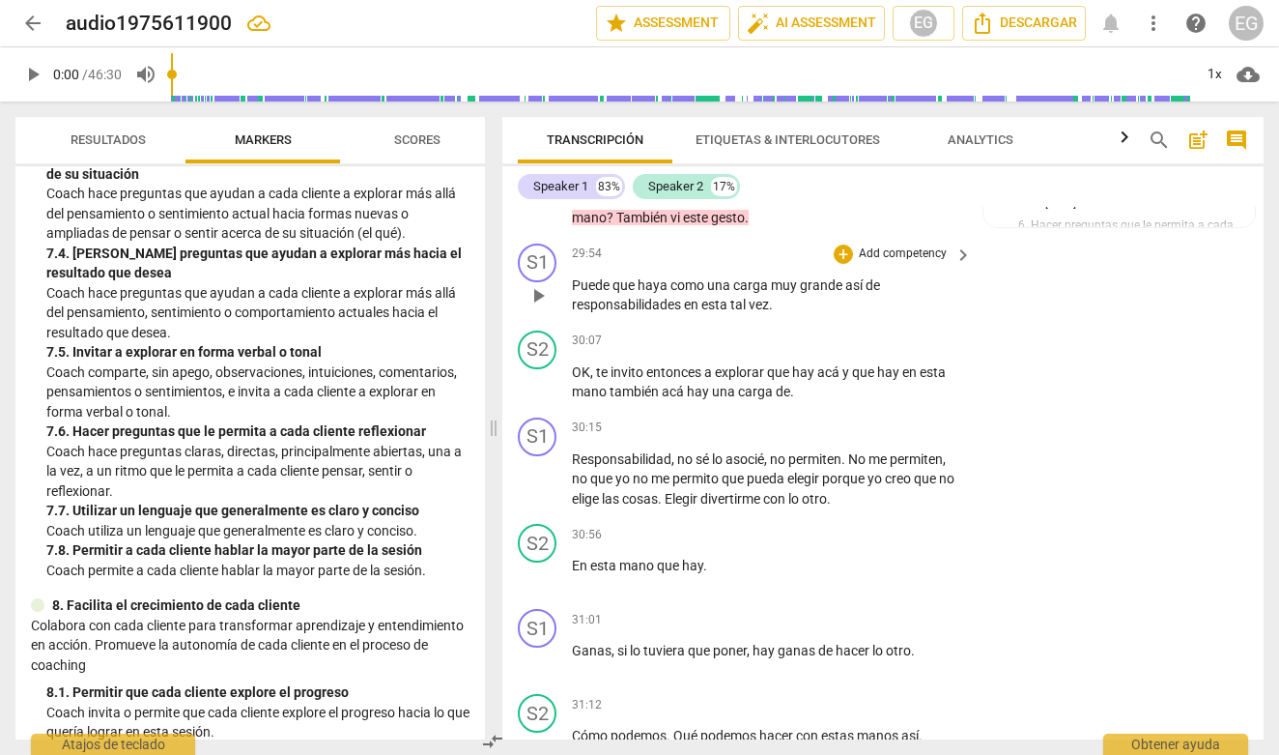
scroll to position [8166, 0]
click at [841, 352] on div "+" at bounding box center [843, 341] width 19 height 19
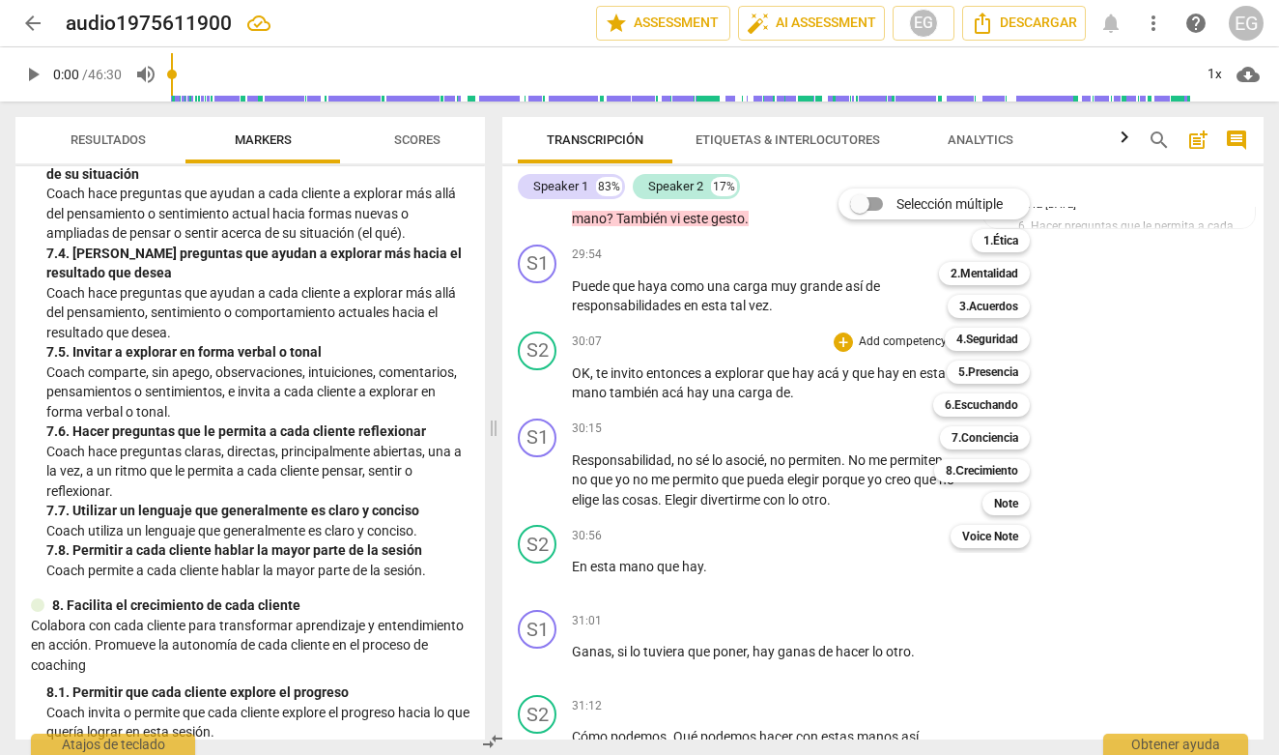
click at [642, 359] on div at bounding box center [639, 377] width 1279 height 755
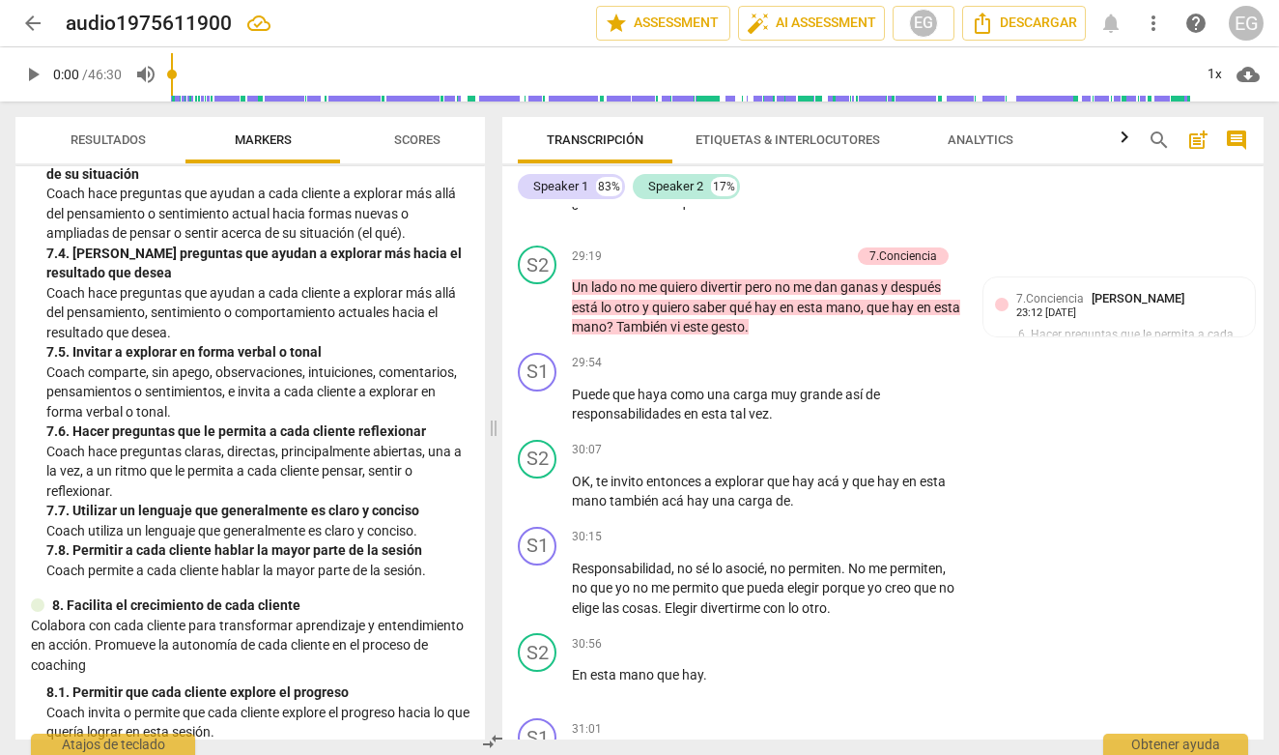
scroll to position [8050, 0]
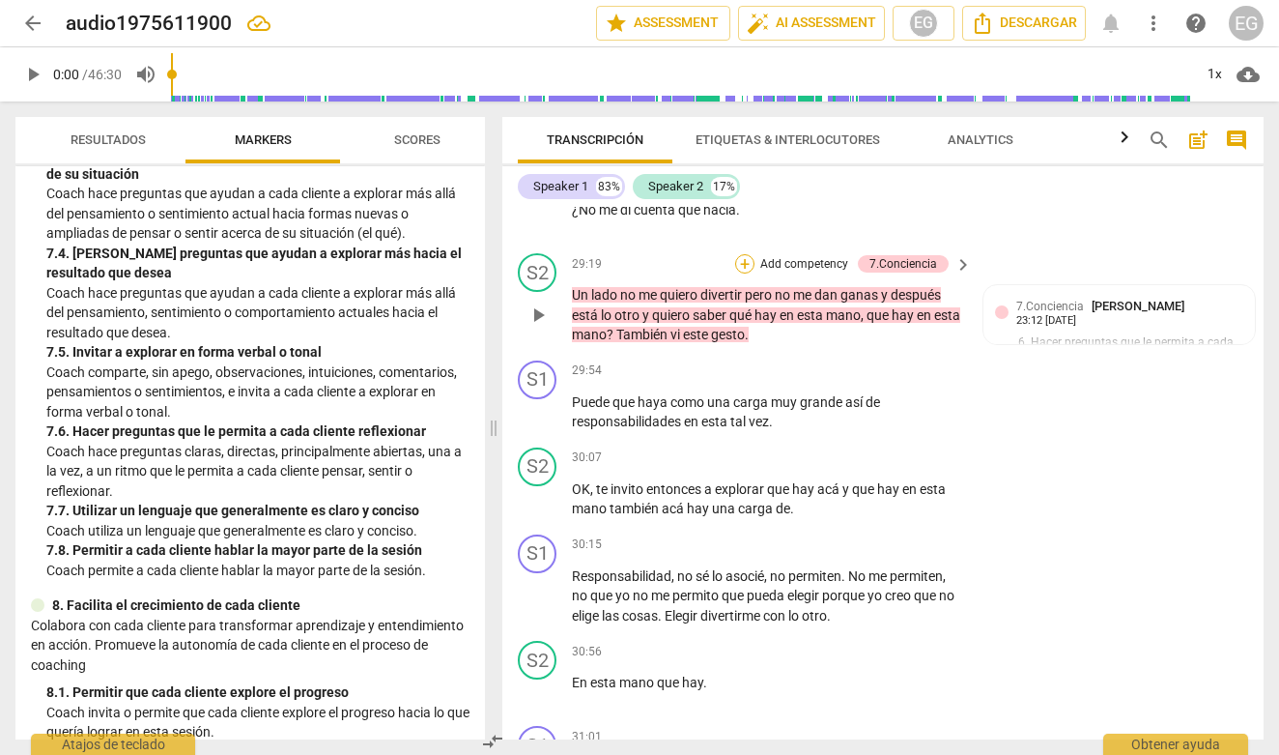
click at [744, 273] on div "+" at bounding box center [744, 263] width 19 height 19
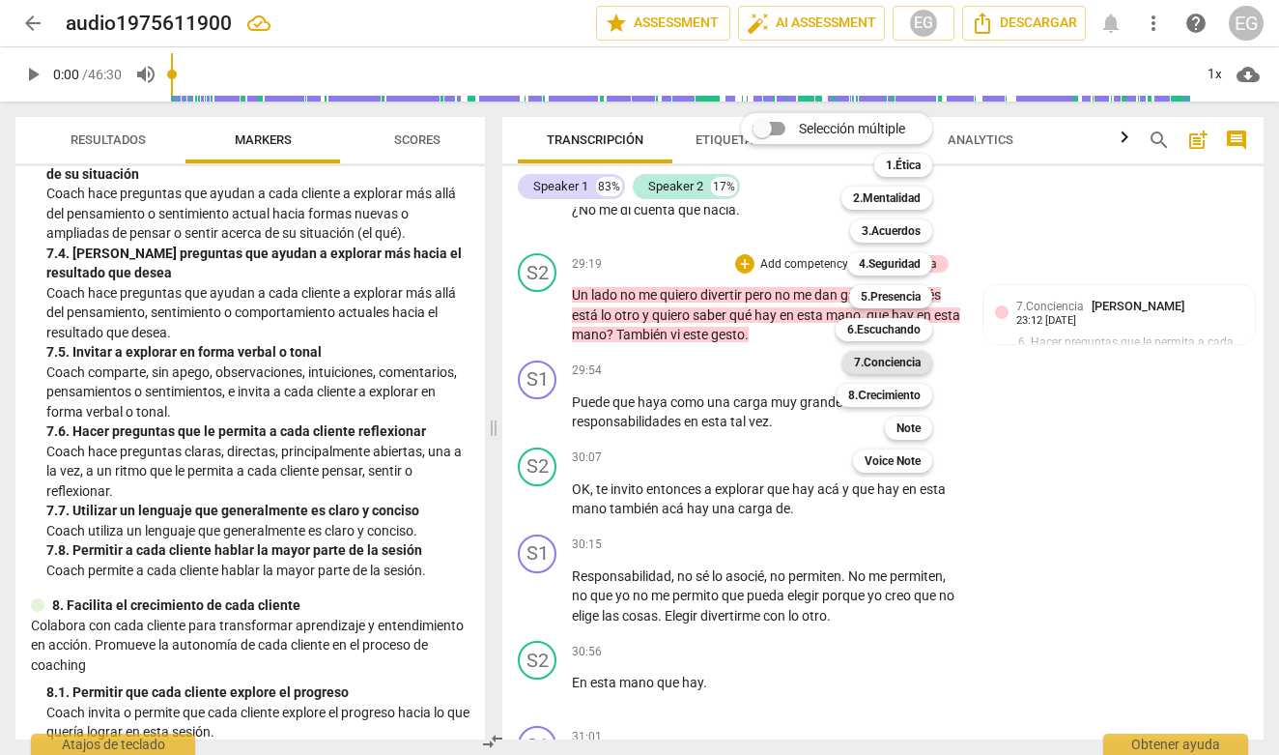
click at [892, 366] on b "7.Conciencia" at bounding box center [887, 362] width 67 height 23
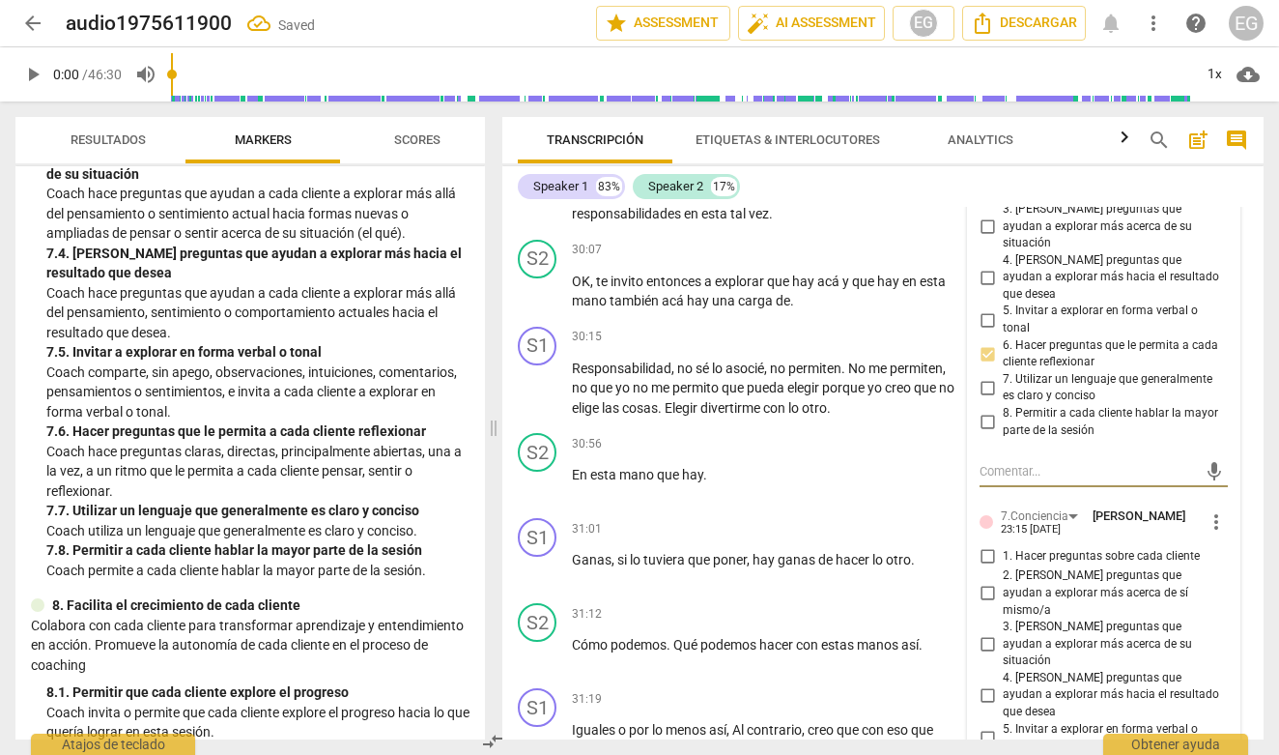
scroll to position [8260, 0]
click at [987, 724] on input "5. Invitar a explorar en forma verbal o tonal" at bounding box center [987, 735] width 31 height 23
checkbox input "true"
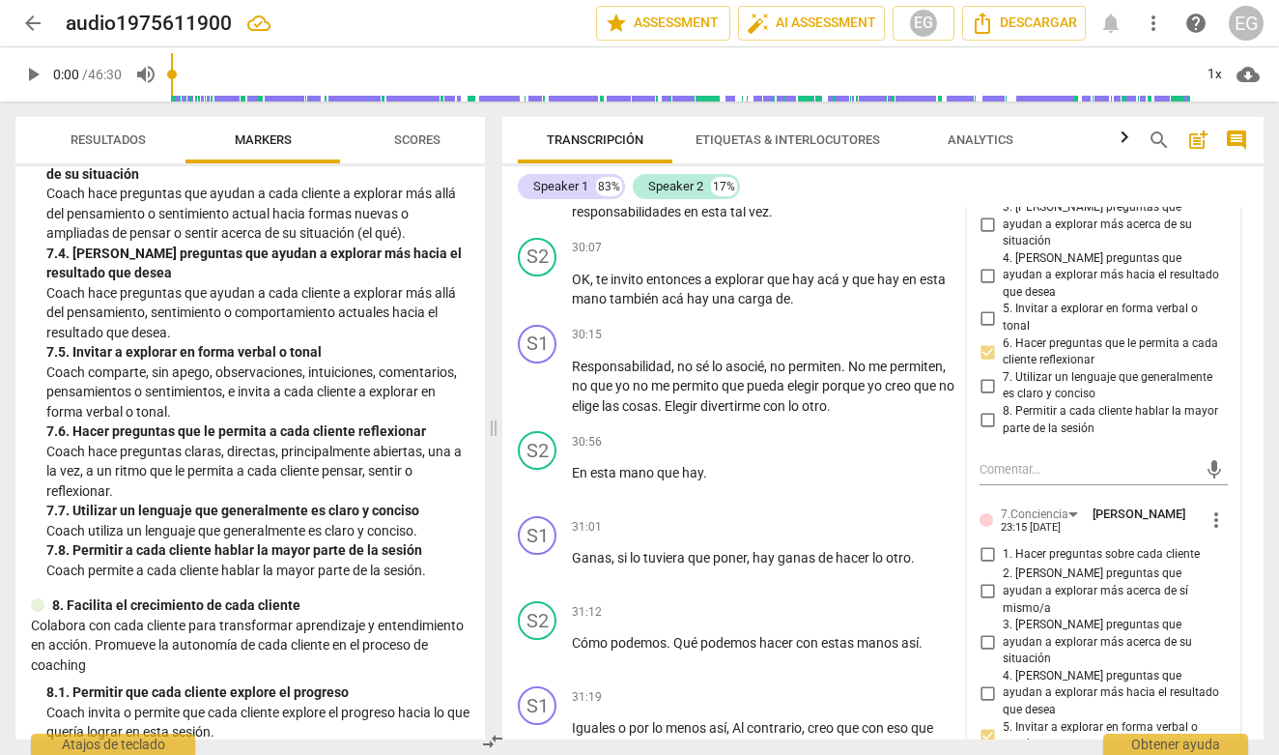
click at [345, 378] on p "Coach comparte, sin apego, observaciones, intuiciones, comentarios, pensamiento…" at bounding box center [257, 392] width 423 height 60
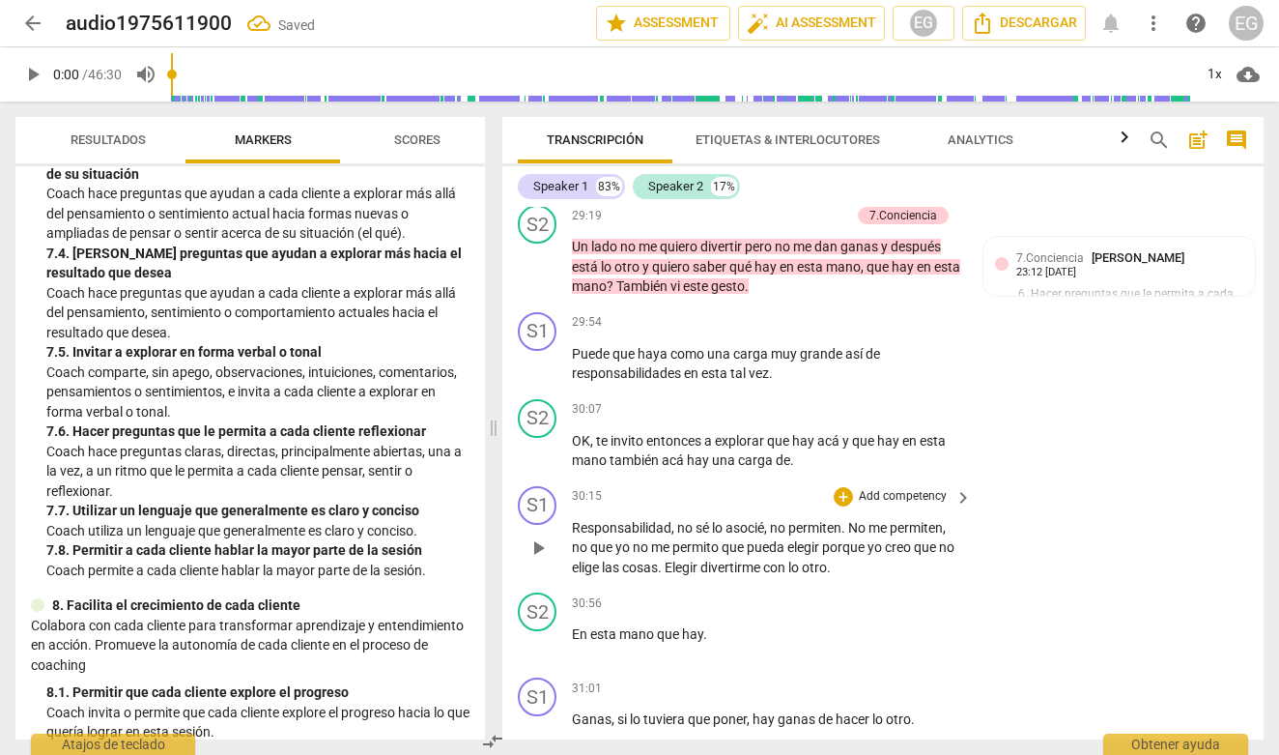
scroll to position [8095, 0]
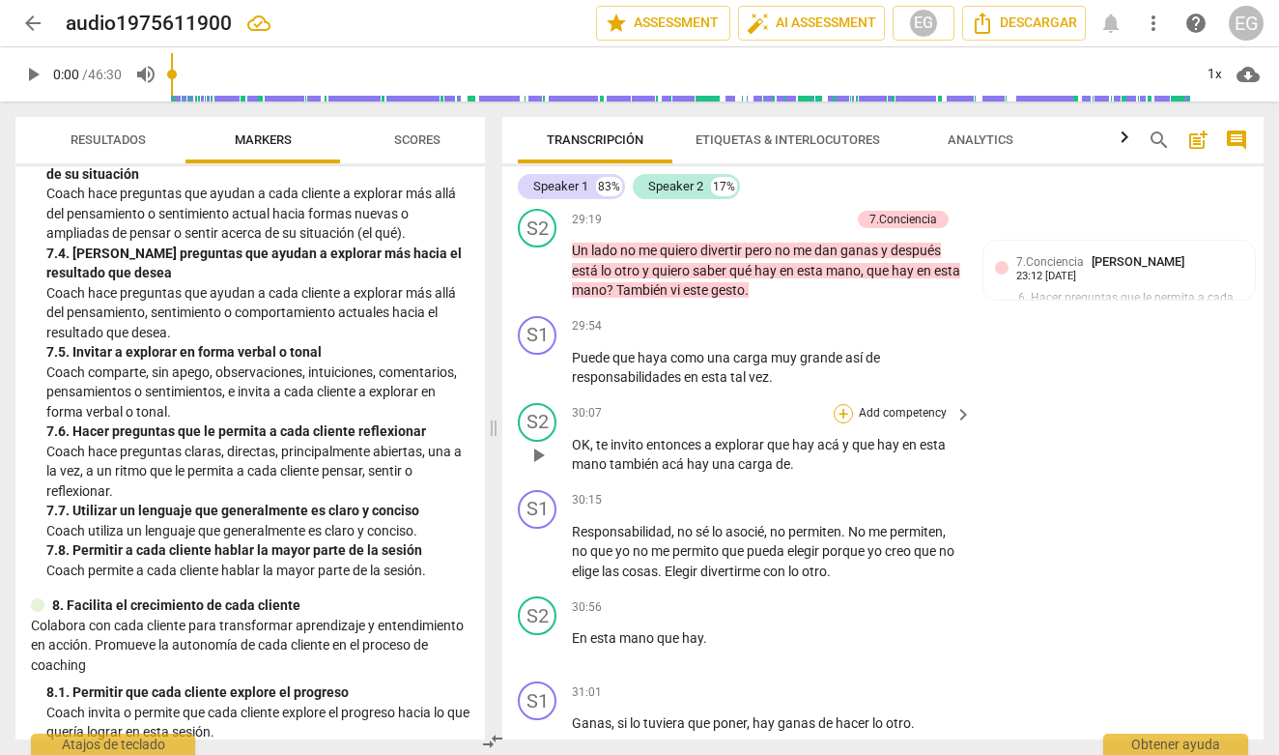
click at [843, 423] on div "+" at bounding box center [843, 413] width 19 height 19
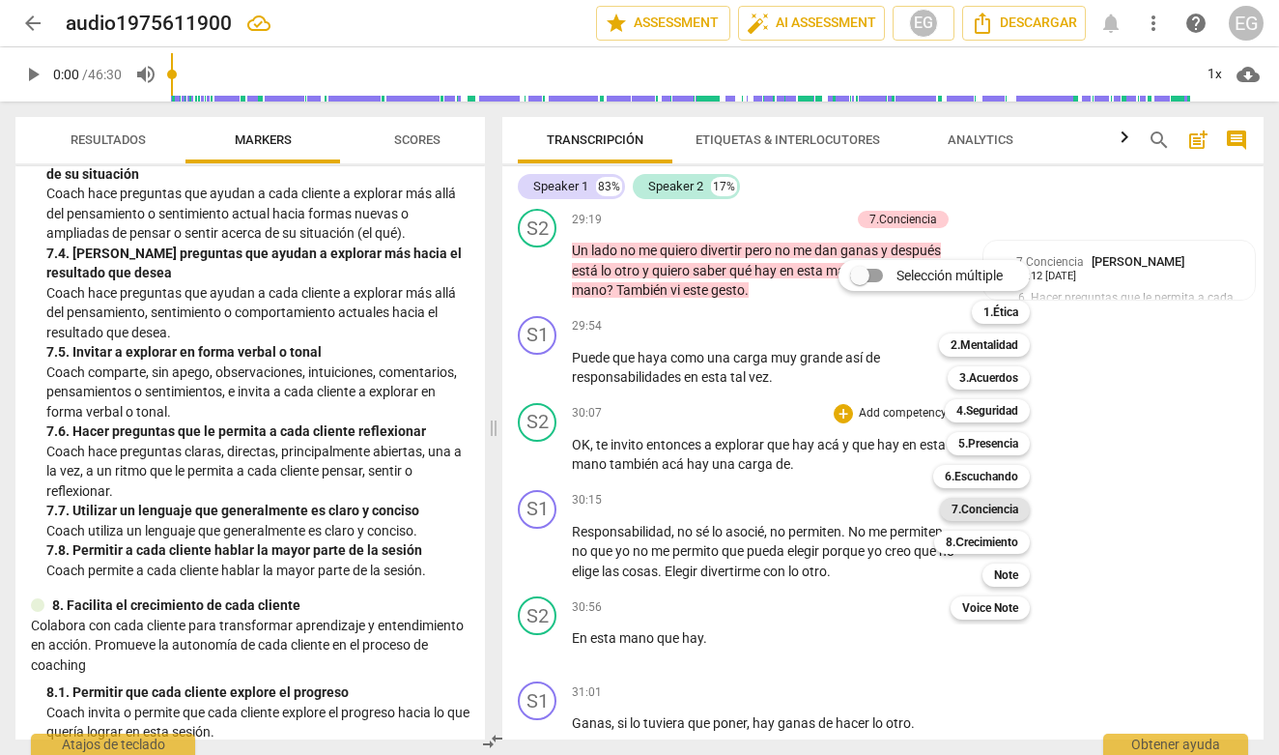
click at [977, 506] on b "7.Conciencia" at bounding box center [985, 509] width 67 height 23
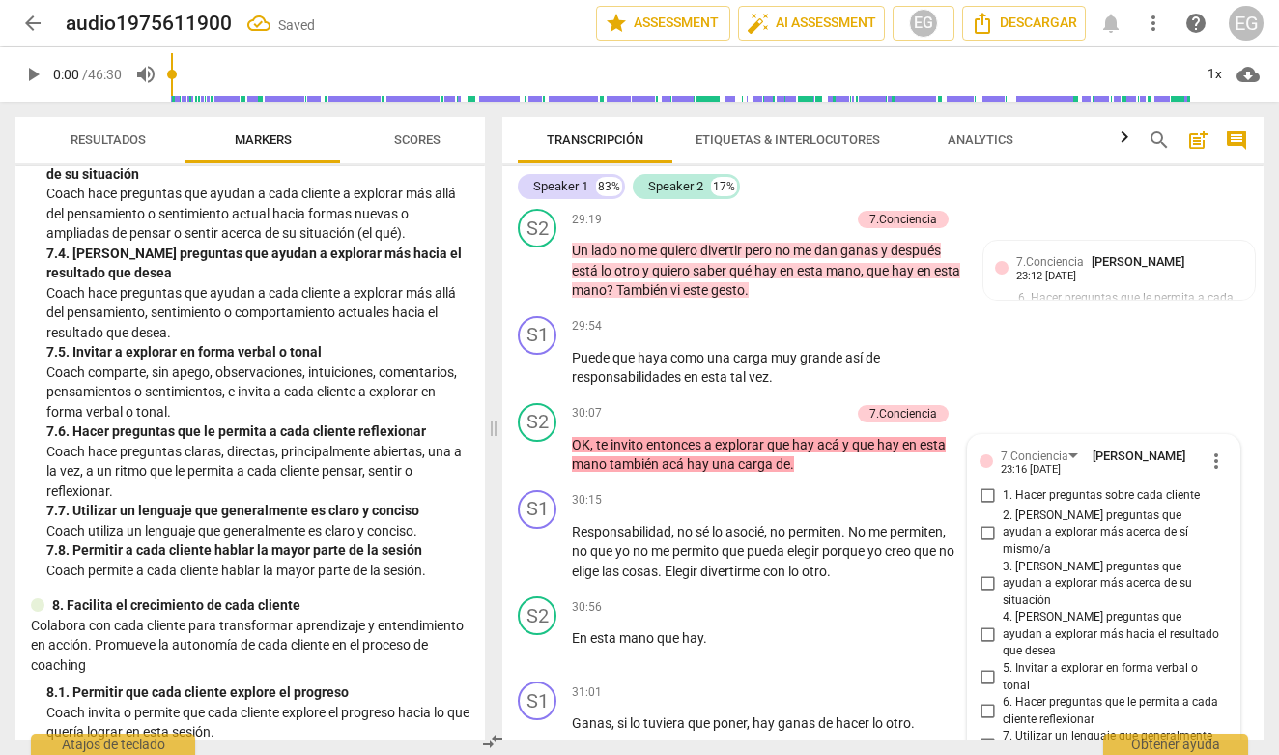
scroll to position [8433, 0]
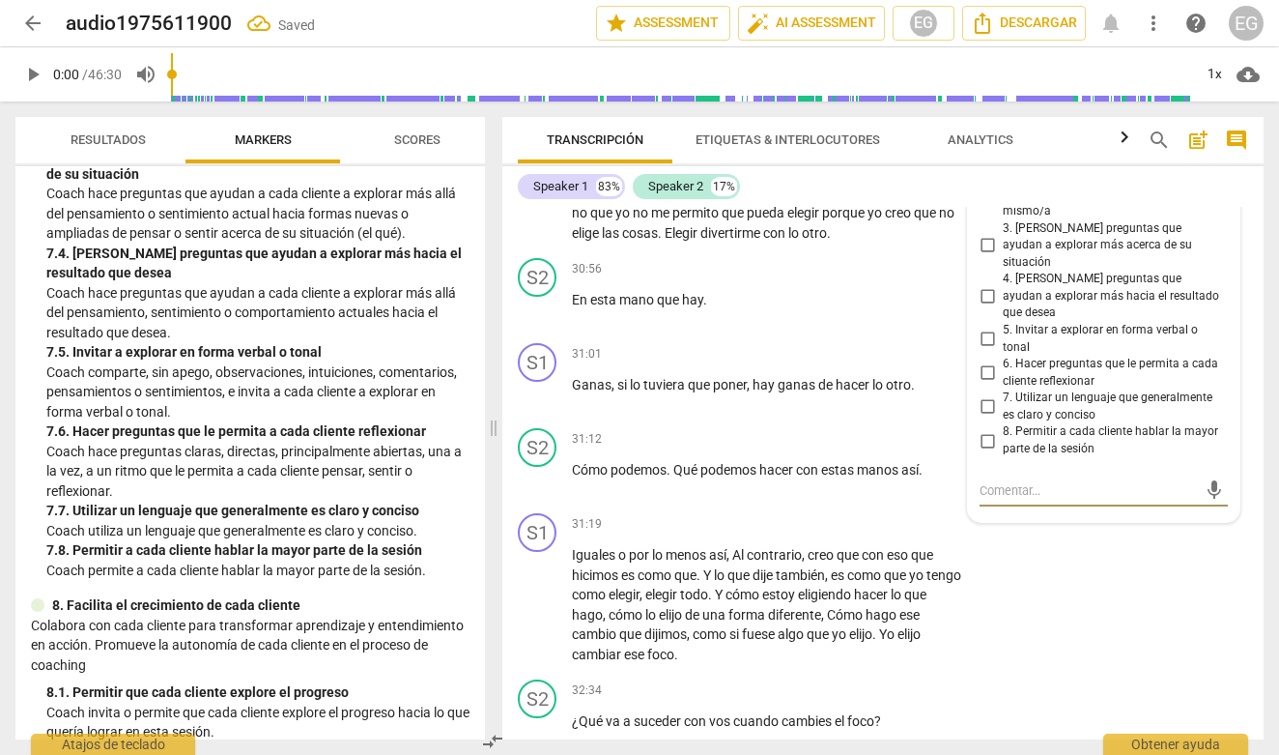
click at [989, 361] on input "6. Hacer preguntas que le permita a cada cliente reflexionar" at bounding box center [987, 372] width 31 height 23
checkbox input "true"
click at [353, 362] on p "Coach comparte, sin apego, observaciones, intuiciones, comentarios, pensamiento…" at bounding box center [257, 392] width 423 height 60
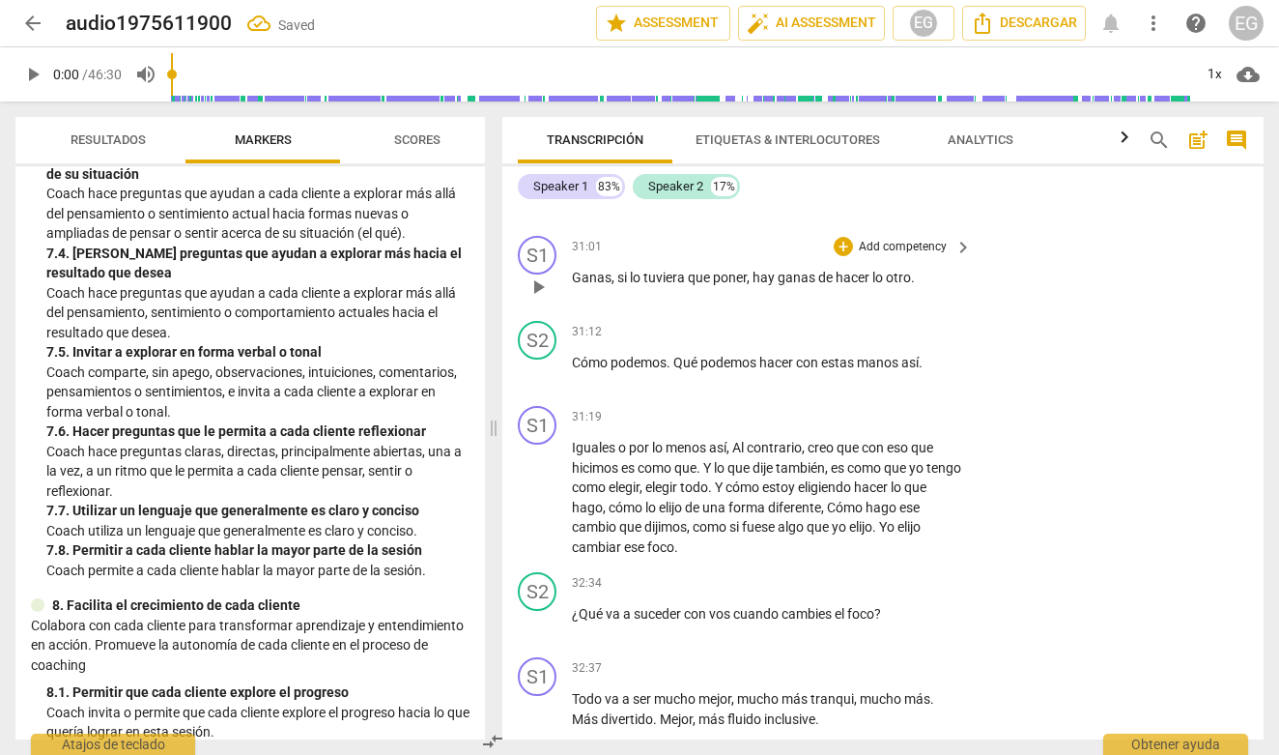
scroll to position [8555, 0]
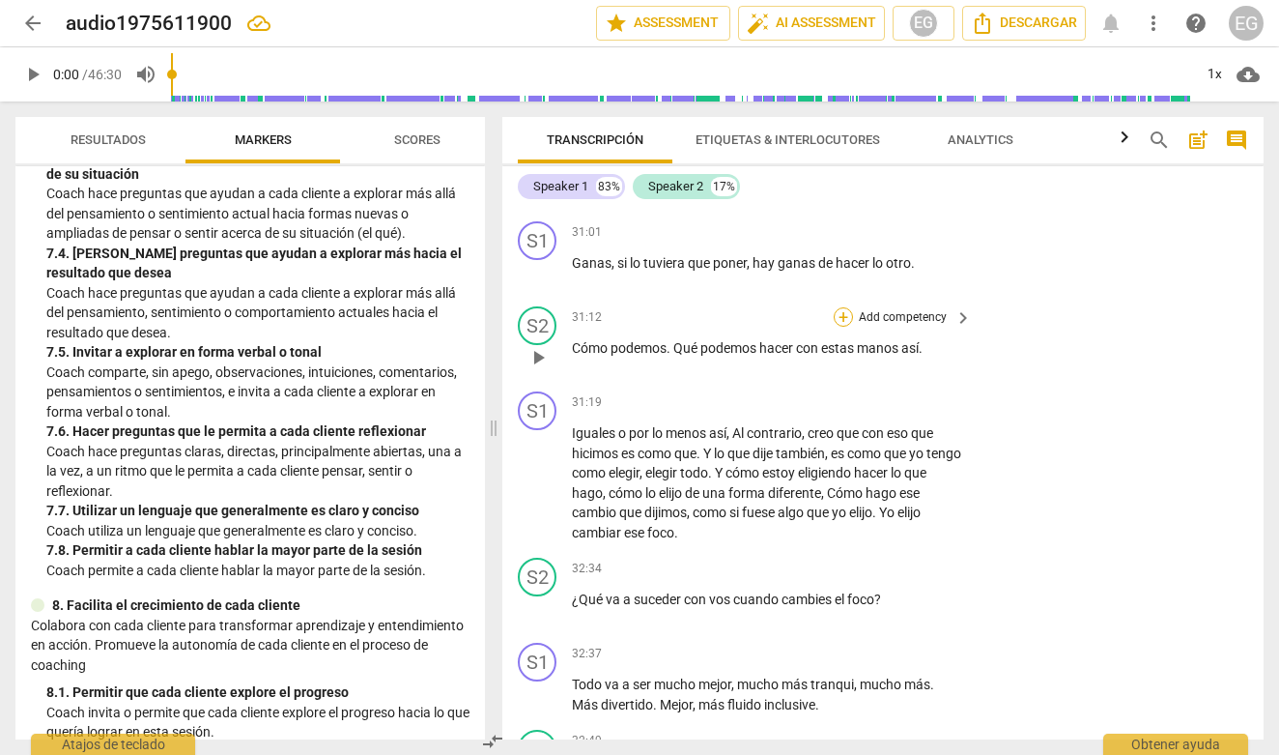
click at [841, 327] on div "+" at bounding box center [843, 316] width 19 height 19
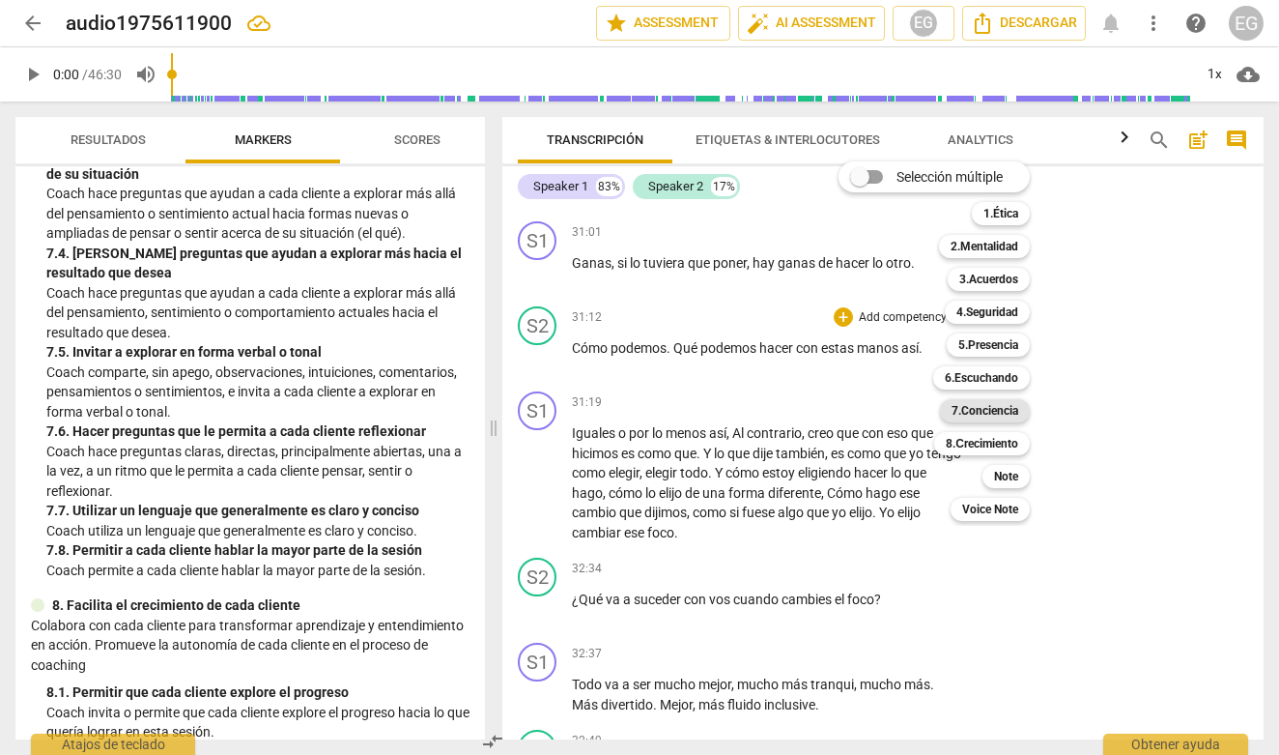
click at [970, 413] on b "7.Conciencia" at bounding box center [985, 410] width 67 height 23
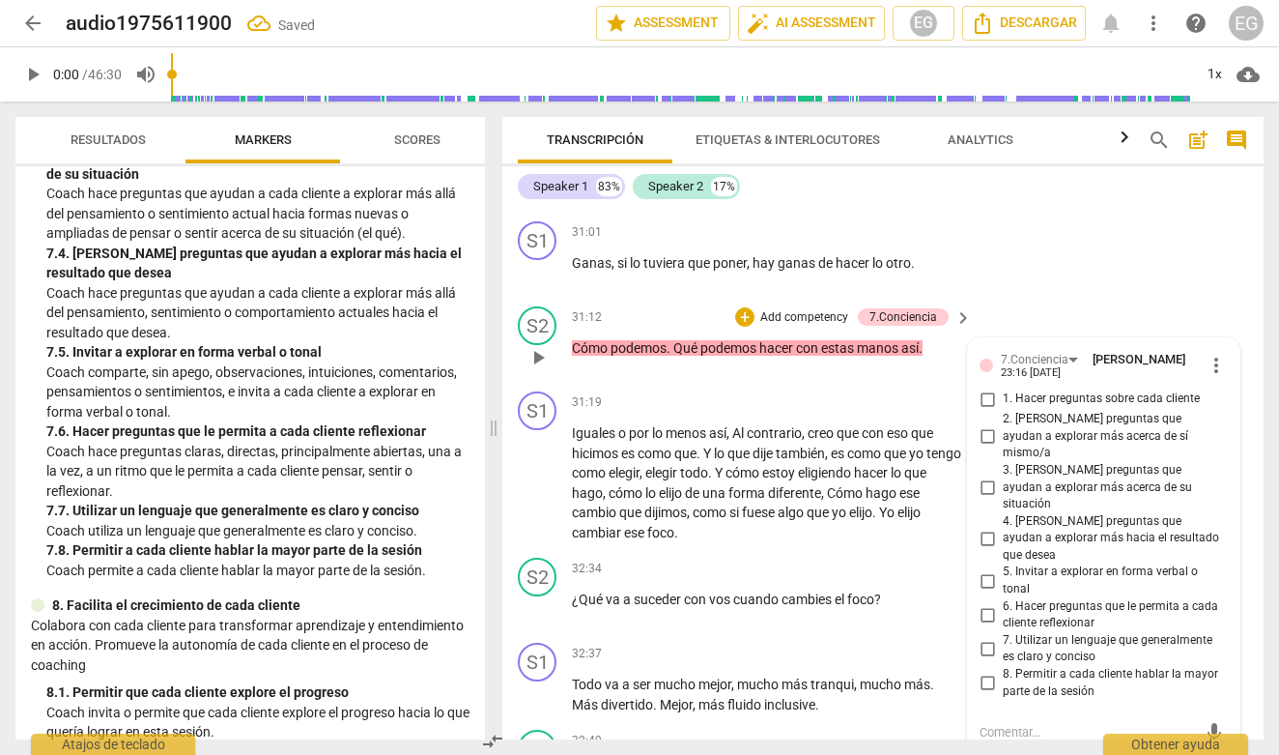
click at [986, 569] on input "5. Invitar a explorar en forma verbal o tonal" at bounding box center [987, 580] width 31 height 23
checkbox input "true"
click at [420, 461] on p "Coach hace preguntas claras, directas, principalmente abiertas, una a la vez, a…" at bounding box center [257, 472] width 423 height 60
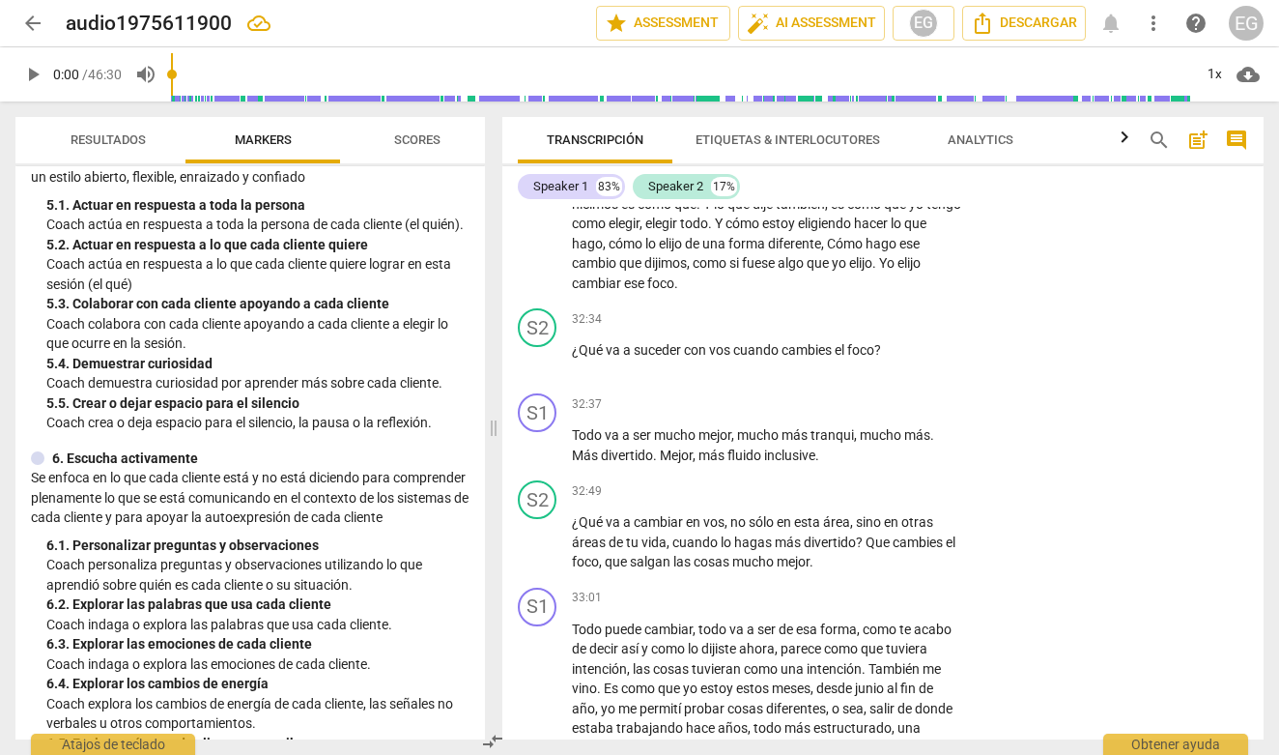
scroll to position [762, 0]
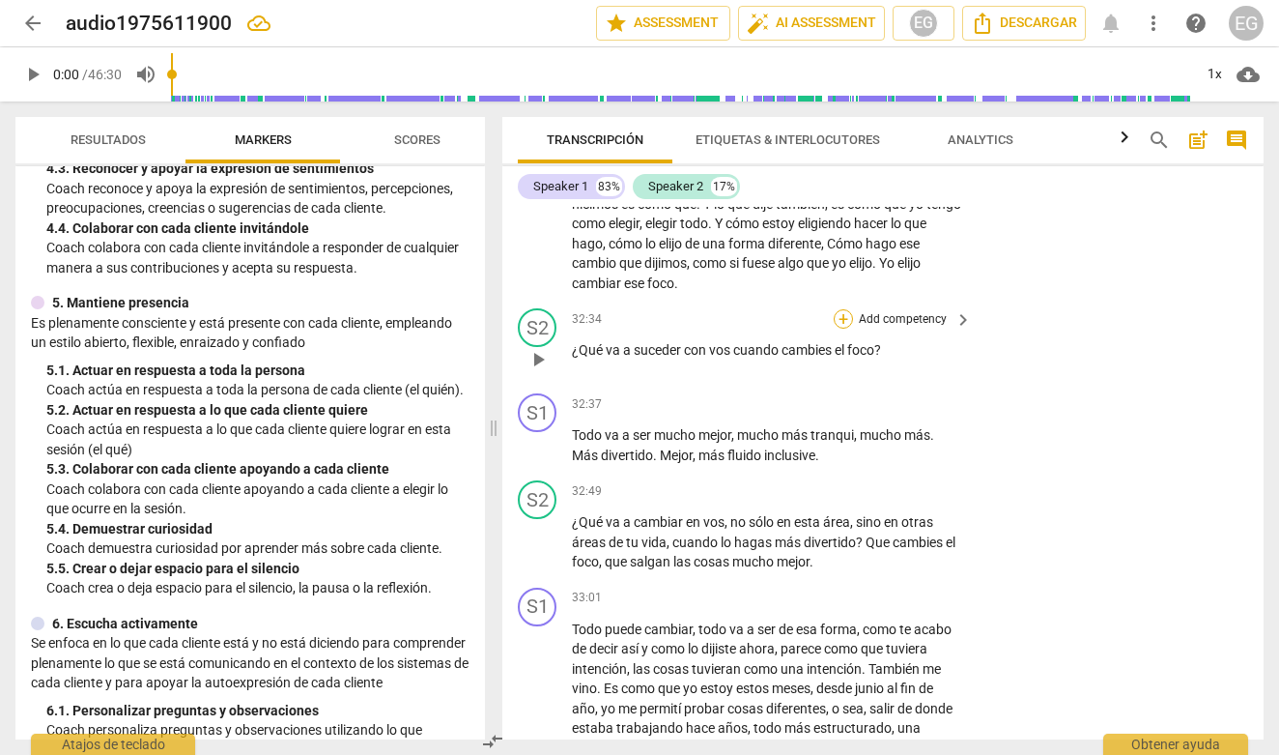
click at [841, 328] on div "+" at bounding box center [843, 318] width 19 height 19
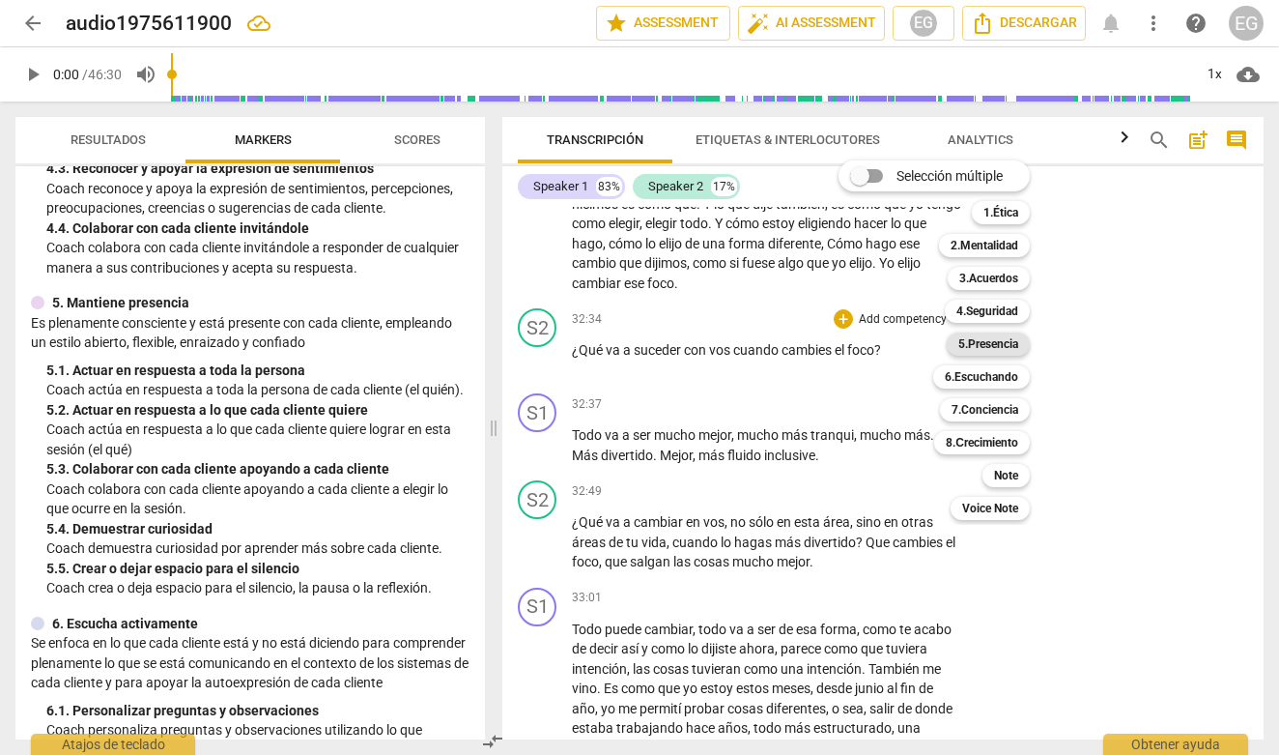
click at [1011, 339] on b "5.Presencia" at bounding box center [988, 343] width 60 height 23
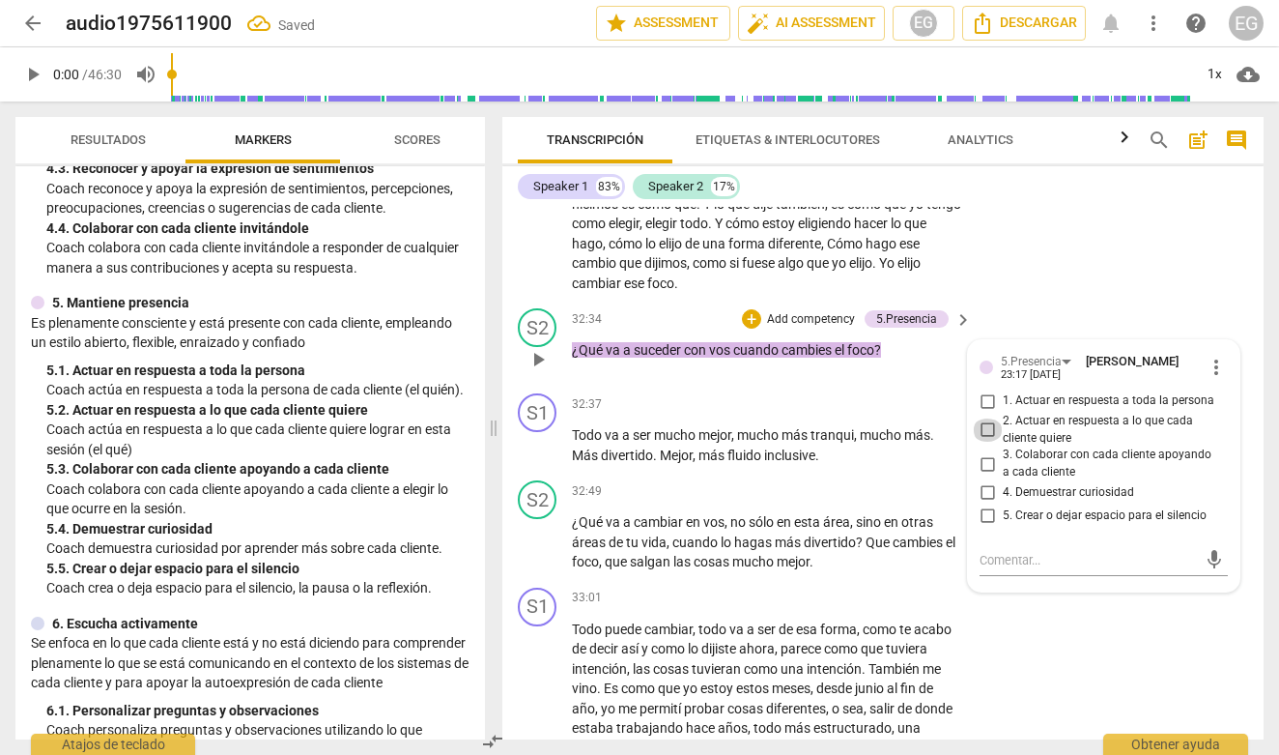
click at [987, 442] on input "2. Actuar en respuesta a lo que cada cliente quiere" at bounding box center [987, 429] width 31 height 23
checkbox input "true"
click at [210, 380] on p "Coach actúa en respuesta a toda la persona de cada cliente (el quién)." at bounding box center [257, 390] width 423 height 20
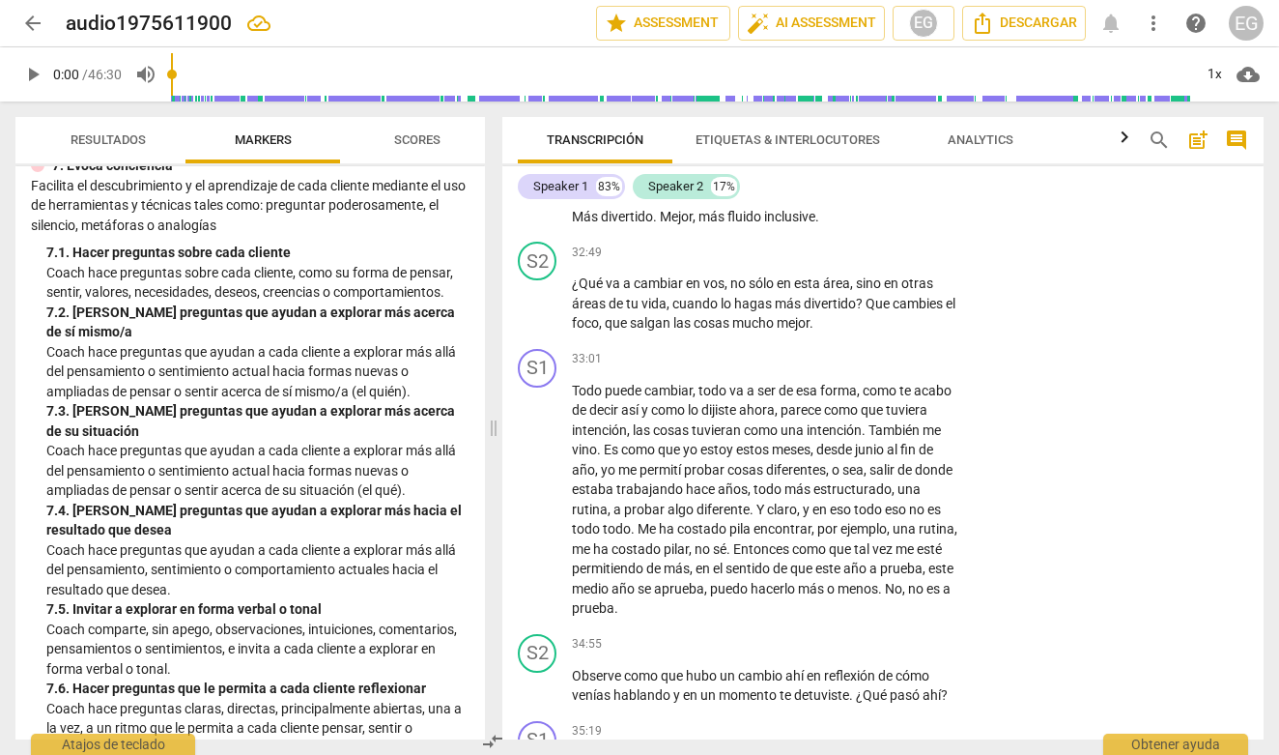
scroll to position [1704, 0]
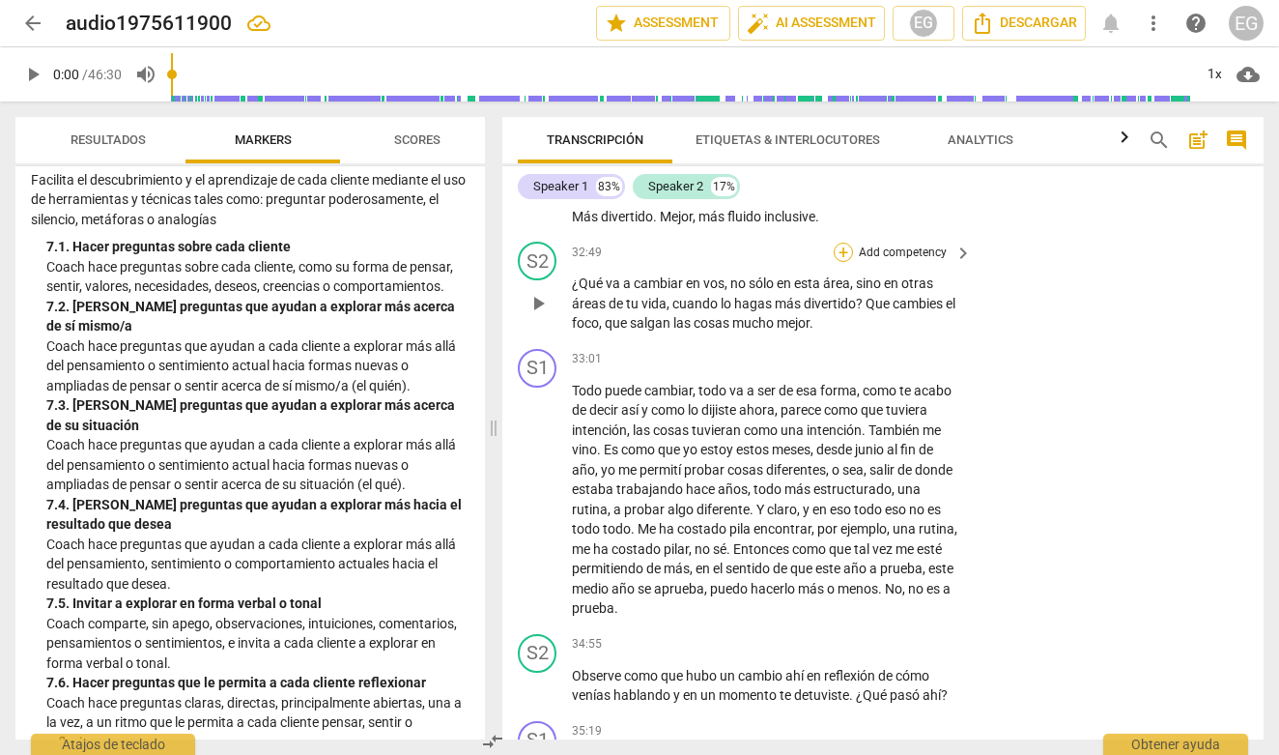
click at [841, 262] on div "+" at bounding box center [843, 251] width 19 height 19
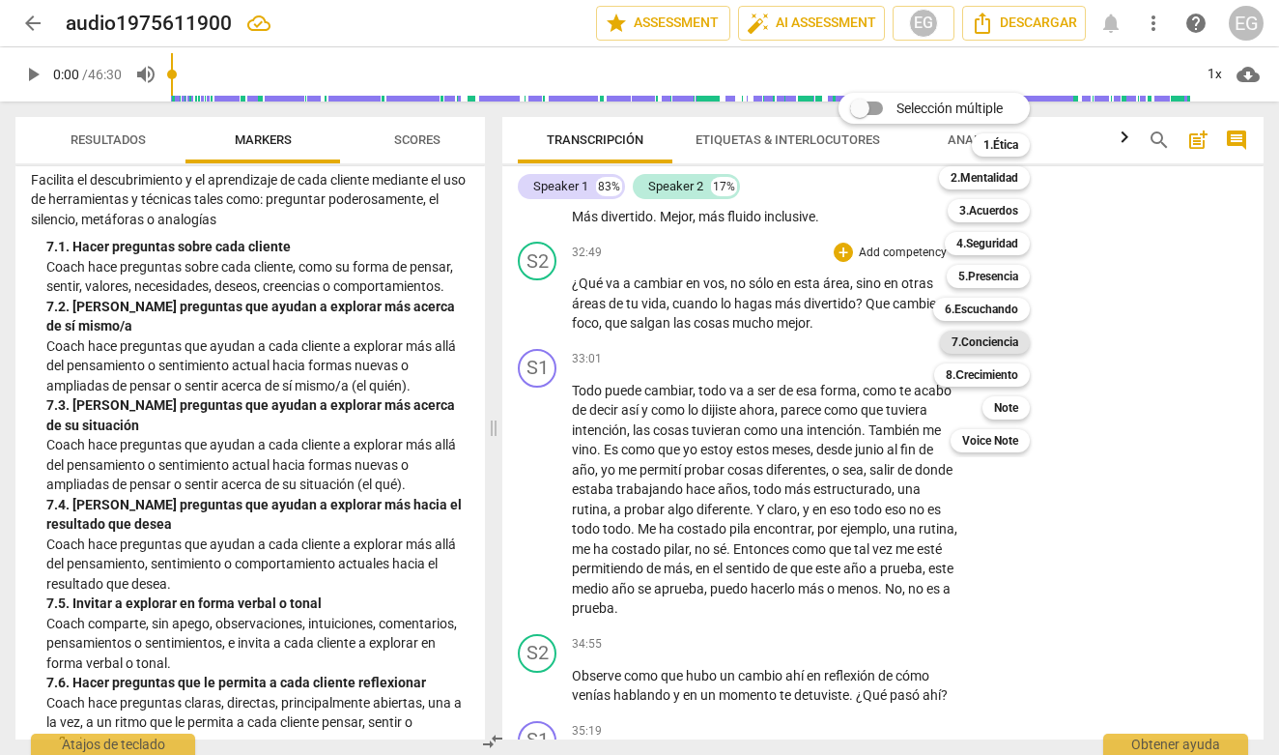
click at [993, 343] on b "7.Conciencia" at bounding box center [985, 341] width 67 height 23
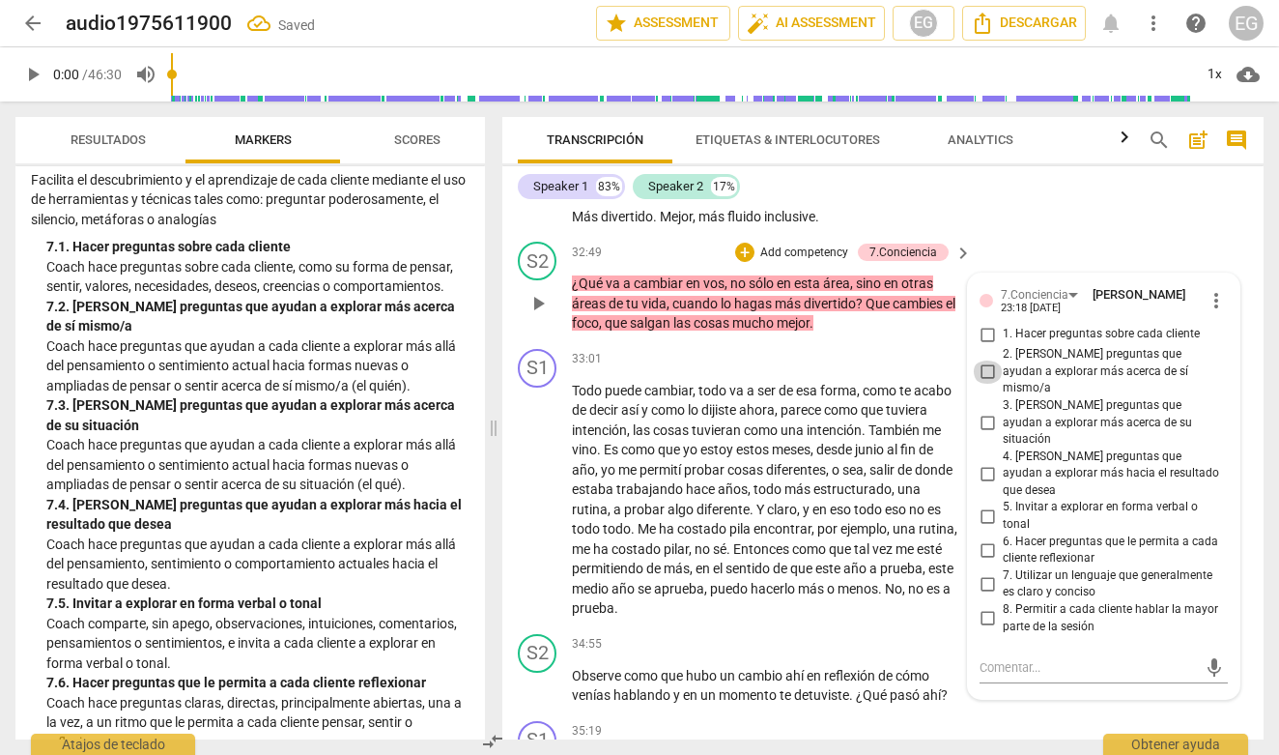
click at [987, 384] on input "2. [PERSON_NAME] preguntas que ayudan a explorar más acerca de sí mismo/a" at bounding box center [987, 371] width 31 height 23
checkbox input "true"
click at [410, 357] on p "Coach hace preguntas que ayudan a cada cliente a explorar más allá del pensamie…" at bounding box center [257, 366] width 423 height 60
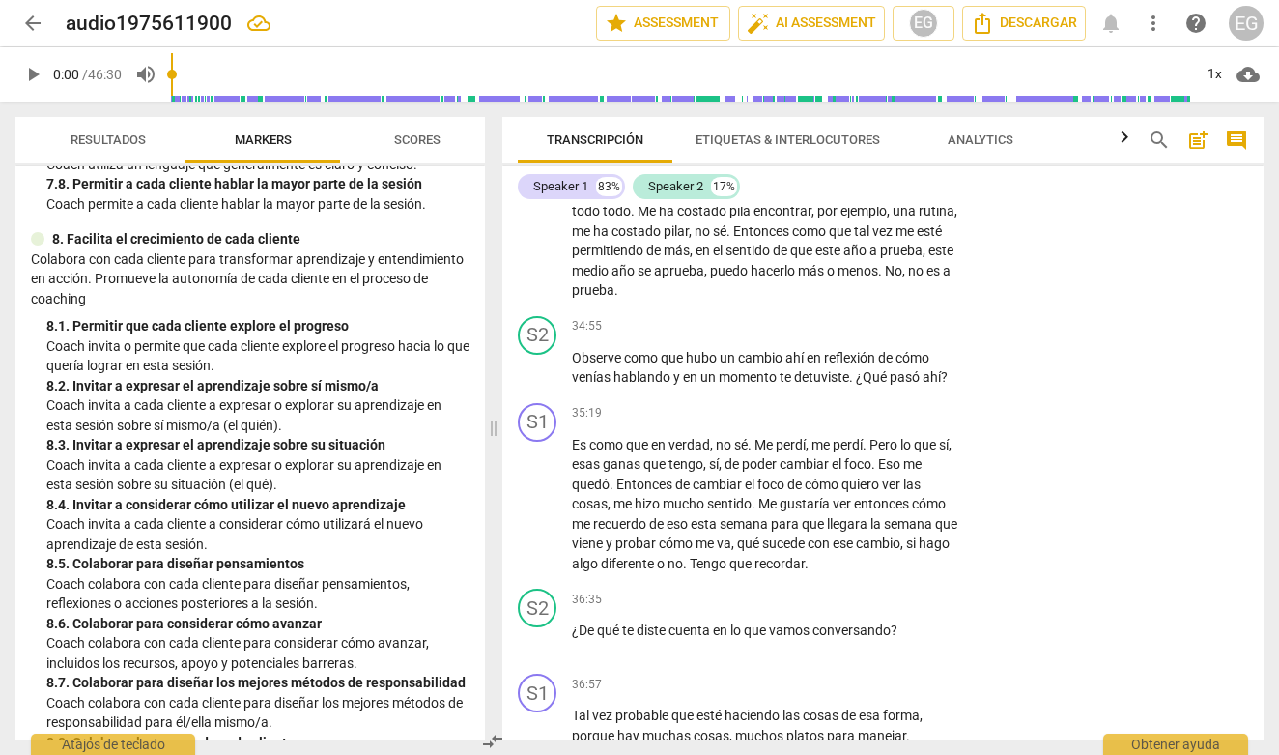
scroll to position [2376, 0]
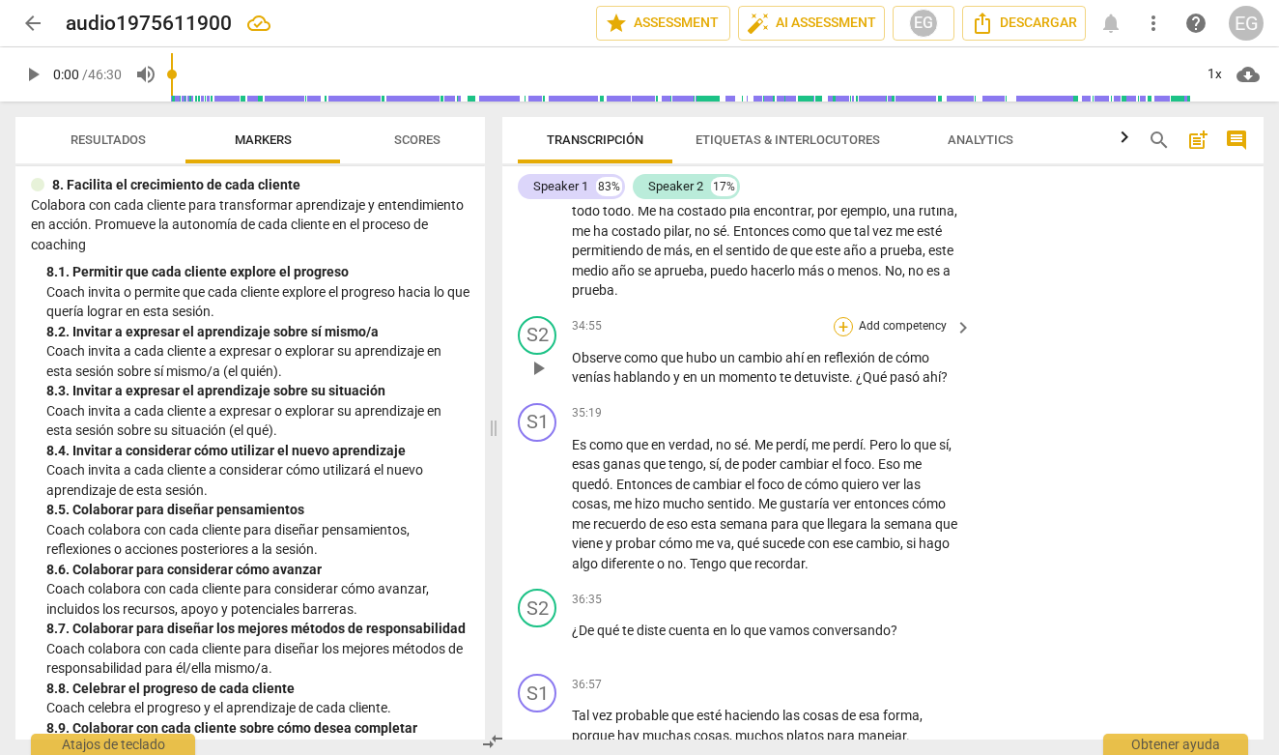
click at [845, 336] on div "+" at bounding box center [843, 326] width 19 height 19
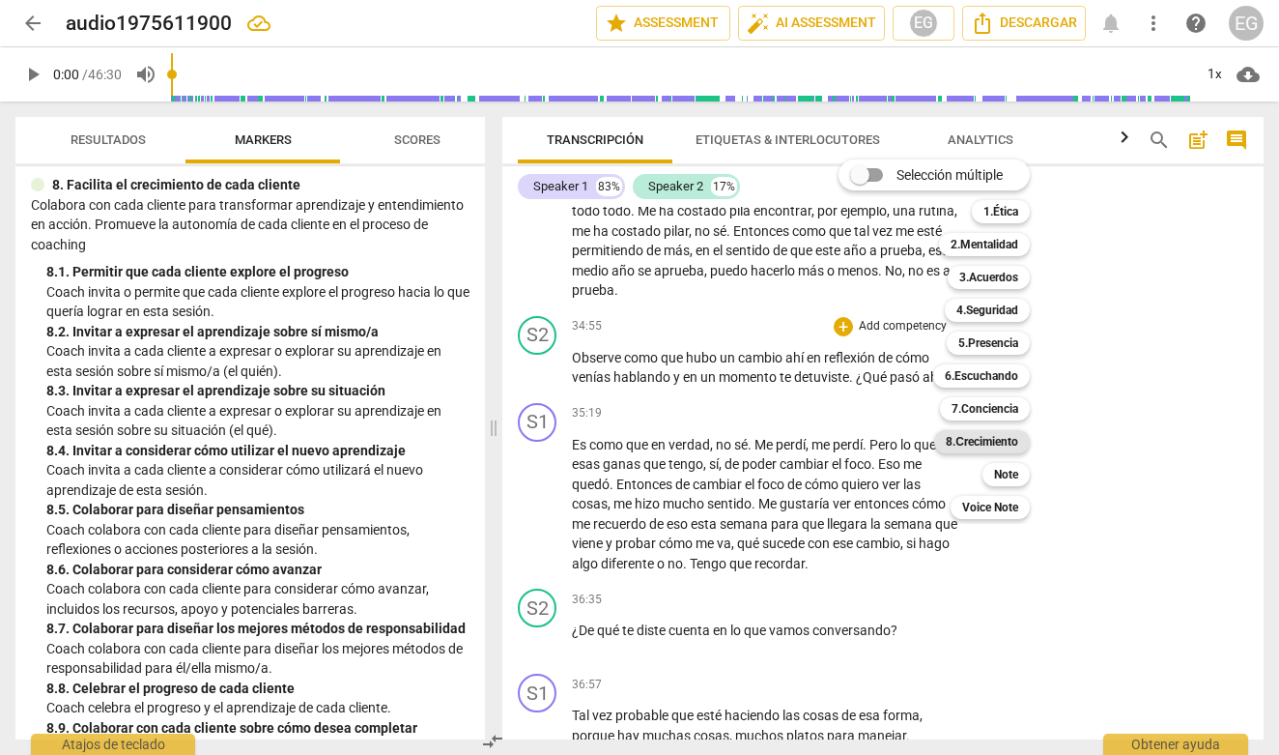
click at [985, 438] on b "8.Сrecimiento" at bounding box center [982, 441] width 72 height 23
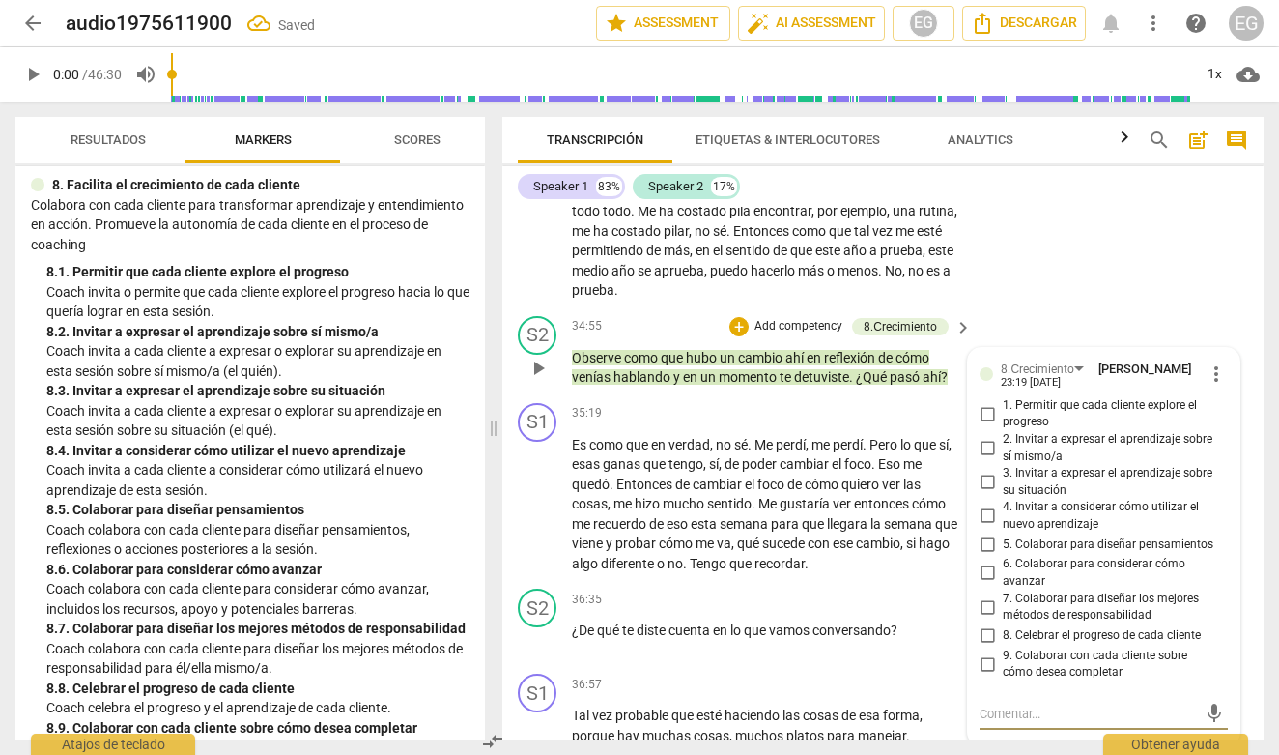
click at [992, 425] on input "1. Permitir que cada cliente explore el progreso" at bounding box center [987, 413] width 31 height 23
checkbox input "true"
click at [331, 381] on div "8. 3. Invitar a expresar el aprendizaje sobre su situación" at bounding box center [257, 391] width 423 height 20
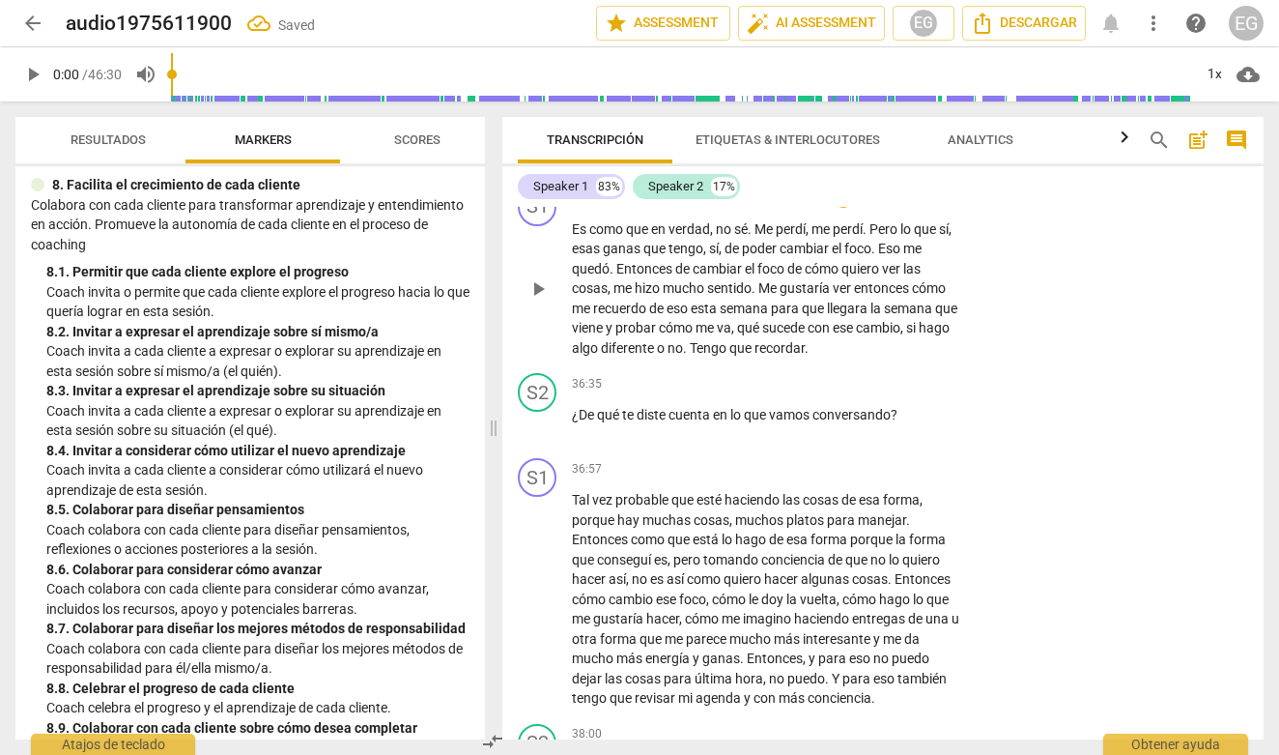
scroll to position [9580, 0]
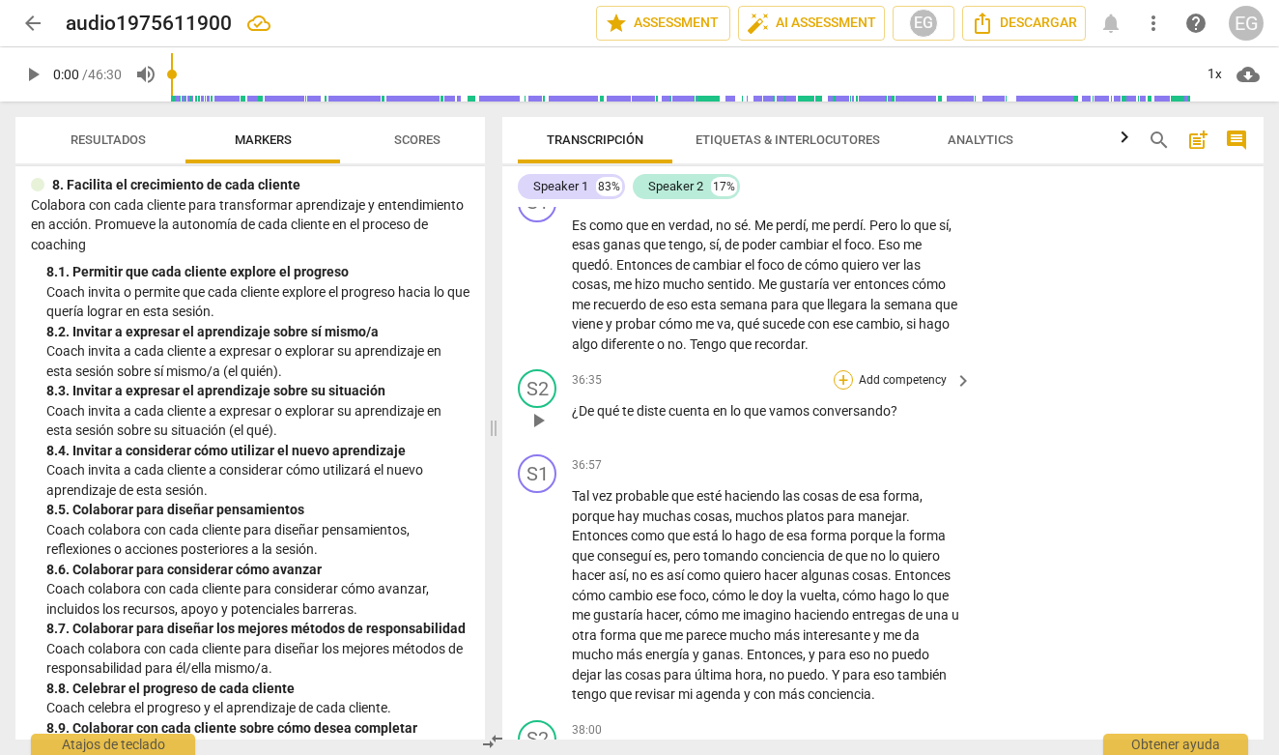
click at [843, 385] on div "+" at bounding box center [843, 379] width 19 height 19
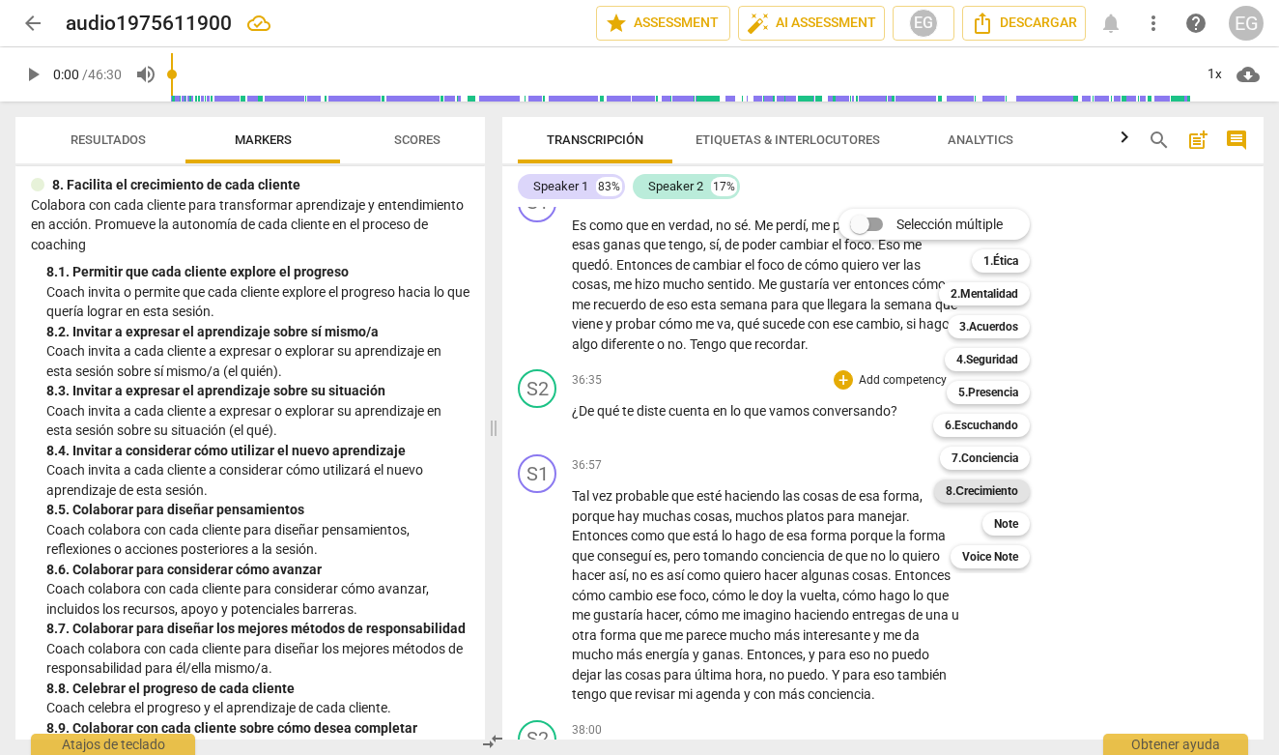
click at [988, 488] on b "8.Сrecimiento" at bounding box center [982, 490] width 72 height 23
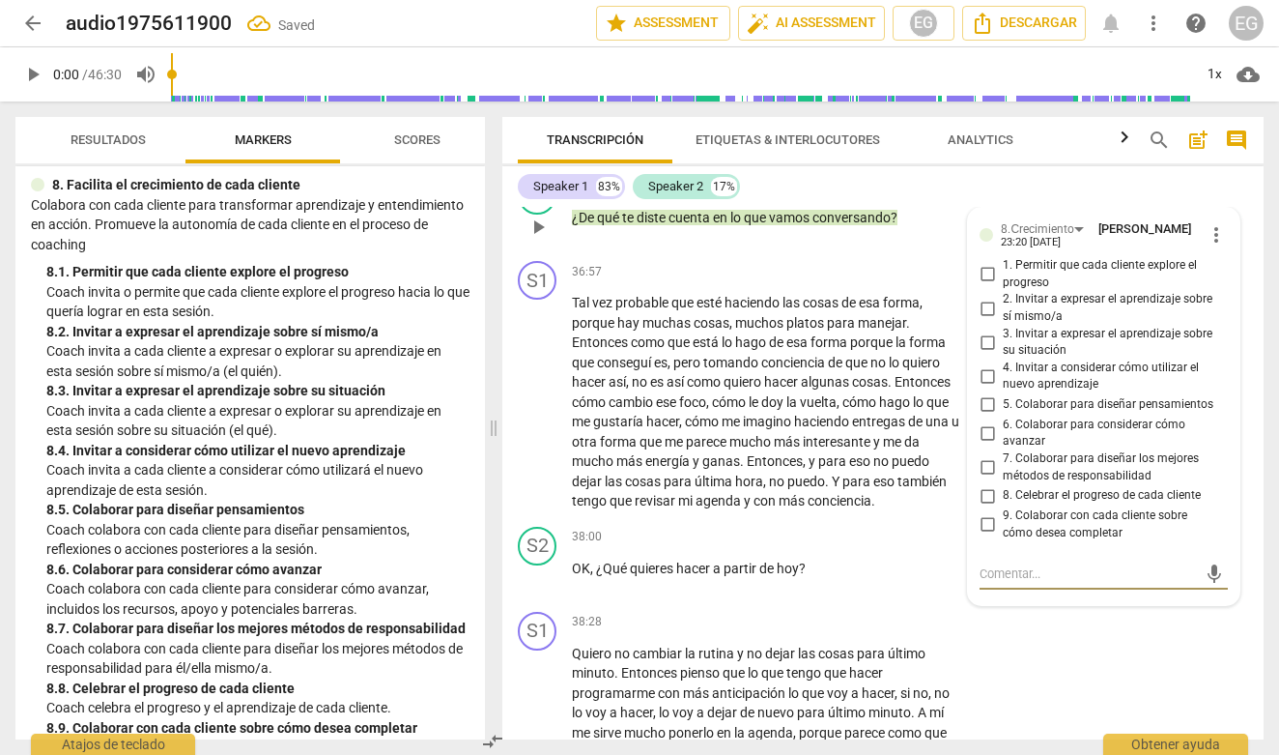
scroll to position [9767, 0]
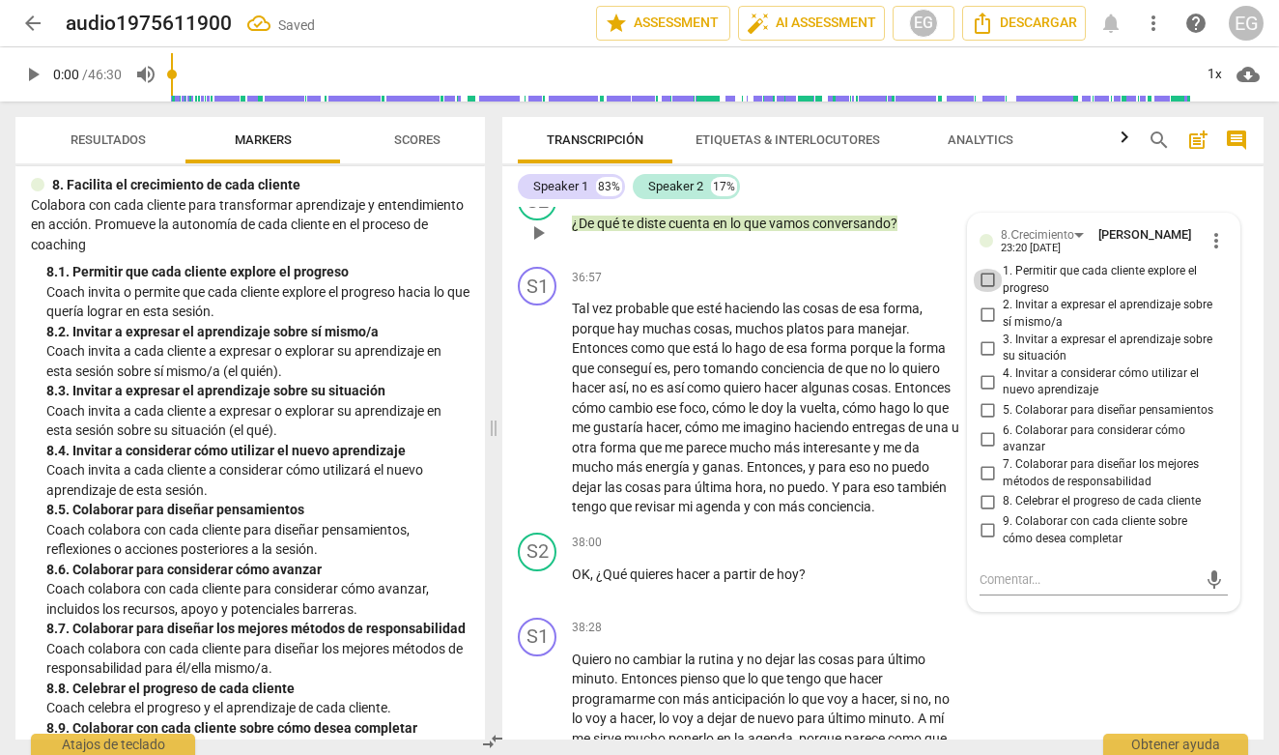
click at [989, 287] on input "1. Permitir que cada cliente explore el progreso" at bounding box center [987, 280] width 31 height 23
checkbox input "true"
click at [435, 322] on div "8. 2. Invitar a expresar el aprendizaje sobre sí mismo/a" at bounding box center [257, 332] width 423 height 20
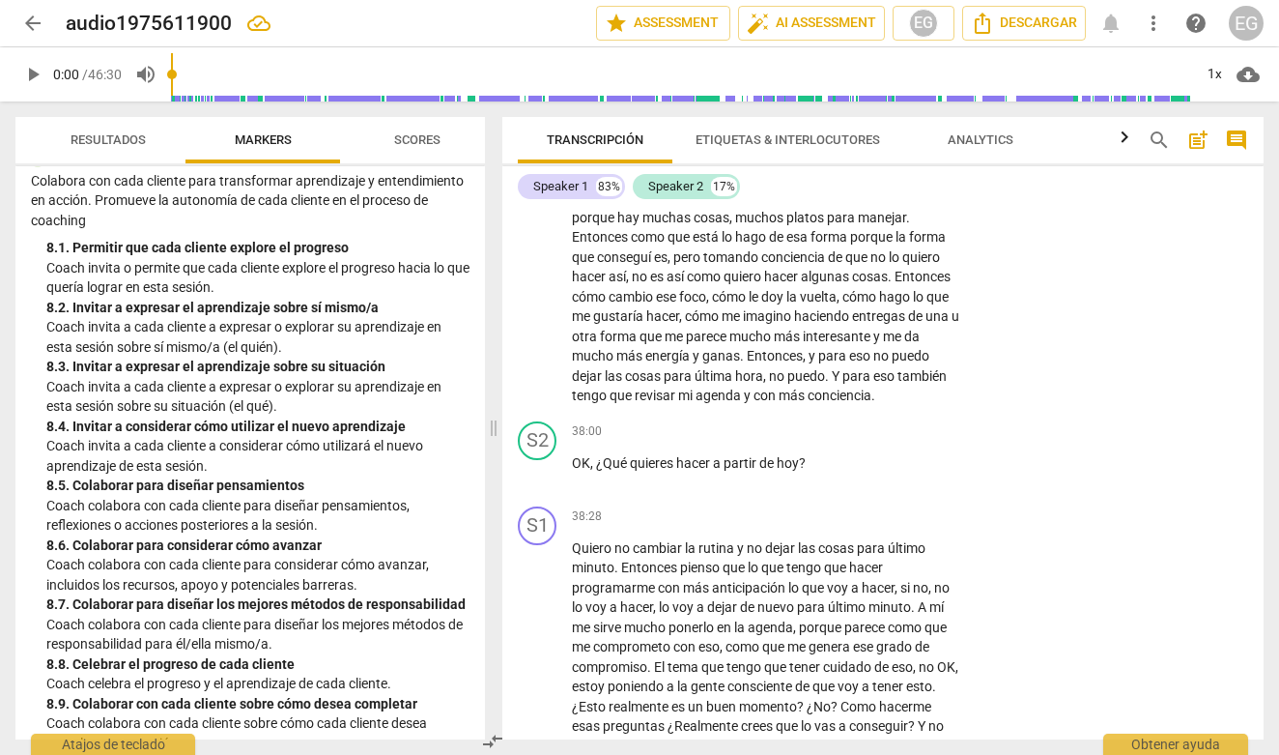
scroll to position [0, 0]
click at [841, 429] on div "+" at bounding box center [843, 431] width 19 height 19
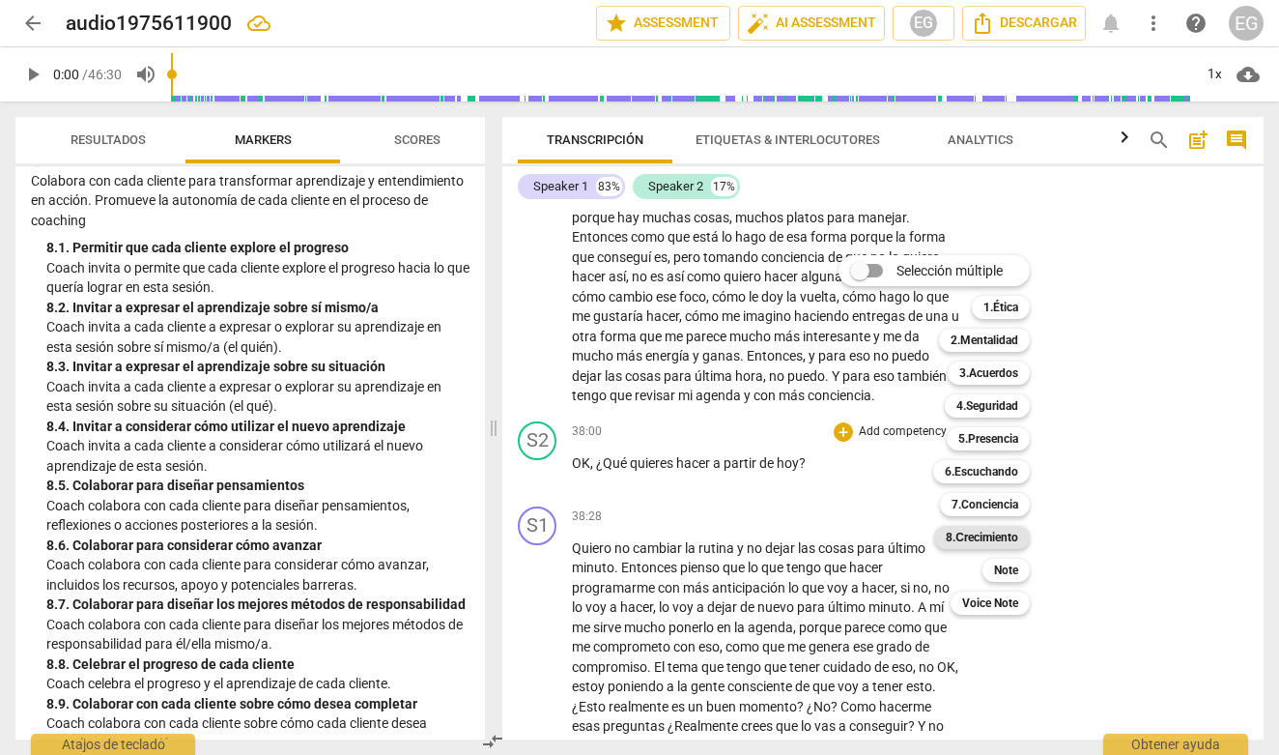
click at [993, 539] on b "8.Сrecimiento" at bounding box center [982, 537] width 72 height 23
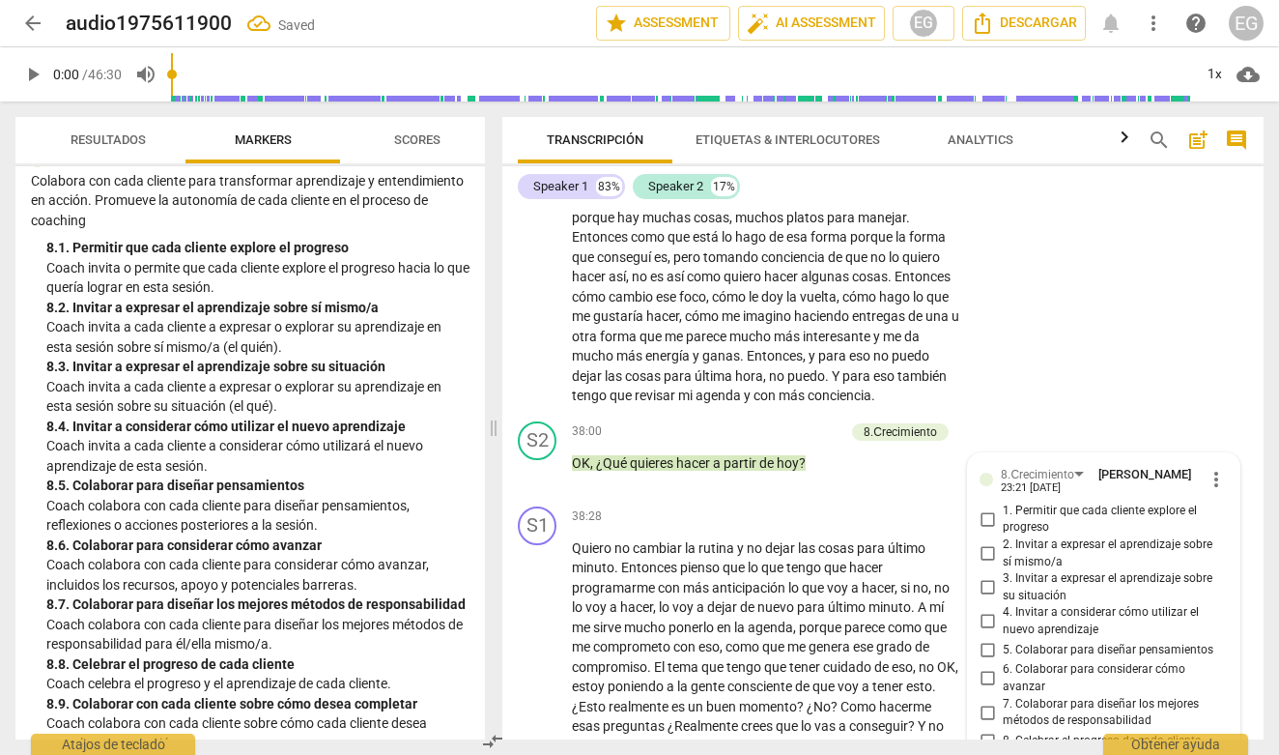
scroll to position [10218, 0]
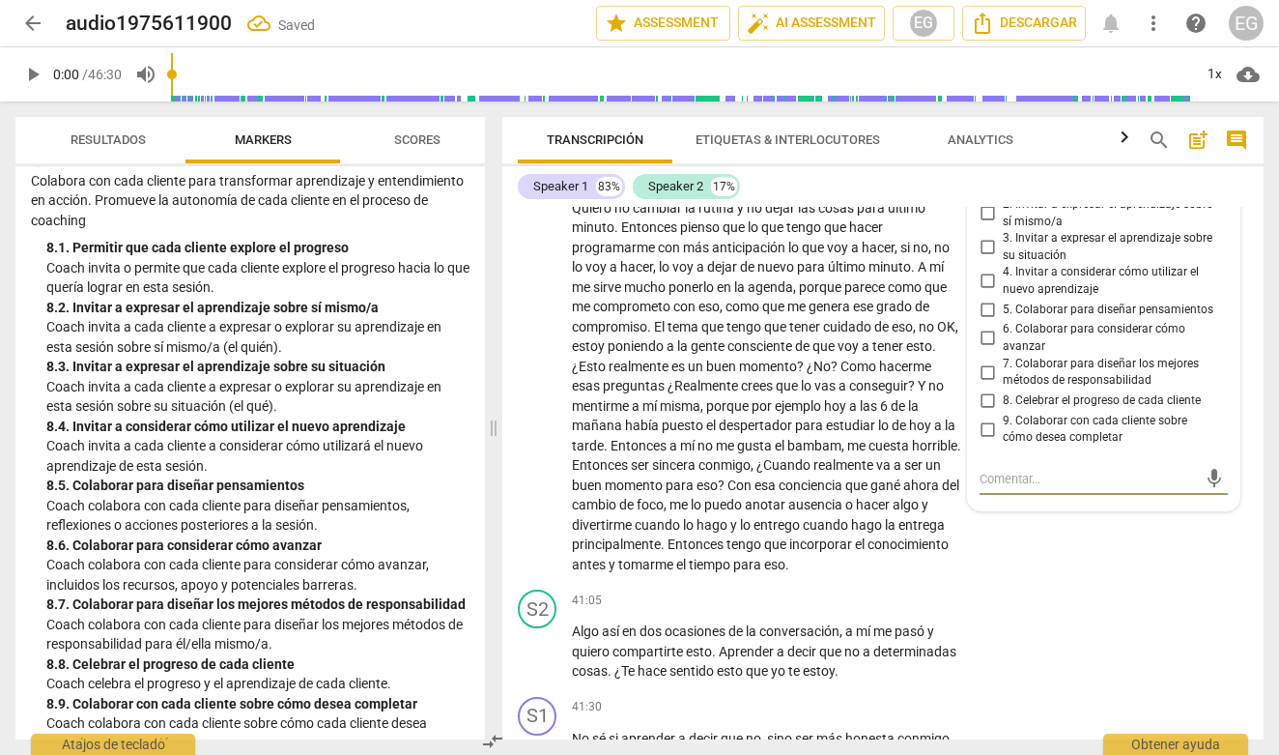
click at [981, 333] on input "6. Colaborar para considerar cómo avanzar" at bounding box center [987, 338] width 31 height 23
checkbox input "true"
click at [311, 416] on div "8. 4. Invitar a considerar cómo utilizar el nuevo aprendizaje" at bounding box center [257, 426] width 423 height 20
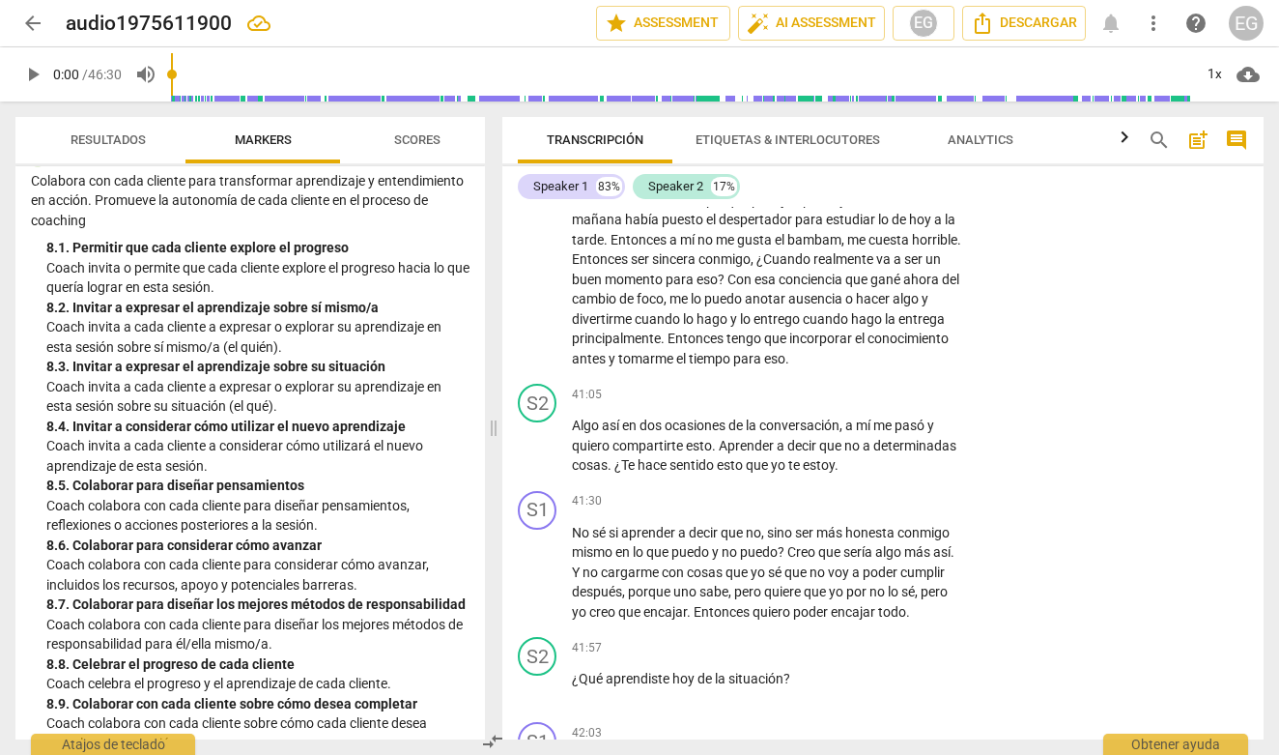
scroll to position [10430, 0]
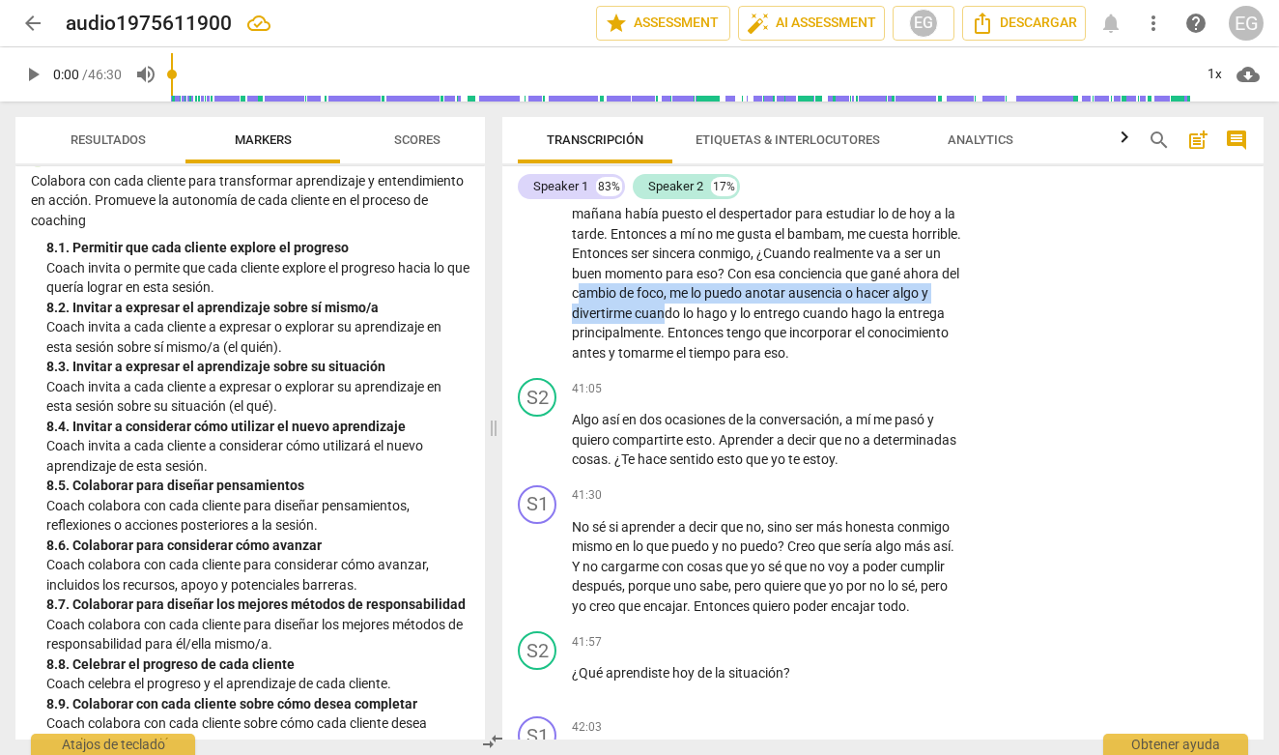
drag, startPoint x: 765, startPoint y: 294, endPoint x: 852, endPoint y: 296, distance: 87.0
click at [855, 297] on p "Quiero no cambiar la rutina y no dejar las cosas para último minuto . Entonces …" at bounding box center [767, 174] width 390 height 377
click at [637, 296] on span "de" at bounding box center [627, 292] width 17 height 15
drag, startPoint x: 759, startPoint y: 295, endPoint x: 859, endPoint y: 286, distance: 99.9
click at [859, 287] on p "Quiero no cambiar la rutina y no dejar las cosas para último minuto . Entonces …" at bounding box center [767, 174] width 390 height 377
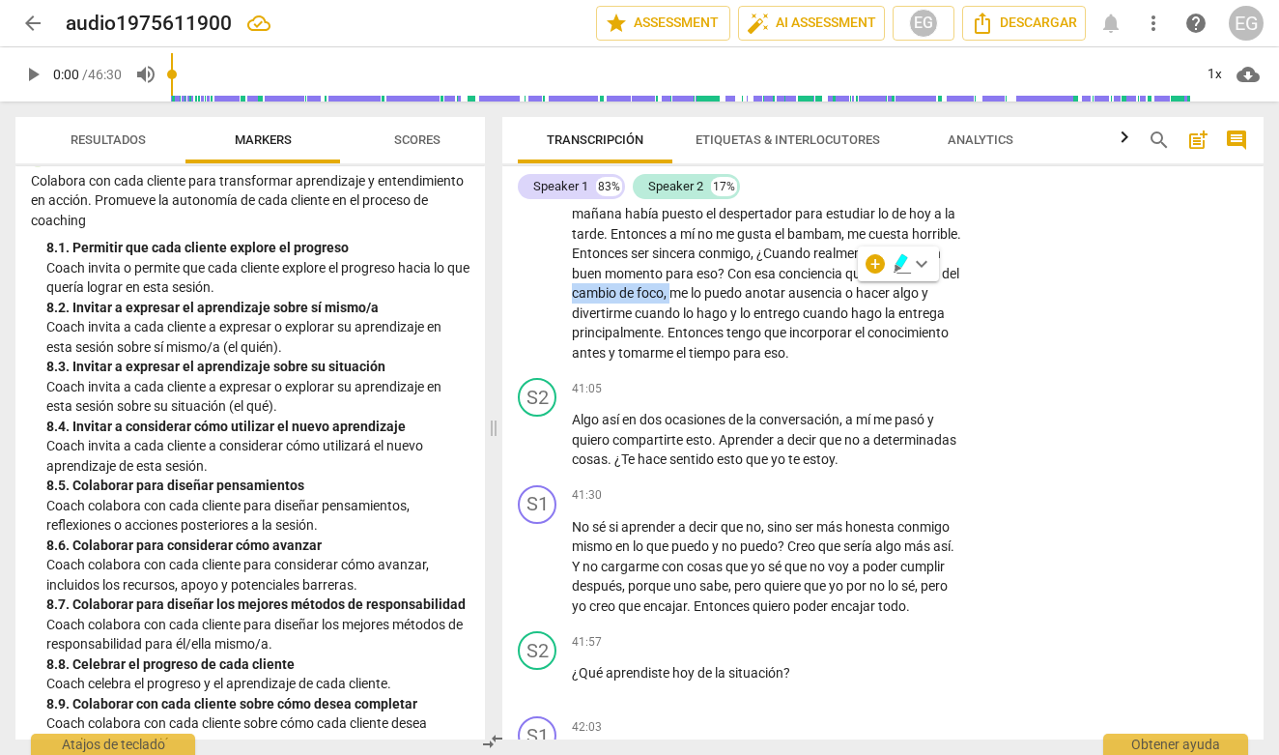
click at [899, 267] on icon "button" at bounding box center [902, 263] width 19 height 23
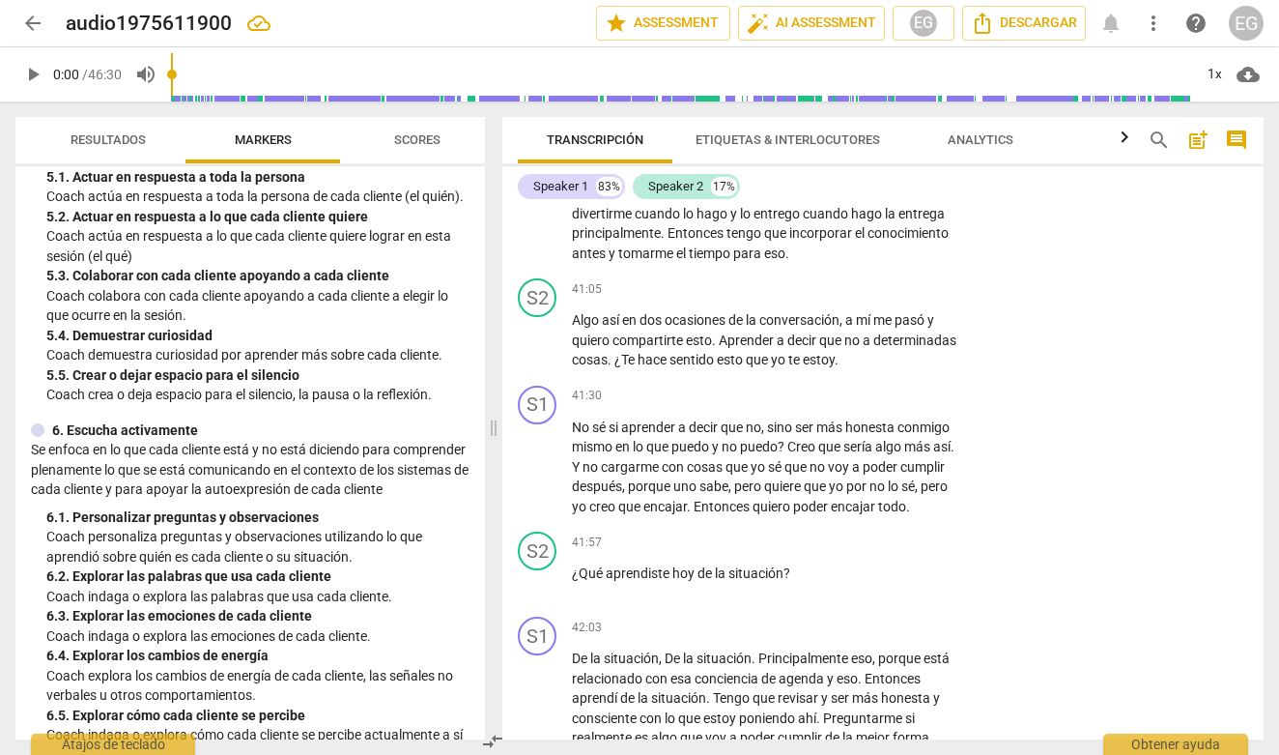
scroll to position [961, 0]
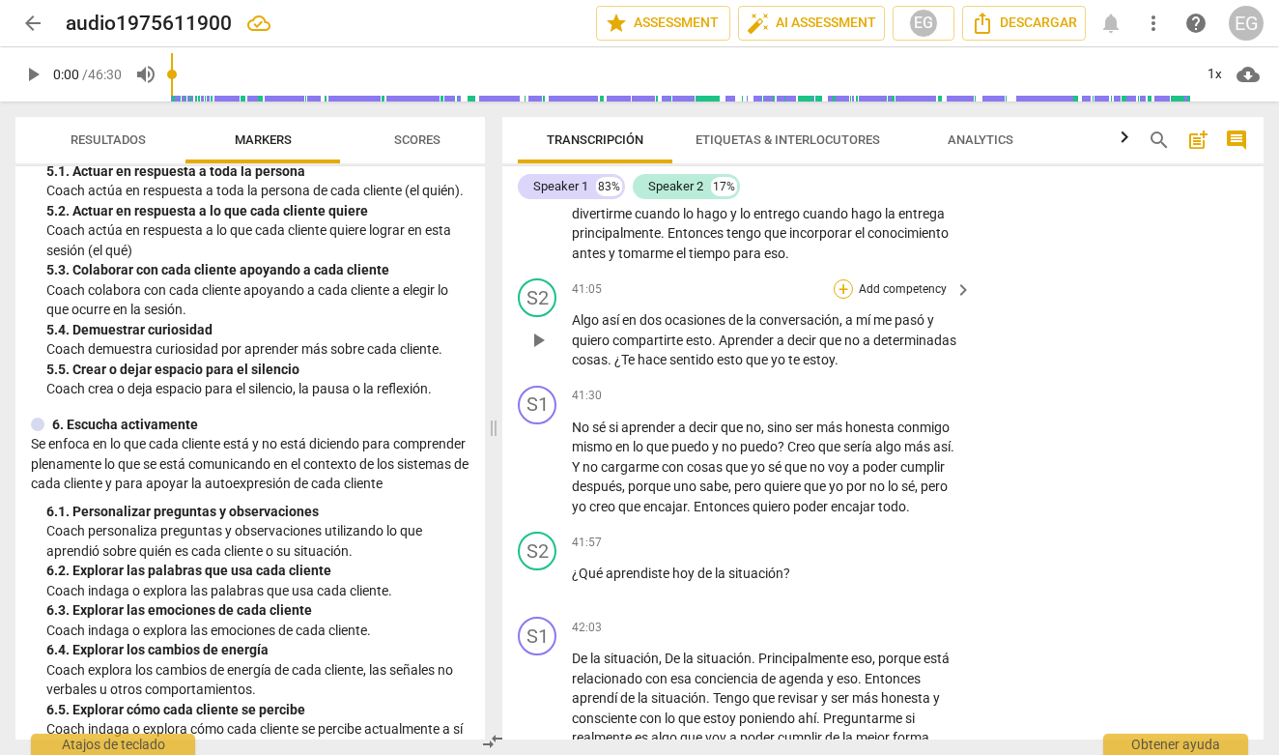
click at [840, 297] on div "+" at bounding box center [843, 288] width 19 height 19
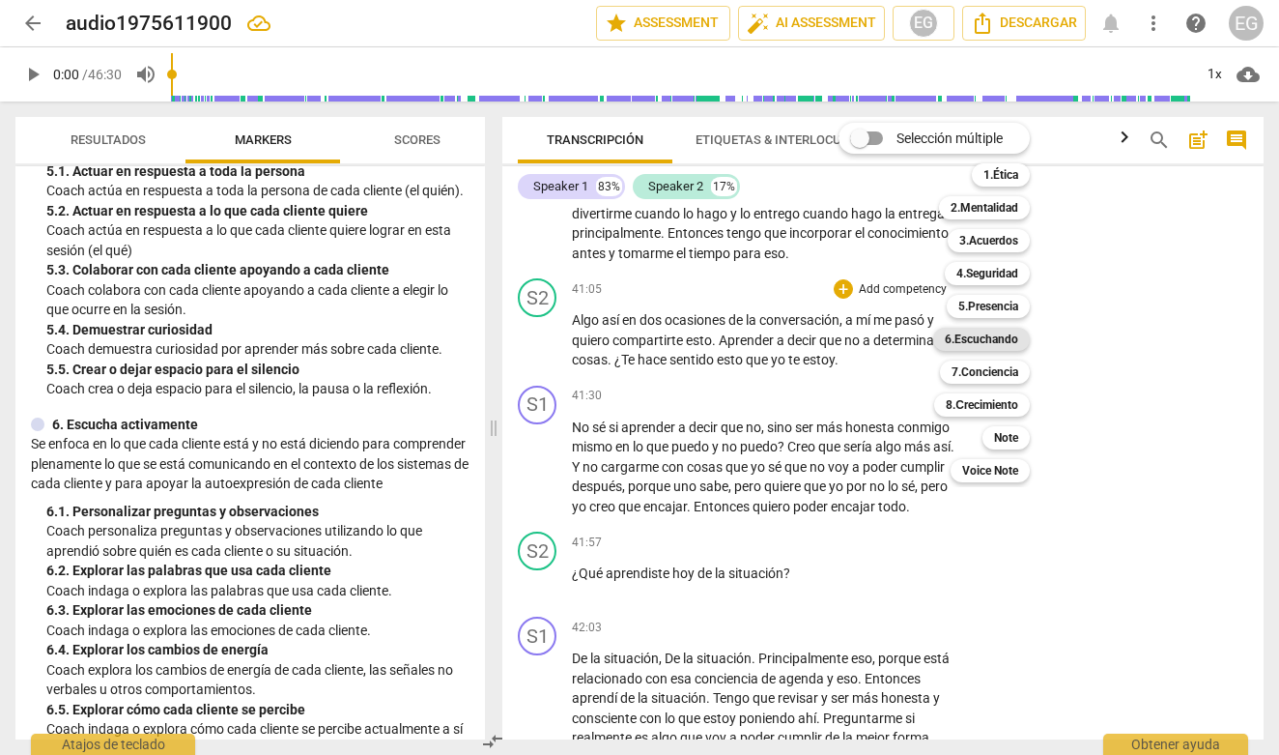
click at [989, 337] on b "6.Escuchando" at bounding box center [981, 339] width 73 height 23
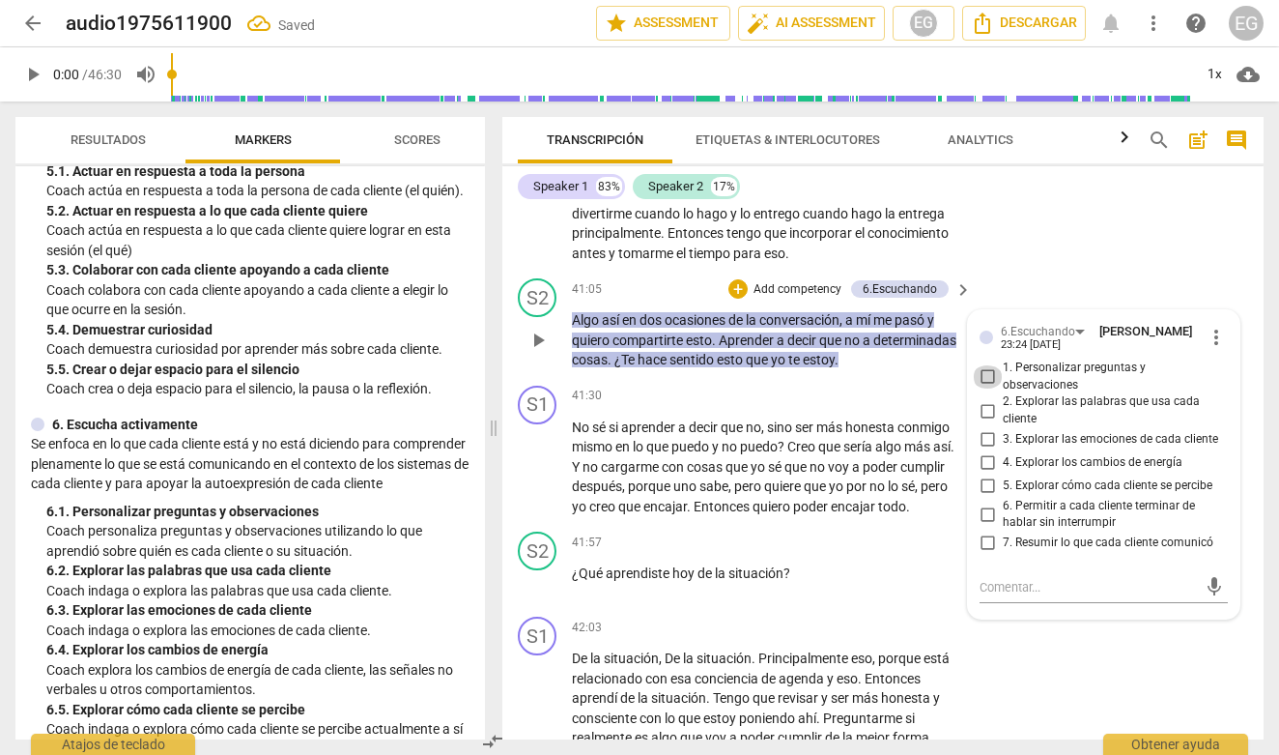
click at [983, 388] on input "1. Personalizar preguntas y observaciones" at bounding box center [987, 376] width 31 height 23
checkbox input "true"
click at [350, 350] on p "Coach demuestra curiosidad por aprender más sobre cada cliente." at bounding box center [257, 349] width 423 height 20
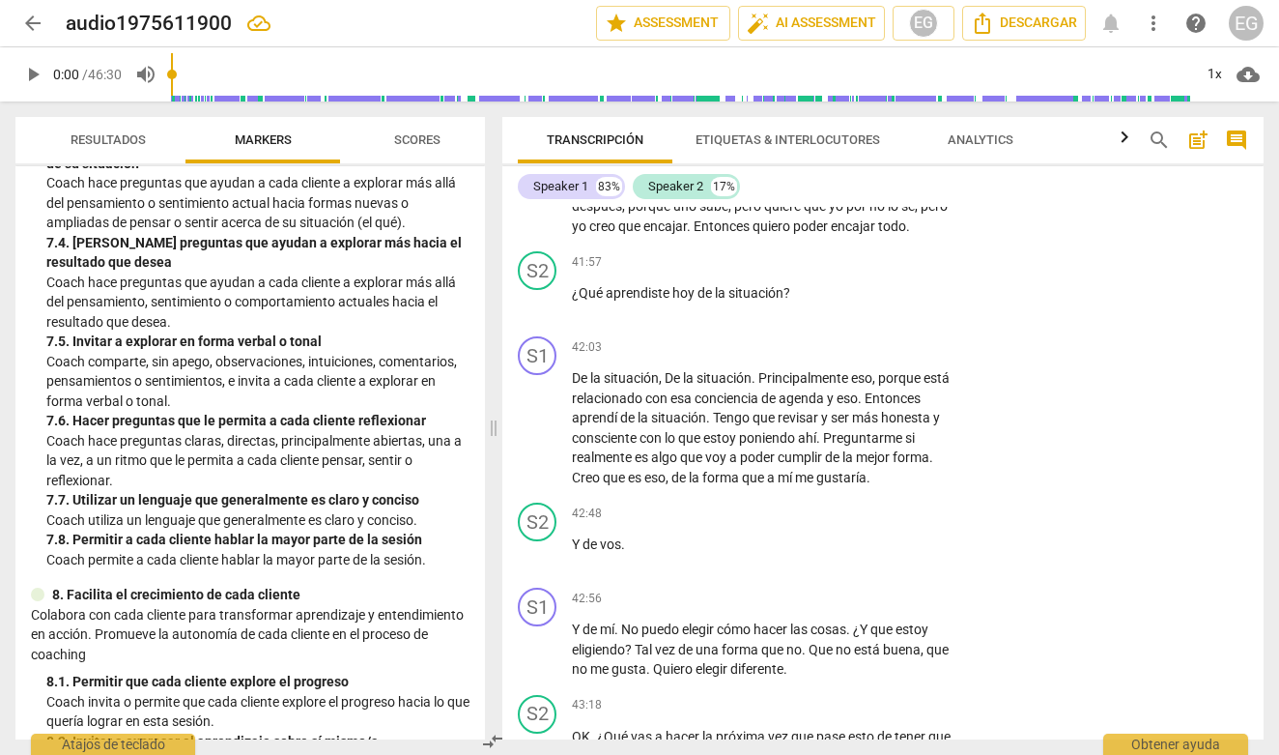
scroll to position [1970, 0]
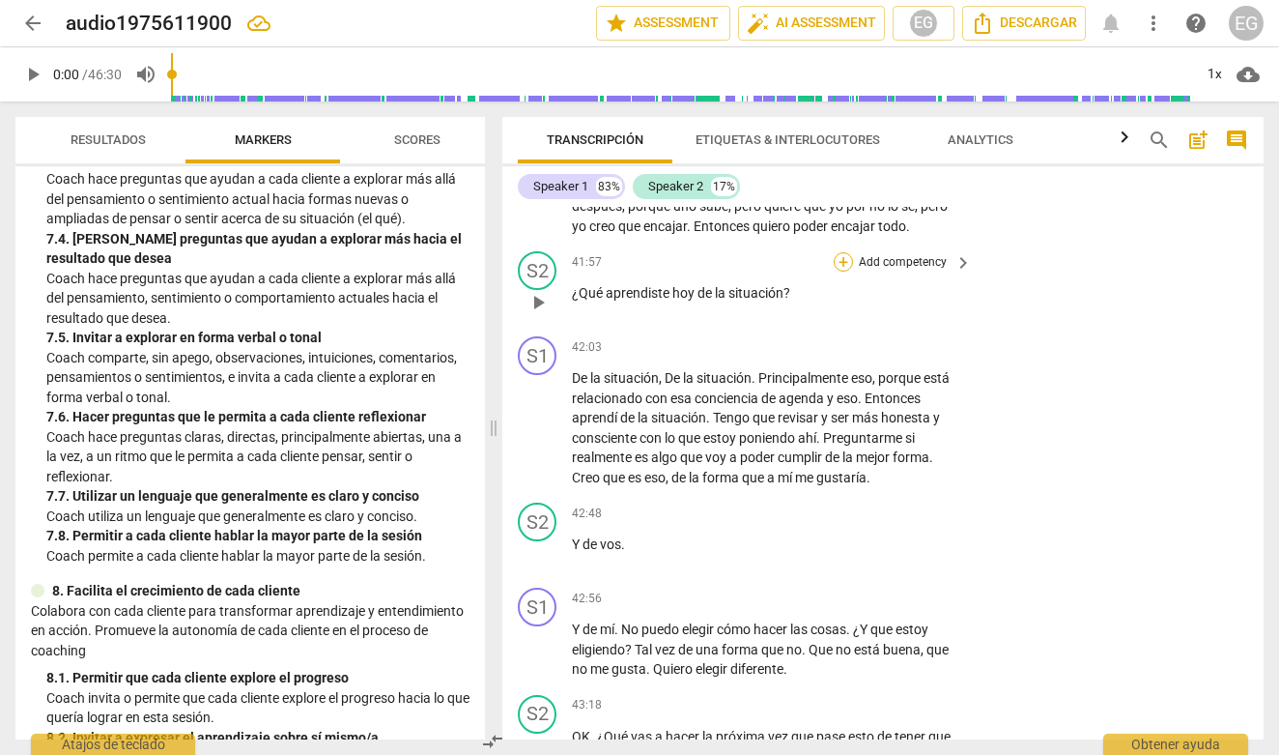
click at [842, 271] on div "+" at bounding box center [843, 261] width 19 height 19
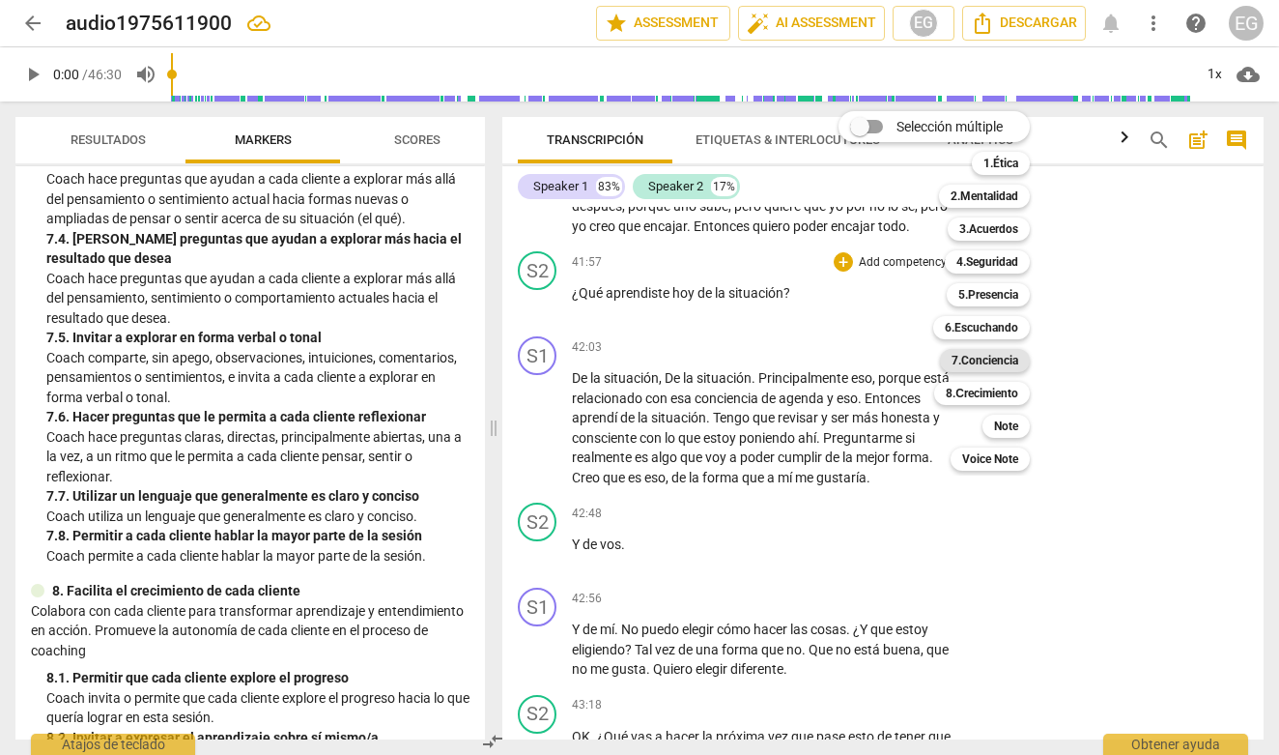
click at [989, 360] on b "7.Conciencia" at bounding box center [985, 360] width 67 height 23
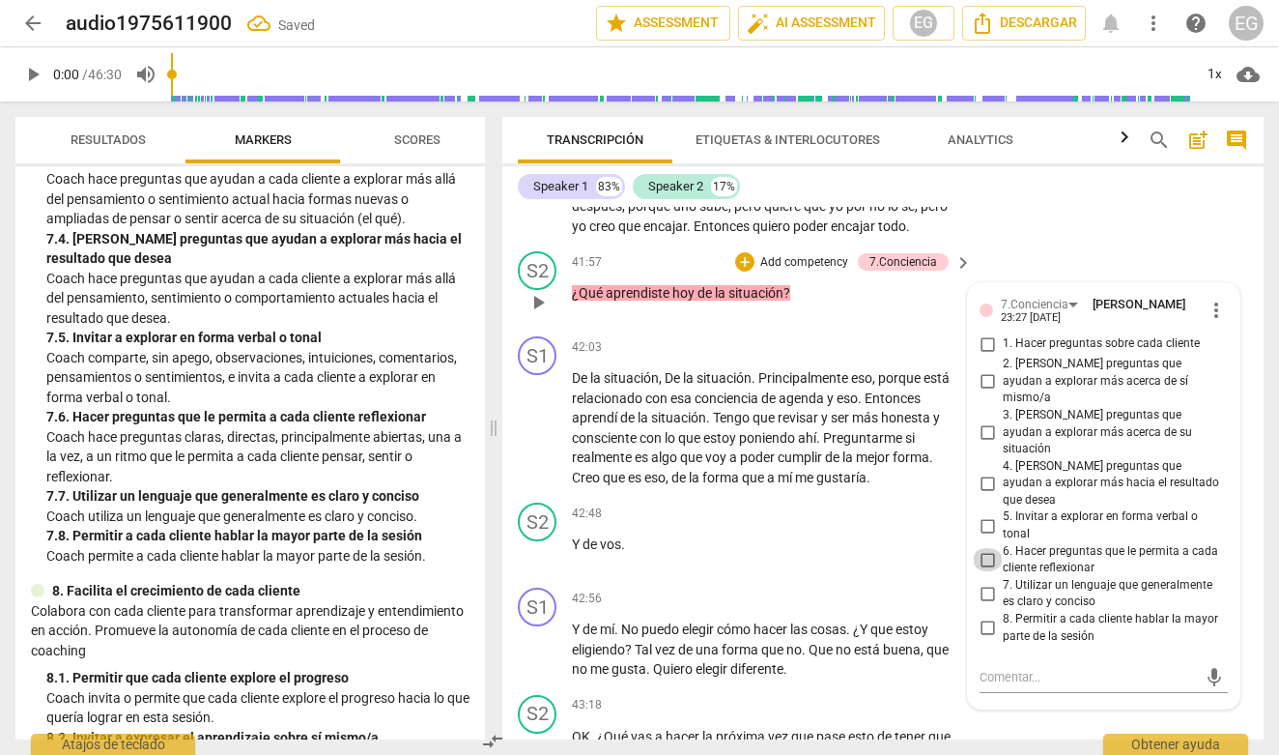
click at [990, 548] on input "6. Hacer preguntas que le permita a cada cliente reflexionar" at bounding box center [987, 559] width 31 height 23
checkbox input "true"
click at [423, 436] on p "Coach hace preguntas claras, directas, principalmente abiertas, una a la vez, a…" at bounding box center [257, 457] width 423 height 60
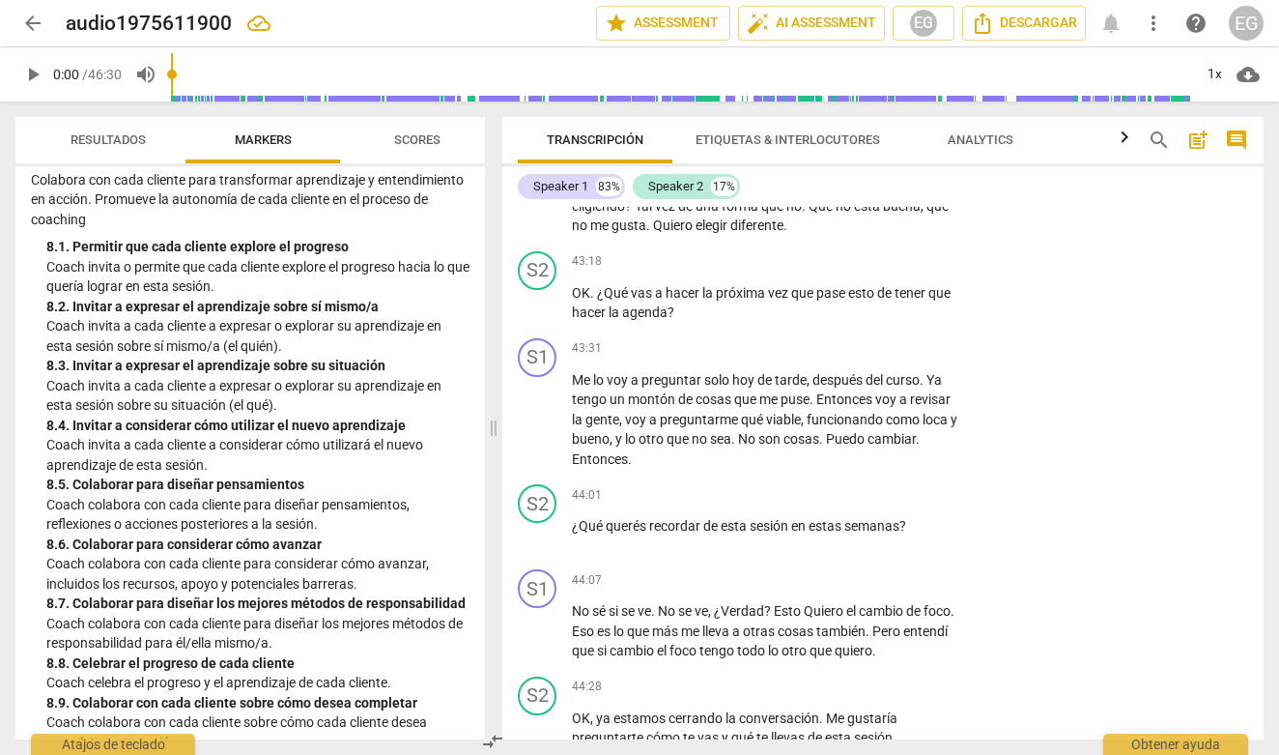
scroll to position [2400, 0]
click at [845, 271] on div "+" at bounding box center [843, 261] width 19 height 19
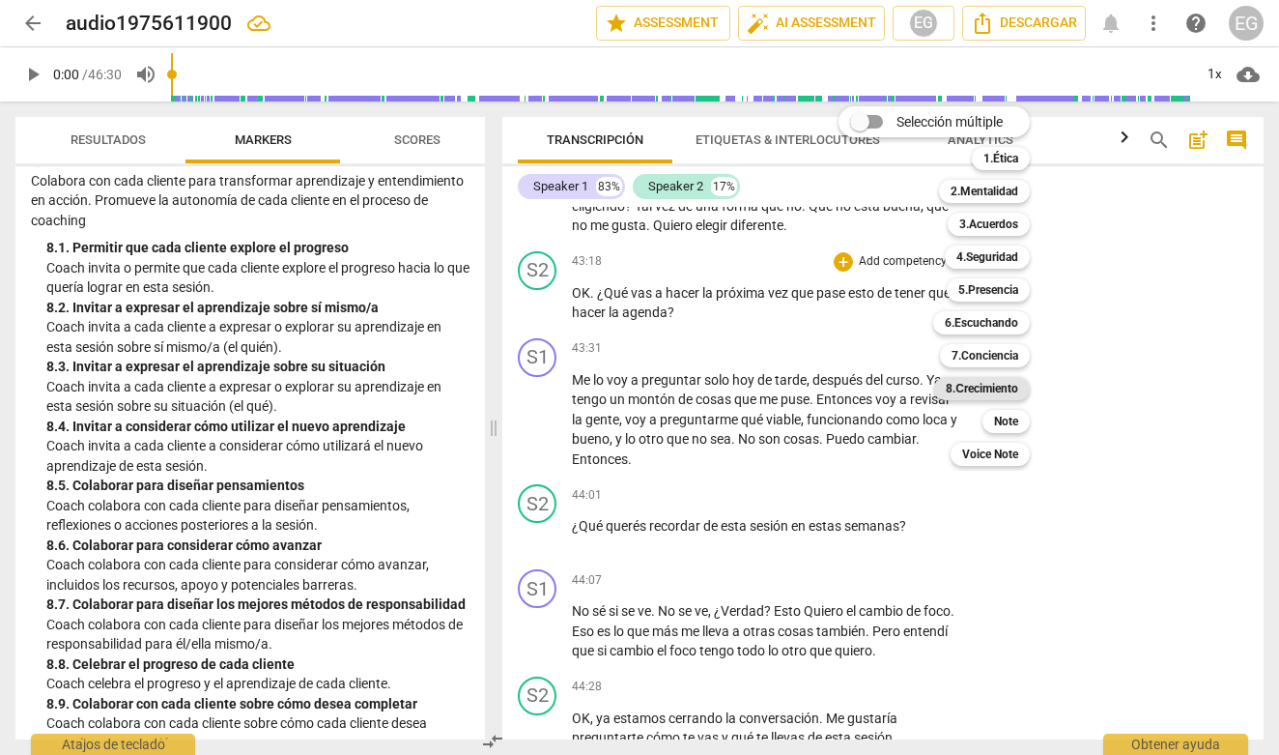
click at [966, 388] on b "8.Сrecimiento" at bounding box center [982, 388] width 72 height 23
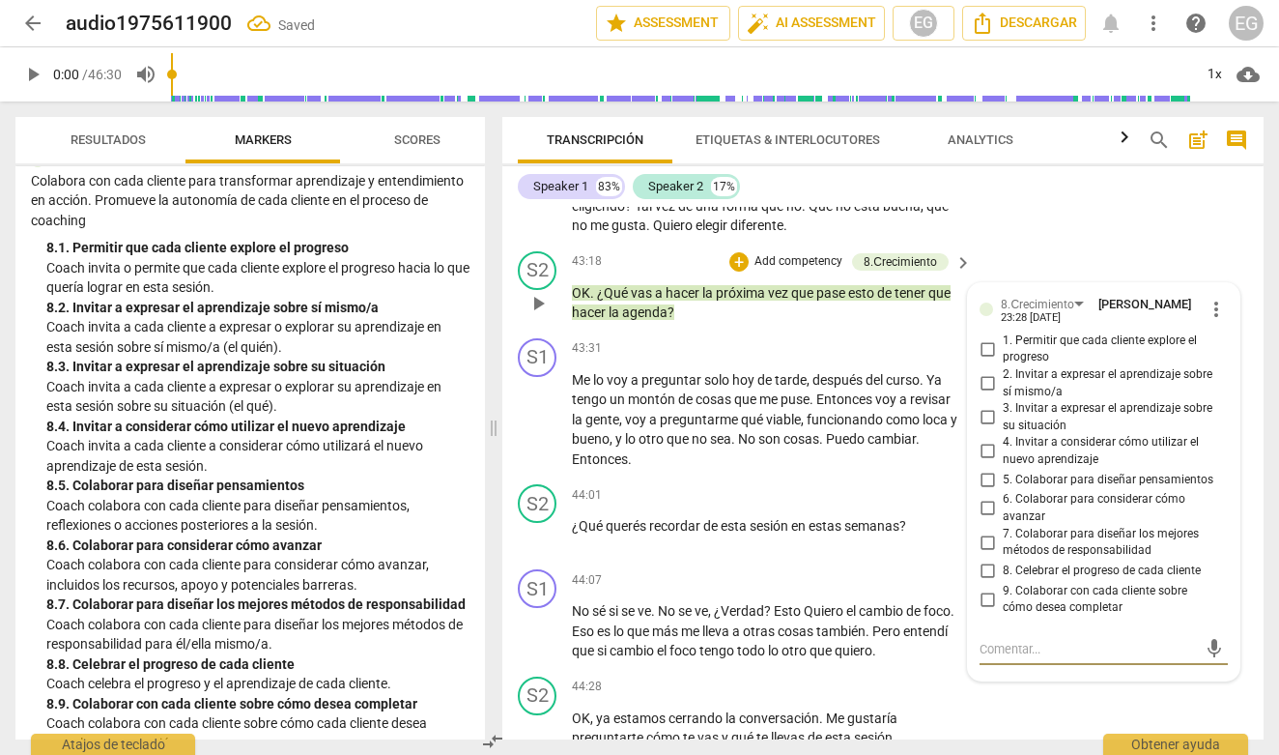
click at [988, 520] on input "6. Colaborar para considerar cómo avanzar" at bounding box center [987, 508] width 31 height 23
checkbox input "true"
click at [338, 440] on p "Coach invita a cada cliente a considerar cómo utilizará el nuevo aprendizaje de…" at bounding box center [257, 456] width 423 height 40
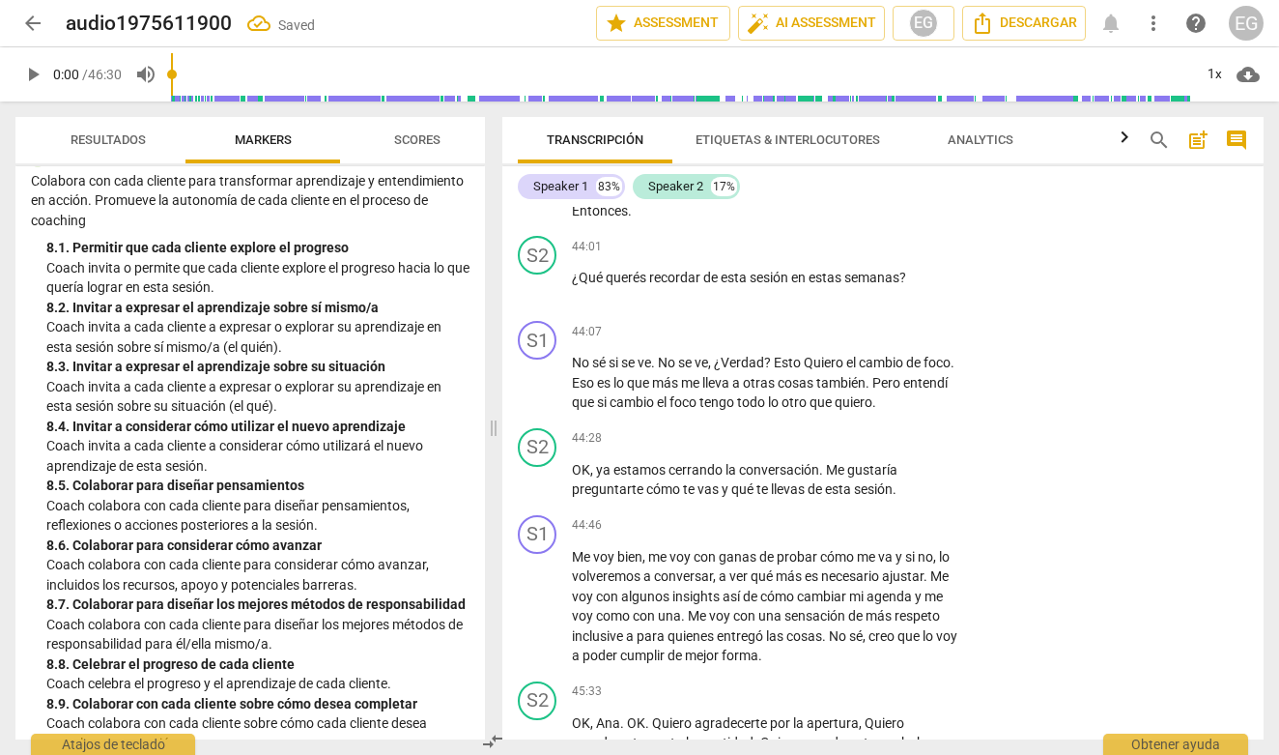
scroll to position [11511, 0]
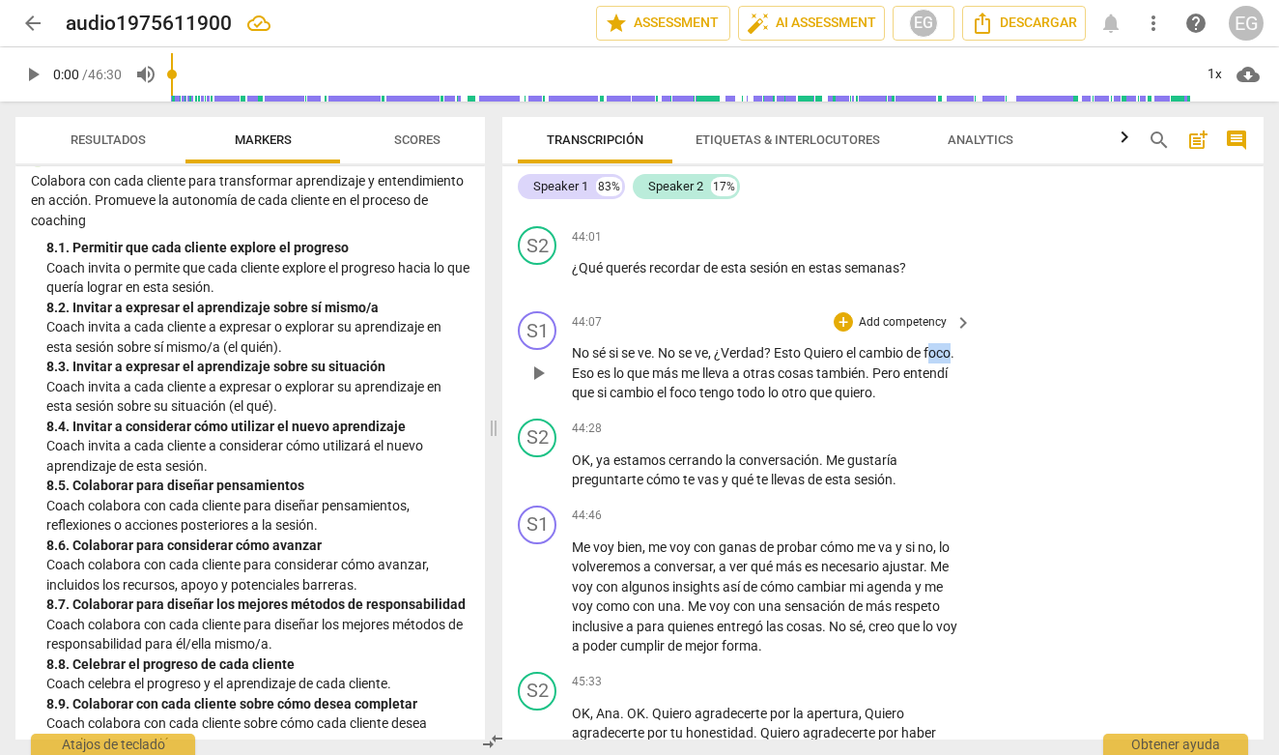
drag, startPoint x: 575, startPoint y: 392, endPoint x: 599, endPoint y: 397, distance: 24.6
click at [599, 397] on p "No sé si se ve . No se ve , ¿Verdad ? Esto Quiero el cambio [PERSON_NAME] . Eso…" at bounding box center [767, 373] width 390 height 60
click at [646, 368] on icon "button" at bounding box center [643, 367] width 19 height 23
click at [841, 246] on div "+" at bounding box center [843, 236] width 19 height 19
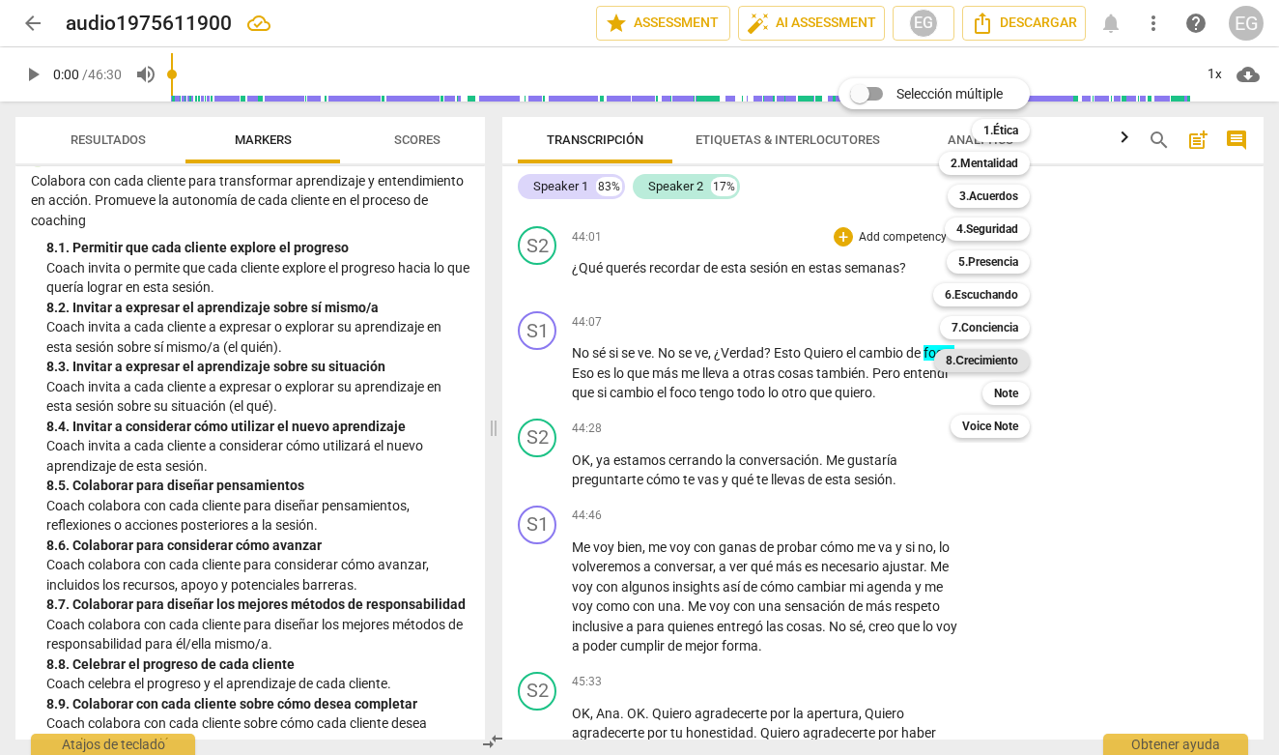
click at [986, 356] on b "8.Сrecimiento" at bounding box center [982, 360] width 72 height 23
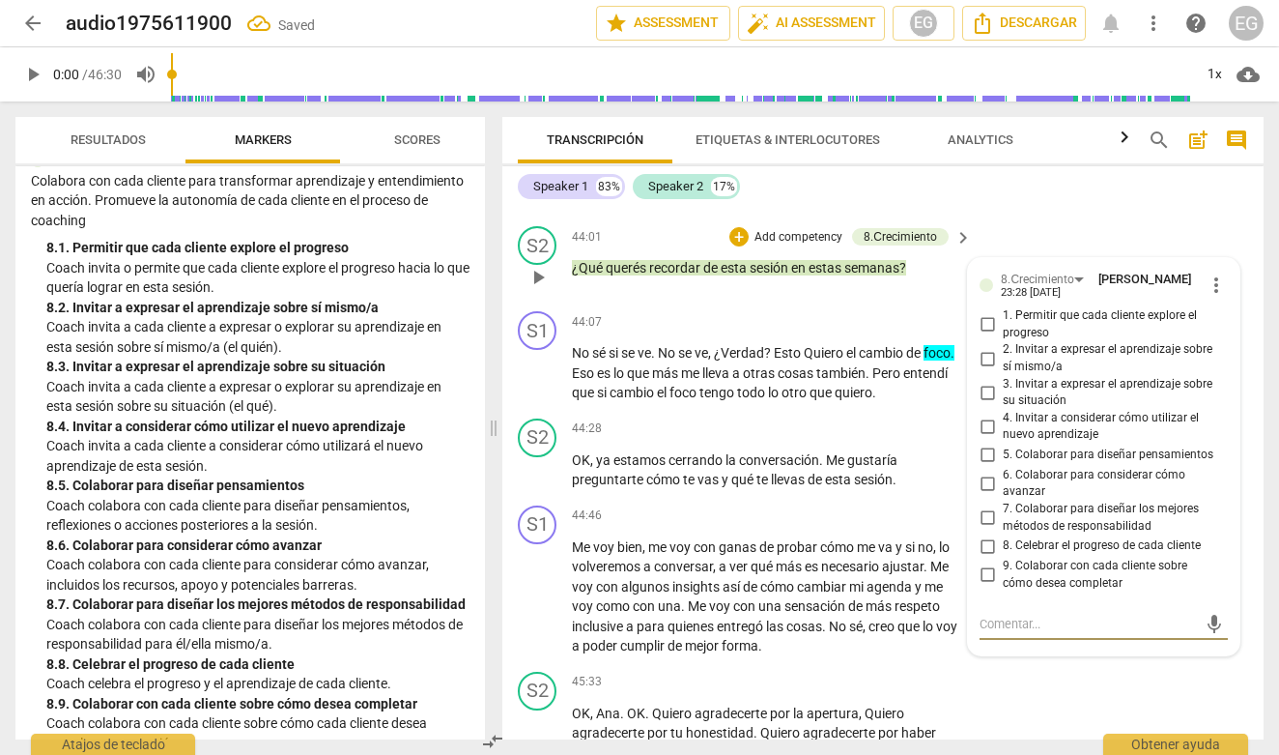
click at [983, 495] on input "6. Colaborar para considerar cómo avanzar" at bounding box center [987, 482] width 31 height 23
checkbox input "true"
click at [298, 445] on p "Coach invita a cada cliente a considerar cómo utilizará el nuevo aprendizaje de…" at bounding box center [257, 456] width 423 height 40
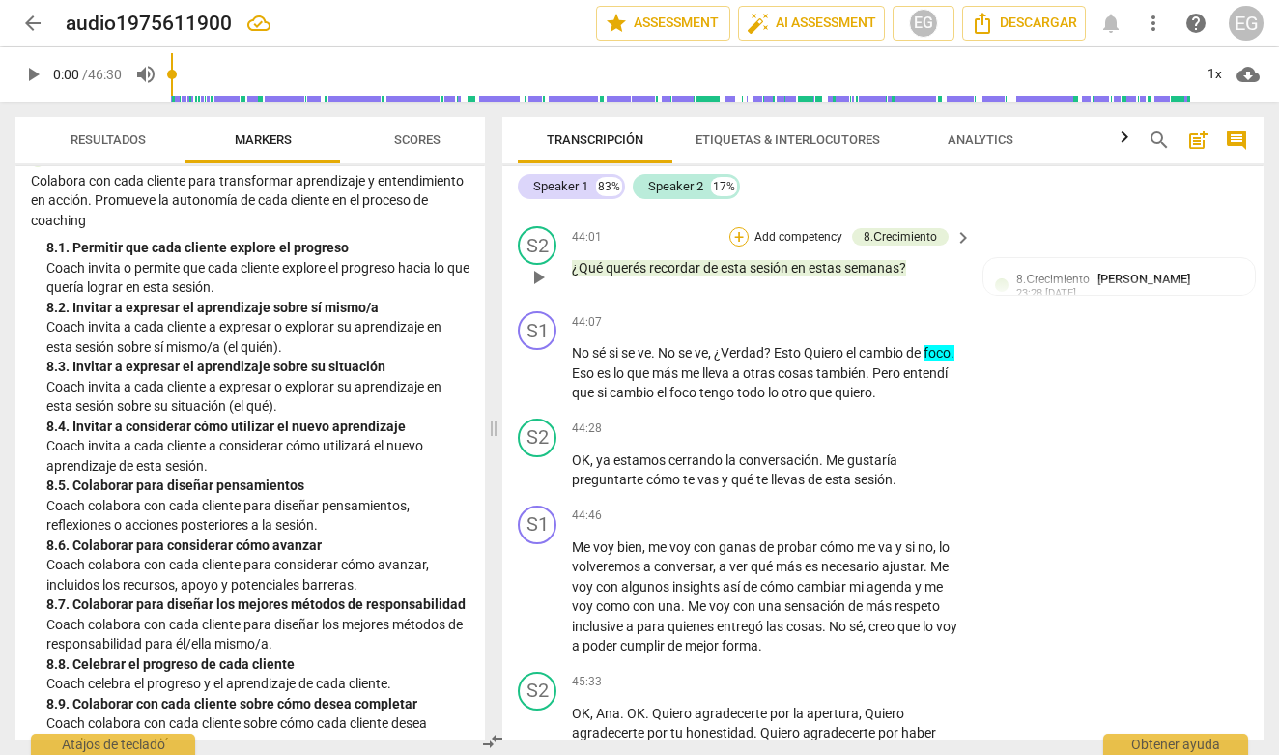
click at [737, 246] on div "+" at bounding box center [738, 236] width 19 height 19
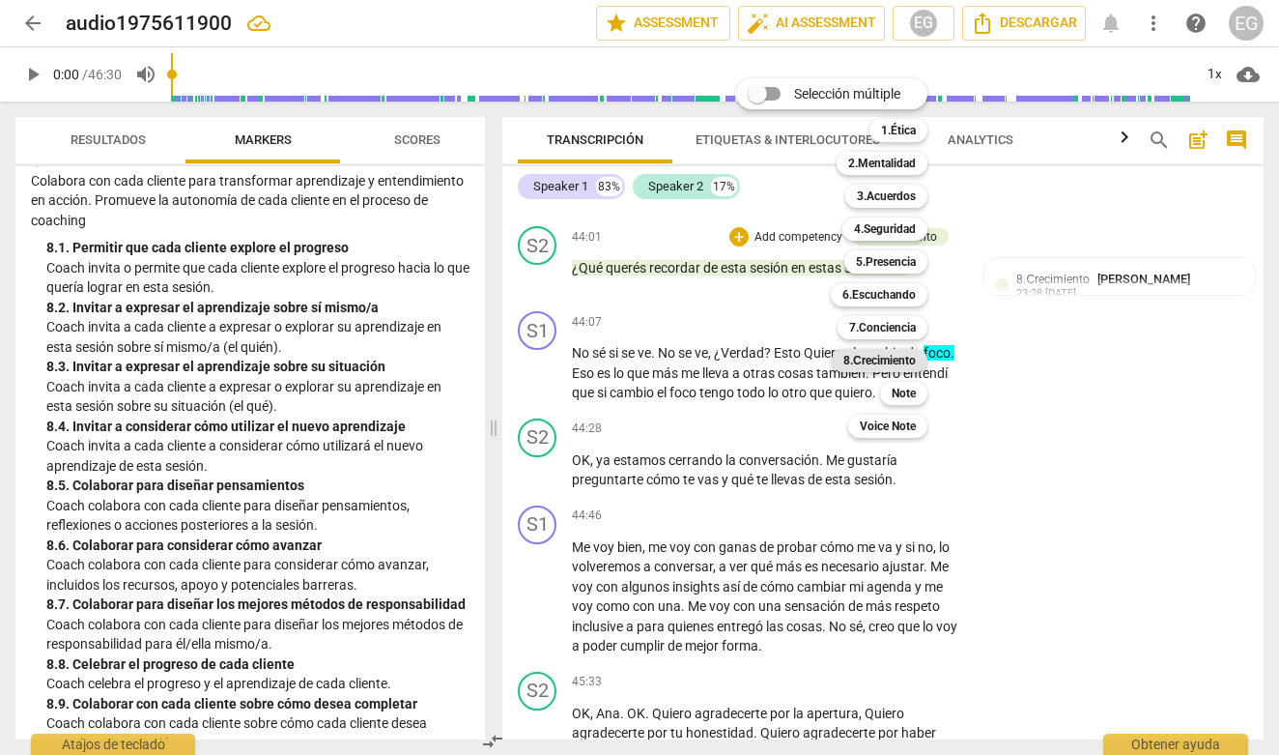
click at [873, 357] on b "8.Сrecimiento" at bounding box center [879, 360] width 72 height 23
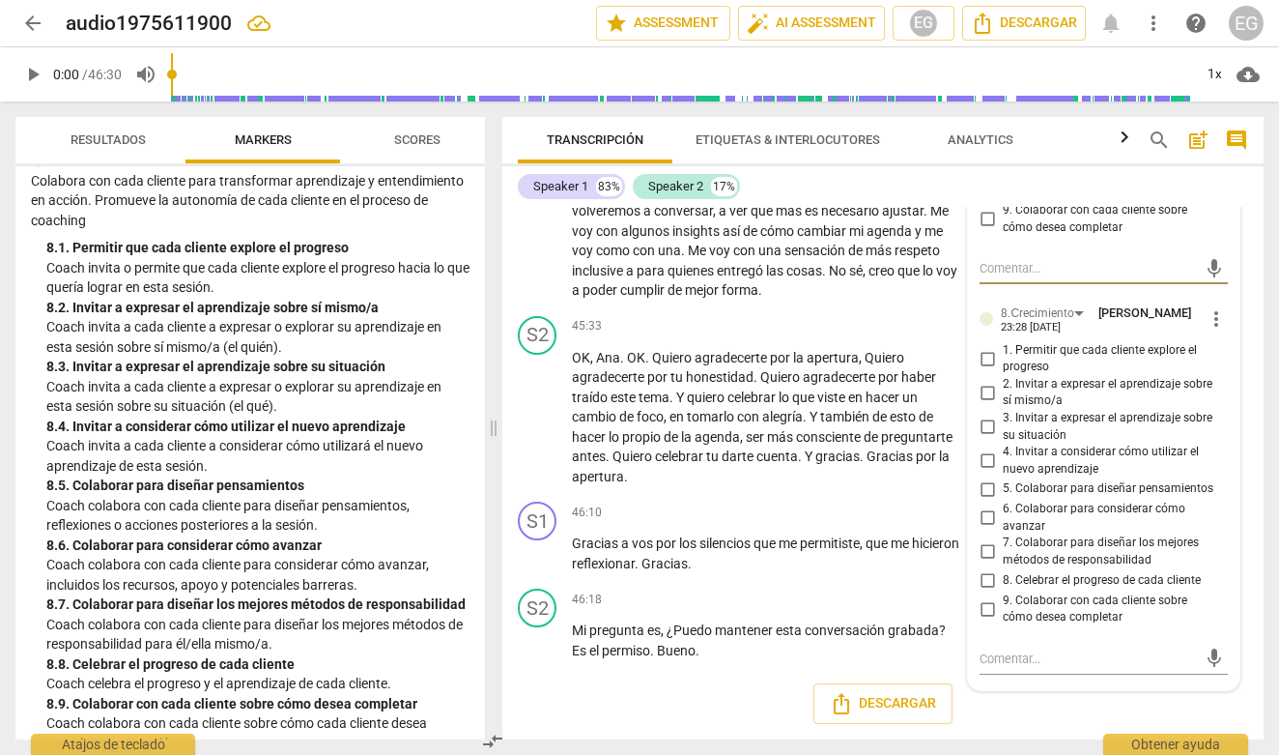
scroll to position [11877, 0]
click at [988, 543] on input "7. Colaborar para diseñar los mejores métodos de responsabilidad" at bounding box center [987, 551] width 31 height 23
checkbox input "true"
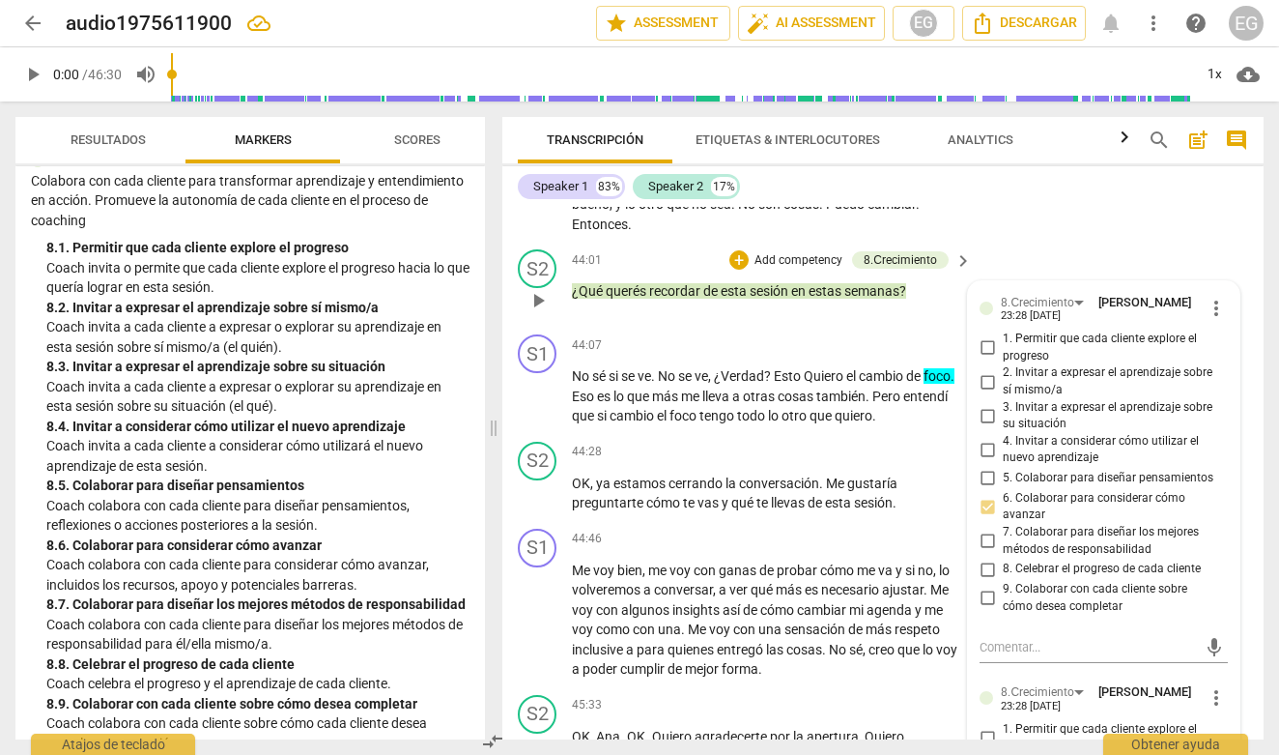
scroll to position [11459, 0]
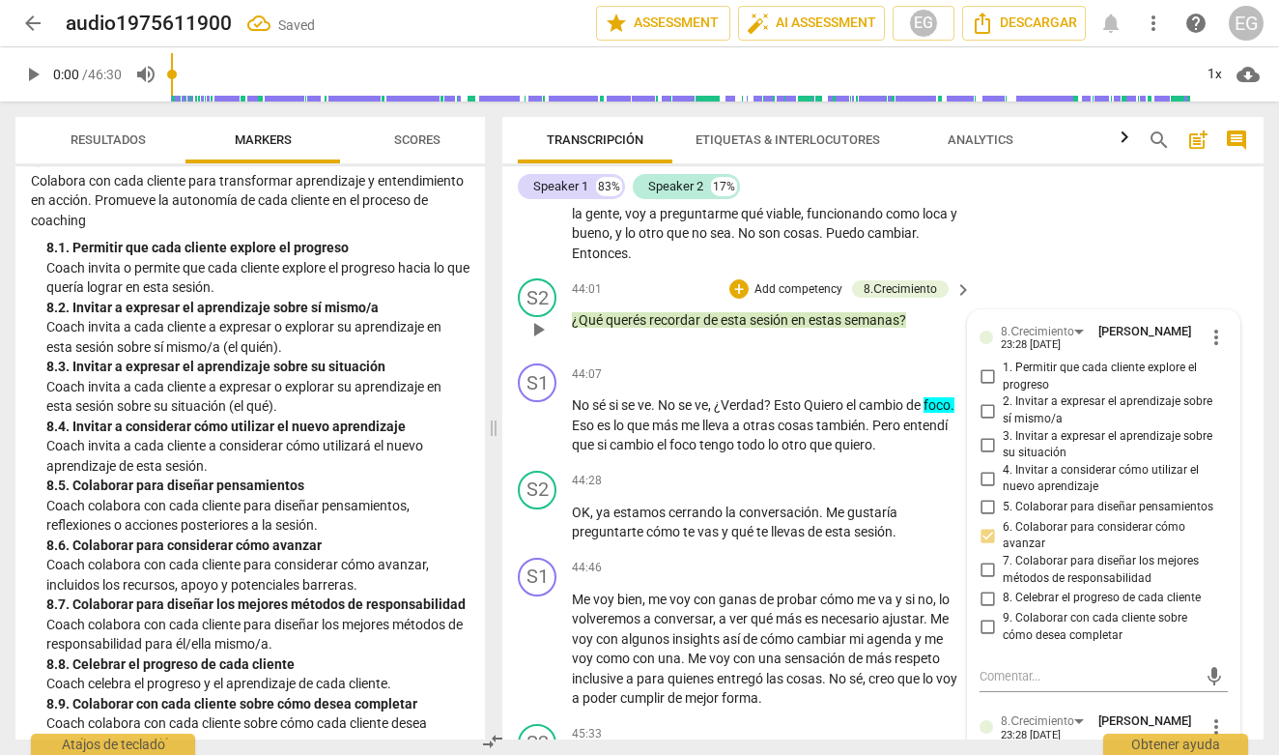
click at [1212, 349] on span "more_vert" at bounding box center [1216, 337] width 23 height 23
click at [1214, 391] on li "Borrar" at bounding box center [1231, 394] width 68 height 37
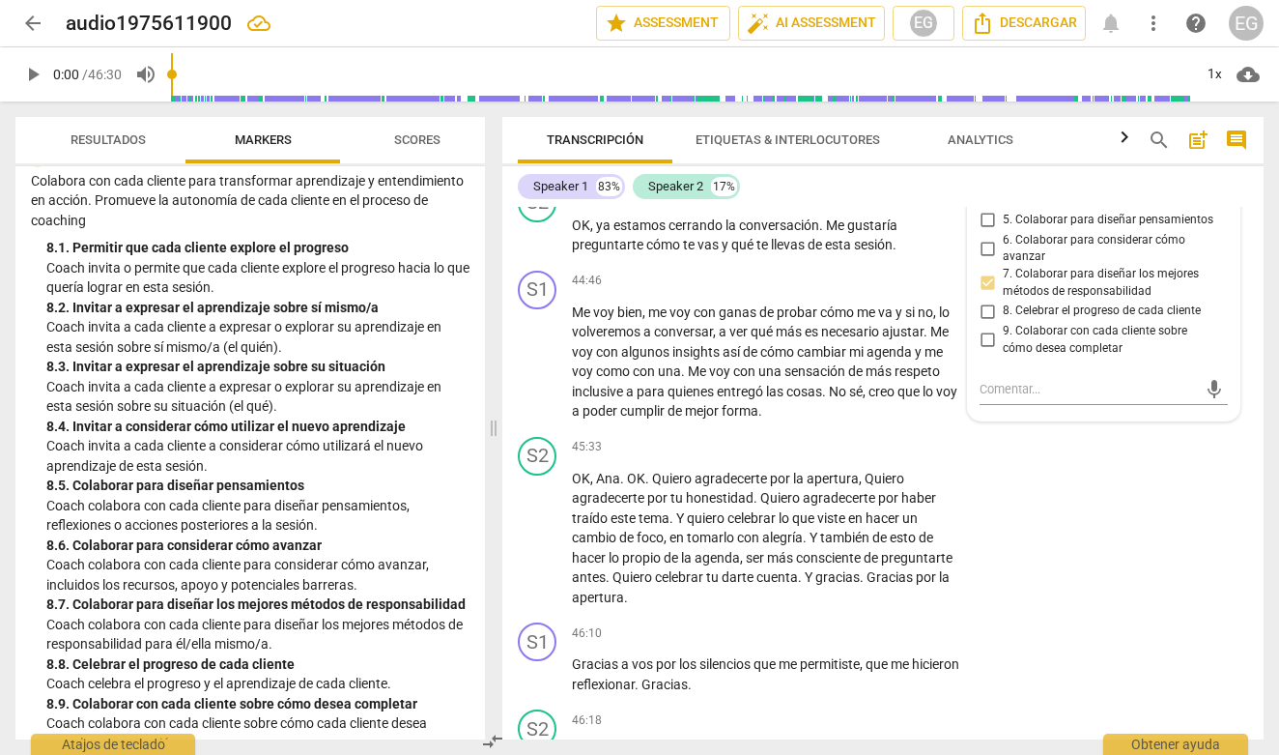
scroll to position [2371, 0]
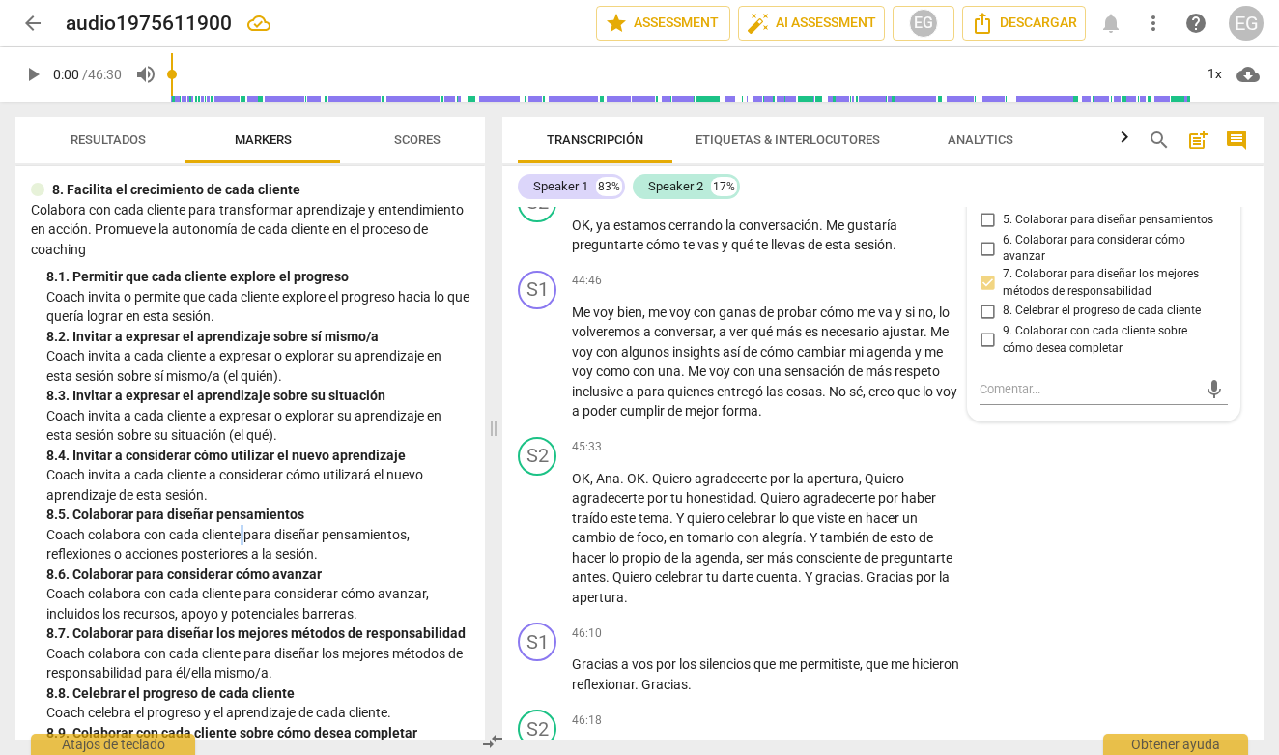
click at [245, 525] on p "Coach colabora con cada cliente para diseñar pensamientos, reflexiones o accion…" at bounding box center [257, 545] width 423 height 40
click at [283, 346] on p "Coach invita a cada cliente a expresar o explorar su aprendizaje en esta sesión…" at bounding box center [257, 366] width 423 height 40
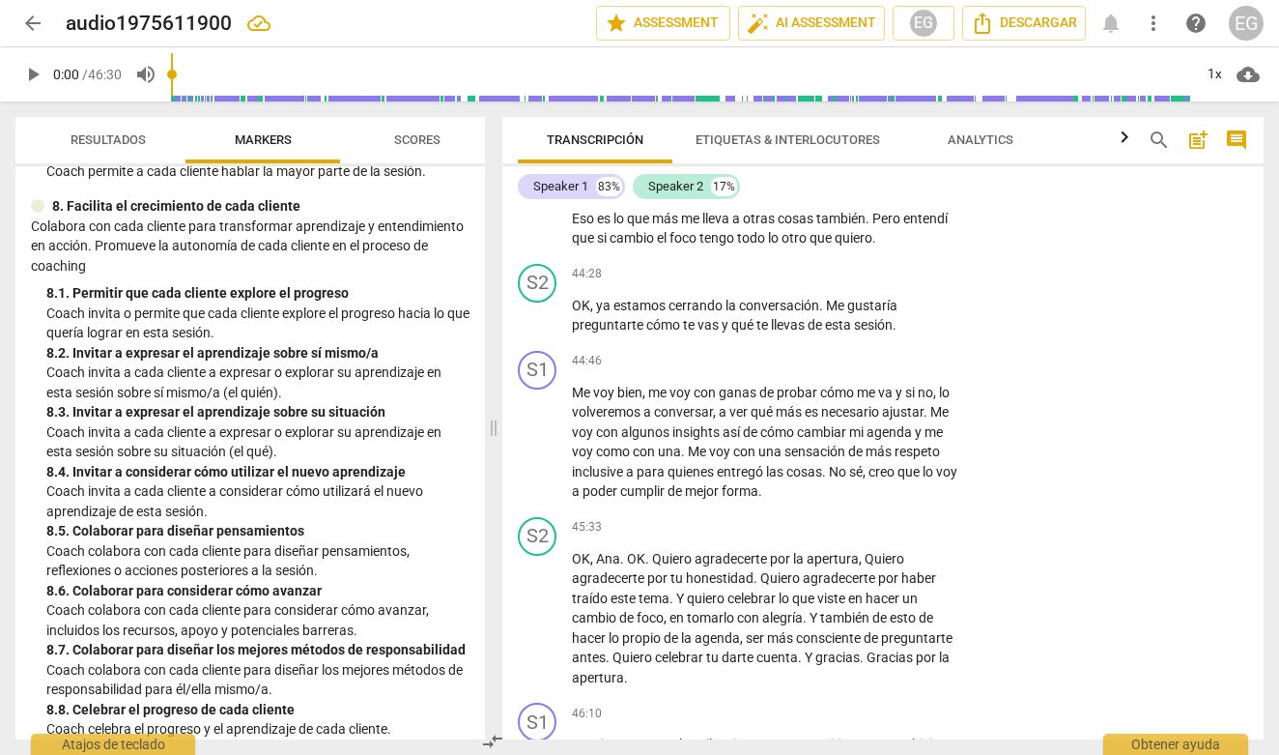
scroll to position [2352, 0]
click at [839, 284] on div "+" at bounding box center [843, 274] width 19 height 19
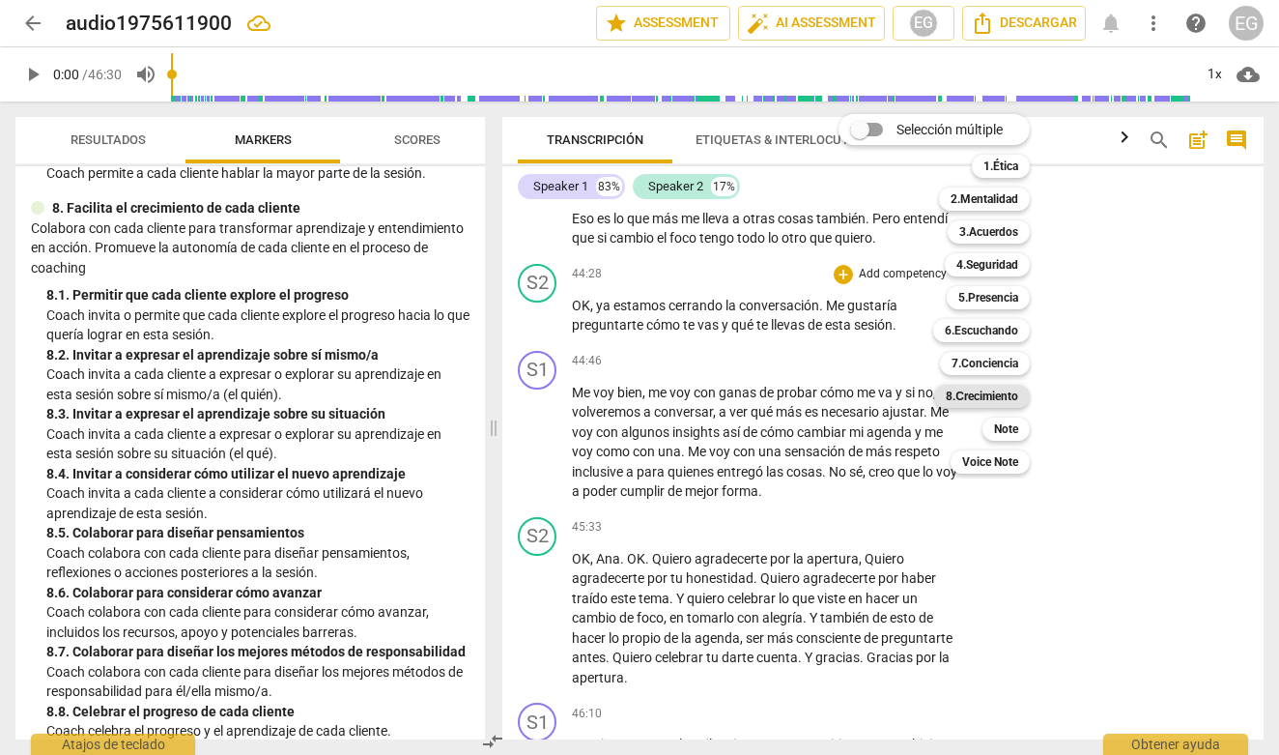
click at [982, 396] on b "8.Сrecimiento" at bounding box center [982, 396] width 72 height 23
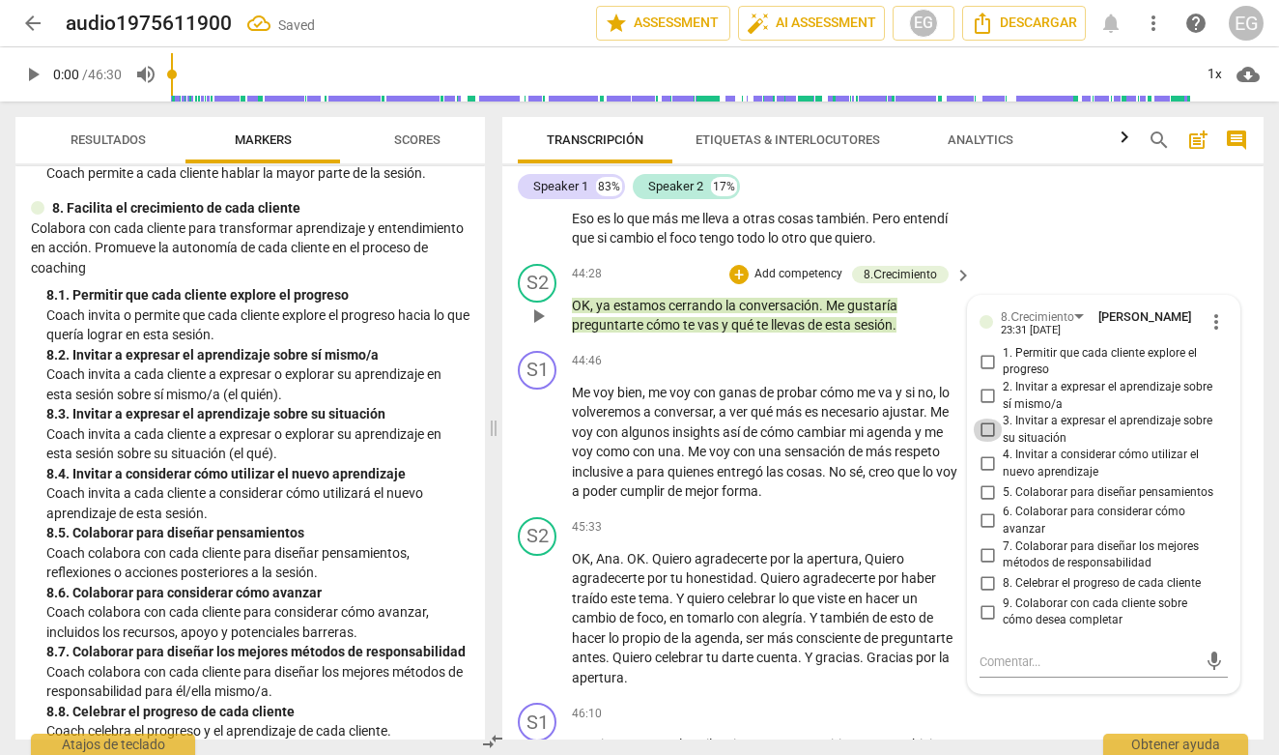
click at [984, 442] on input "3. Invitar a expresar el aprendizaje sobre su situación" at bounding box center [987, 429] width 31 height 23
checkbox input "true"
click at [244, 464] on div "8. 4. Invitar a considerar cómo utilizar el nuevo aprendizaje" at bounding box center [257, 474] width 423 height 20
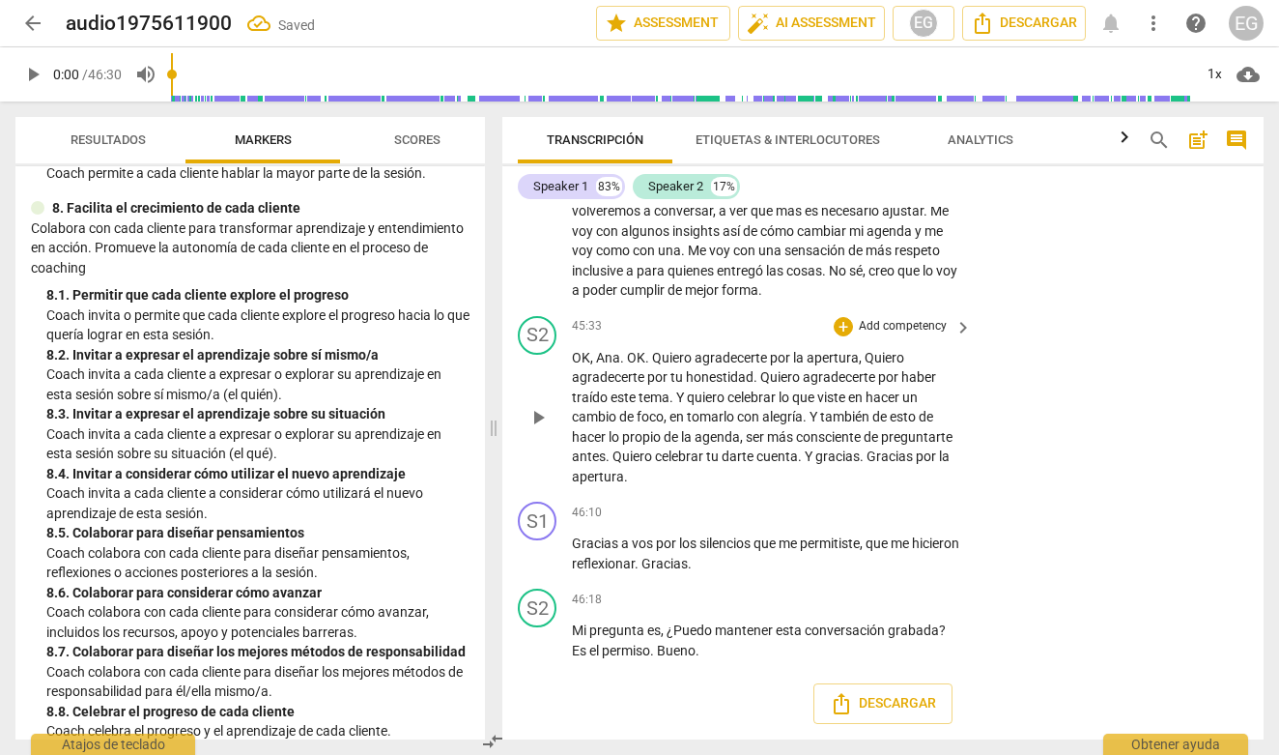
scroll to position [11877, 0]
drag, startPoint x: 621, startPoint y: 419, endPoint x: 673, endPoint y: 422, distance: 52.2
click at [673, 422] on p "OK , [PERSON_NAME] . OK . Quiero agradecerte por la apertura , [PERSON_NAME] ag…" at bounding box center [767, 417] width 390 height 139
click at [717, 395] on icon "button" at bounding box center [715, 392] width 12 height 14
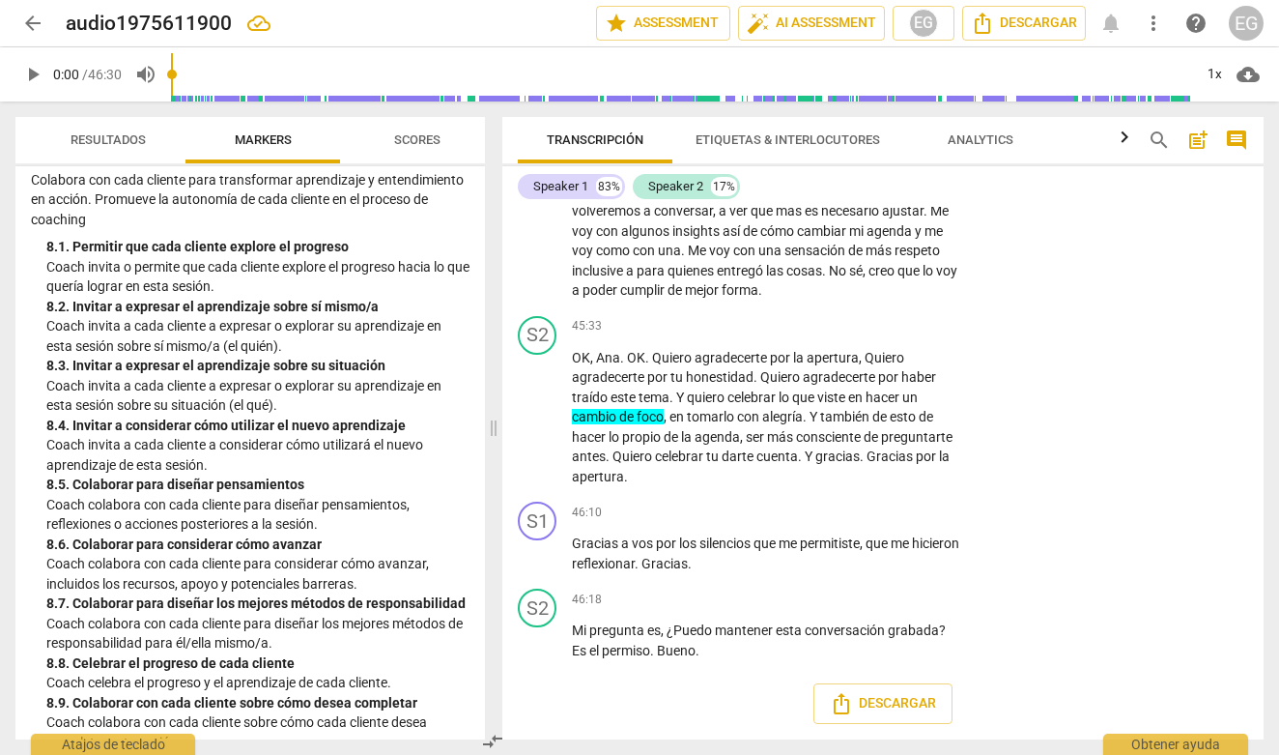
scroll to position [2400, 0]
click at [844, 329] on div "+" at bounding box center [843, 326] width 19 height 19
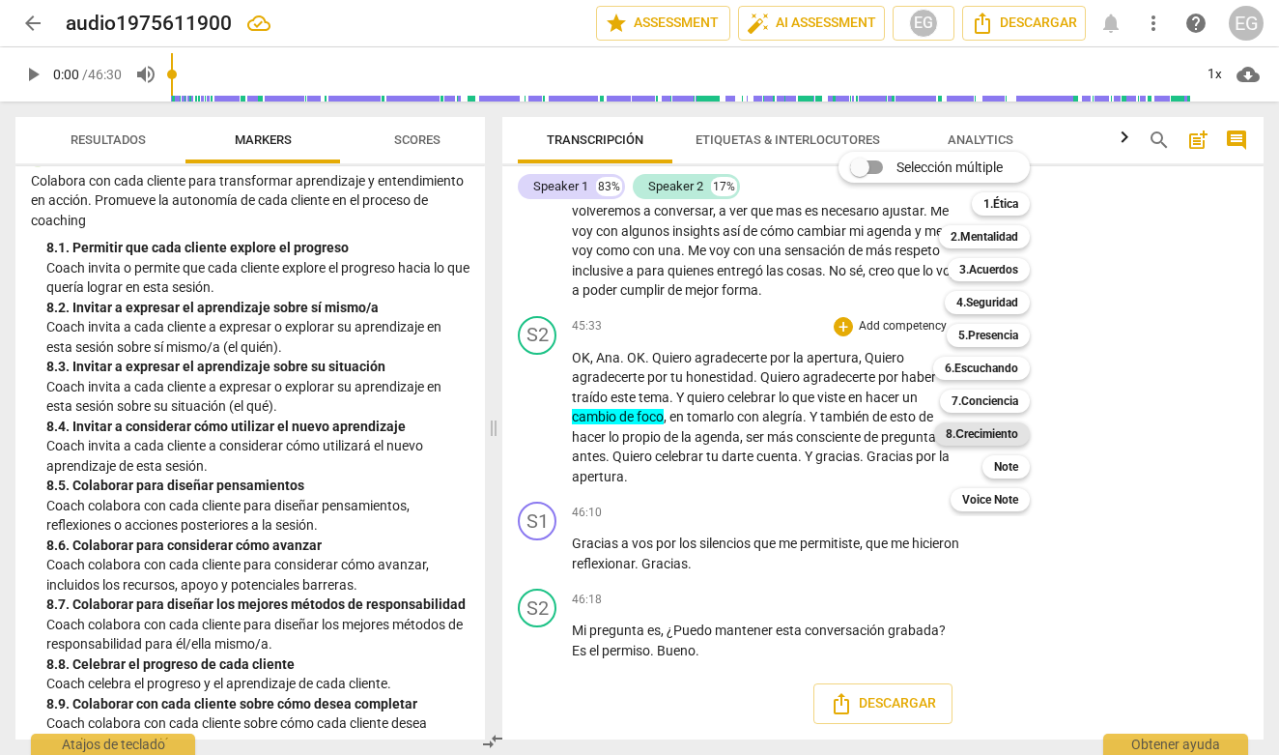
click at [982, 430] on b "8.Сrecimiento" at bounding box center [982, 433] width 72 height 23
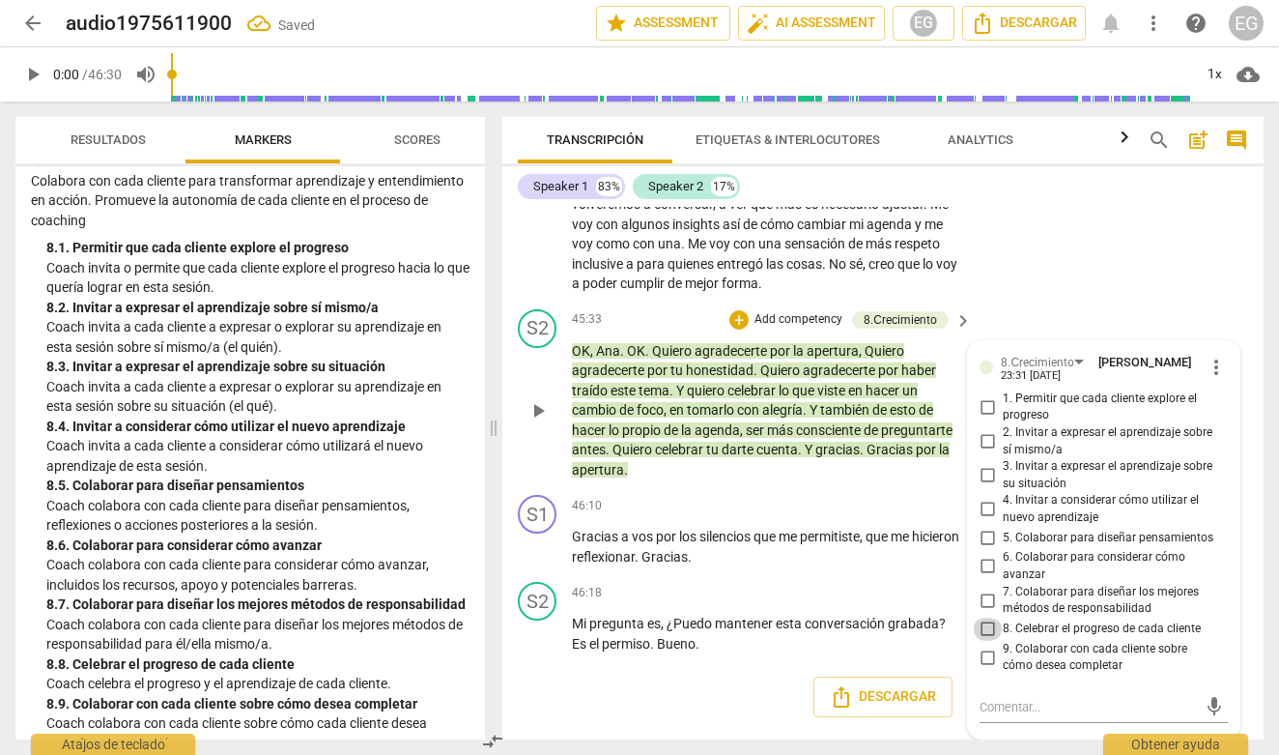
click at [988, 630] on input "8. Celebrar el progreso de cada cliente" at bounding box center [987, 628] width 31 height 23
checkbox input "true"
click at [302, 496] on p "Coach colabora con cada cliente para diseñar pensamientos, reflexiones o accion…" at bounding box center [257, 516] width 423 height 40
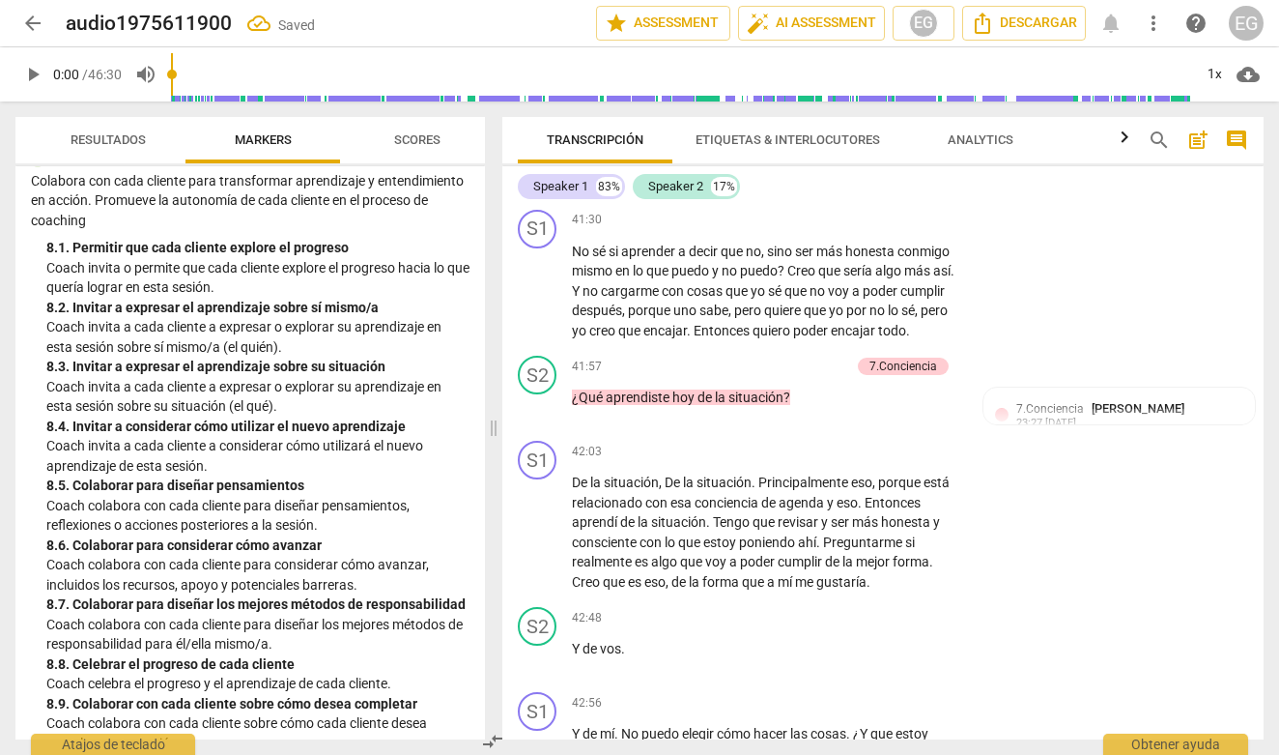
scroll to position [10683, 0]
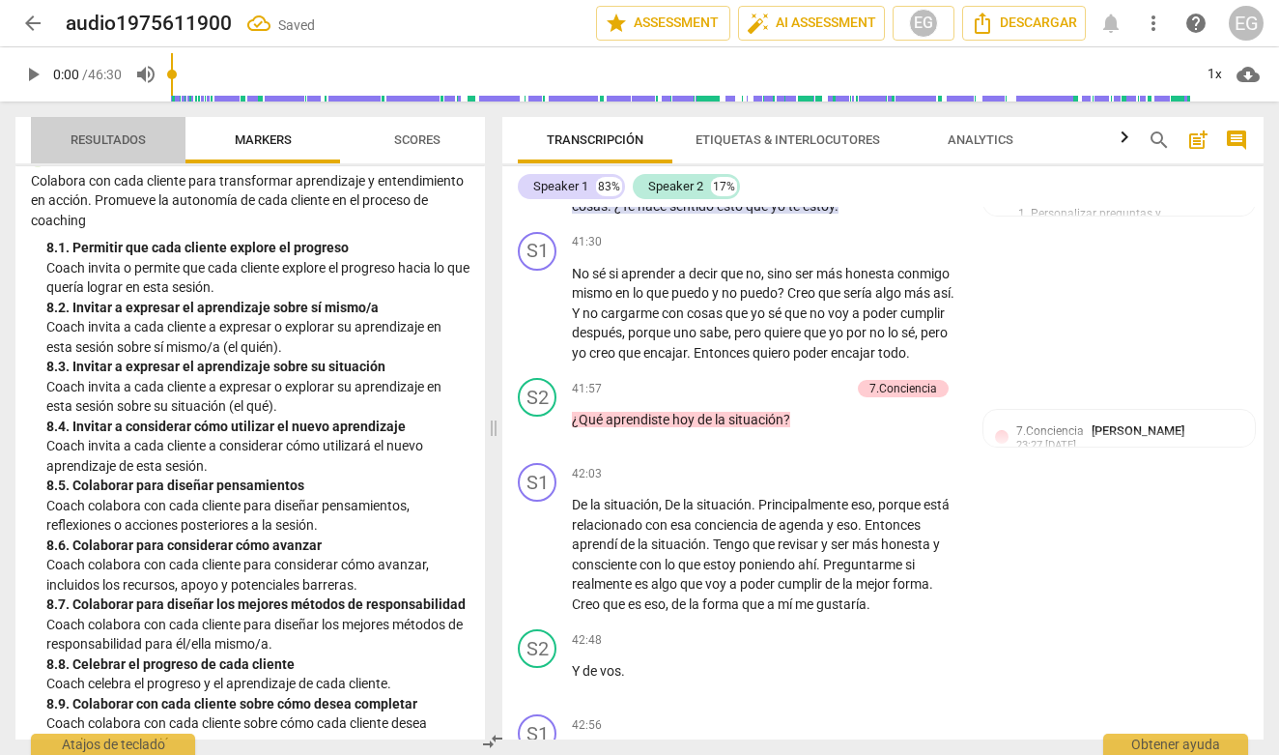
click at [109, 137] on span "Resultados" at bounding box center [108, 139] width 75 height 14
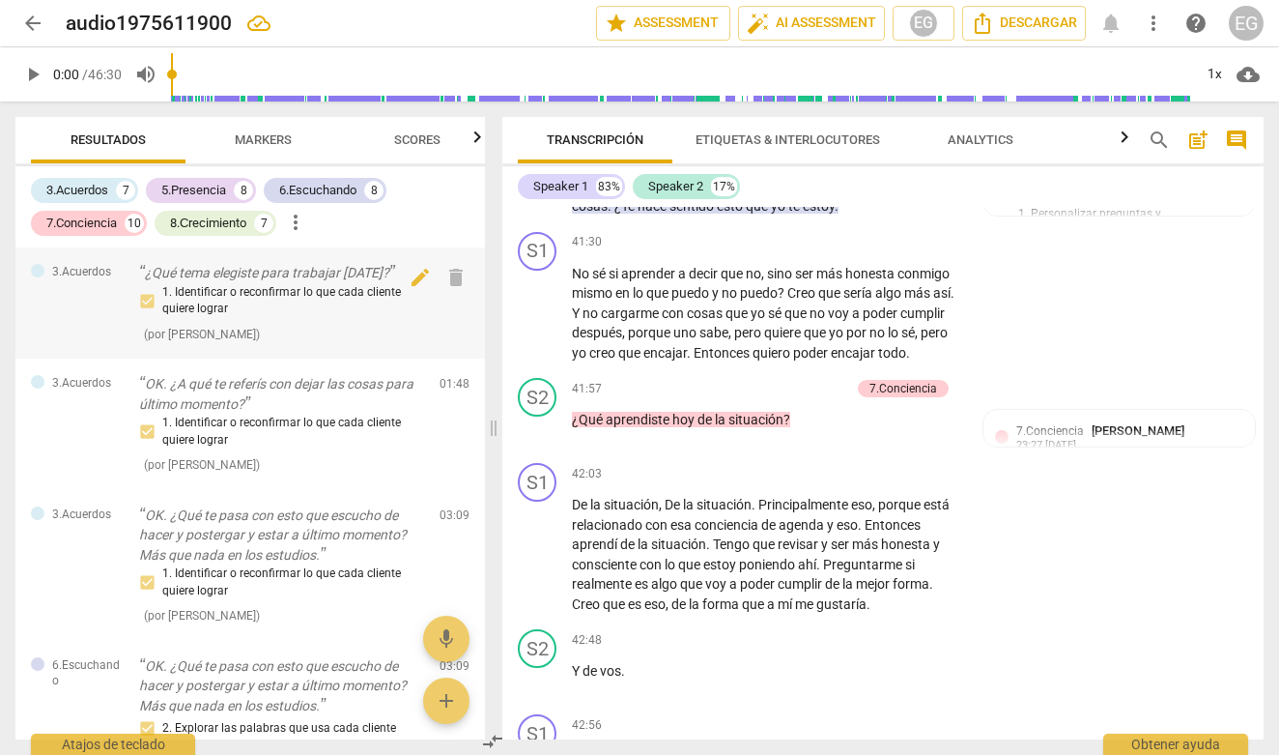
scroll to position [0, 0]
click at [32, 27] on span "arrow_back" at bounding box center [32, 23] width 23 height 23
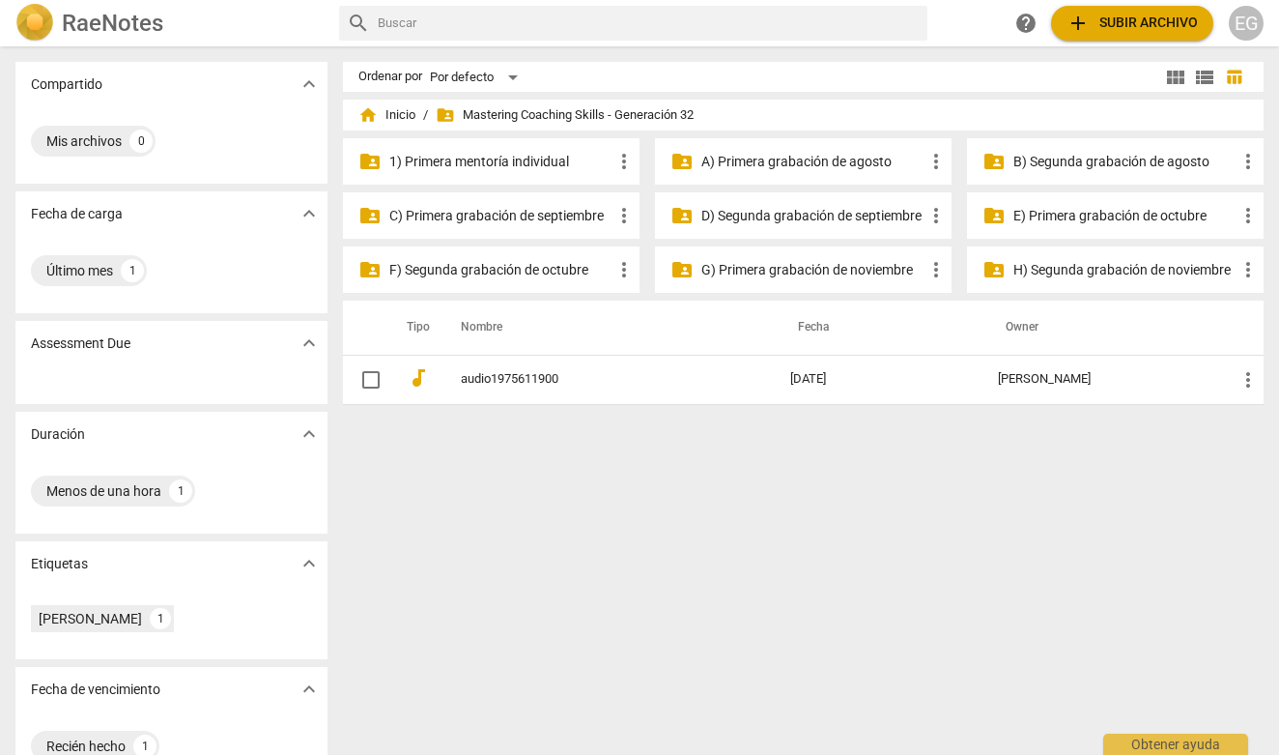
click at [458, 163] on p "1) Primera mentoría individual" at bounding box center [500, 162] width 223 height 20
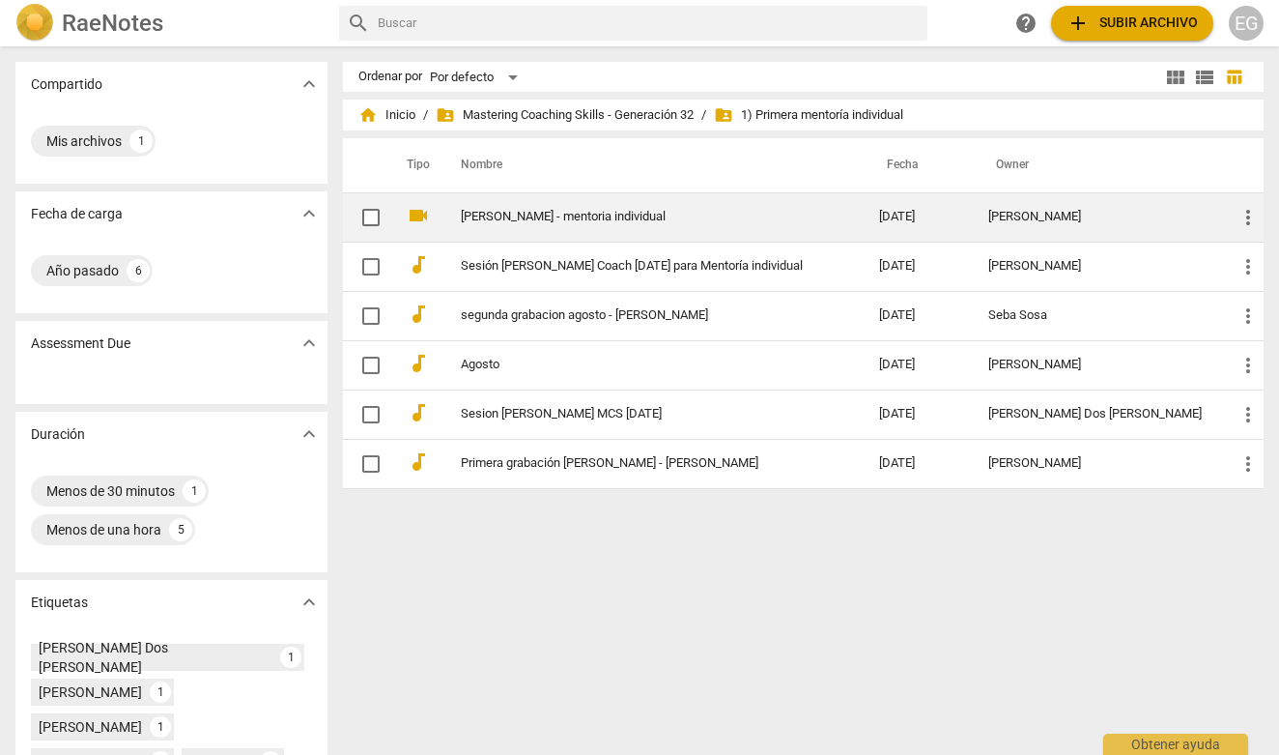
click at [533, 219] on link "[PERSON_NAME] - mentoria individual" at bounding box center [635, 217] width 349 height 14
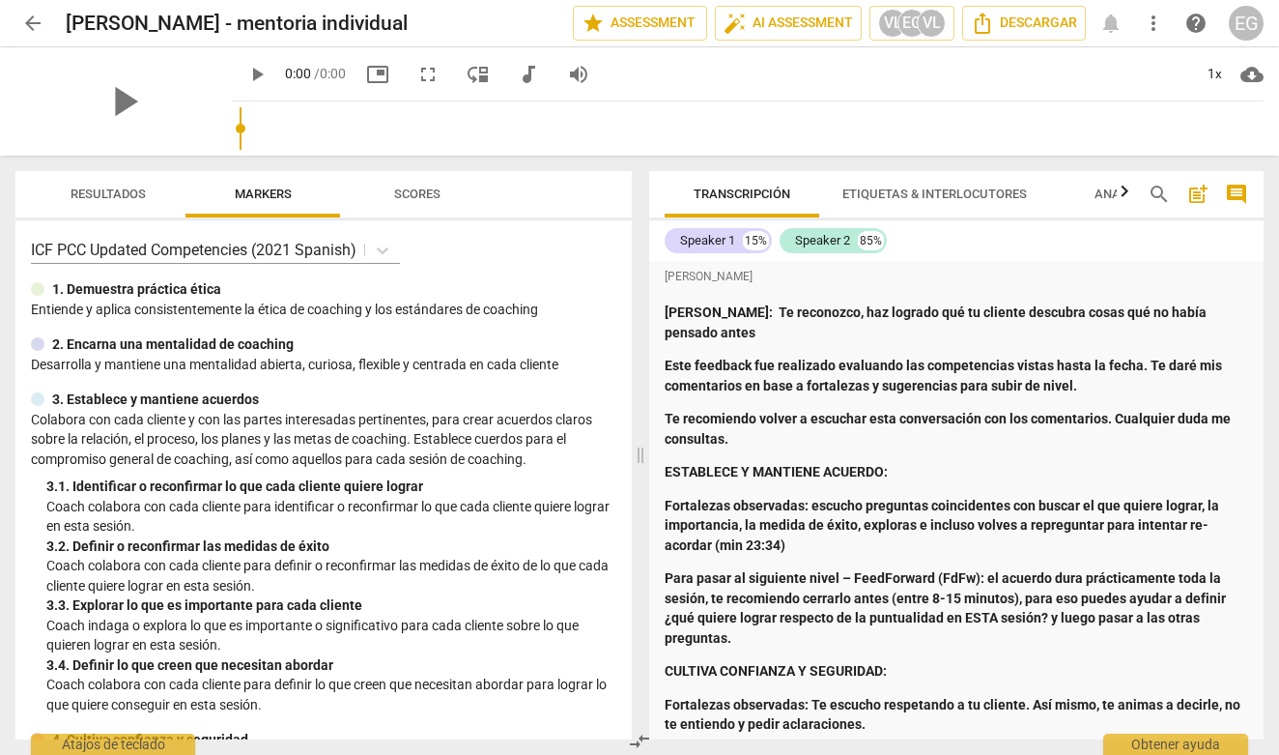
click at [93, 191] on span "Resultados" at bounding box center [108, 193] width 75 height 14
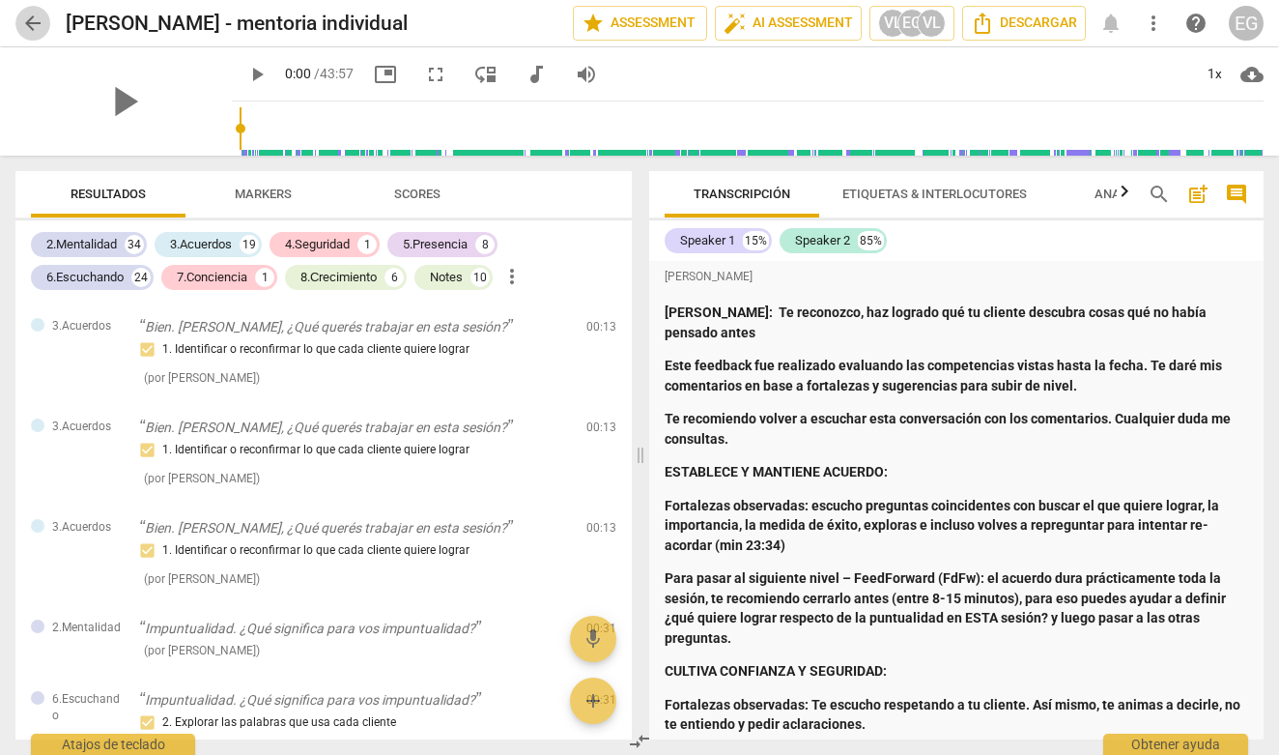
click at [37, 22] on span "arrow_back" at bounding box center [32, 23] width 23 height 23
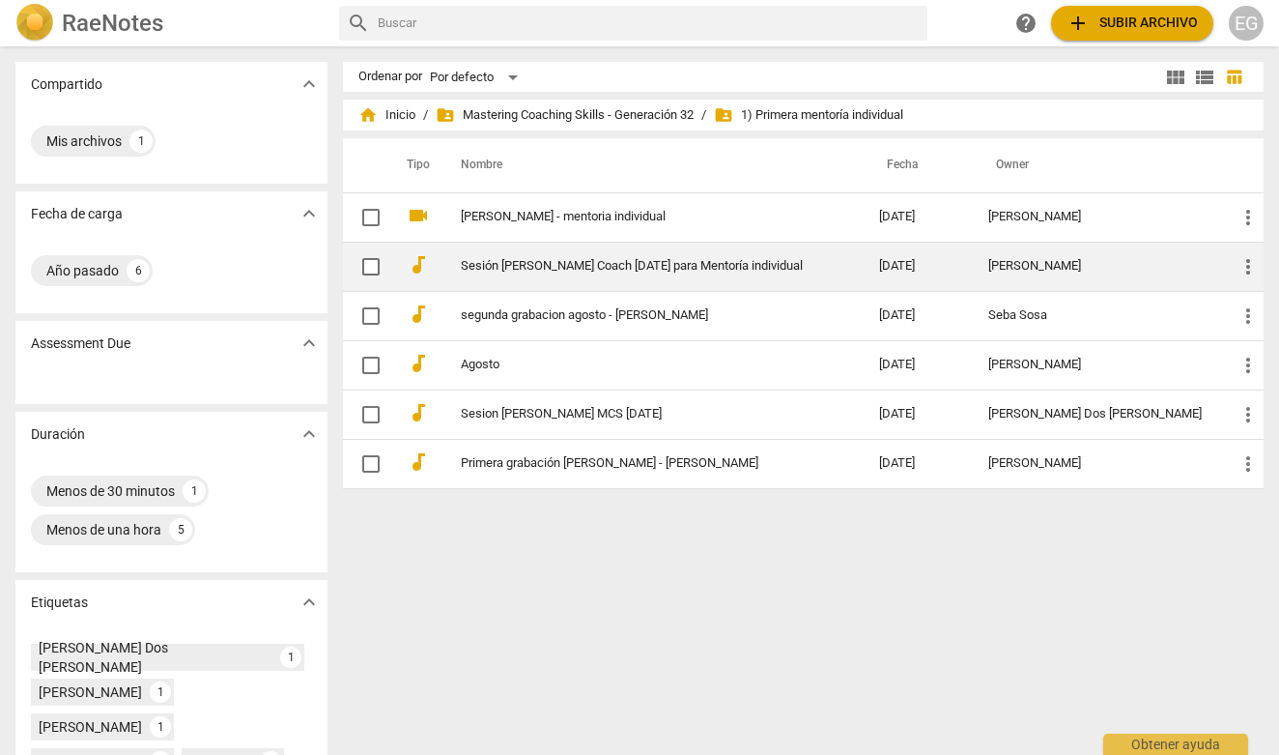
click at [626, 269] on link "Sesión [PERSON_NAME] Coach [DATE] para Mentoría individual" at bounding box center [635, 266] width 349 height 14
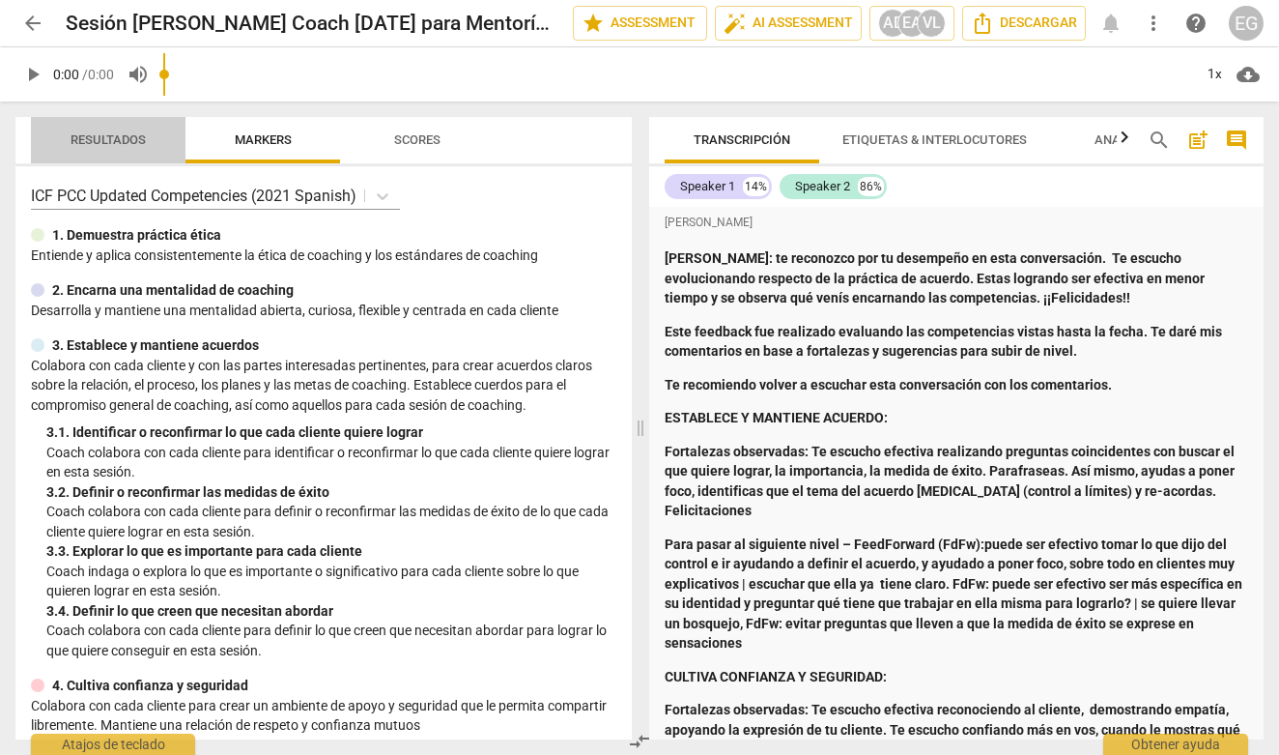
click at [105, 142] on span "Resultados" at bounding box center [108, 139] width 75 height 14
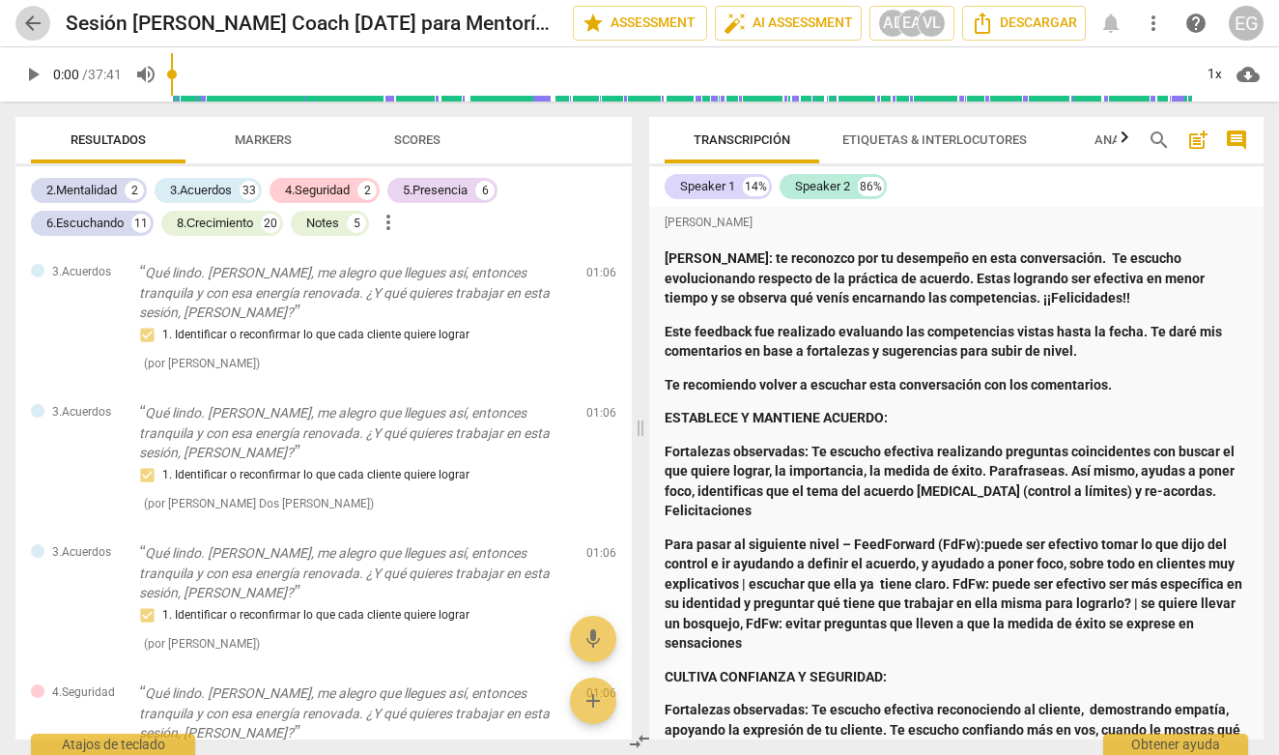
click at [39, 20] on span "arrow_back" at bounding box center [32, 23] width 23 height 23
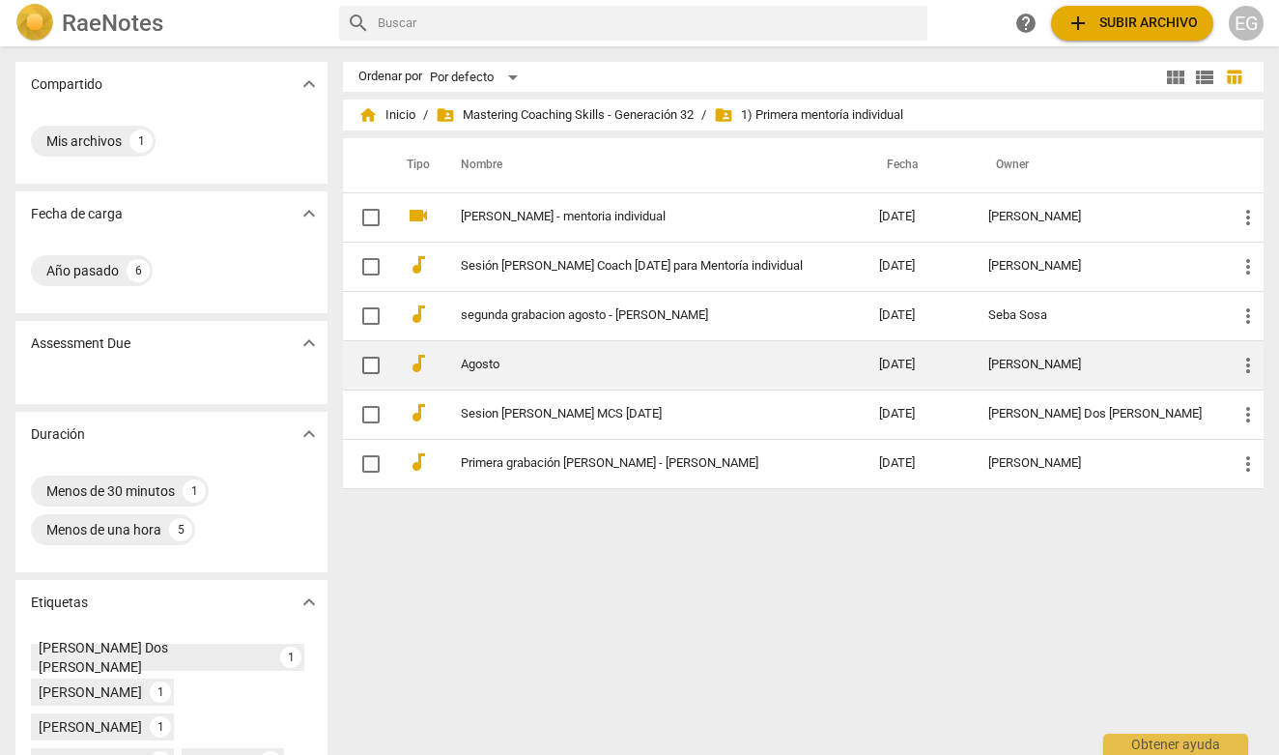
click at [490, 365] on link "Agosto" at bounding box center [635, 364] width 349 height 14
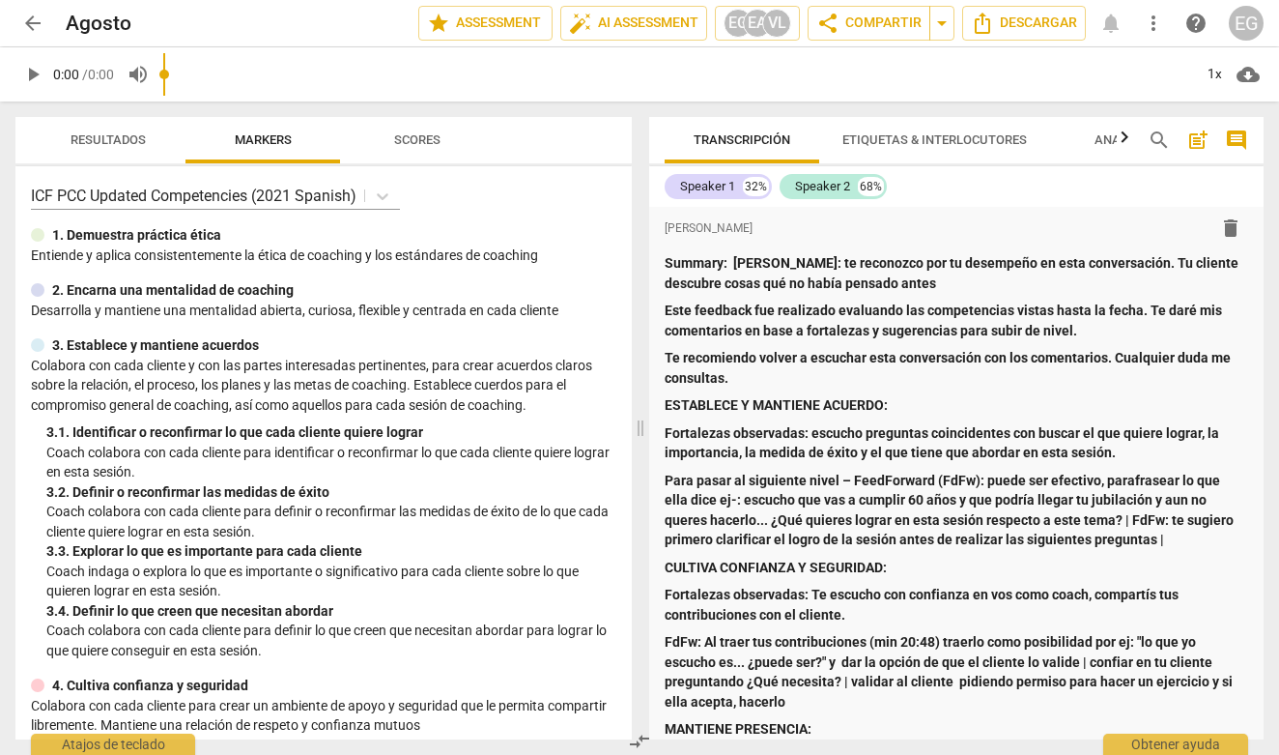
click at [108, 137] on span "Resultados" at bounding box center [108, 139] width 75 height 14
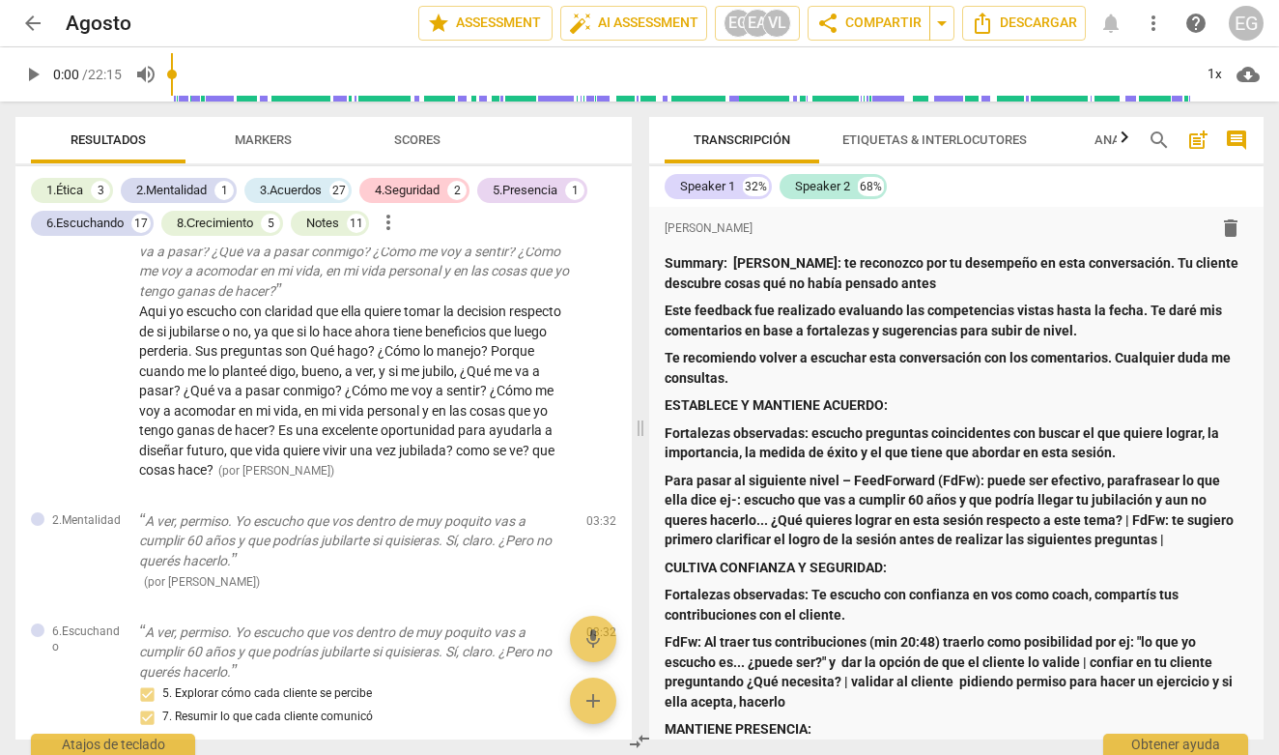
scroll to position [1406, 0]
click at [33, 22] on span "arrow_back" at bounding box center [32, 23] width 23 height 23
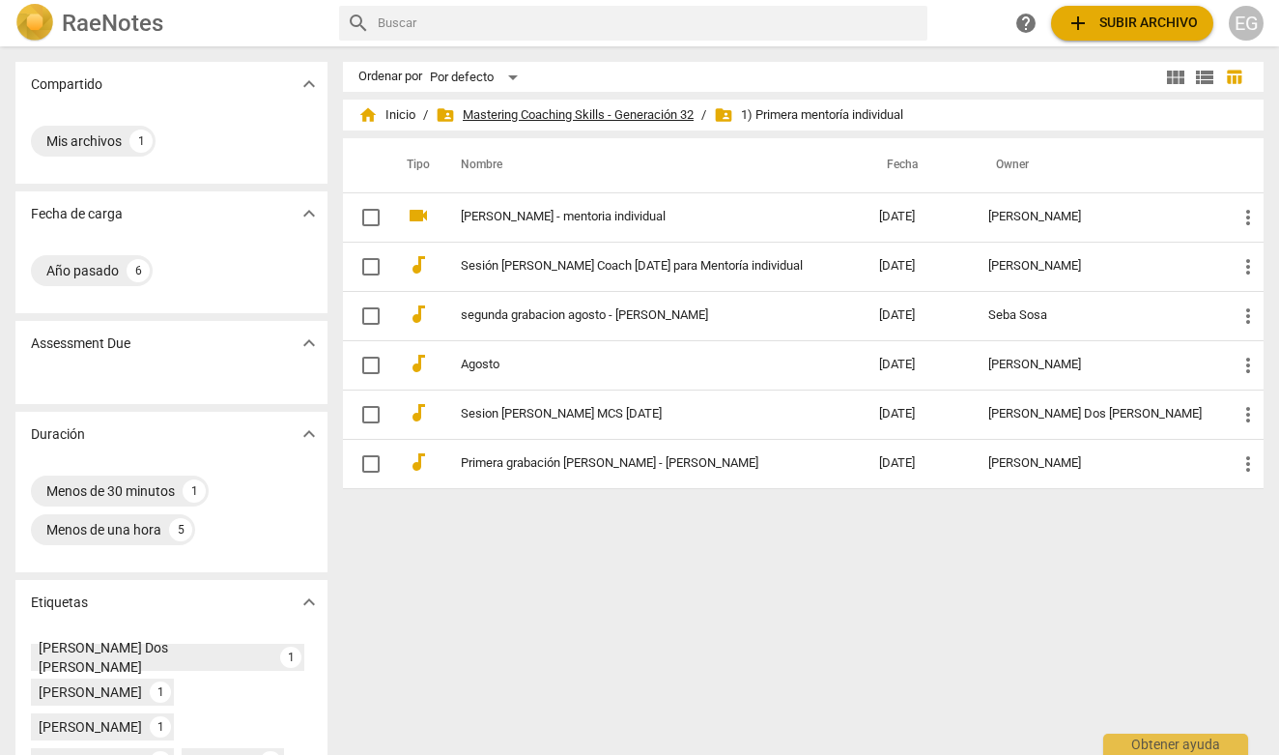
click at [574, 109] on span "folder_shared Mastering Coaching Skills - Generación 32" at bounding box center [565, 114] width 258 height 19
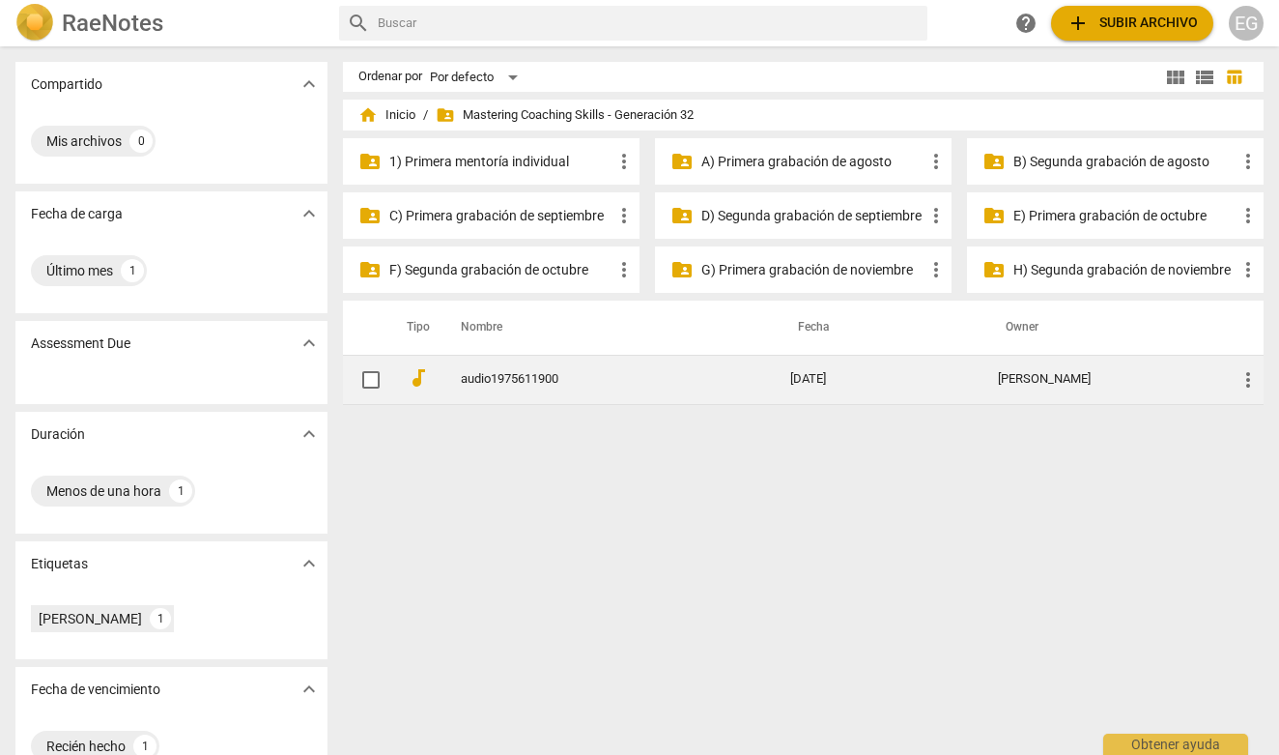
click at [523, 384] on link "audio1975611900" at bounding box center [591, 379] width 260 height 14
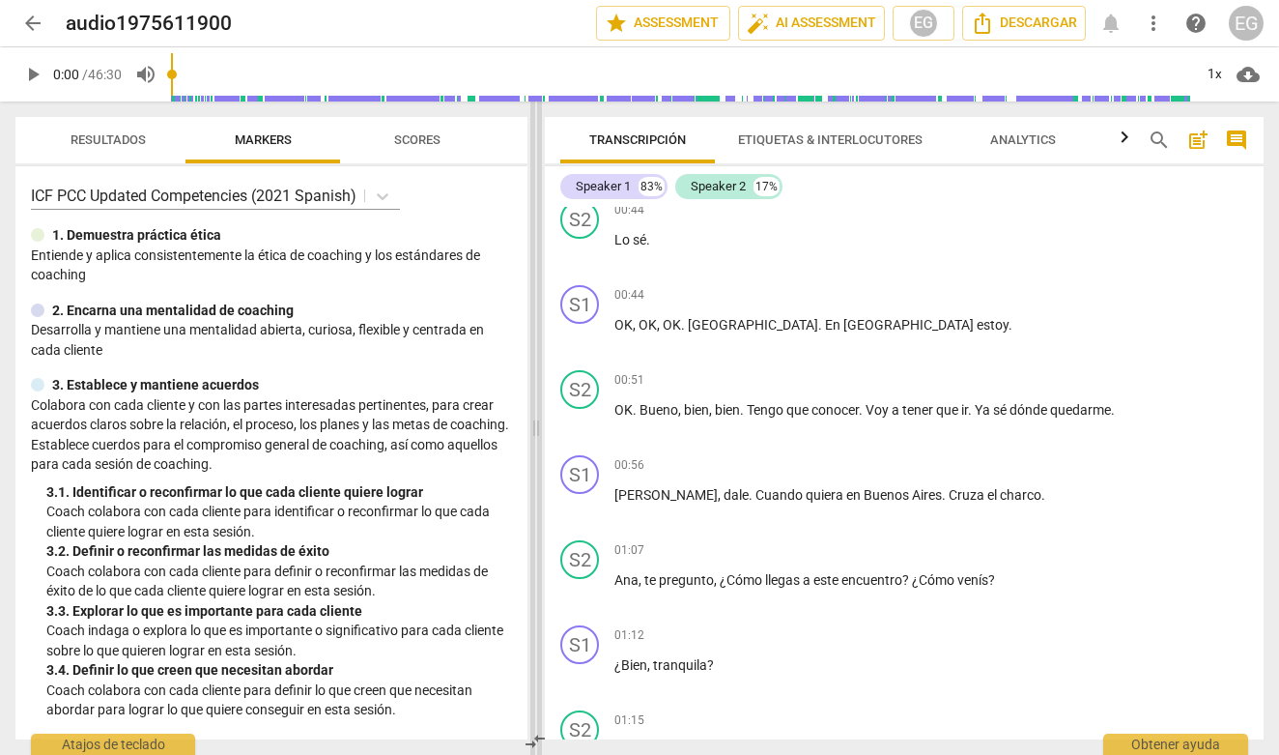
drag, startPoint x: 637, startPoint y: 340, endPoint x: 532, endPoint y: 333, distance: 104.6
click at [532, 337] on span at bounding box center [536, 427] width 12 height 653
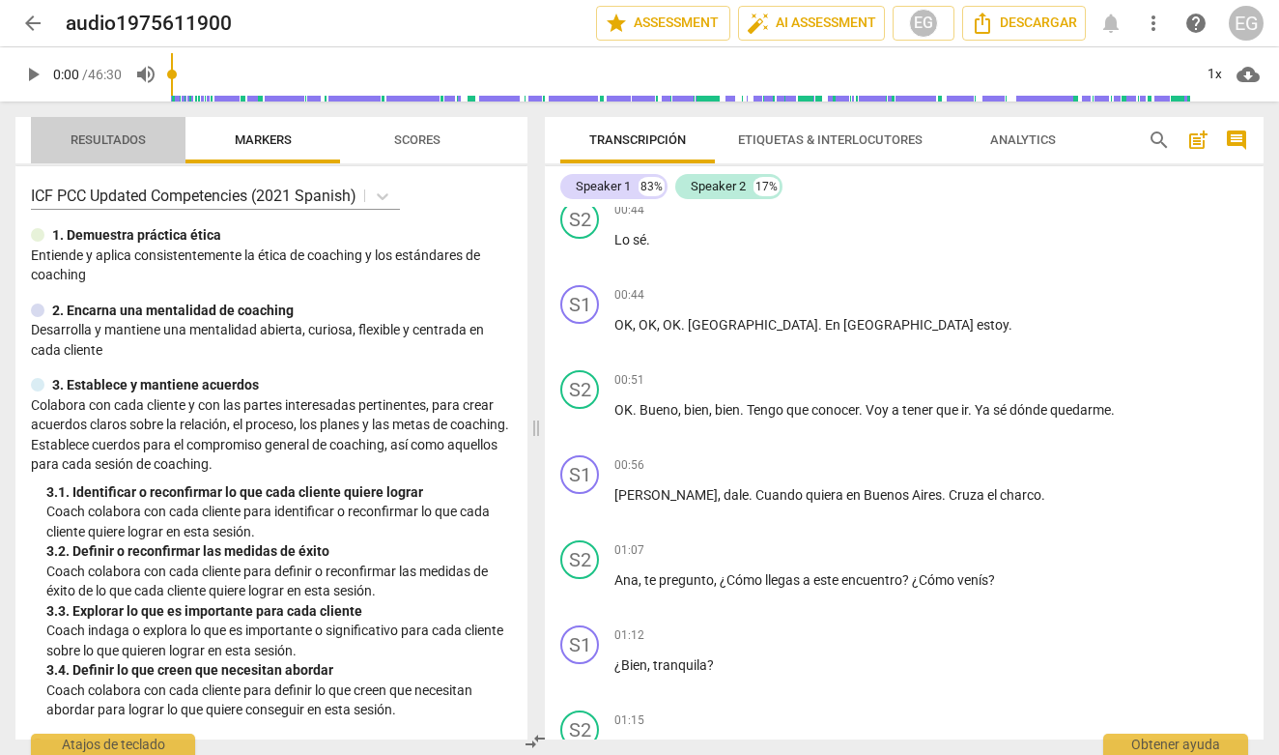
click at [105, 136] on span "Resultados" at bounding box center [108, 139] width 75 height 14
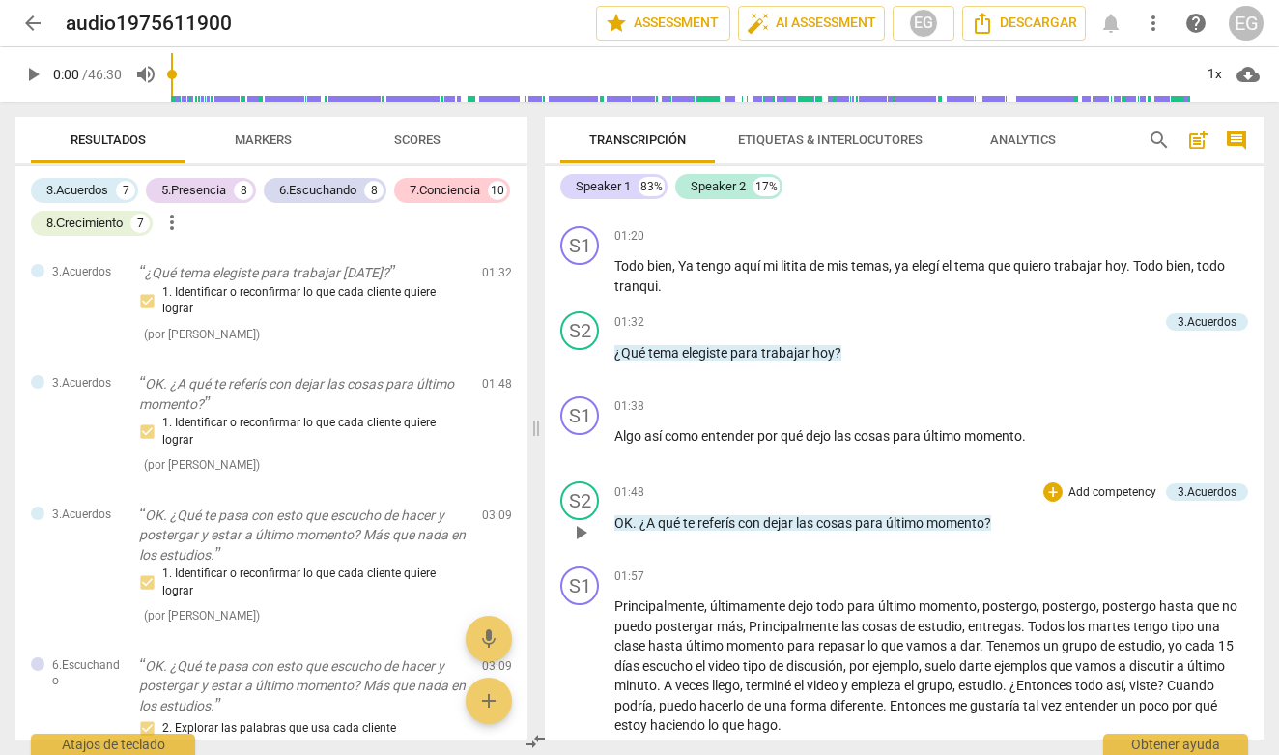
scroll to position [1180, 0]
click at [1189, 320] on div "3.Acuerdos" at bounding box center [1207, 320] width 59 height 17
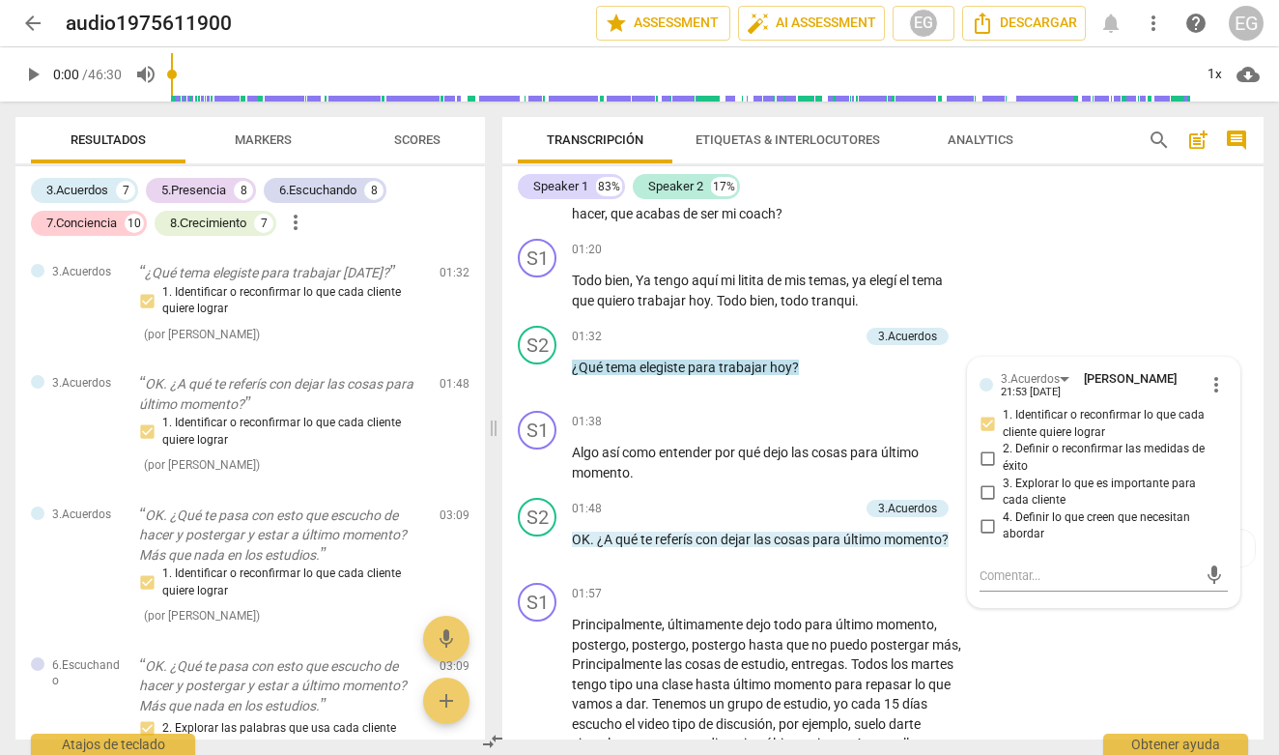
drag, startPoint x: 437, startPoint y: 212, endPoint x: 430, endPoint y: 220, distance: 11.0
click at [433, 212] on div "3.Acuerdos 7 5.Presencia 8 6.Escuchando 8 7.Conciencia 10 8.Сrecimiento 7 more_…" at bounding box center [258, 207] width 454 height 66
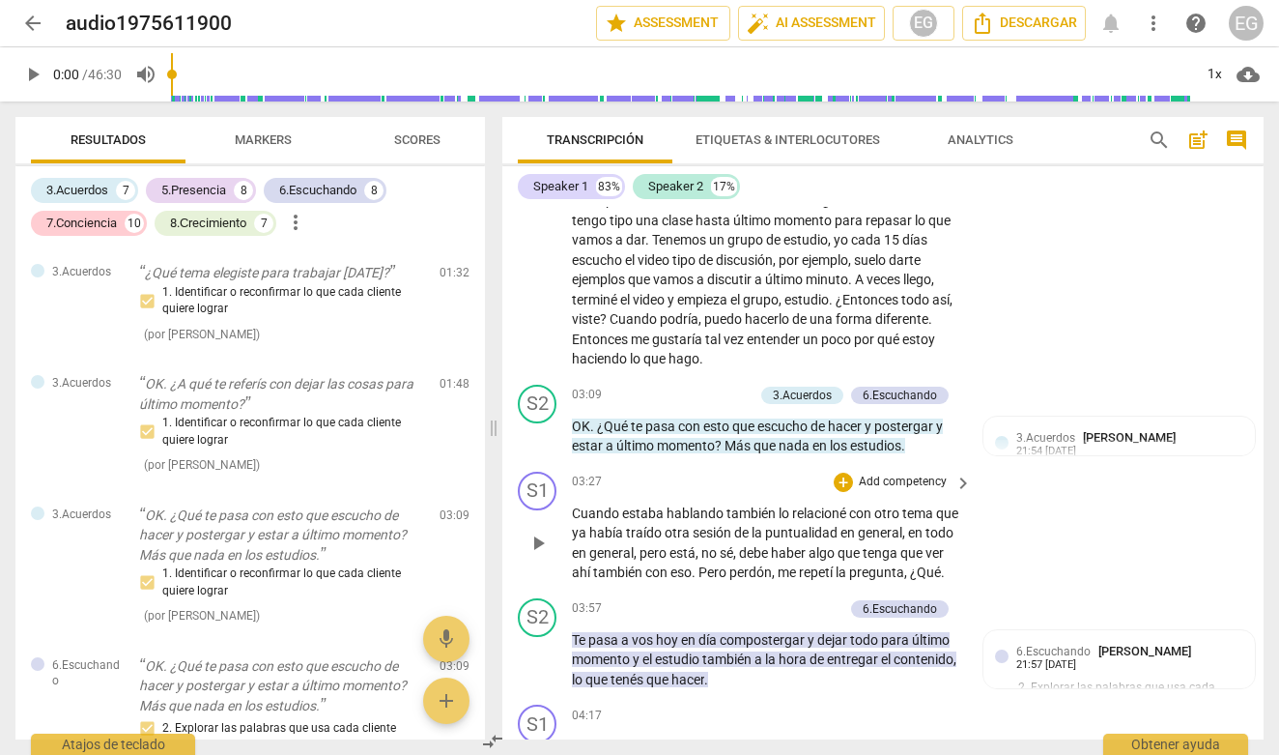
scroll to position [1659, 0]
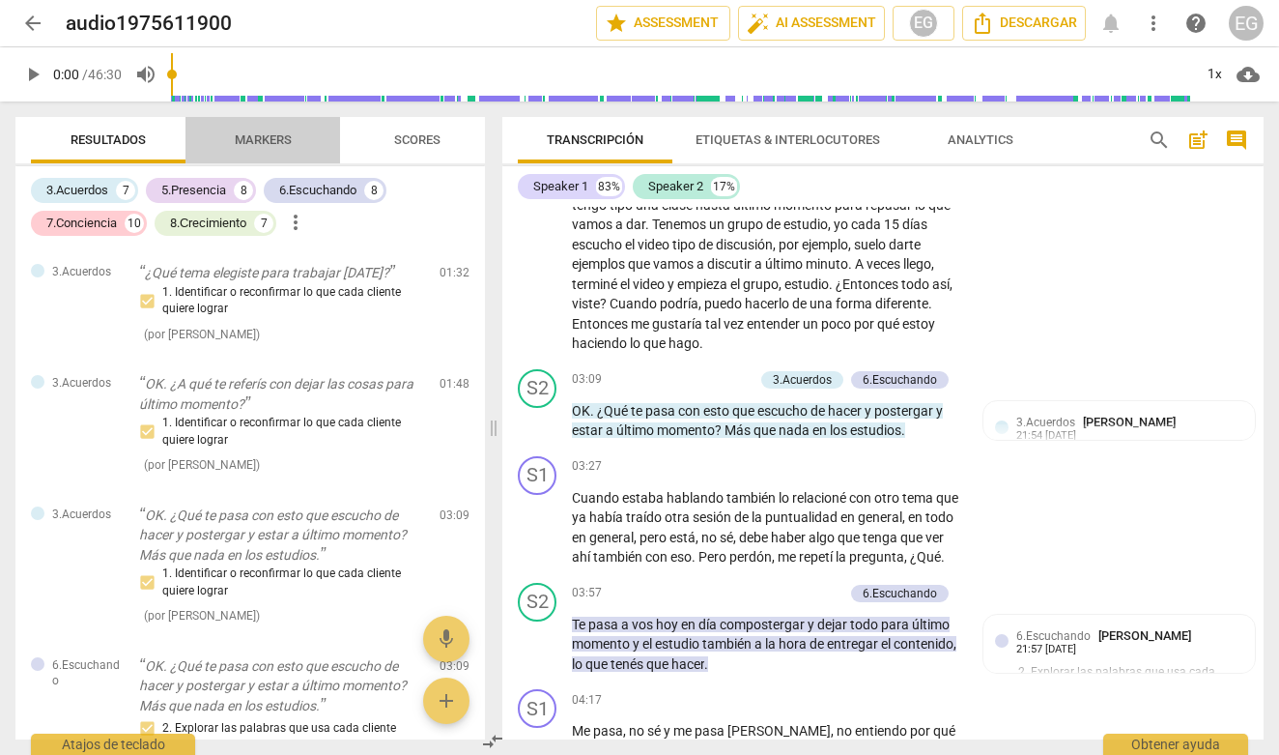
click at [244, 139] on span "Markers" at bounding box center [263, 139] width 57 height 14
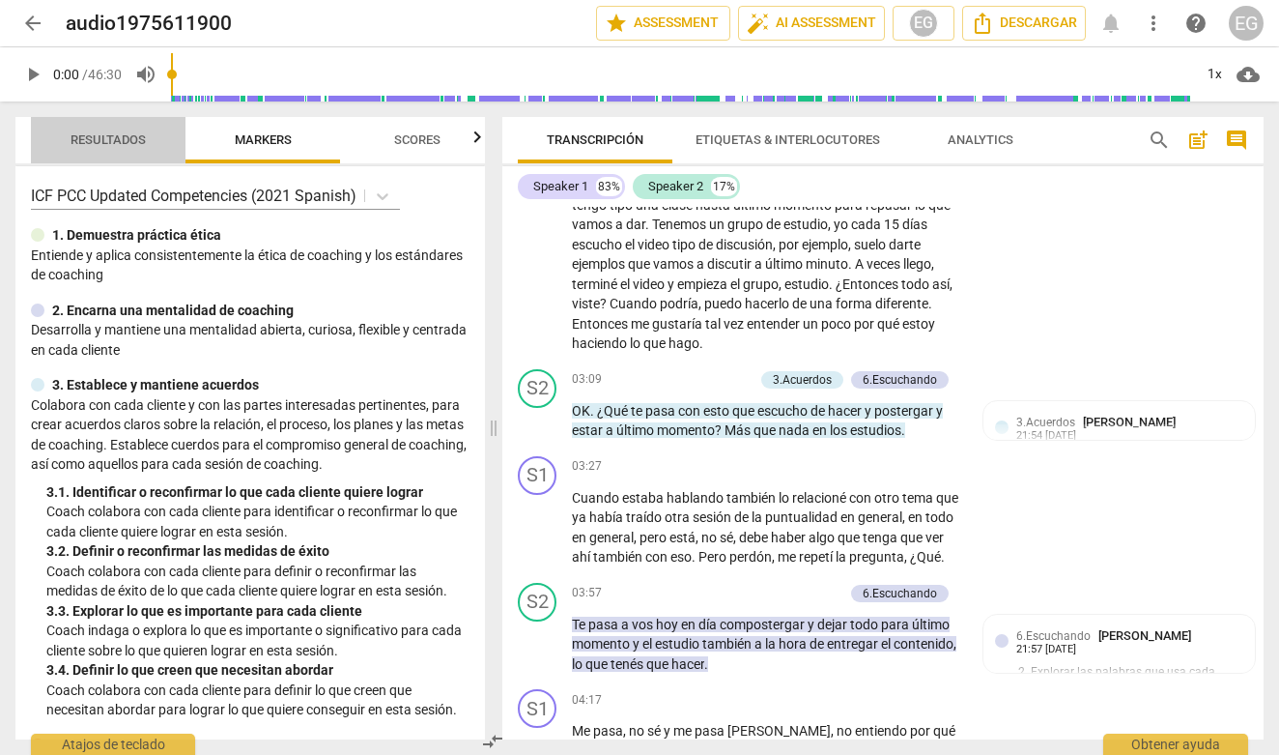
click at [87, 142] on span "Resultados" at bounding box center [108, 139] width 75 height 14
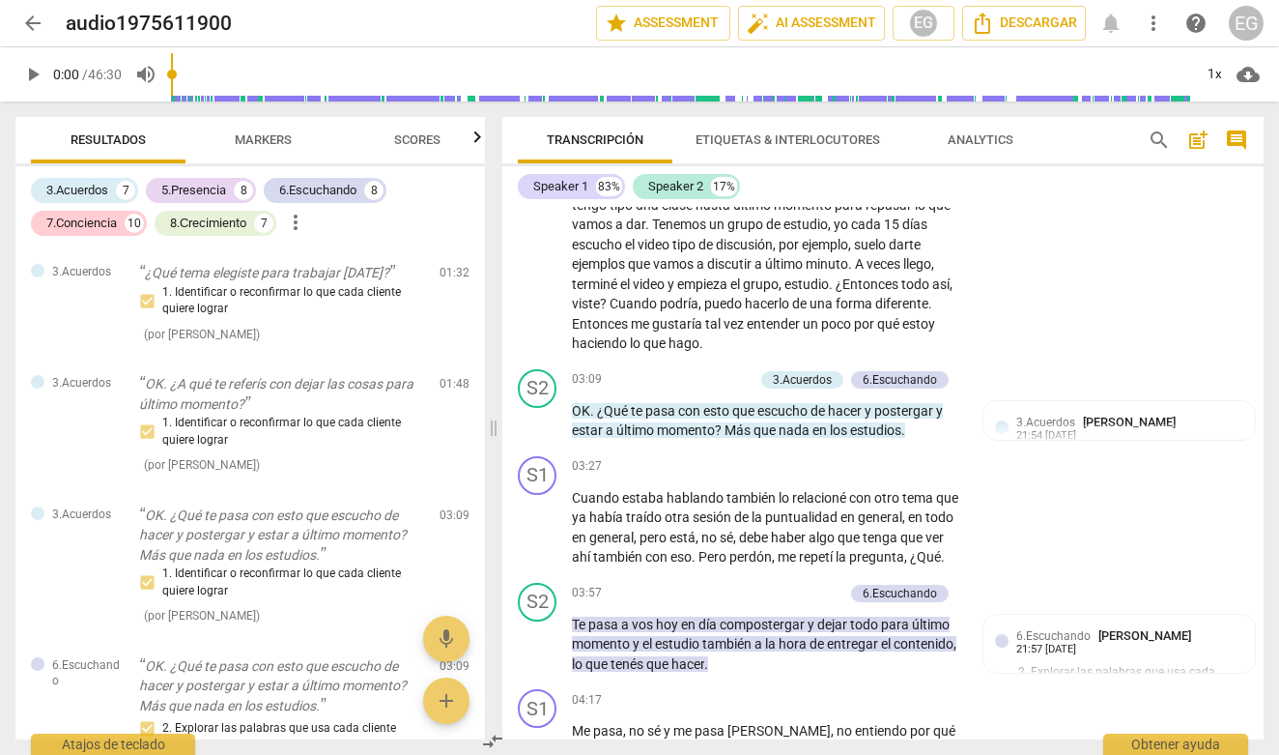
click at [29, 27] on span "arrow_back" at bounding box center [32, 23] width 23 height 23
